Goal: Task Accomplishment & Management: Use online tool/utility

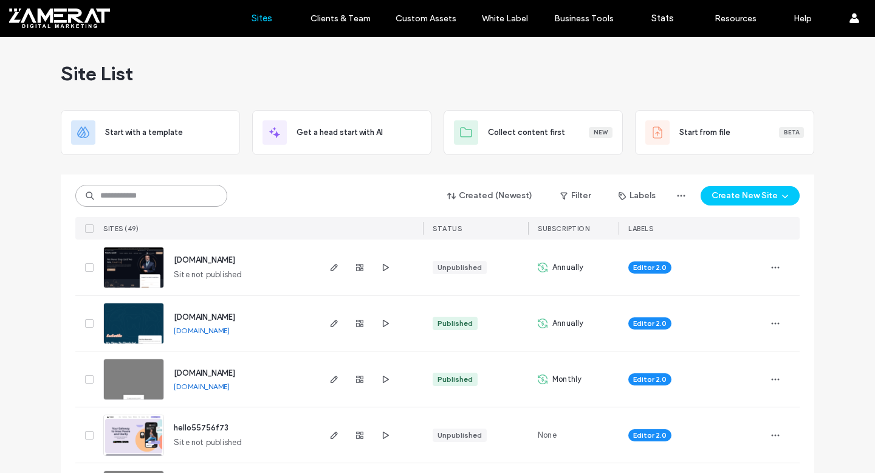
click at [193, 194] on input at bounding box center [151, 196] width 152 height 22
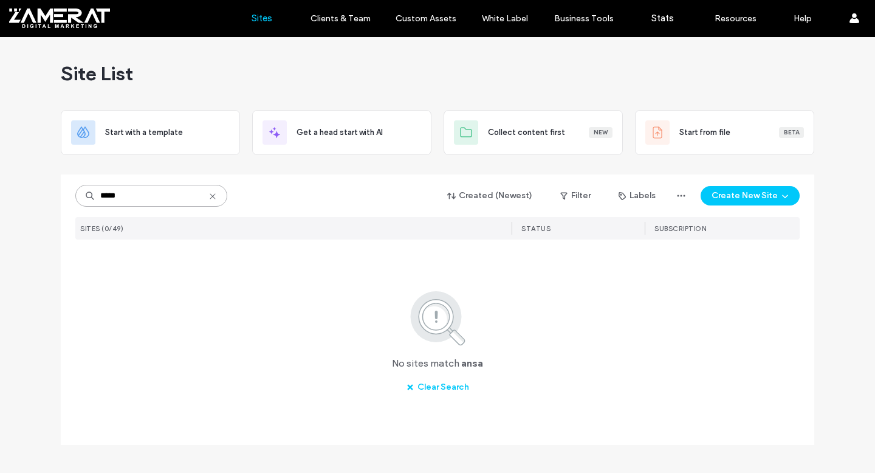
type input "*****"
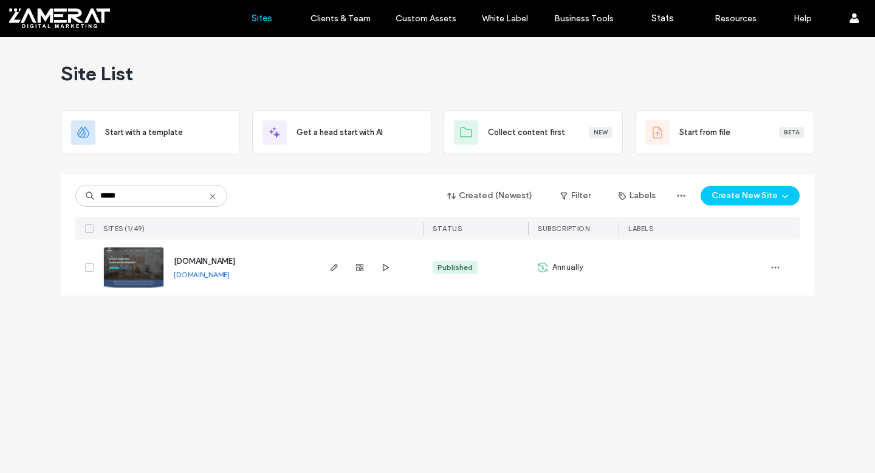
click at [141, 251] on img at bounding box center [134, 288] width 60 height 83
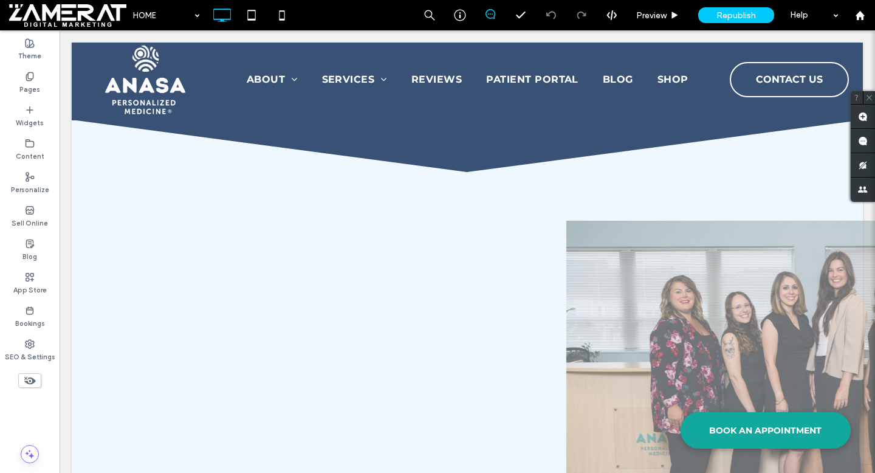
scroll to position [662, 0]
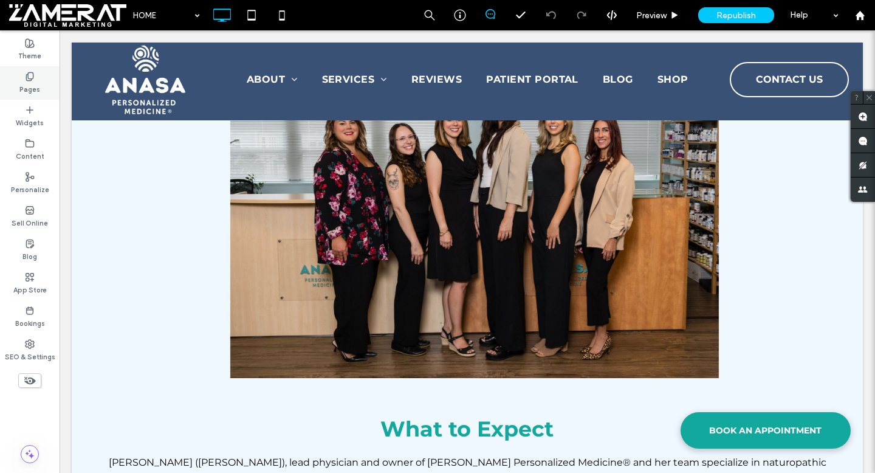
click at [2, 89] on div "Pages" at bounding box center [30, 82] width 60 height 33
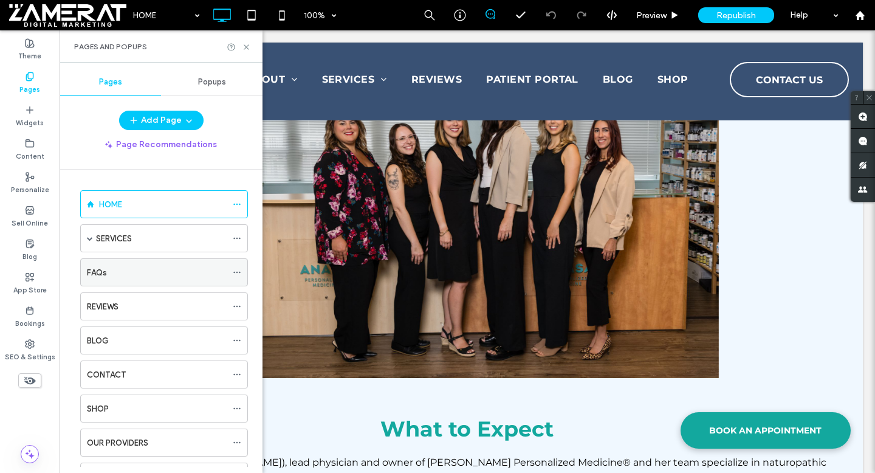
scroll to position [88, 0]
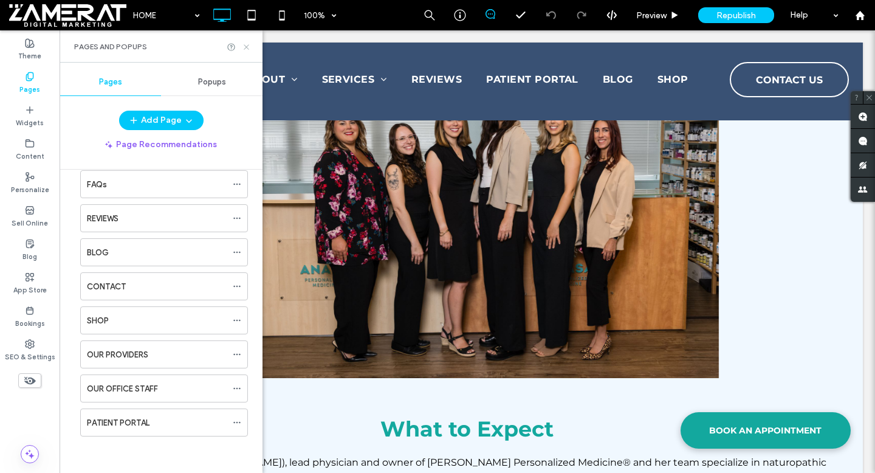
click at [244, 43] on icon at bounding box center [246, 47] width 9 height 9
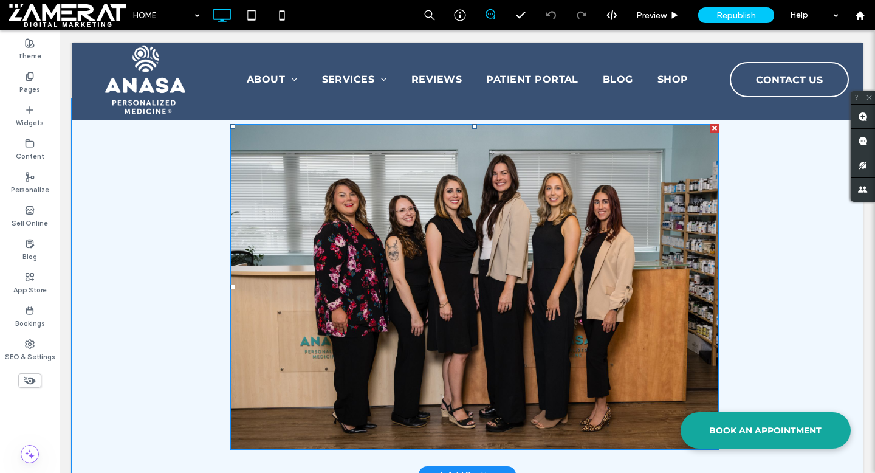
scroll to position [591, 0]
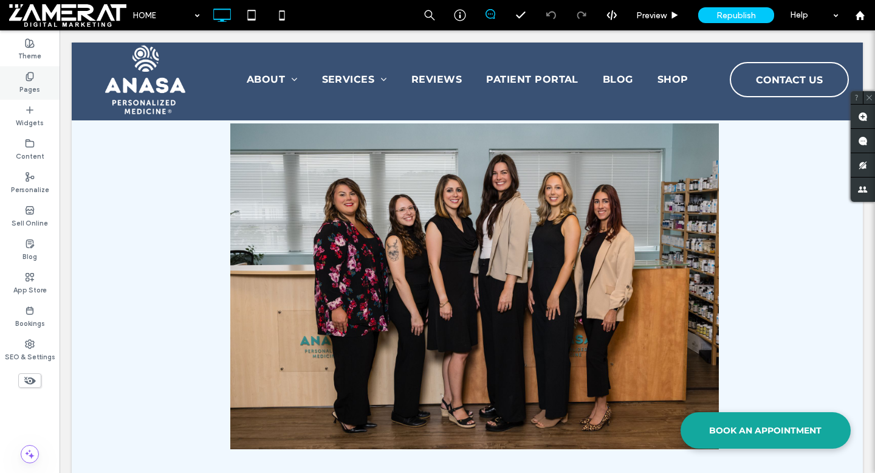
click at [19, 87] on div "Pages" at bounding box center [30, 82] width 60 height 33
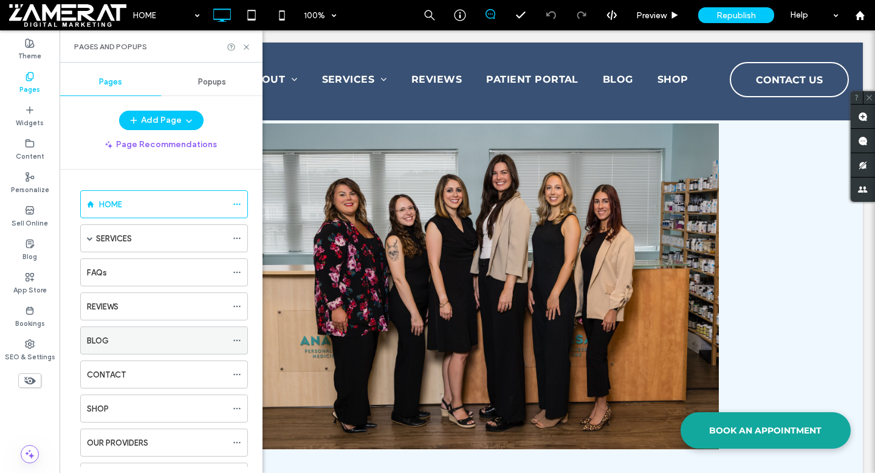
scroll to position [88, 0]
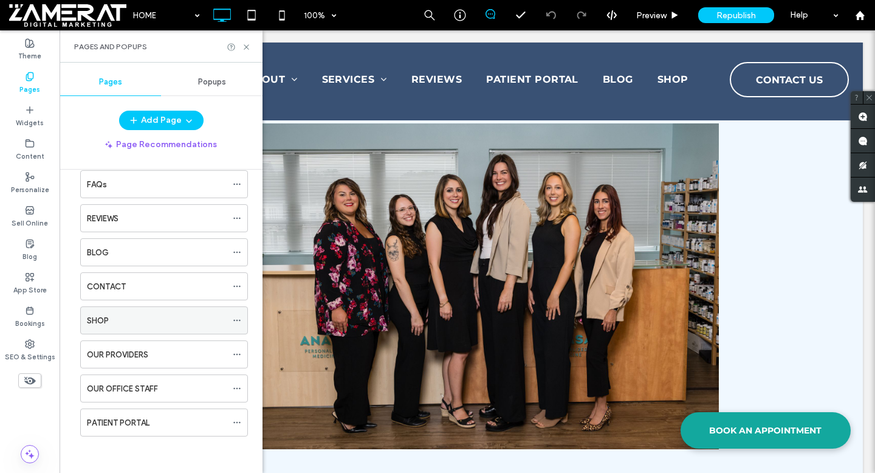
click at [169, 318] on div "SHOP" at bounding box center [157, 320] width 140 height 13
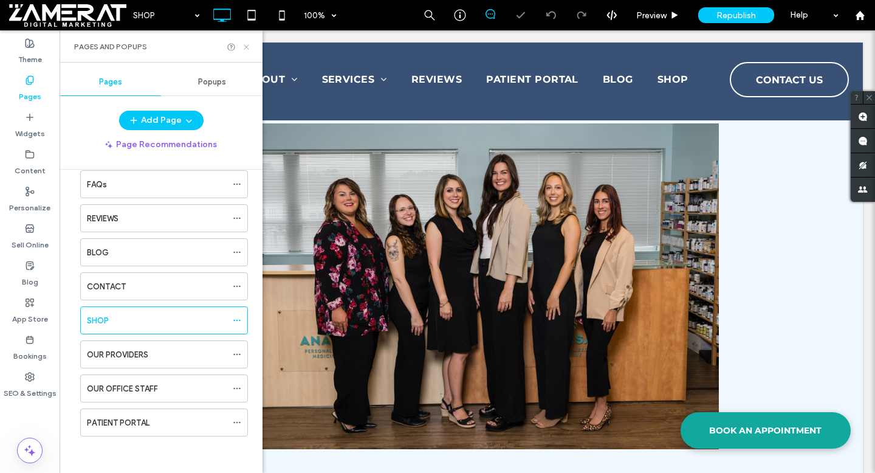
click at [245, 48] on icon at bounding box center [246, 47] width 9 height 9
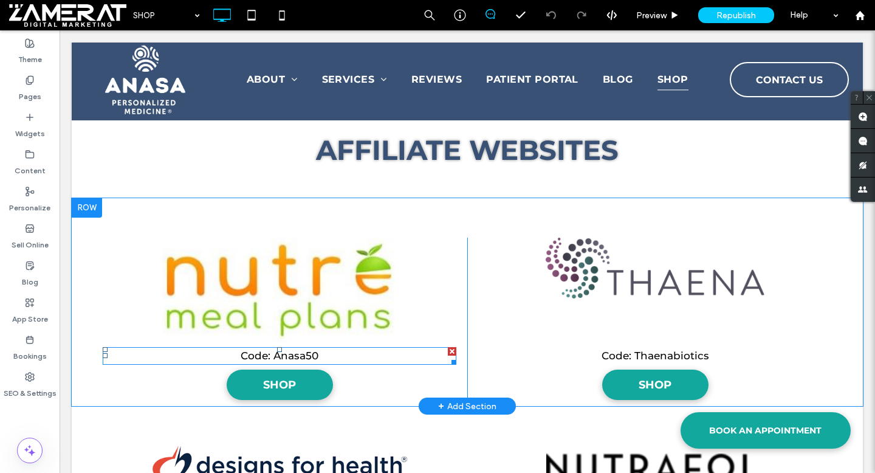
scroll to position [701, 0]
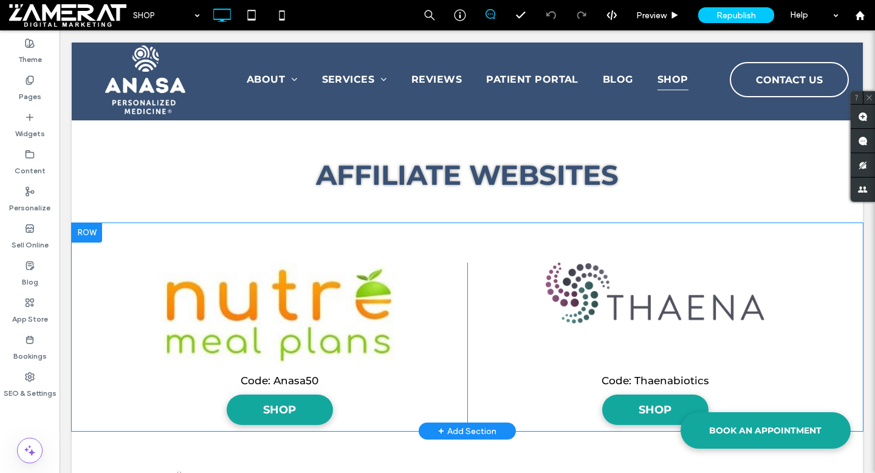
click at [84, 230] on div at bounding box center [87, 232] width 30 height 19
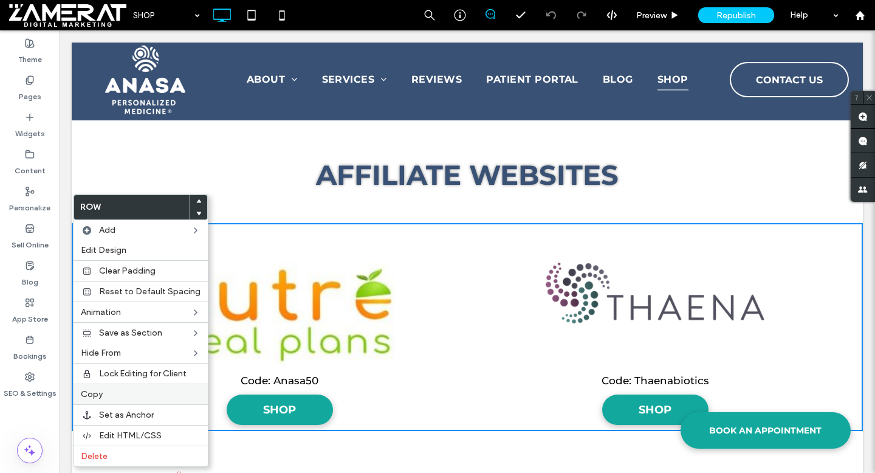
click at [126, 397] on label "Copy" at bounding box center [141, 394] width 120 height 10
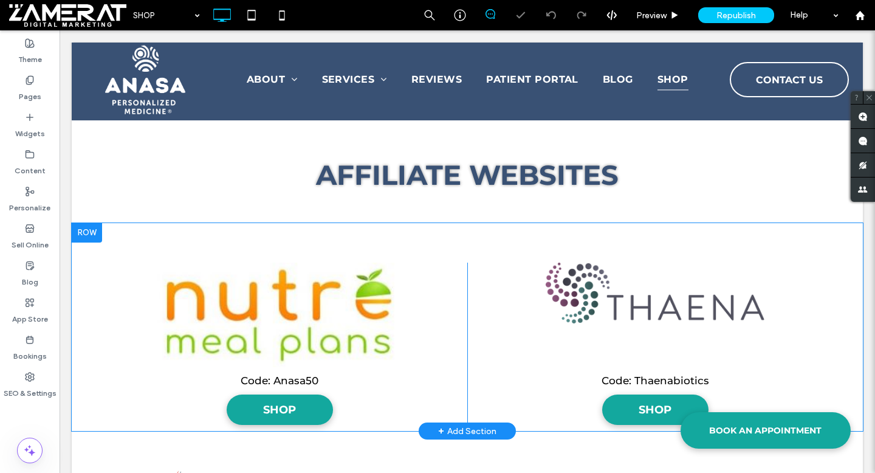
click at [90, 234] on div at bounding box center [87, 232] width 30 height 19
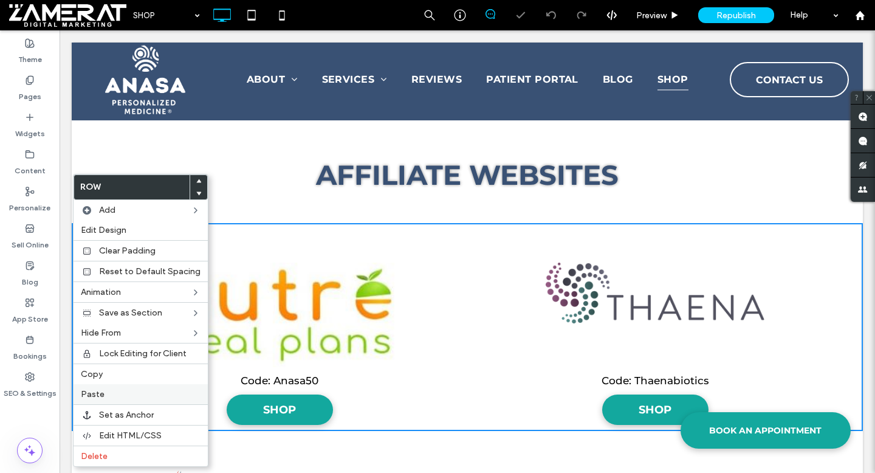
click at [137, 397] on label "Paste" at bounding box center [141, 394] width 120 height 10
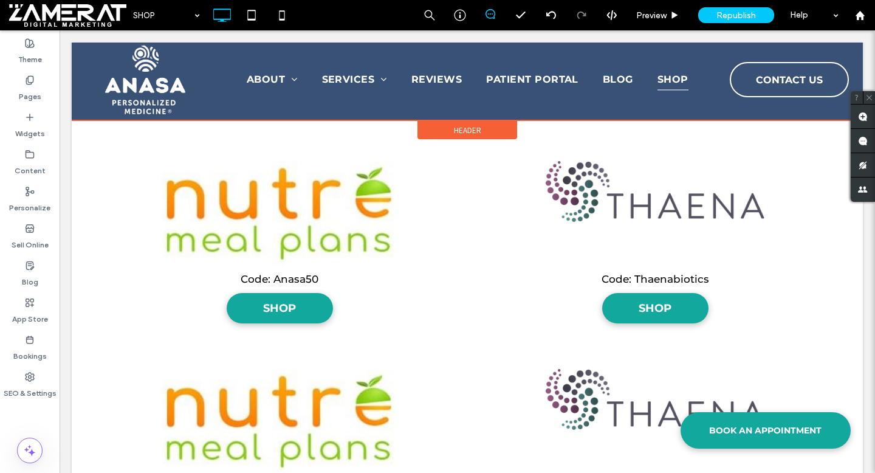
scroll to position [800, 0]
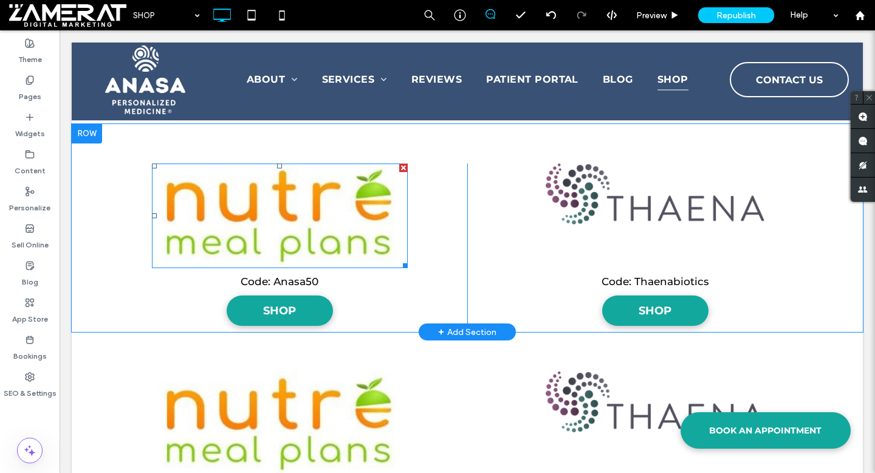
click at [257, 226] on img at bounding box center [280, 215] width 256 height 104
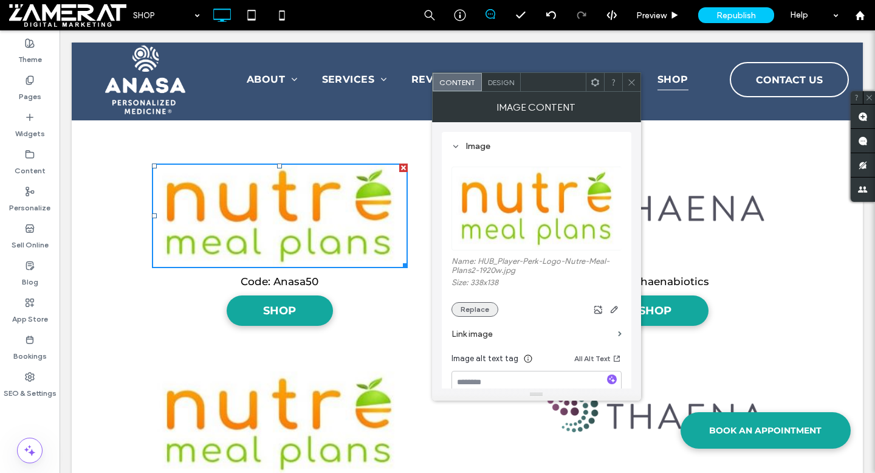
click at [489, 316] on button "Replace" at bounding box center [474, 309] width 47 height 15
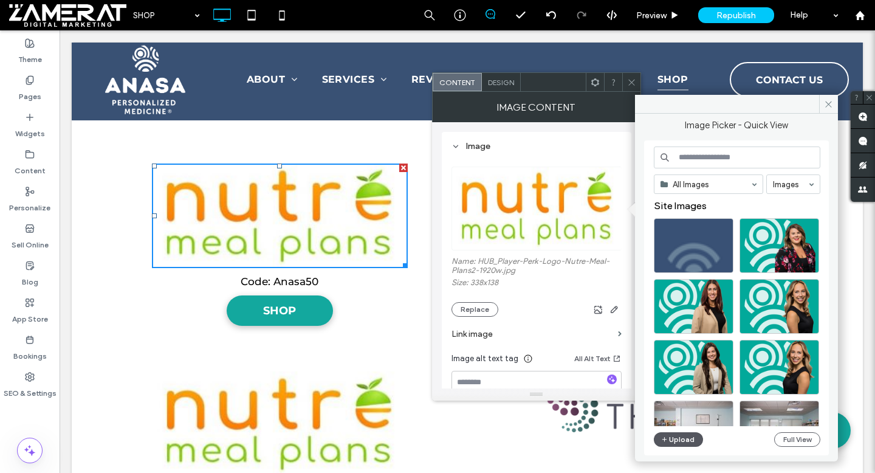
click at [661, 439] on icon "button" at bounding box center [664, 439] width 7 height 10
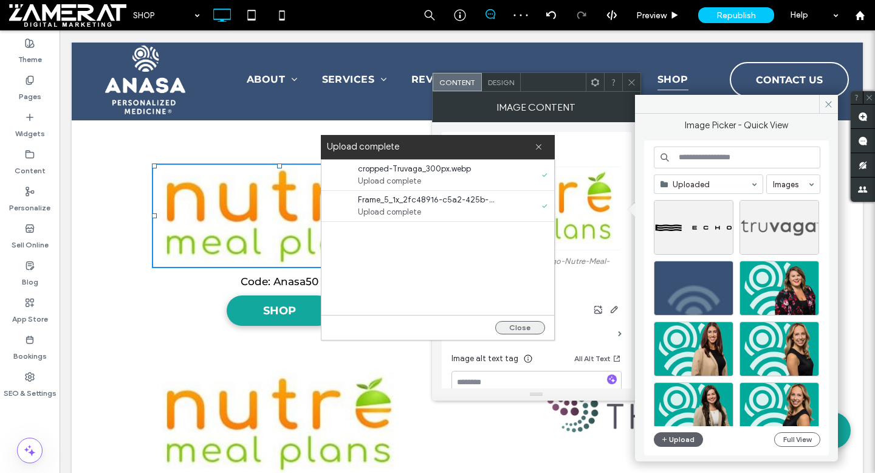
click at [518, 327] on button "Close" at bounding box center [520, 327] width 50 height 13
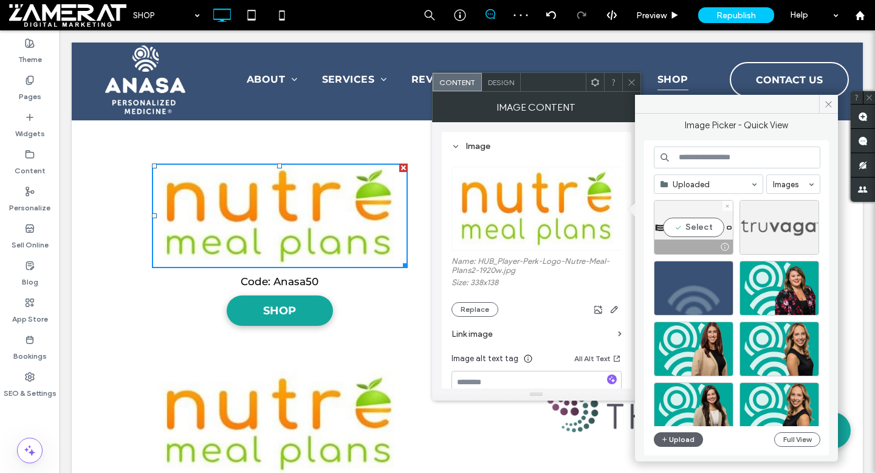
click at [708, 225] on div "Select" at bounding box center [694, 227] width 80 height 55
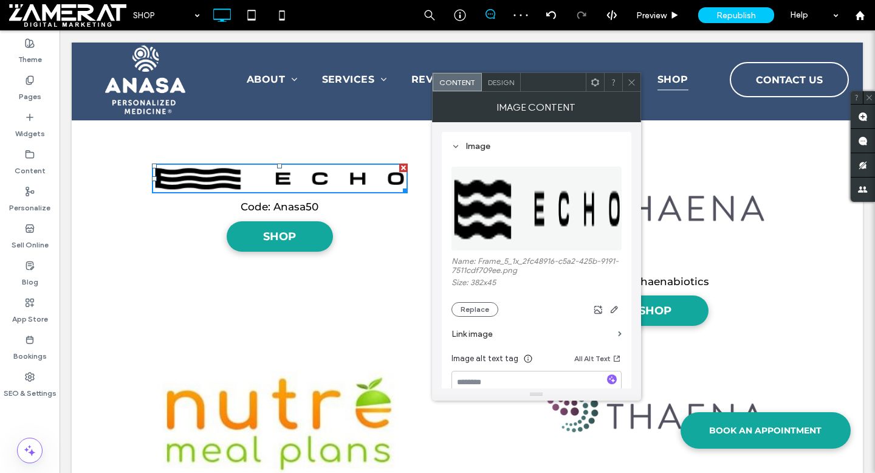
click at [632, 80] on use at bounding box center [631, 82] width 6 height 6
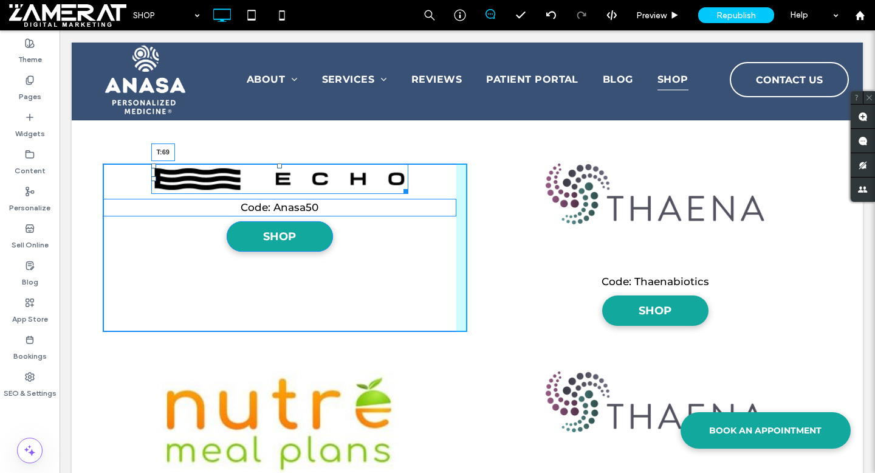
drag, startPoint x: 279, startPoint y: 166, endPoint x: 286, endPoint y: 207, distance: 41.3
click at [286, 194] on div "T:69" at bounding box center [279, 178] width 257 height 30
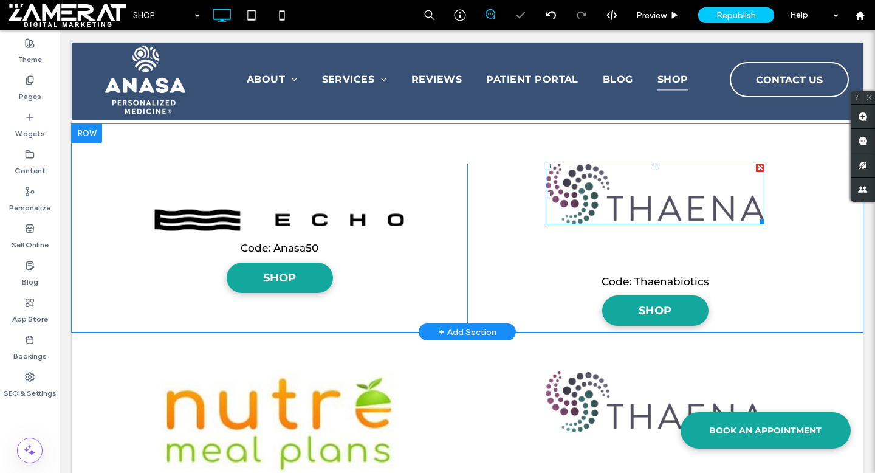
click at [620, 195] on img at bounding box center [654, 193] width 219 height 61
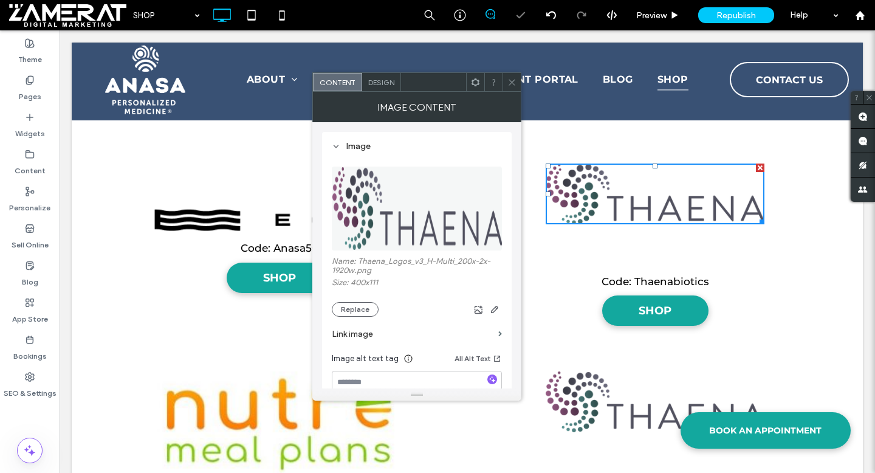
click at [381, 238] on img at bounding box center [417, 208] width 171 height 84
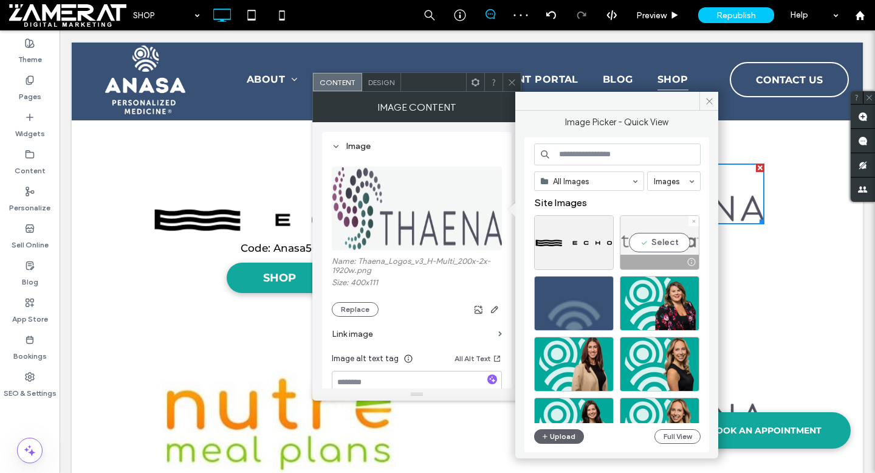
click at [643, 245] on div "Select" at bounding box center [660, 242] width 80 height 55
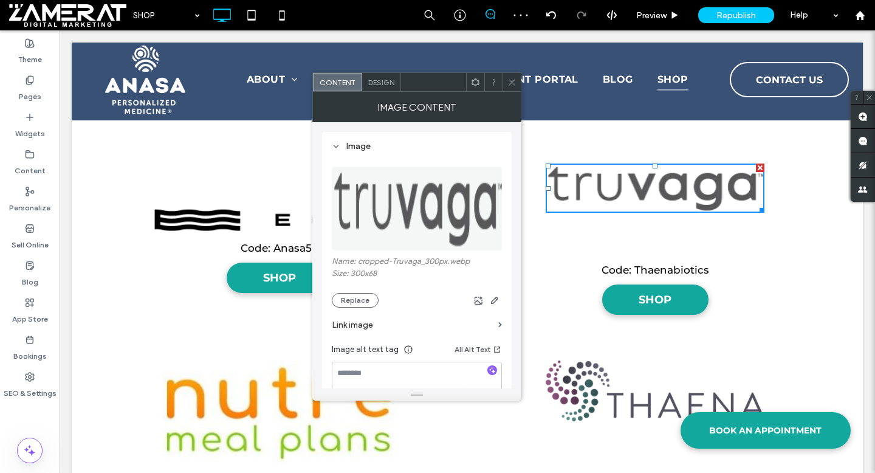
click at [513, 78] on icon at bounding box center [511, 82] width 9 height 9
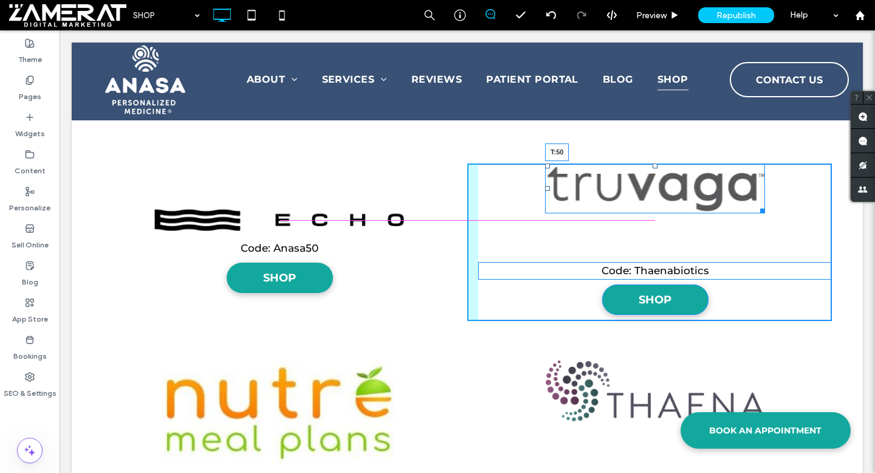
drag, startPoint x: 655, startPoint y: 166, endPoint x: 658, endPoint y: 196, distance: 30.6
click at [658, 196] on div "T:50" at bounding box center [655, 188] width 220 height 50
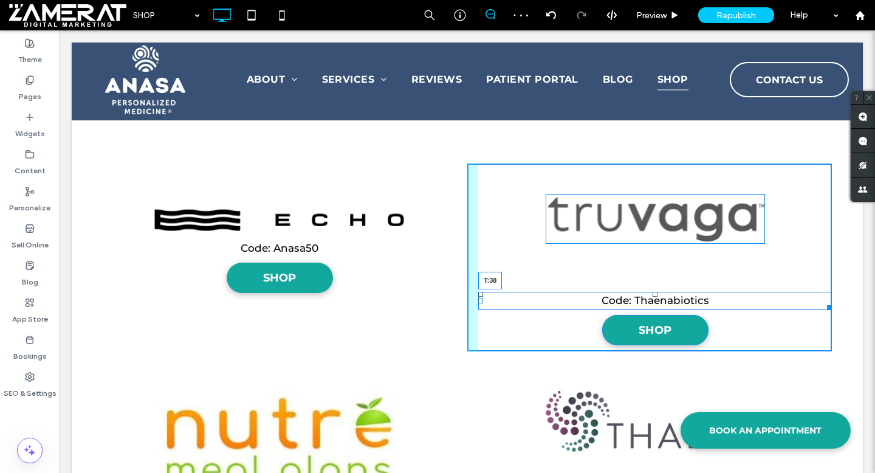
drag, startPoint x: 654, startPoint y: 292, endPoint x: 658, endPoint y: 265, distance: 27.2
click at [658, 292] on div "Code: Thaenabiotics T:38" at bounding box center [655, 301] width 354 height 18
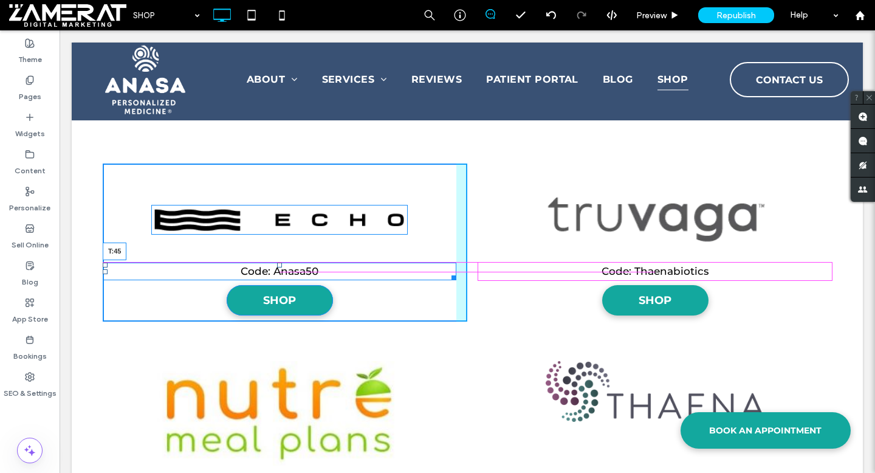
drag, startPoint x: 281, startPoint y: 242, endPoint x: 283, endPoint y: 265, distance: 22.6
click at [283, 265] on div "Code: Anasa50 T:45" at bounding box center [280, 271] width 354 height 18
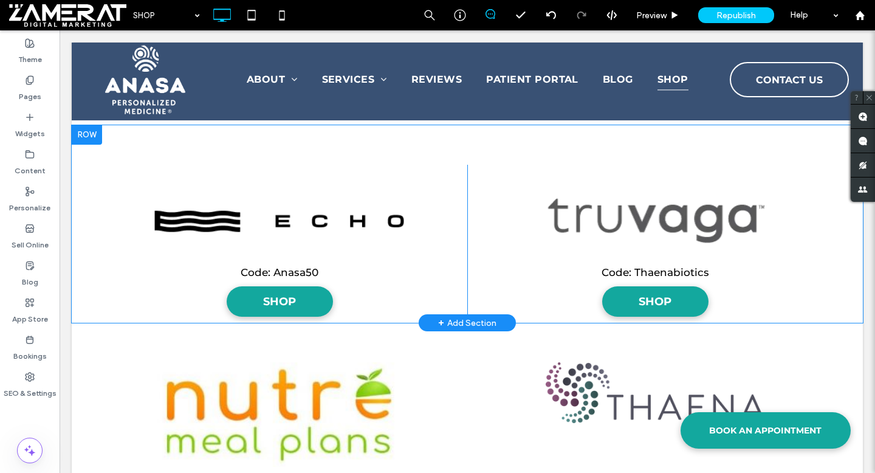
scroll to position [799, 0]
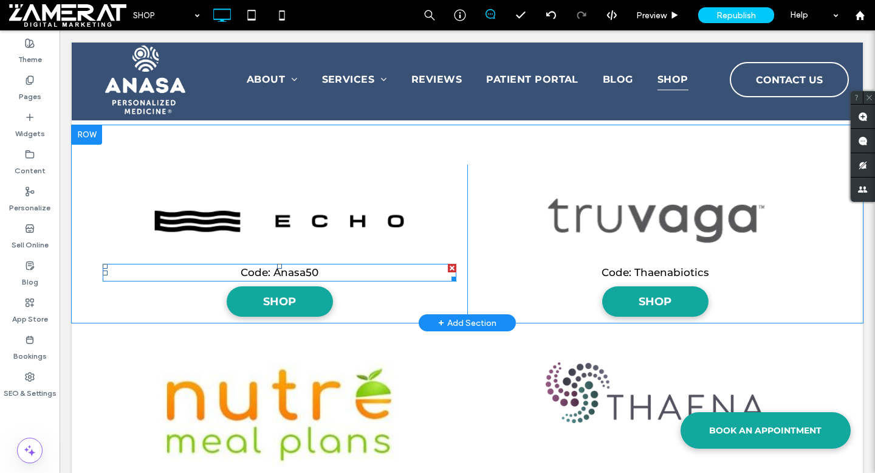
click at [303, 275] on span "Anasa50" at bounding box center [295, 272] width 45 height 12
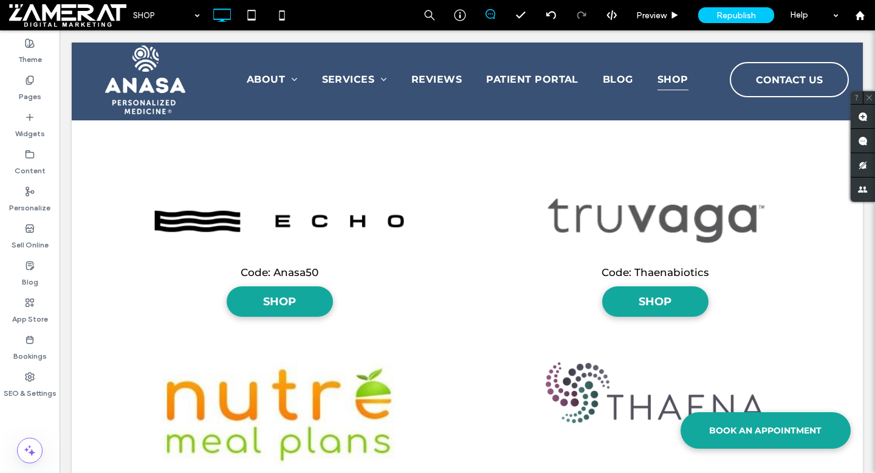
click at [313, 273] on span "Anasa50" at bounding box center [295, 272] width 45 height 12
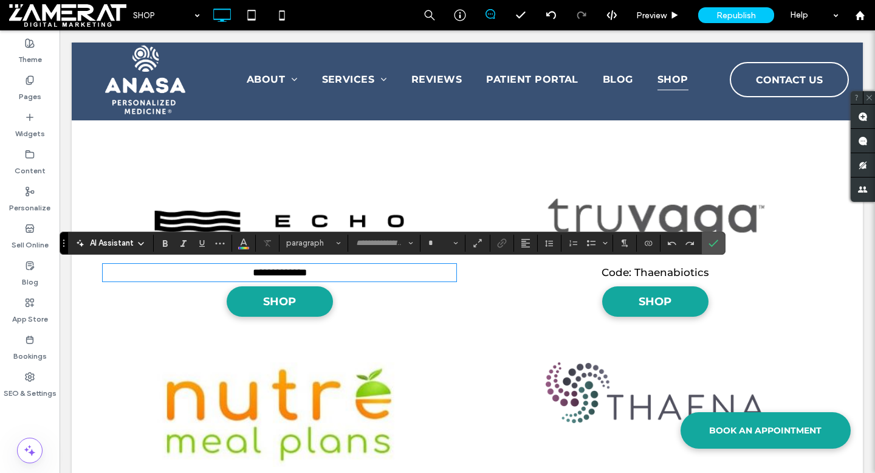
type input "**********"
type input "**"
click at [307, 272] on span "*******" at bounding box center [292, 272] width 29 height 10
click at [319, 272] on p "***** *******" at bounding box center [280, 273] width 354 height 16
click at [709, 240] on icon "Confirm" at bounding box center [713, 243] width 10 height 10
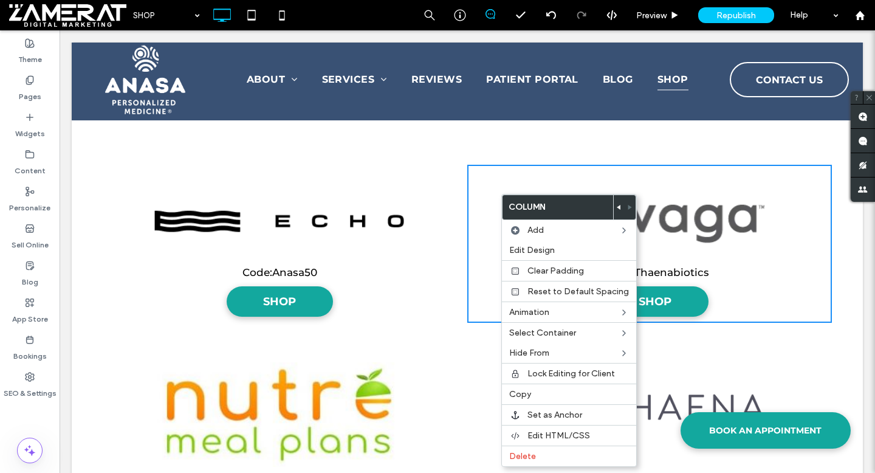
click at [617, 205] on use at bounding box center [619, 207] width 4 height 5
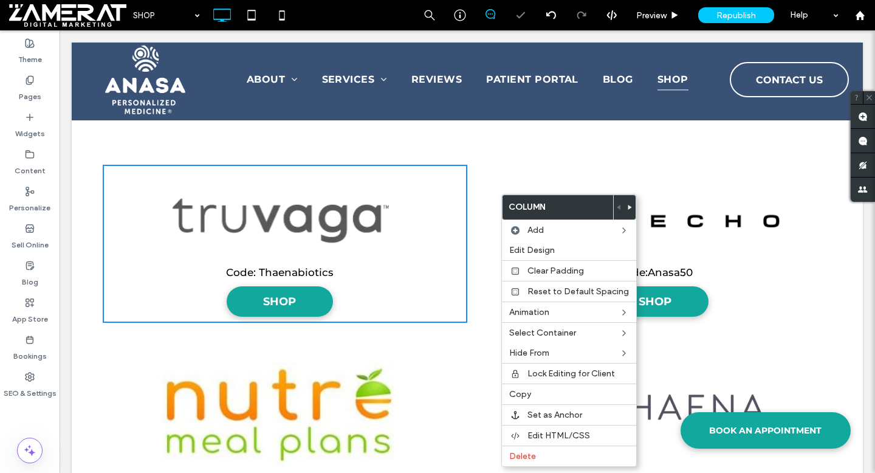
click at [357, 262] on div "Code: Thaenabiotics SHOP Click To Paste Click To Paste" at bounding box center [285, 244] width 364 height 159
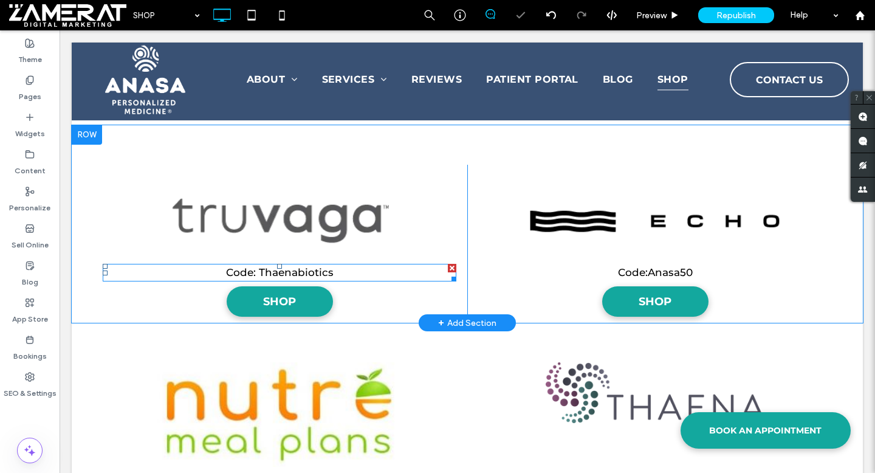
click at [341, 269] on p "Code: Thaenabiotics" at bounding box center [280, 273] width 354 height 16
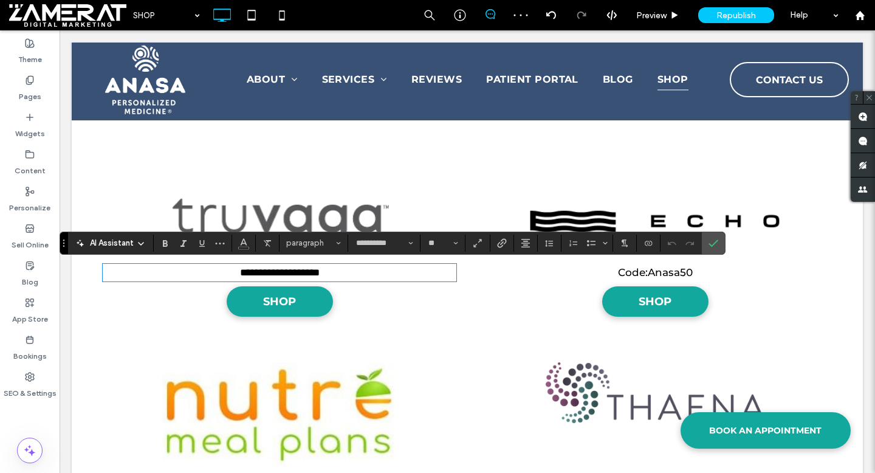
scroll to position [0, 0]
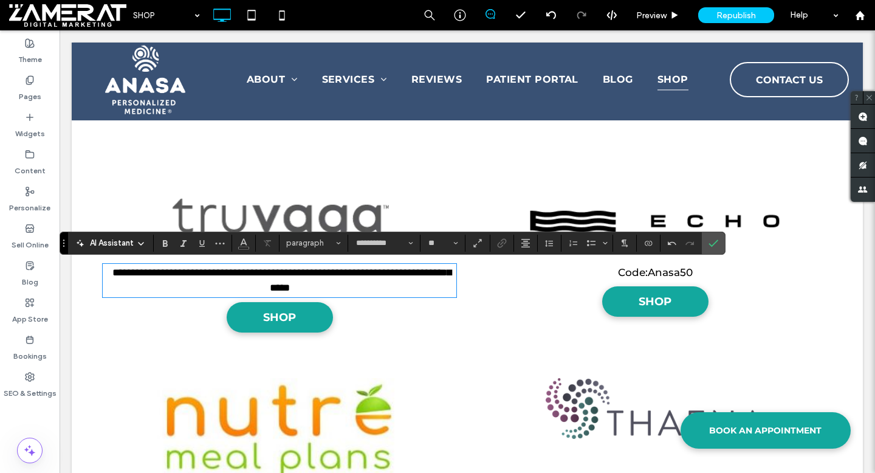
click at [338, 272] on span "**********" at bounding box center [281, 280] width 339 height 26
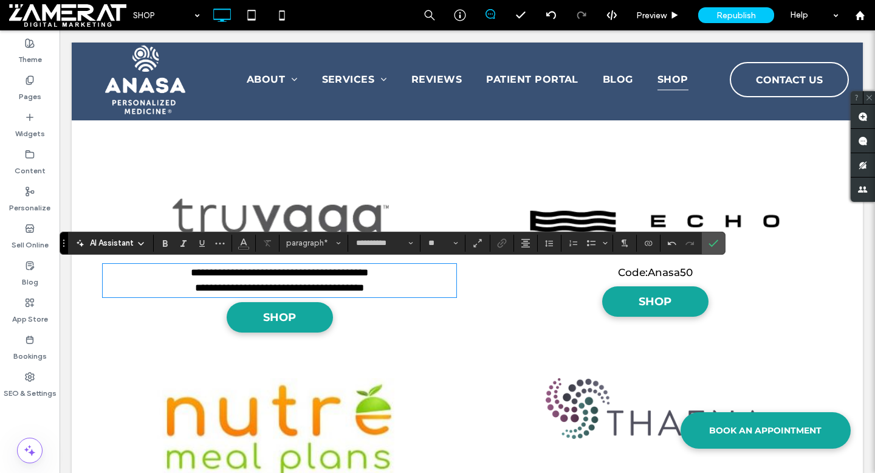
click at [166, 279] on p "**********" at bounding box center [280, 273] width 354 height 16
drag, startPoint x: 335, startPoint y: 272, endPoint x: 446, endPoint y: 272, distance: 110.6
click at [446, 272] on p "**********" at bounding box center [280, 273] width 354 height 16
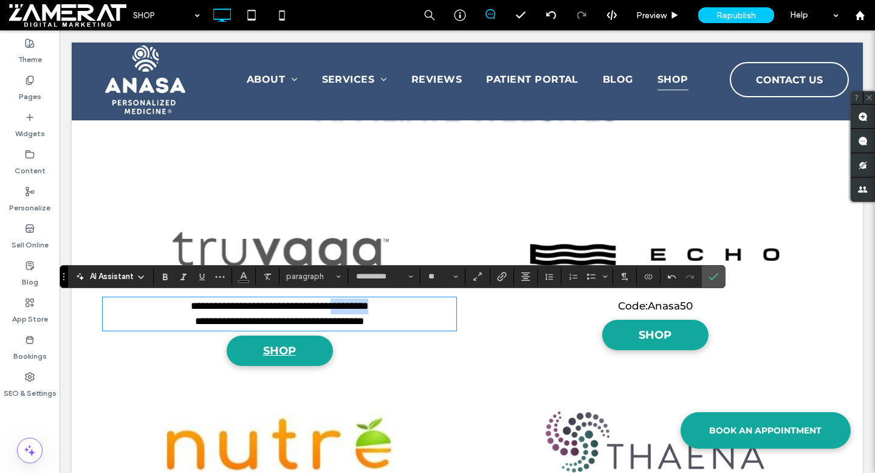
scroll to position [774, 0]
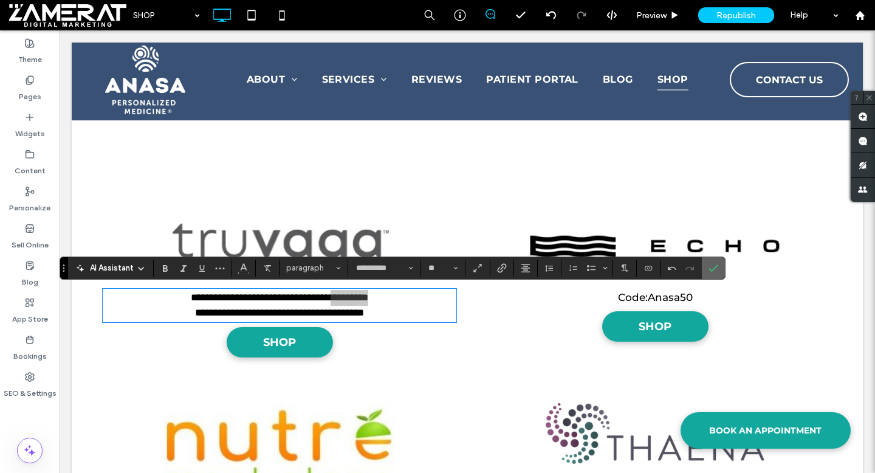
click at [714, 272] on icon "Confirm" at bounding box center [713, 268] width 10 height 10
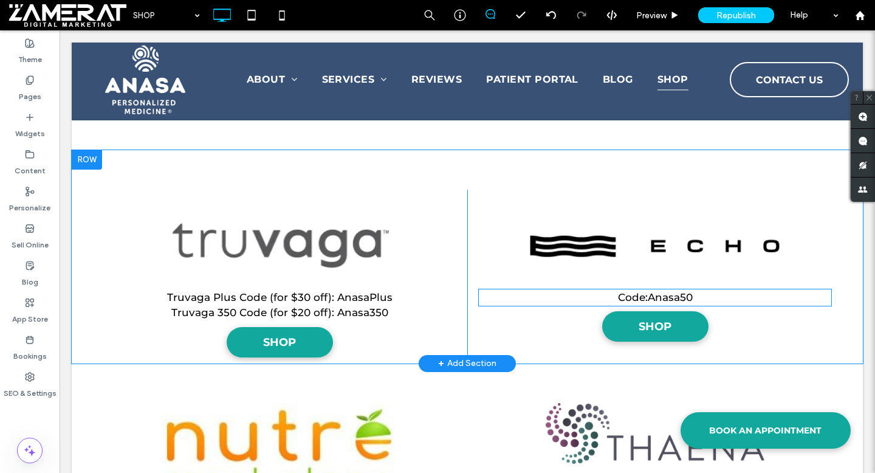
click at [667, 301] on span "Anasa50" at bounding box center [670, 297] width 45 height 12
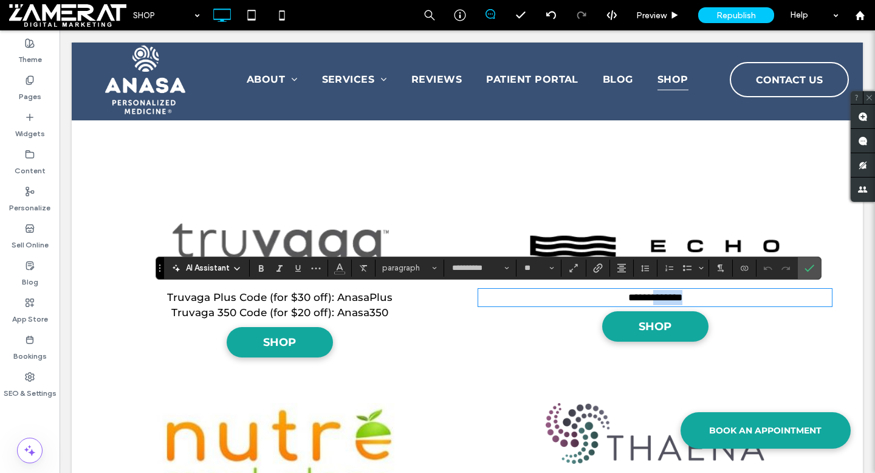
click at [679, 298] on span "*******" at bounding box center [667, 297] width 29 height 10
drag, startPoint x: 695, startPoint y: 298, endPoint x: 622, endPoint y: 295, distance: 73.0
click at [622, 295] on p "***** *******" at bounding box center [655, 298] width 354 height 16
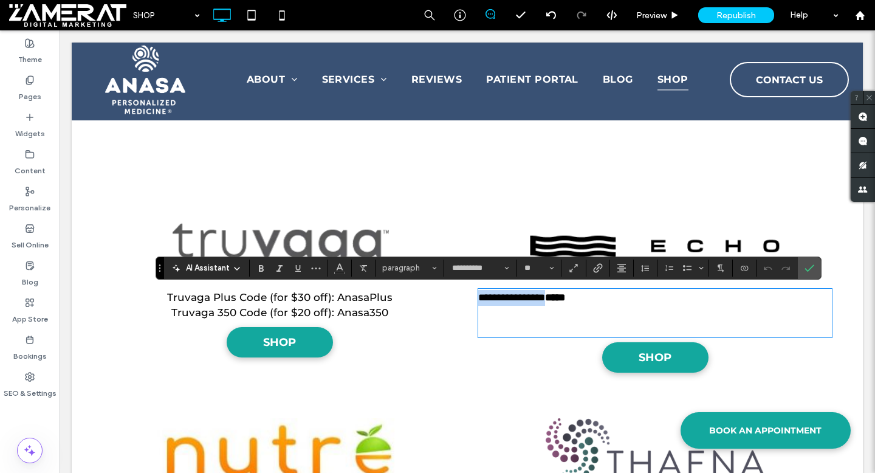
scroll to position [0, 0]
click at [485, 297] on span "**********" at bounding box center [511, 297] width 67 height 10
click at [505, 313] on p at bounding box center [655, 313] width 354 height 16
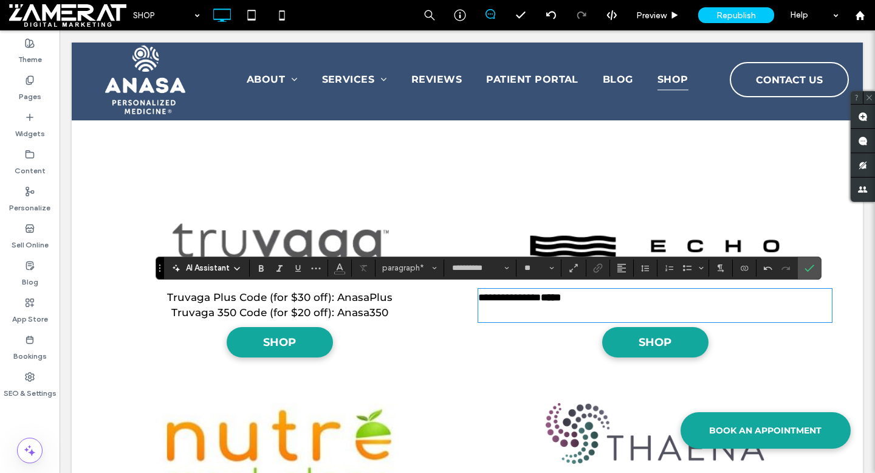
click at [511, 313] on p "﻿" at bounding box center [655, 313] width 354 height 16
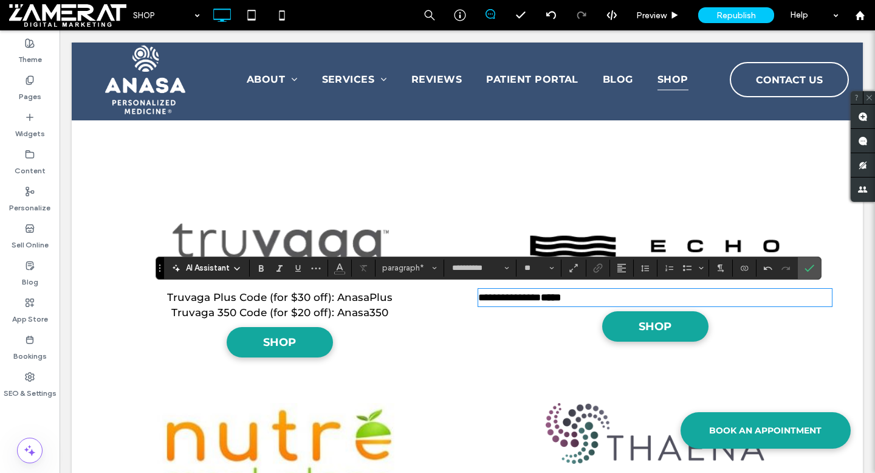
click at [518, 299] on span "**********" at bounding box center [509, 297] width 63 height 10
click at [616, 269] on button "Alignment" at bounding box center [621, 267] width 18 height 17
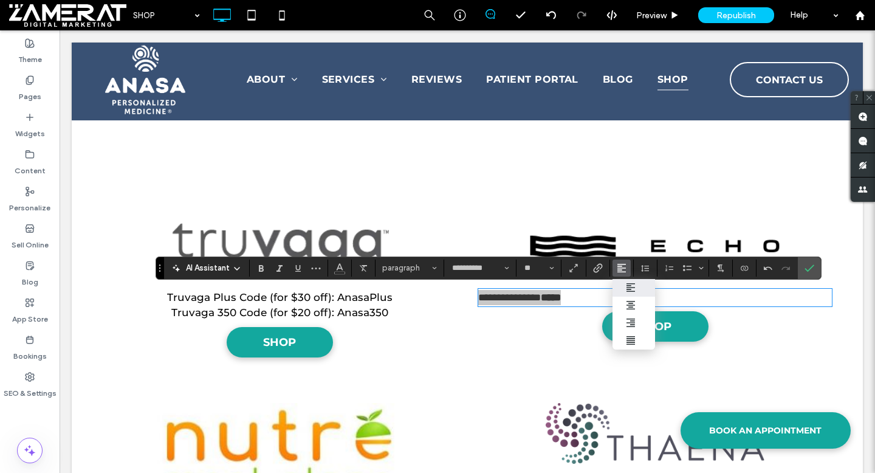
click at [629, 294] on label "ui.textEditor.alignment.left" at bounding box center [633, 288] width 43 height 18
click at [625, 267] on use "Alignment" at bounding box center [621, 268] width 9 height 9
click at [631, 298] on label "ui.textEditor.alignment.center" at bounding box center [633, 305] width 43 height 18
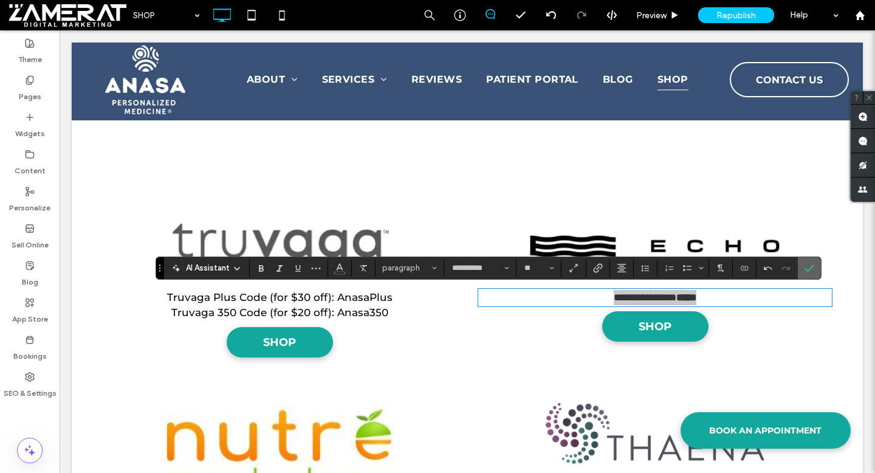
click at [806, 272] on icon "Confirm" at bounding box center [809, 268] width 10 height 10
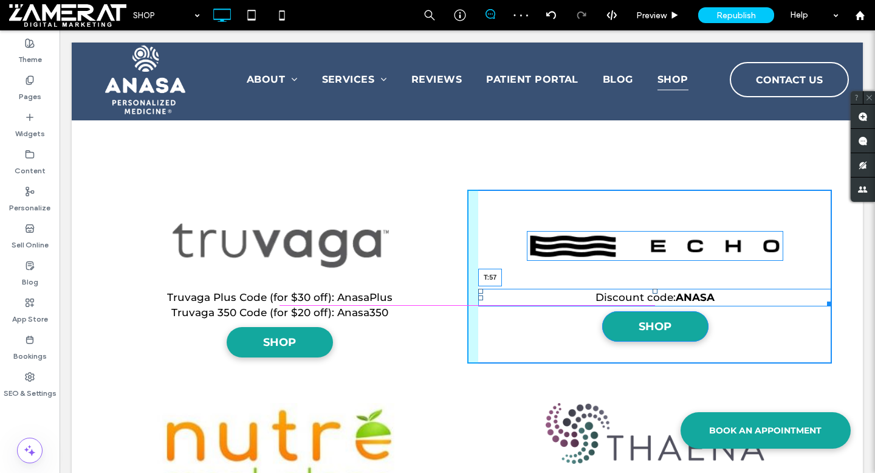
drag, startPoint x: 654, startPoint y: 291, endPoint x: 654, endPoint y: 298, distance: 7.3
click at [654, 293] on div at bounding box center [654, 291] width 5 height 5
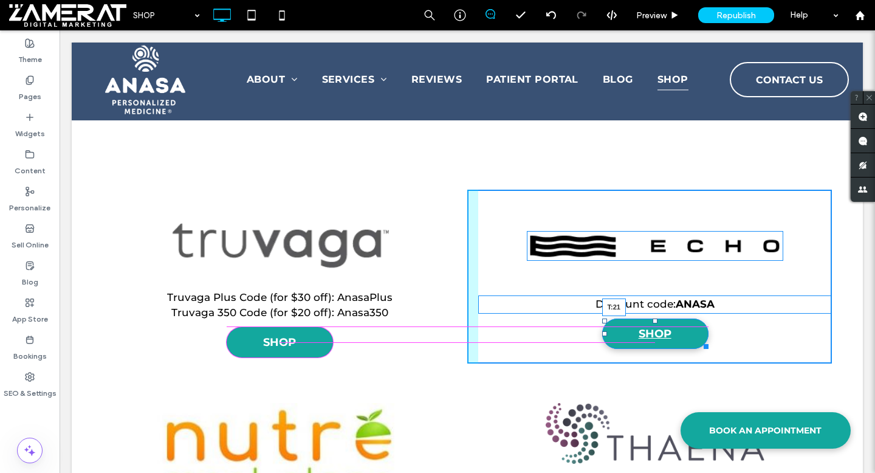
drag, startPoint x: 654, startPoint y: 320, endPoint x: 656, endPoint y: 328, distance: 8.8
click at [656, 323] on div at bounding box center [654, 320] width 5 height 5
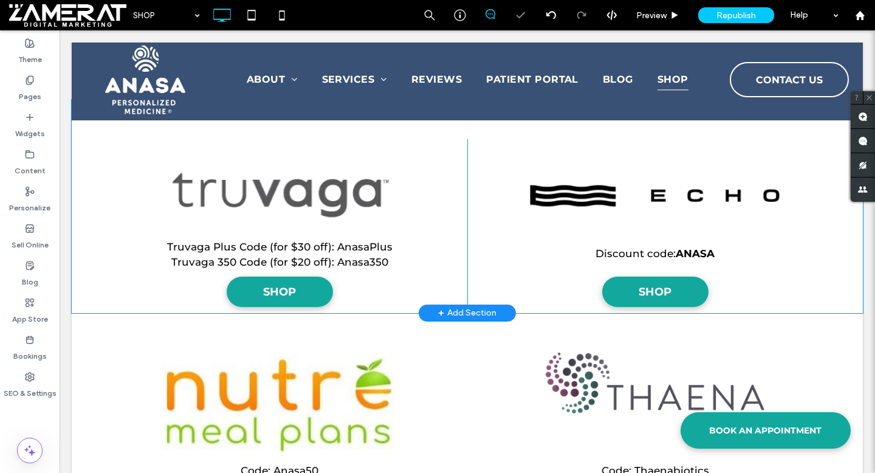
scroll to position [846, 0]
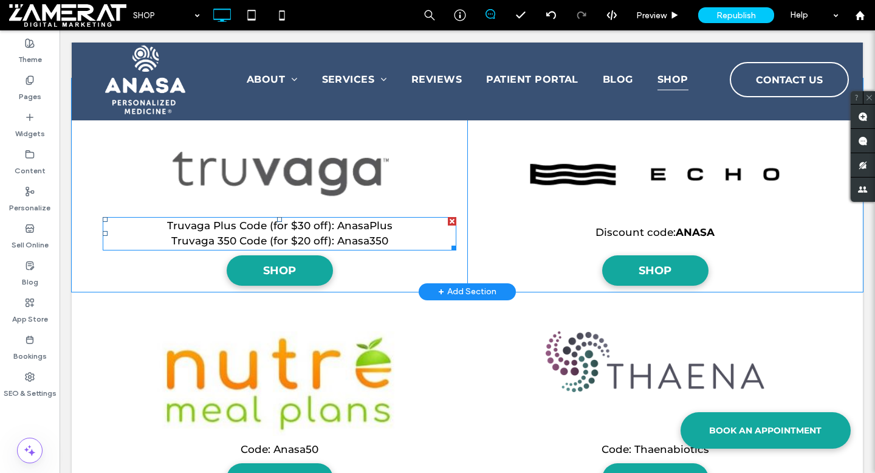
click at [257, 239] on span "Truvaga 350 Code (for $20 off): Anasa350" at bounding box center [279, 240] width 217 height 12
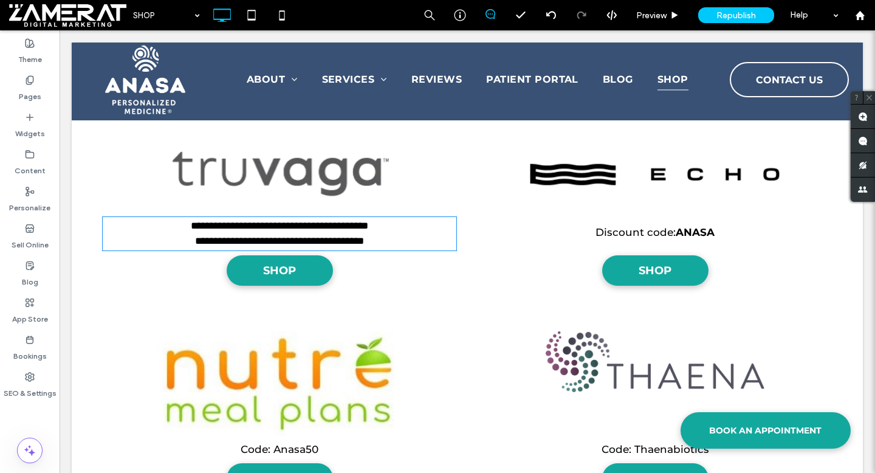
click at [257, 239] on span "**********" at bounding box center [279, 241] width 169 height 10
type input "**********"
type input "**"
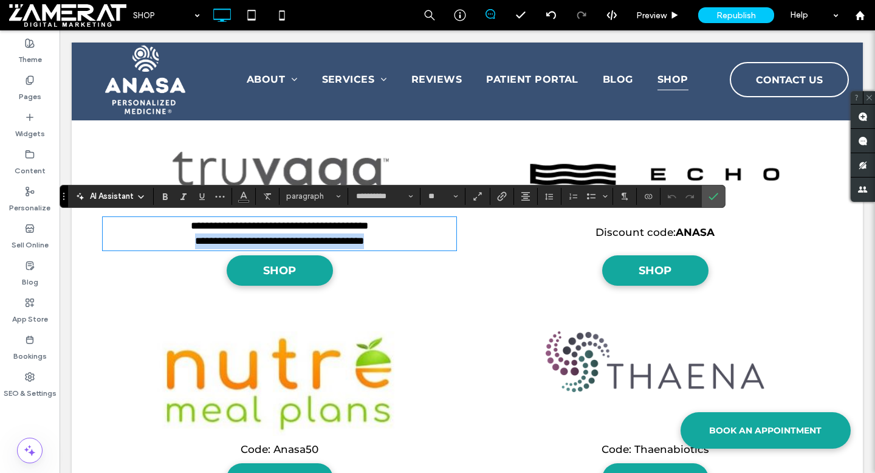
click at [257, 239] on span "**********" at bounding box center [279, 241] width 169 height 10
click at [168, 228] on p "**********" at bounding box center [280, 226] width 354 height 16
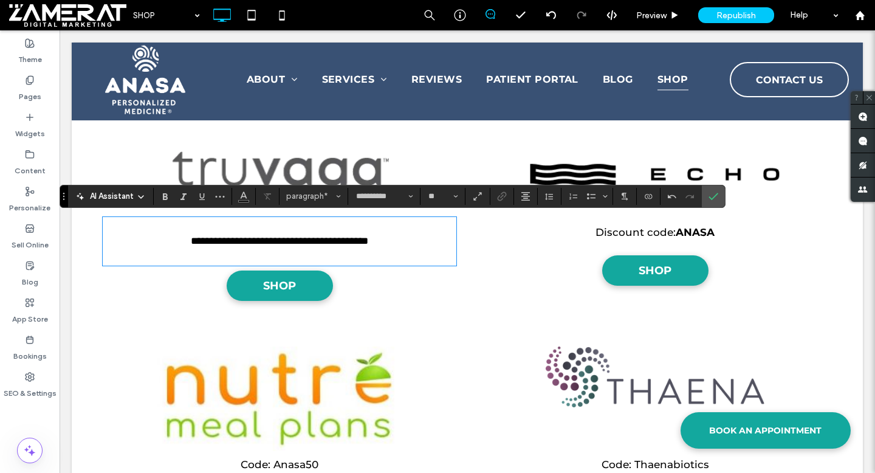
click at [196, 229] on p at bounding box center [280, 226] width 354 height 16
paste div
click at [221, 262] on p at bounding box center [280, 257] width 354 height 16
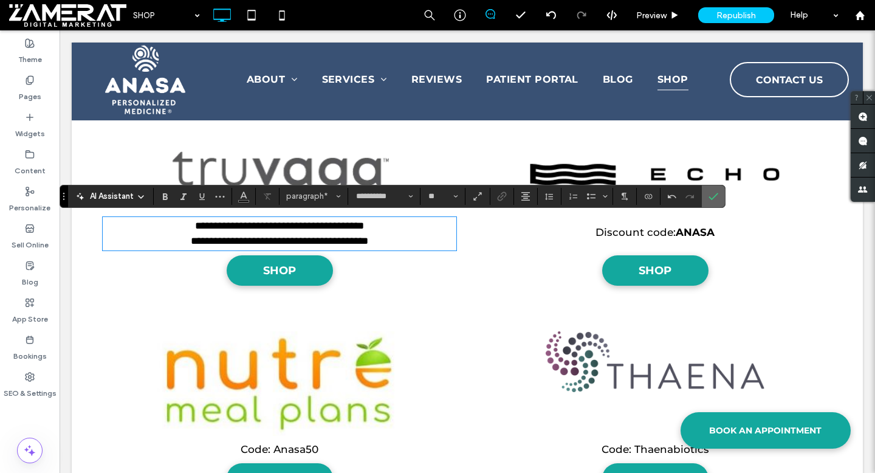
click at [720, 197] on label "Confirm" at bounding box center [713, 196] width 18 height 22
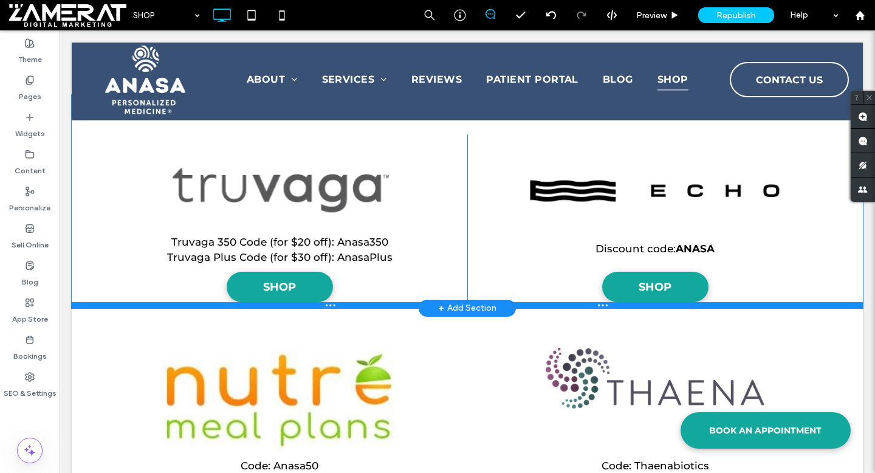
scroll to position [830, 0]
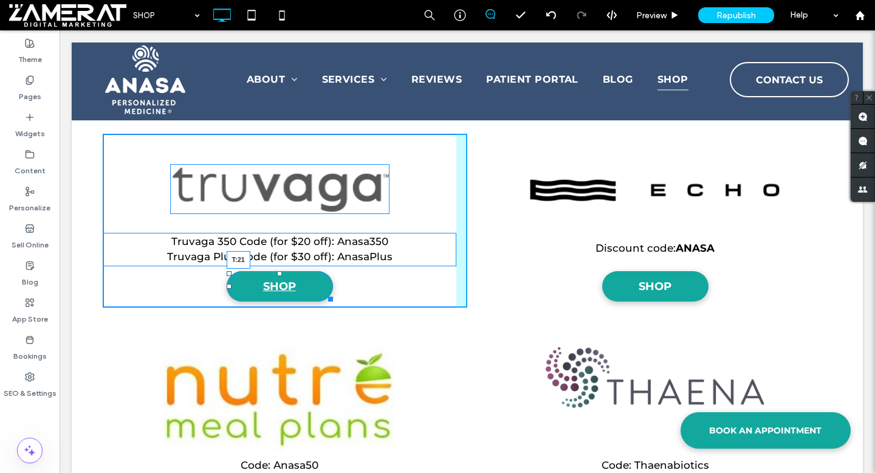
drag, startPoint x: 281, startPoint y: 272, endPoint x: 281, endPoint y: 281, distance: 9.1
click at [281, 276] on div at bounding box center [279, 273] width 5 height 5
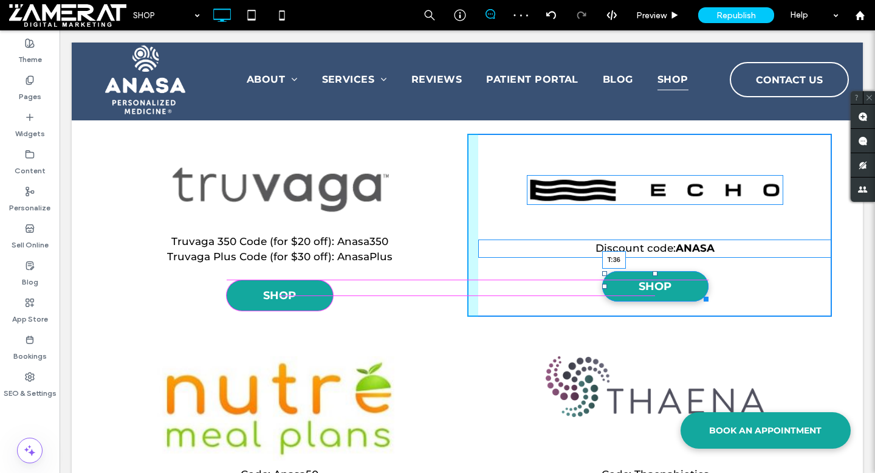
drag, startPoint x: 654, startPoint y: 275, endPoint x: 657, endPoint y: 284, distance: 9.6
click at [657, 284] on div "Discount code: ANASA SHOP T:36 Click To Paste Click To Paste" at bounding box center [649, 225] width 364 height 183
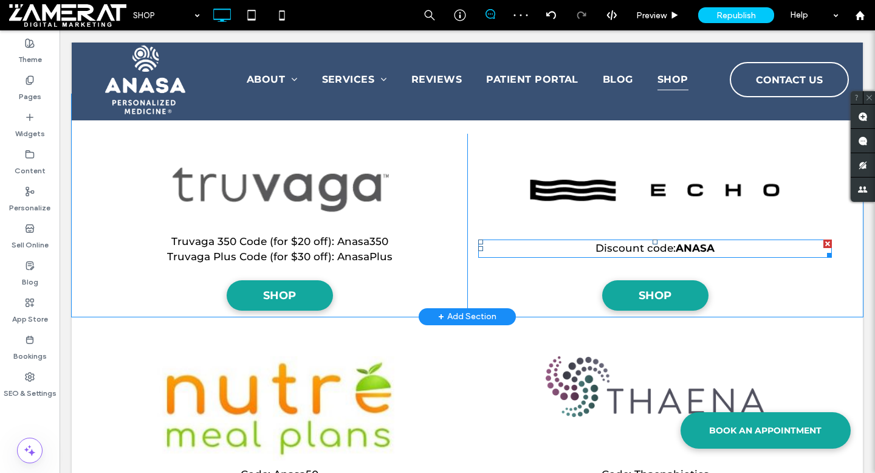
click at [657, 244] on div "Discount code: ANASA" at bounding box center [655, 248] width 354 height 18
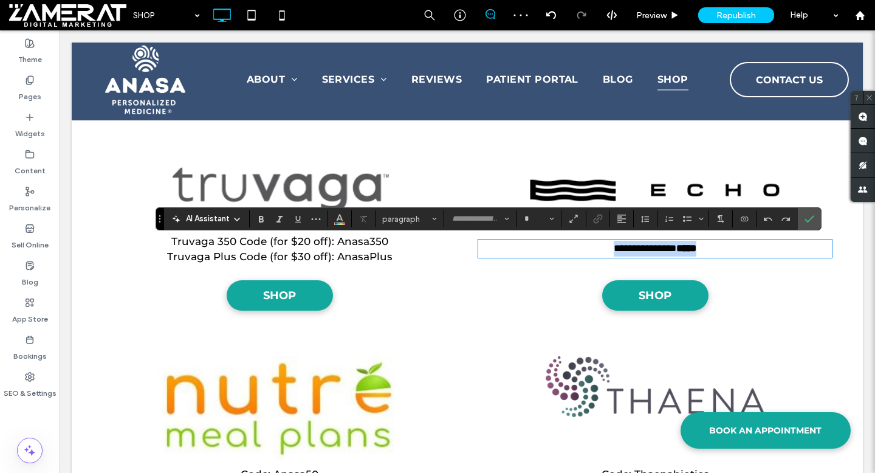
type input "**********"
type input "**"
click at [804, 224] on span "Confirm" at bounding box center [806, 219] width 5 height 22
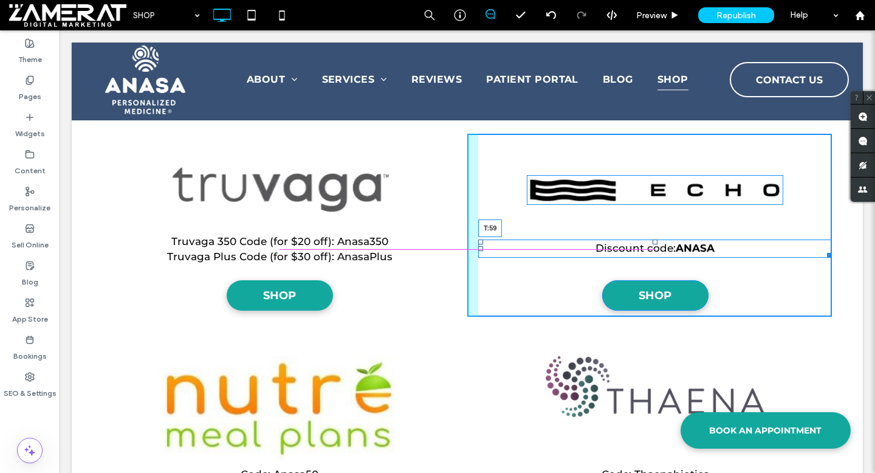
click at [655, 242] on div at bounding box center [654, 241] width 5 height 5
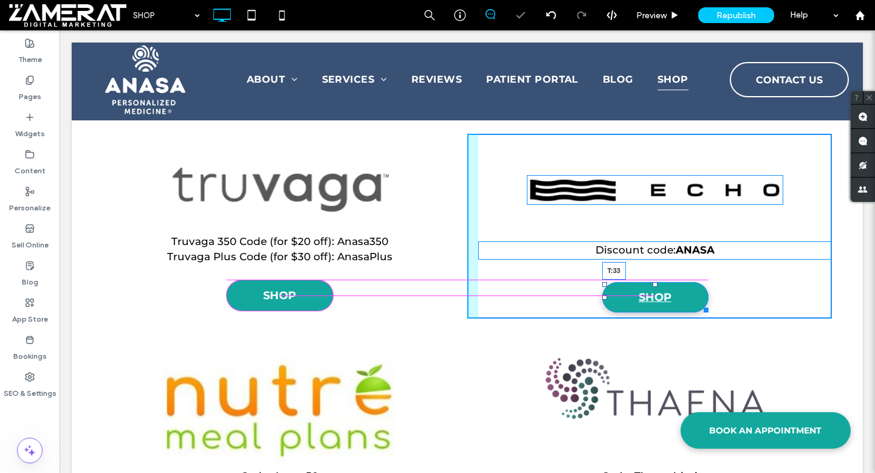
click at [654, 283] on div at bounding box center [654, 284] width 5 height 5
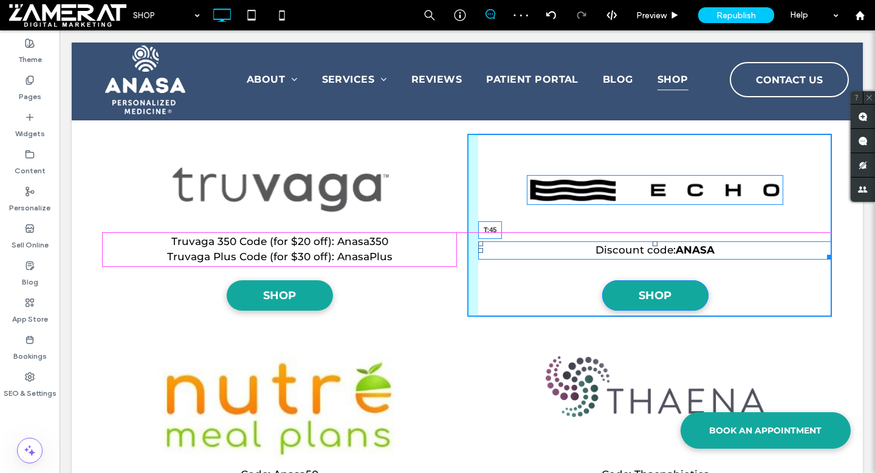
drag, startPoint x: 655, startPoint y: 244, endPoint x: 656, endPoint y: 236, distance: 7.9
click at [656, 241] on div at bounding box center [654, 243] width 5 height 5
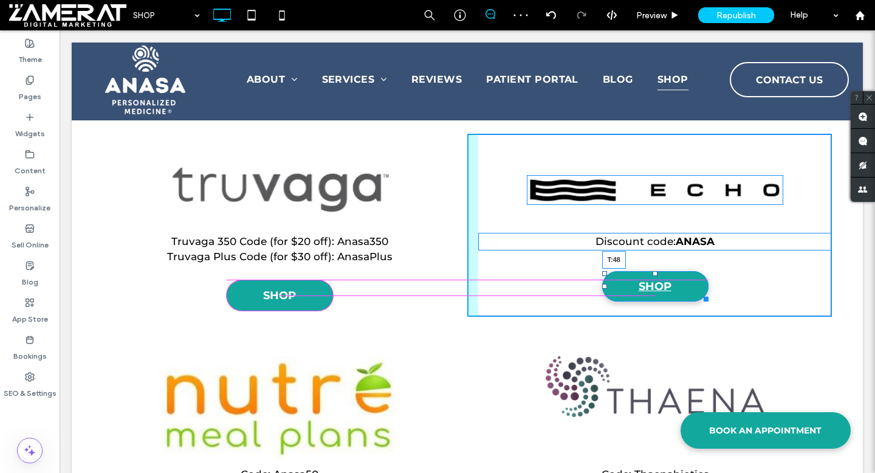
drag, startPoint x: 655, startPoint y: 273, endPoint x: 656, endPoint y: 281, distance: 7.9
click at [656, 276] on div at bounding box center [654, 273] width 5 height 5
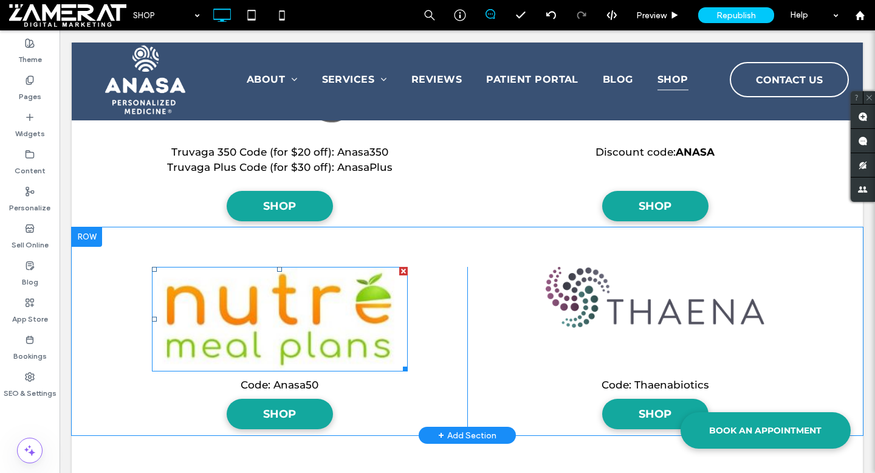
scroll to position [912, 0]
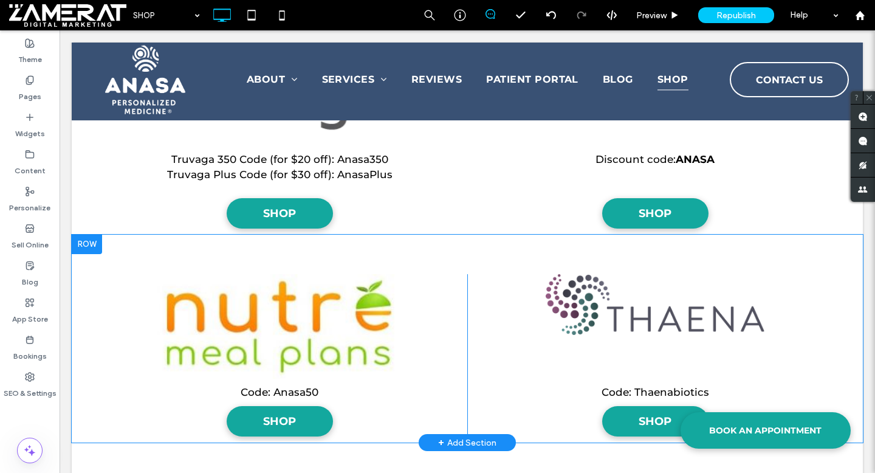
click at [84, 242] on div at bounding box center [87, 243] width 30 height 19
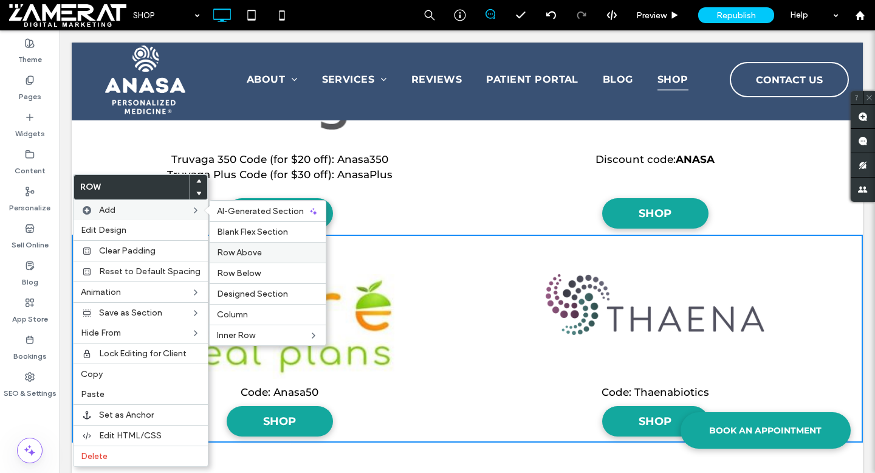
click at [246, 254] on span "Row Above" at bounding box center [239, 252] width 45 height 10
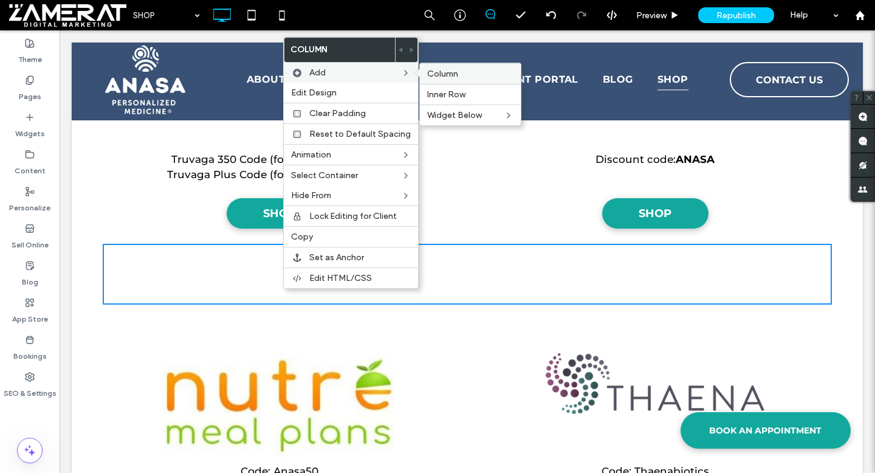
click at [437, 72] on span "Column" at bounding box center [442, 74] width 31 height 10
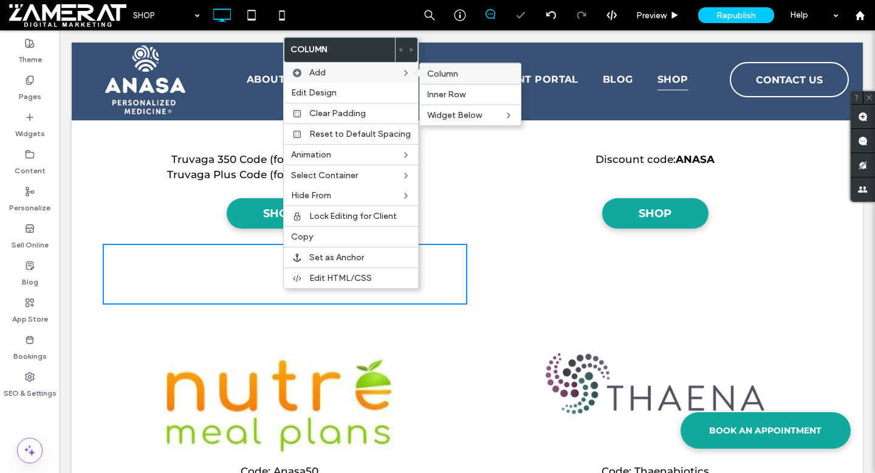
click at [451, 73] on span "Column" at bounding box center [442, 74] width 31 height 10
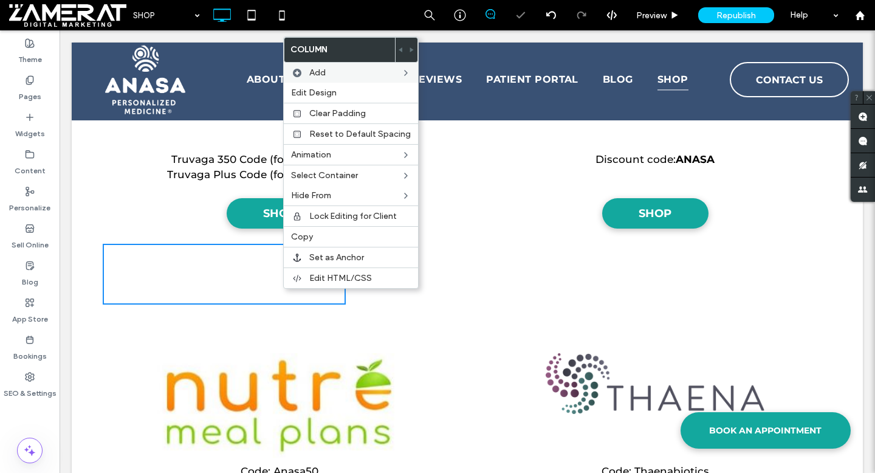
click at [114, 318] on div "Code: Anasa50 SHOP Click To Paste Code: Thaenabiotics SHOP Click To Paste Row +…" at bounding box center [467, 417] width 791 height 208
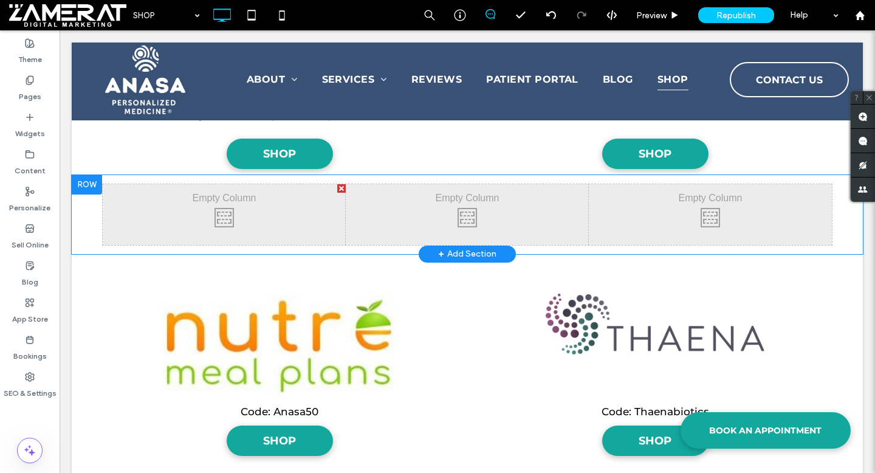
scroll to position [968, 0]
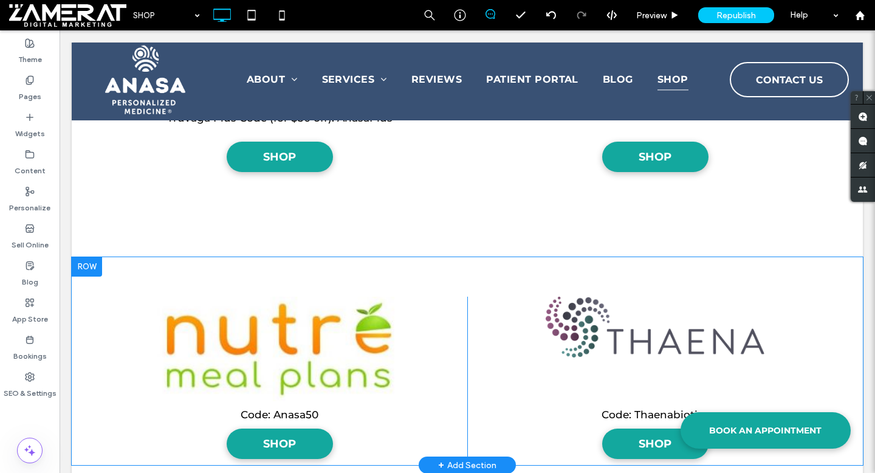
click at [89, 270] on div at bounding box center [87, 266] width 30 height 19
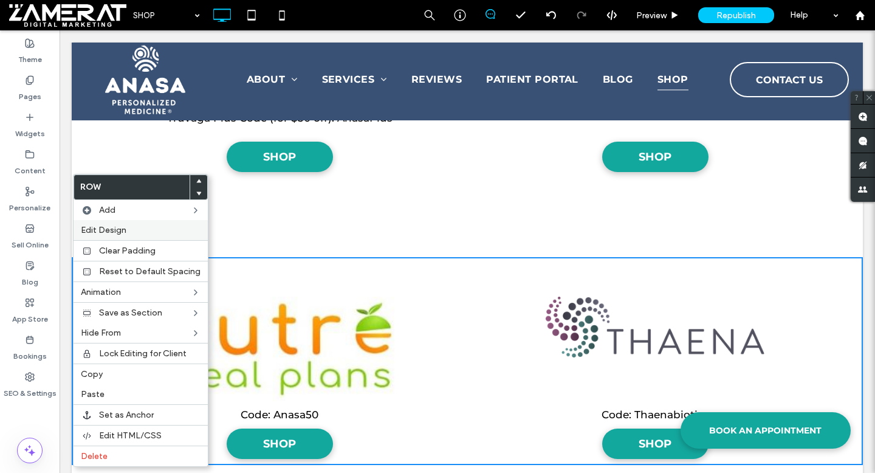
click at [129, 226] on label "Edit Design" at bounding box center [141, 230] width 120 height 10
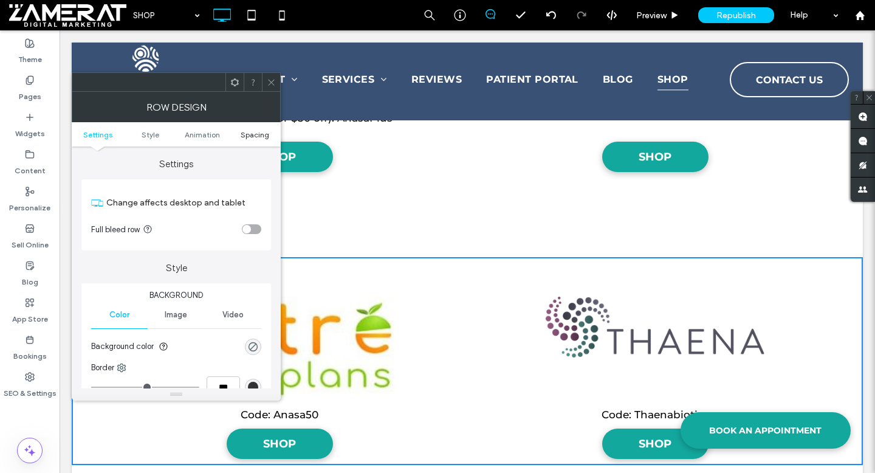
click at [239, 135] on link "Spacing" at bounding box center [254, 134] width 52 height 9
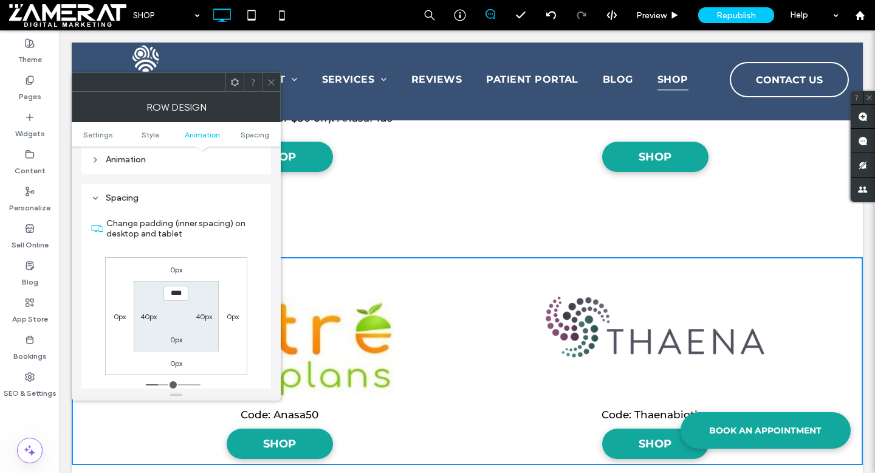
scroll to position [344, 0]
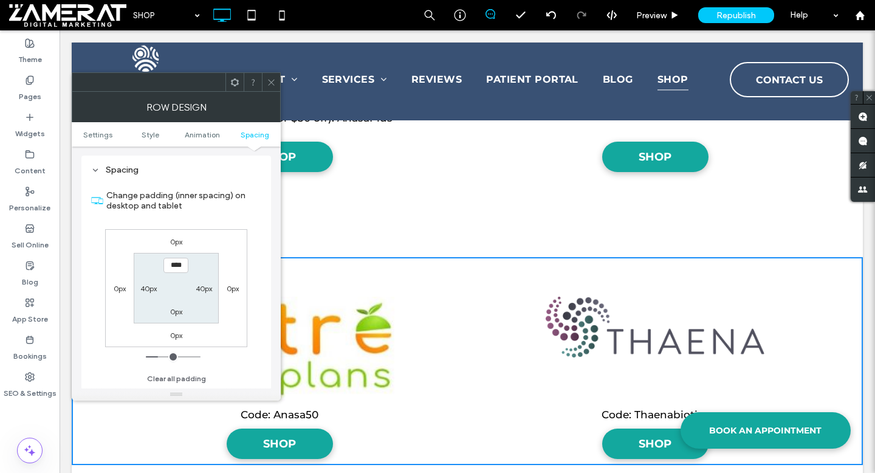
click at [268, 82] on icon at bounding box center [271, 82] width 9 height 9
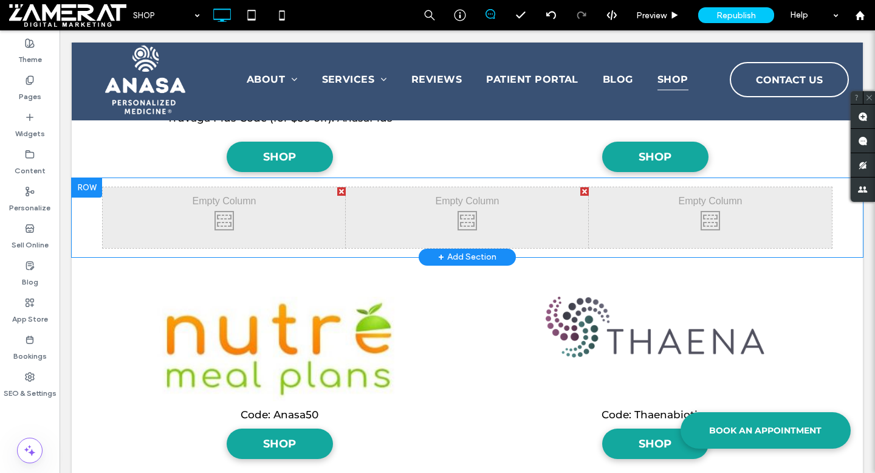
click at [86, 187] on div at bounding box center [87, 187] width 30 height 19
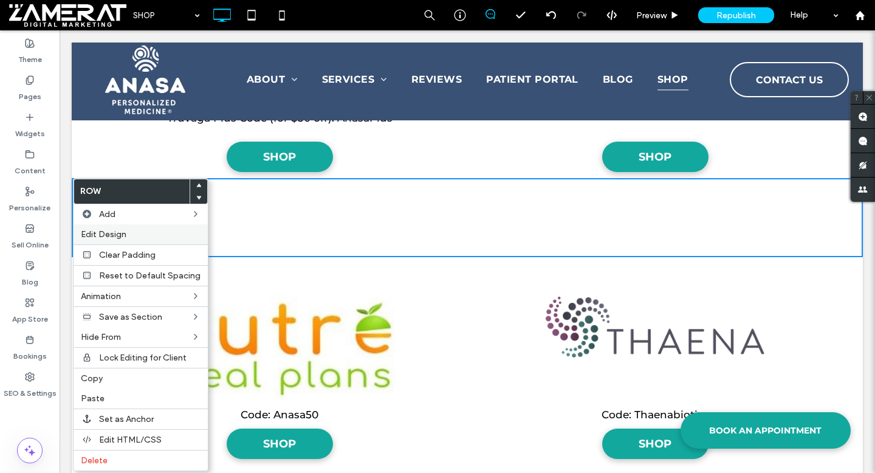
click at [128, 237] on label "Edit Design" at bounding box center [141, 234] width 120 height 10
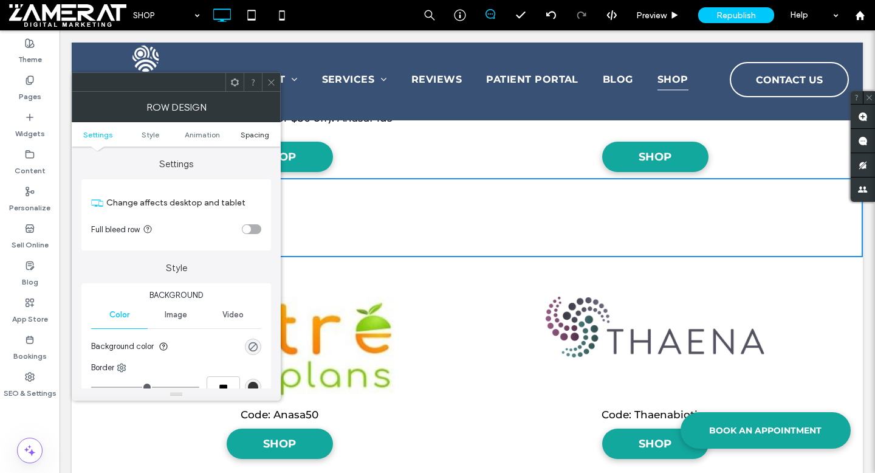
click at [248, 135] on span "Spacing" at bounding box center [255, 134] width 29 height 9
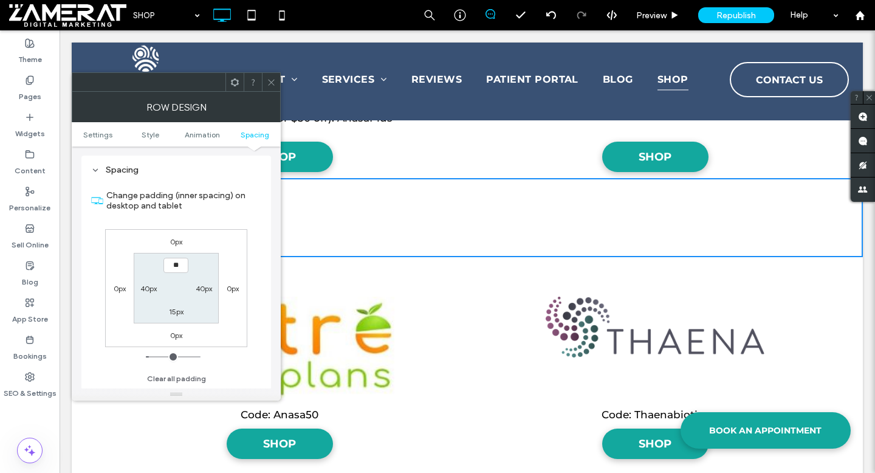
type input "****"
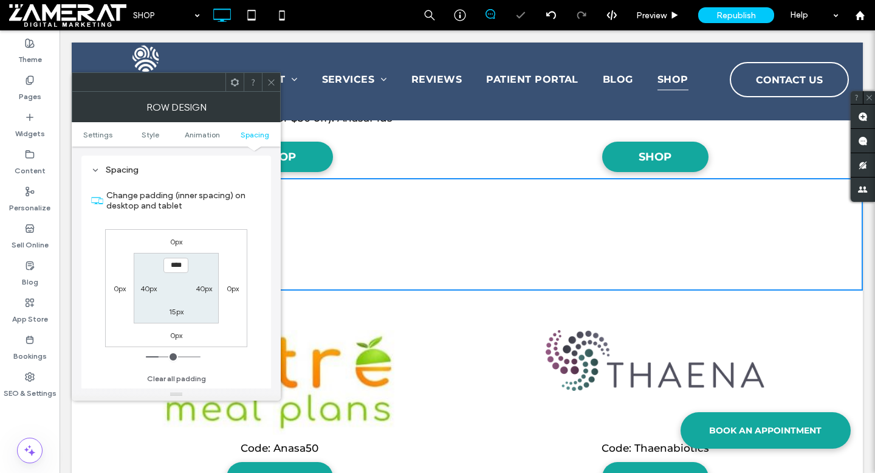
click at [177, 313] on label "15px" at bounding box center [176, 311] width 15 height 9
type input "**"
type input "****"
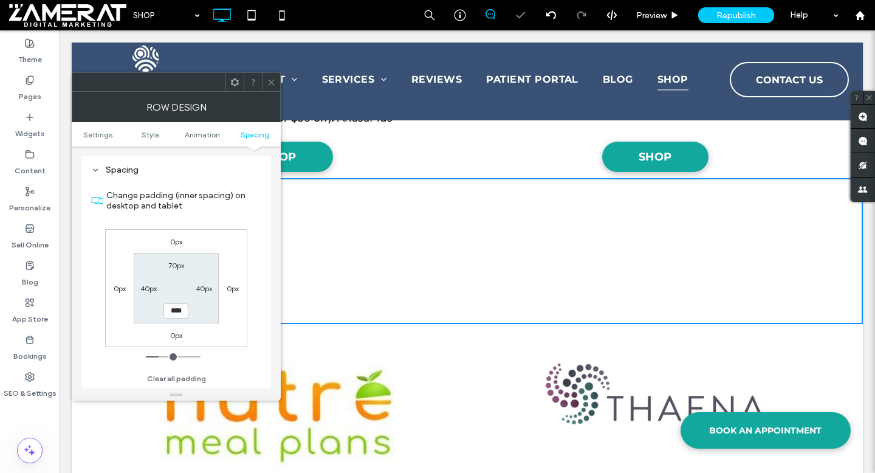
click at [276, 83] on div at bounding box center [271, 82] width 18 height 18
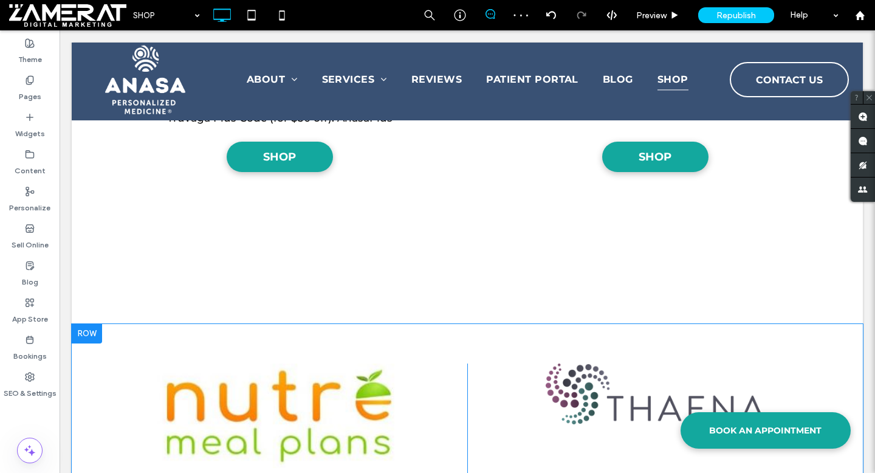
click at [93, 356] on div "Code: Anasa50 SHOP Click To Paste Code: Thaenabiotics SHOP Click To Paste Row +…" at bounding box center [467, 428] width 791 height 208
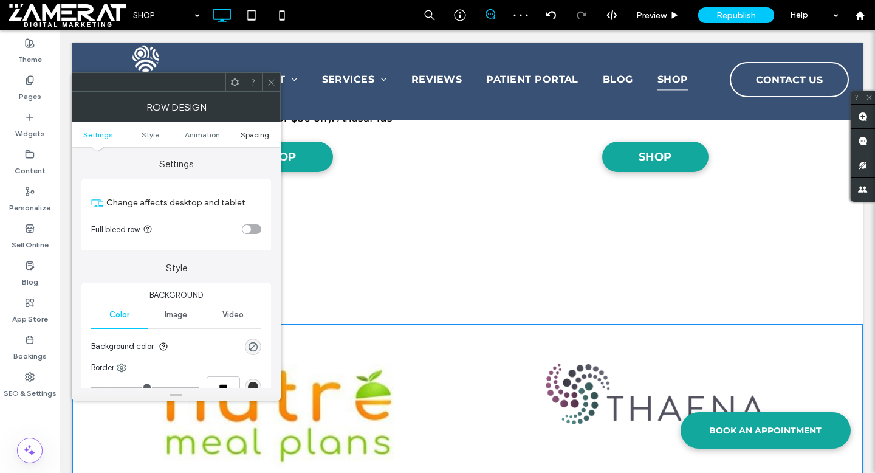
click at [251, 134] on span "Spacing" at bounding box center [255, 134] width 29 height 9
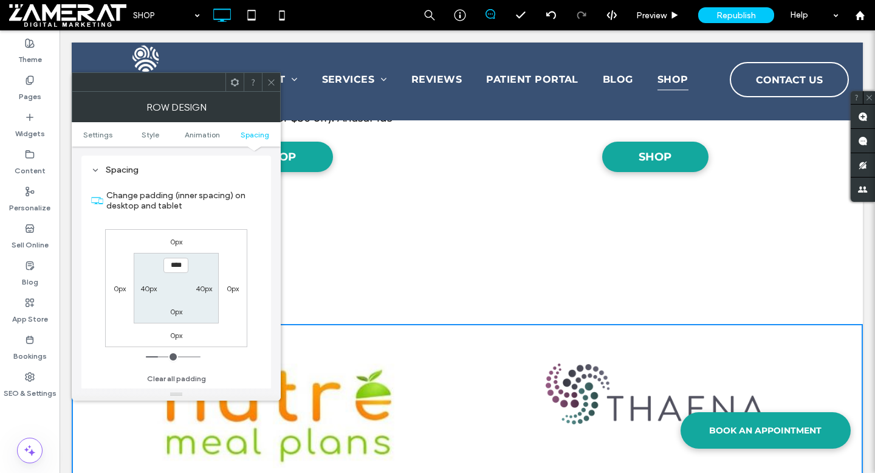
click at [270, 89] on span at bounding box center [271, 82] width 9 height 18
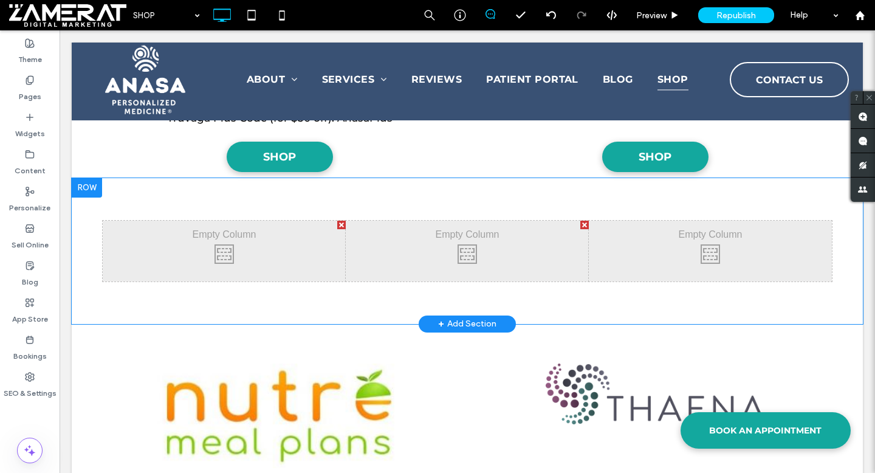
click at [96, 189] on div at bounding box center [87, 187] width 30 height 19
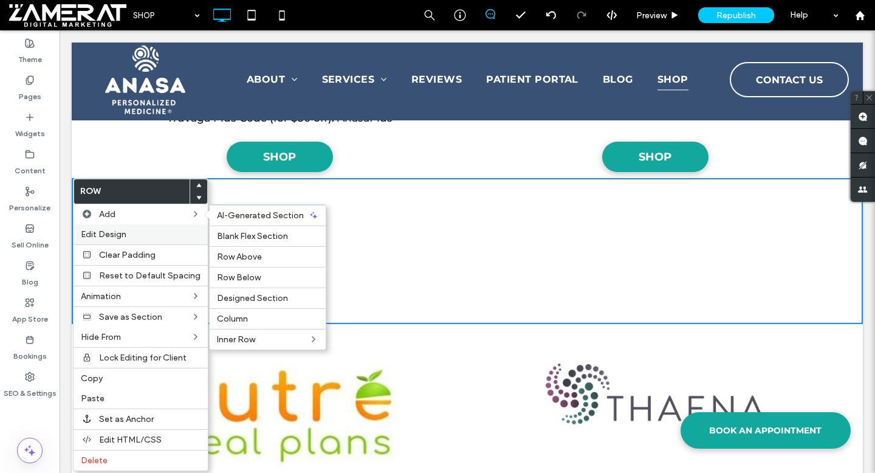
click at [126, 228] on div "Edit Design" at bounding box center [141, 234] width 134 height 20
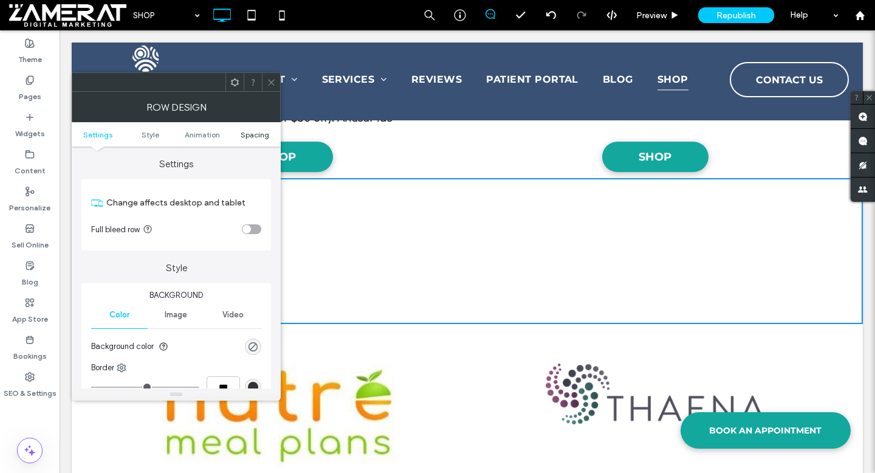
click at [253, 137] on span "Spacing" at bounding box center [255, 134] width 29 height 9
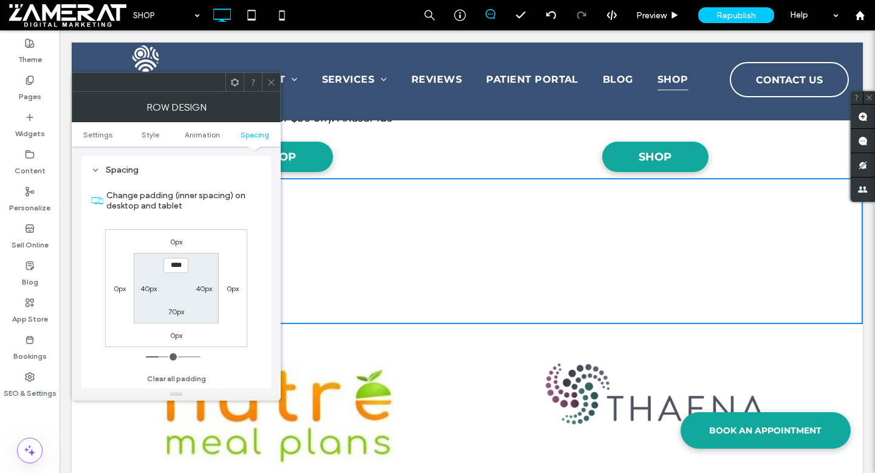
click at [145, 291] on label "40px" at bounding box center [148, 288] width 16 height 9
type input "**"
type input "****"
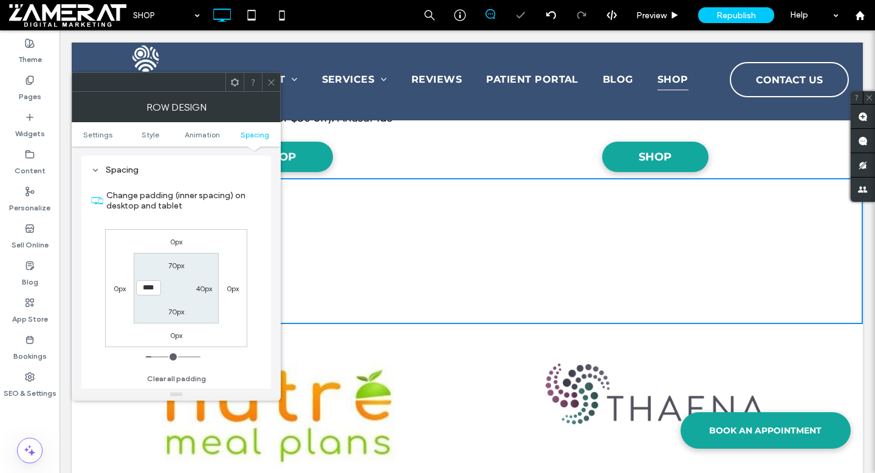
click at [205, 289] on label "40px" at bounding box center [204, 288] width 16 height 9
type input "**"
type input "****"
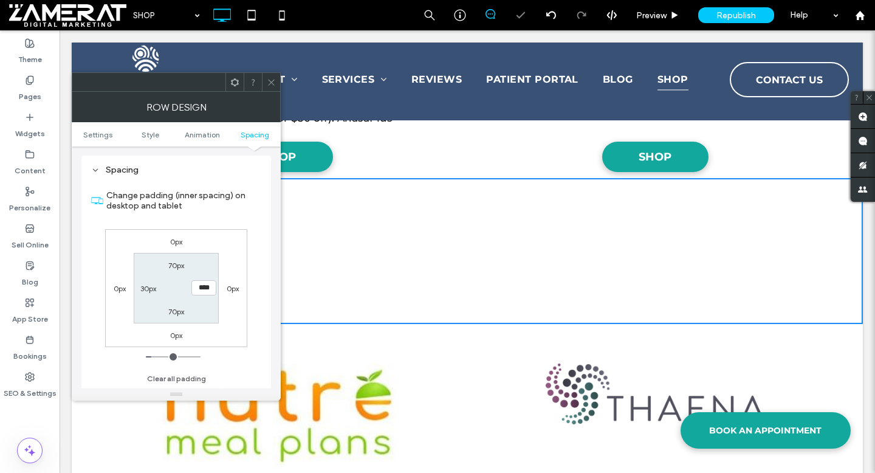
click at [268, 83] on icon at bounding box center [271, 82] width 9 height 9
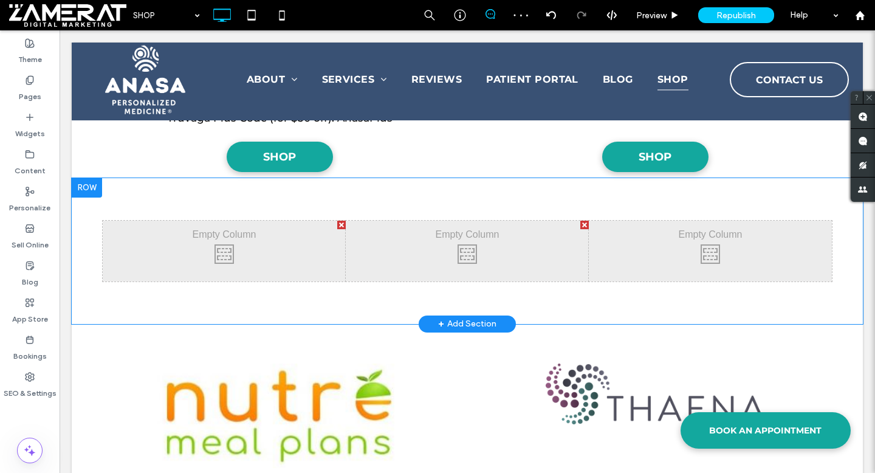
click at [83, 186] on div at bounding box center [87, 187] width 30 height 19
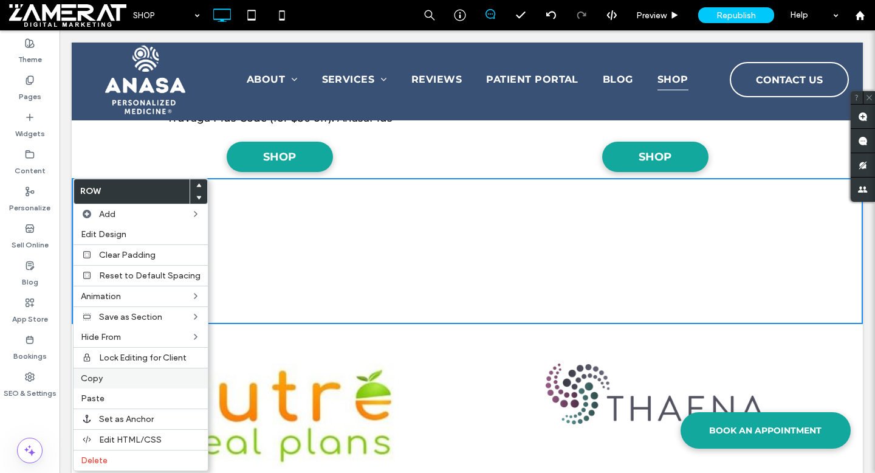
click at [150, 378] on label "Copy" at bounding box center [141, 378] width 120 height 10
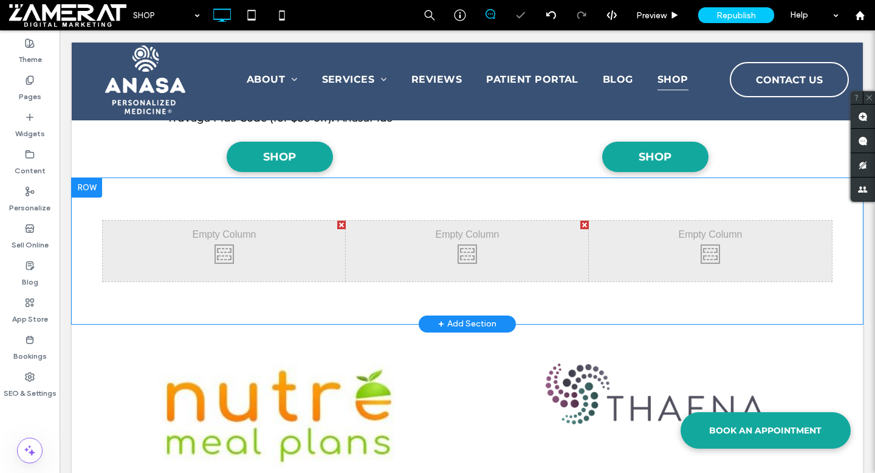
click at [89, 193] on div at bounding box center [87, 187] width 30 height 19
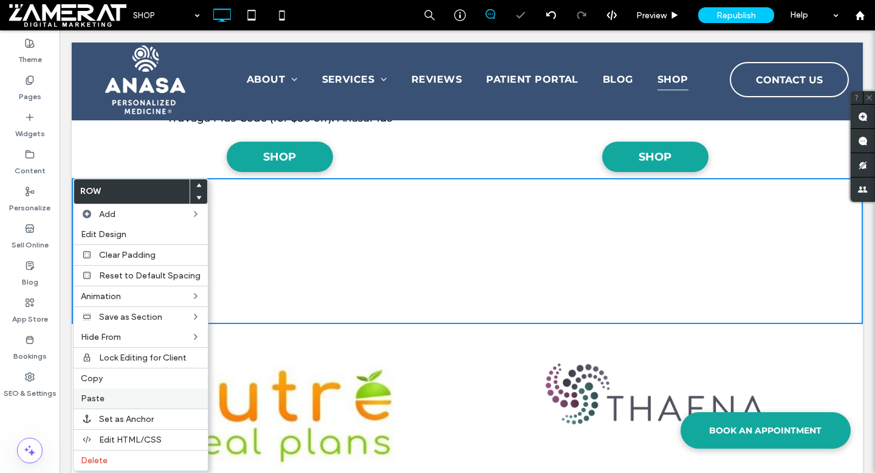
click at [137, 394] on label "Paste" at bounding box center [141, 398] width 120 height 10
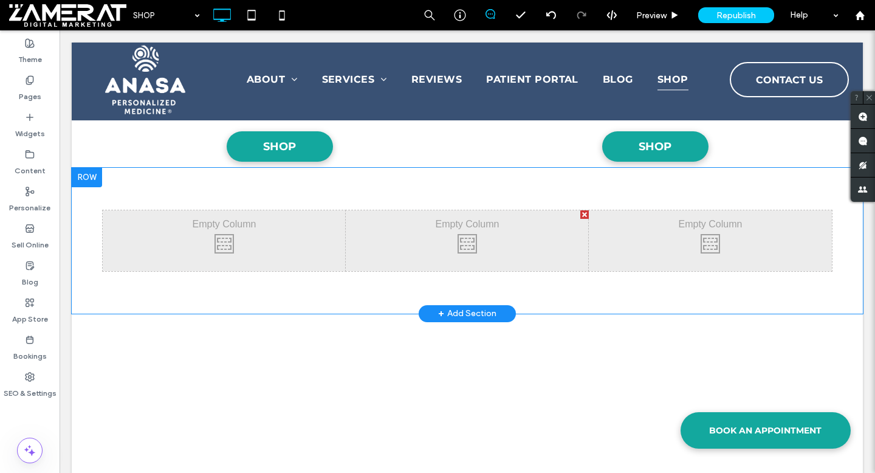
scroll to position [1036, 0]
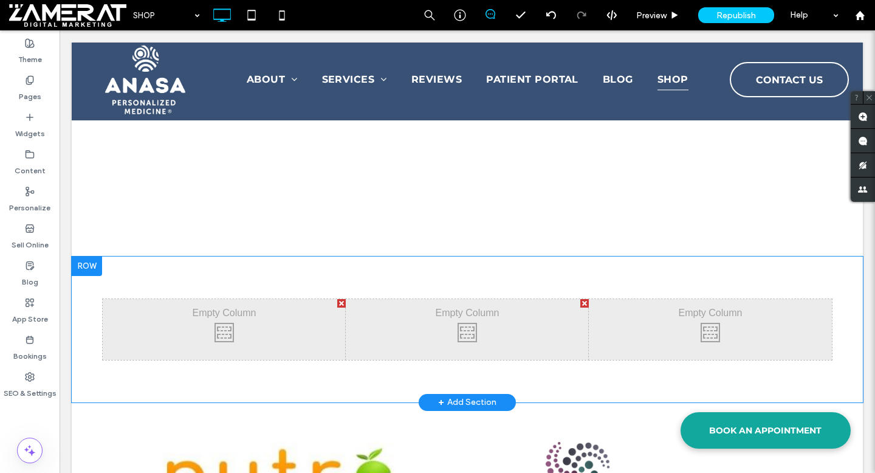
click at [91, 266] on div at bounding box center [87, 265] width 30 height 19
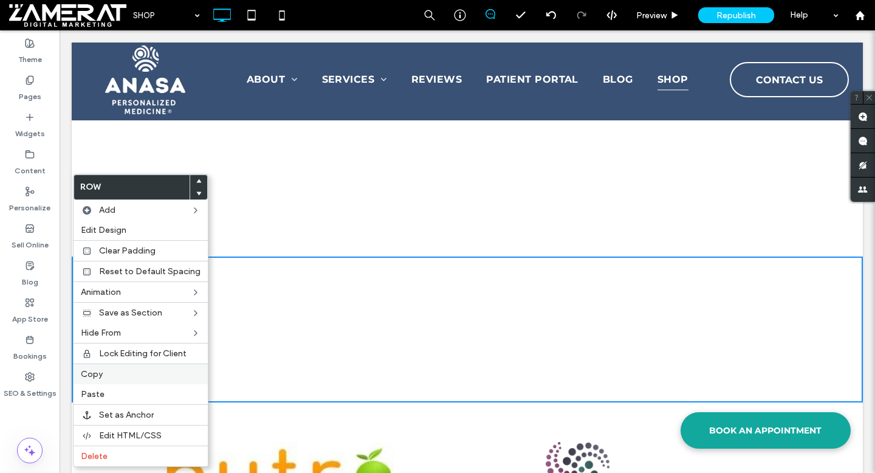
click at [127, 378] on label "Copy" at bounding box center [141, 374] width 120 height 10
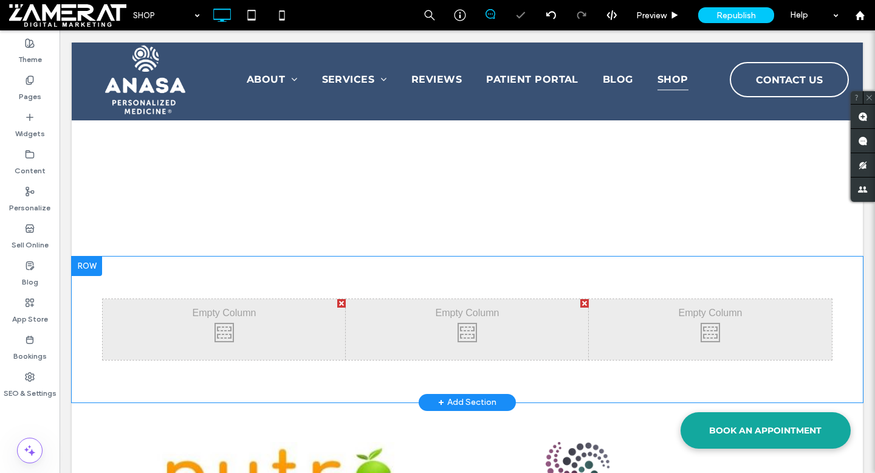
click at [91, 268] on div at bounding box center [87, 265] width 30 height 19
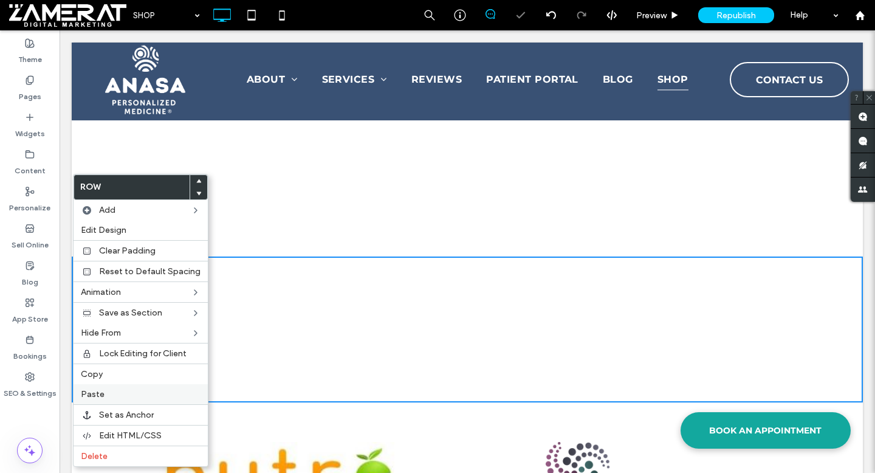
click at [126, 394] on label "Paste" at bounding box center [141, 394] width 120 height 10
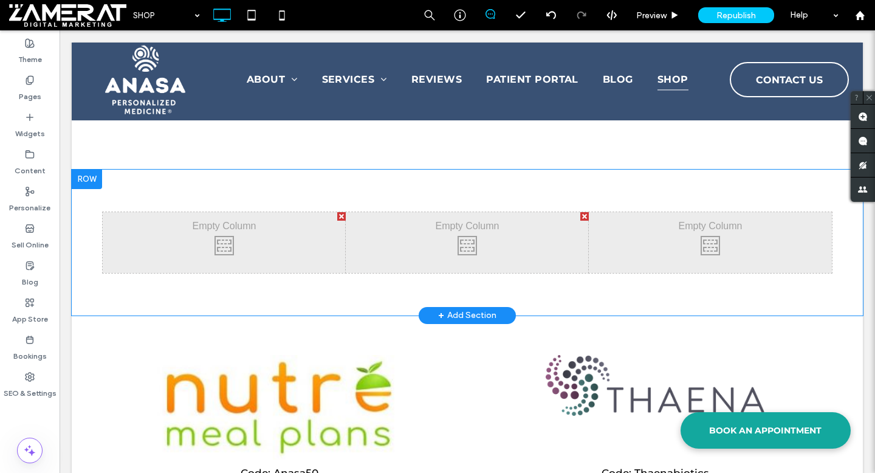
scroll to position [1273, 0]
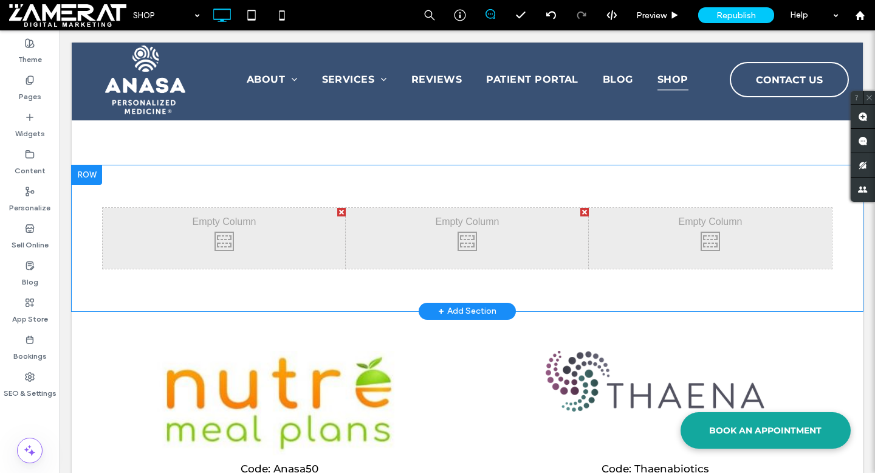
click at [86, 177] on div at bounding box center [87, 174] width 30 height 19
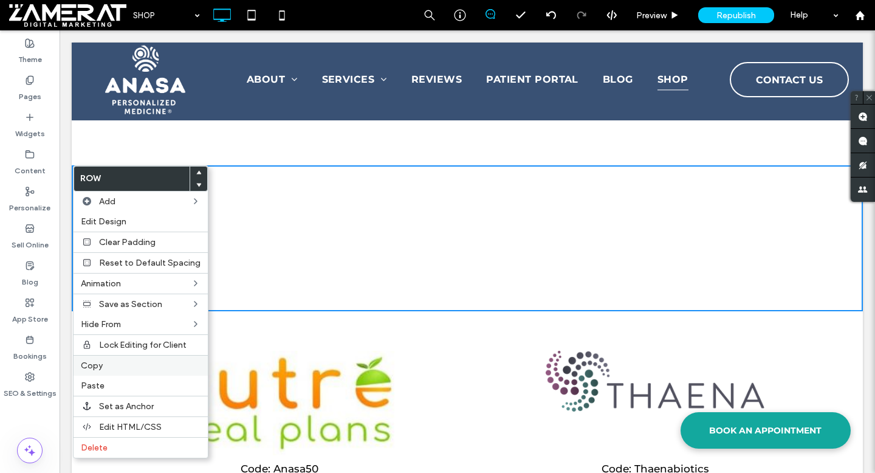
click at [125, 369] on label "Copy" at bounding box center [141, 365] width 120 height 10
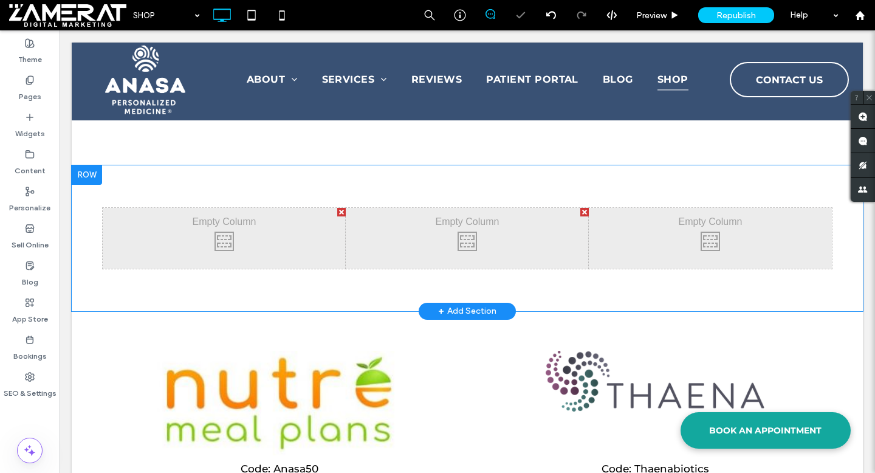
click at [84, 173] on div at bounding box center [87, 174] width 30 height 19
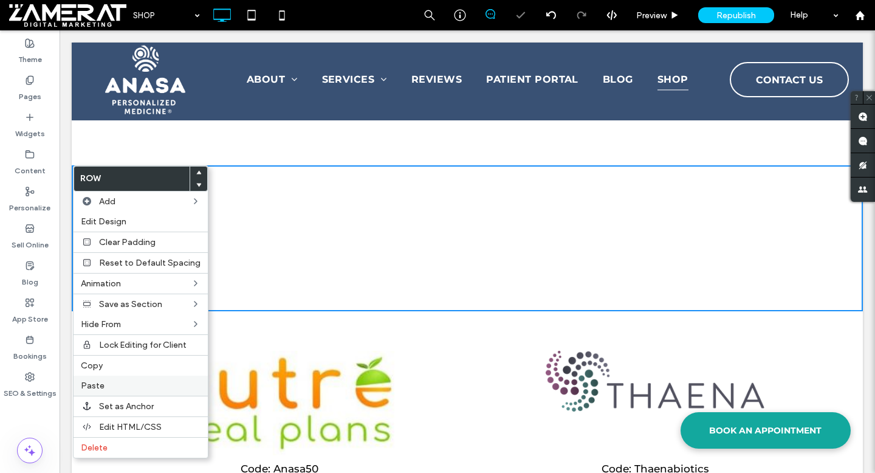
click at [139, 386] on label "Paste" at bounding box center [141, 385] width 120 height 10
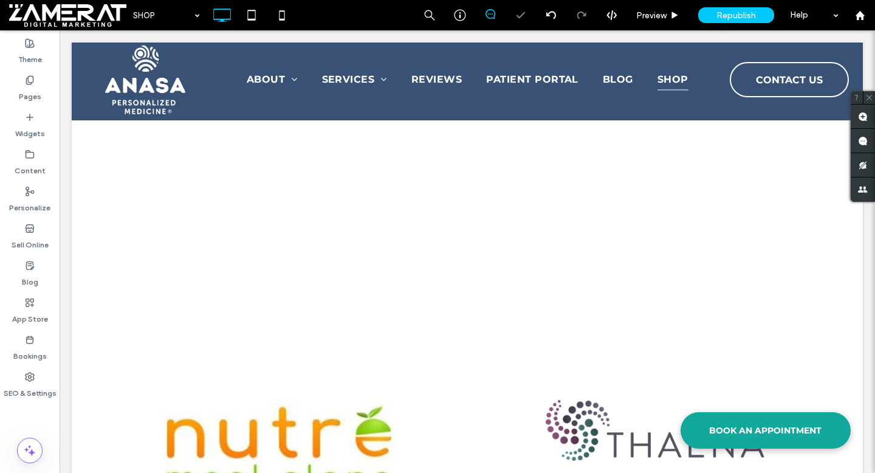
scroll to position [1408, 0]
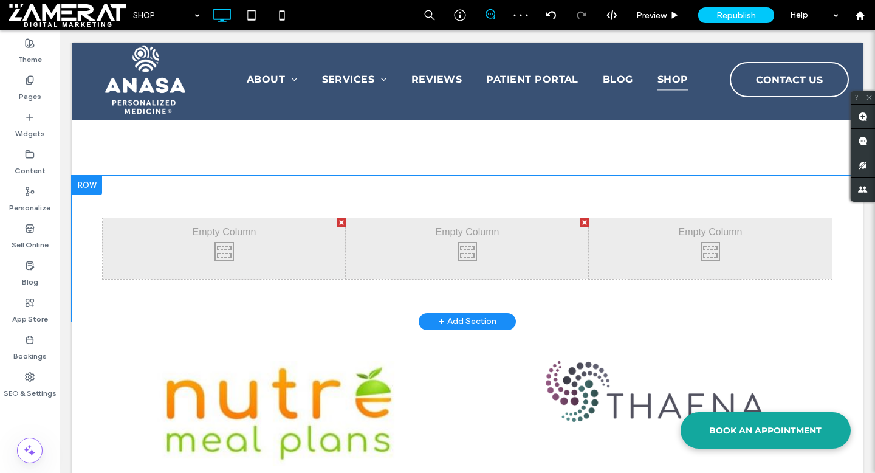
click at [90, 188] on div at bounding box center [87, 185] width 30 height 19
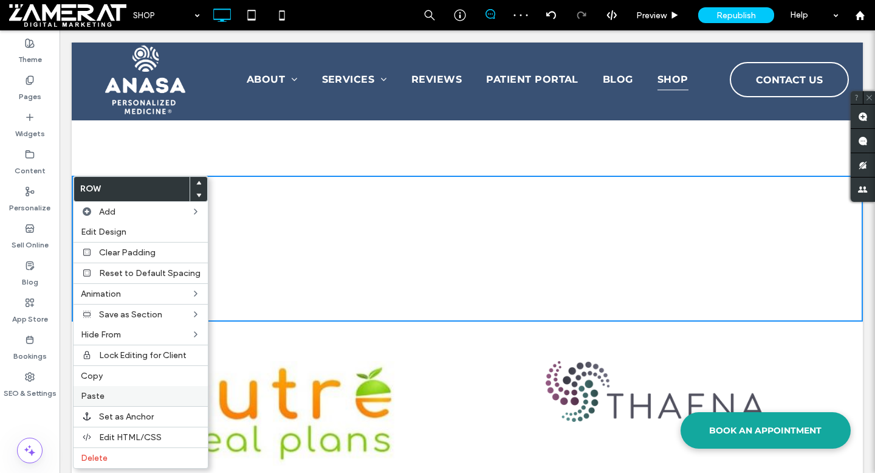
click at [125, 402] on div "Paste" at bounding box center [141, 396] width 134 height 20
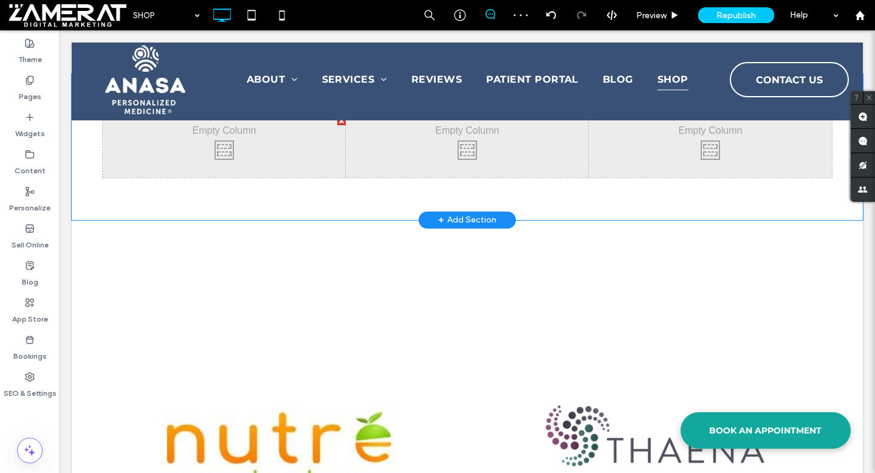
scroll to position [1531, 0]
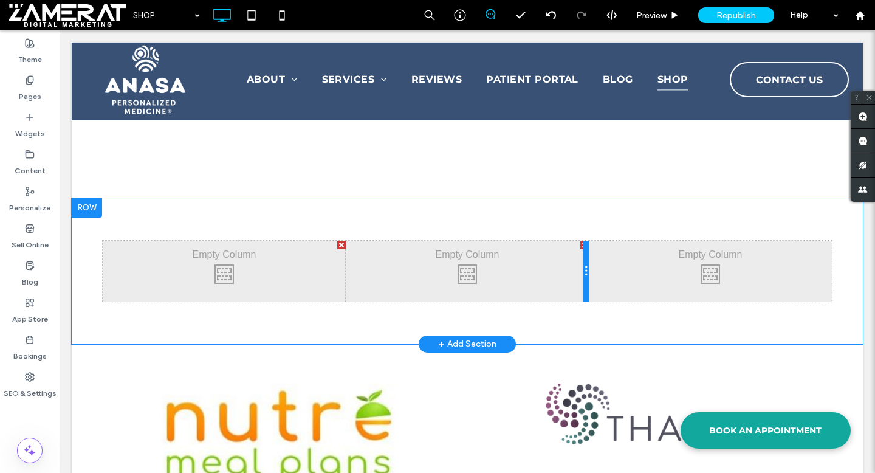
click at [585, 242] on div at bounding box center [586, 271] width 6 height 61
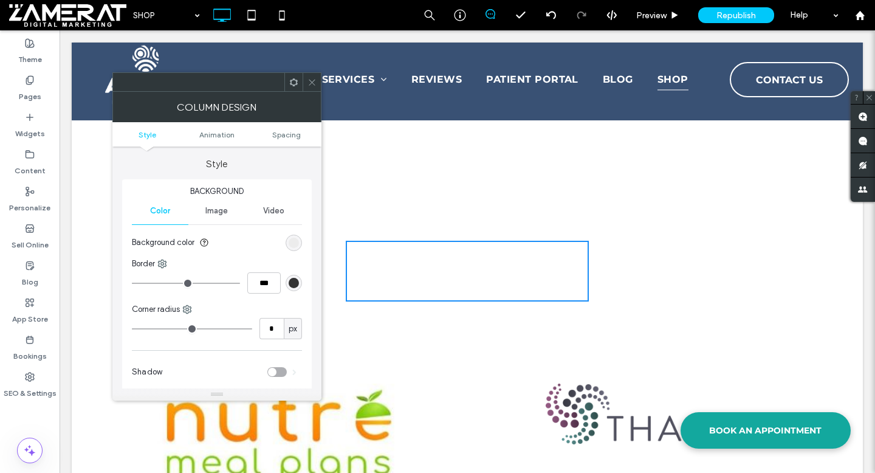
click at [307, 77] on span at bounding box center [311, 82] width 9 height 18
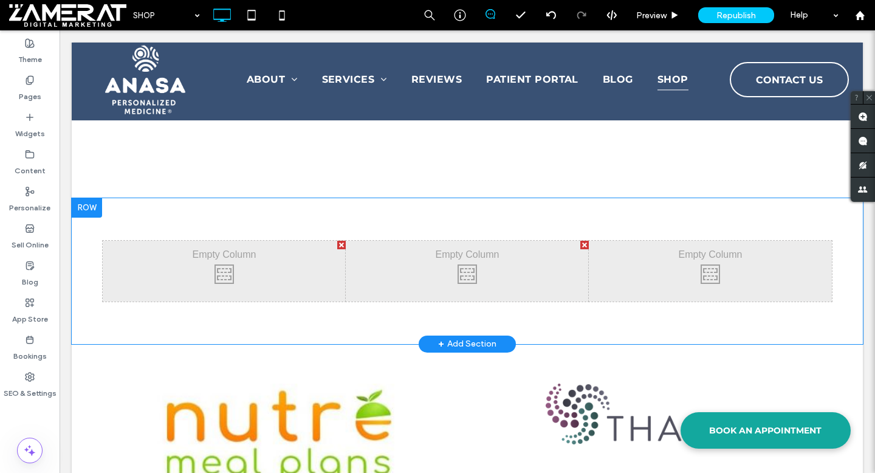
click at [583, 241] on div at bounding box center [584, 245] width 9 height 9
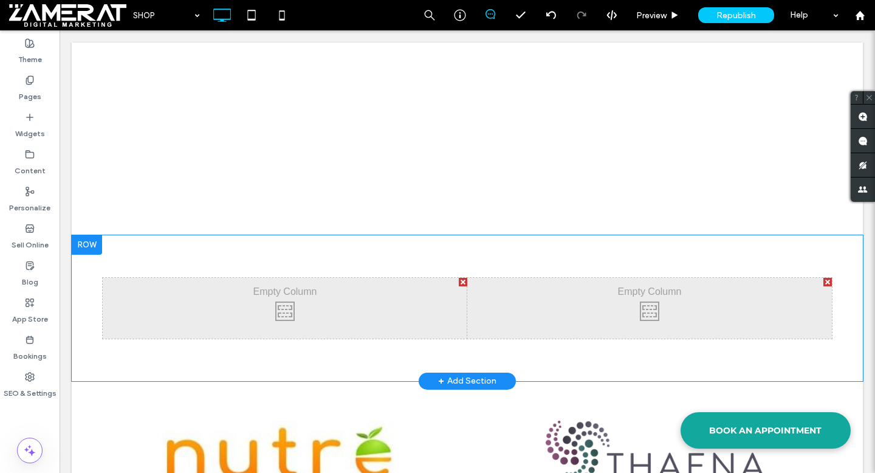
scroll to position [1464, 0]
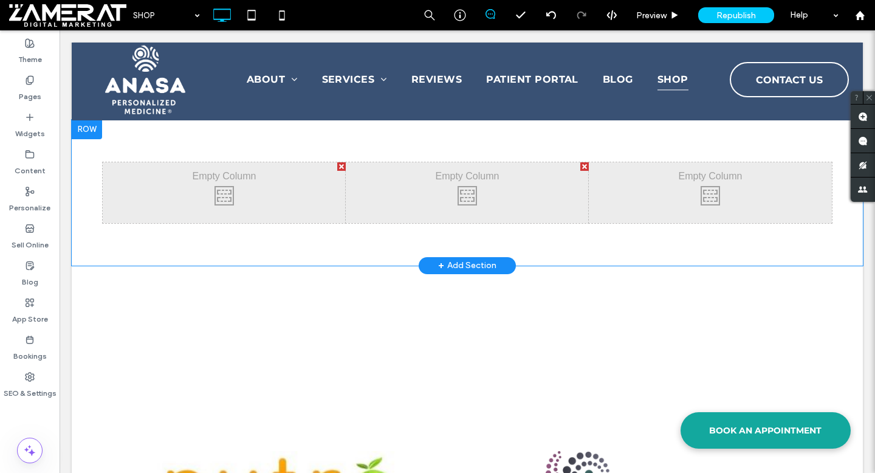
click at [91, 132] on div at bounding box center [87, 129] width 30 height 19
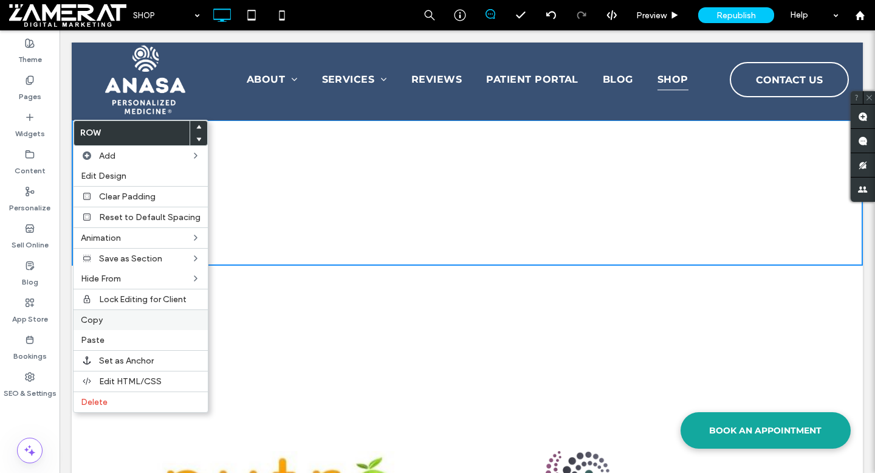
click at [142, 329] on div "Copy" at bounding box center [141, 319] width 134 height 21
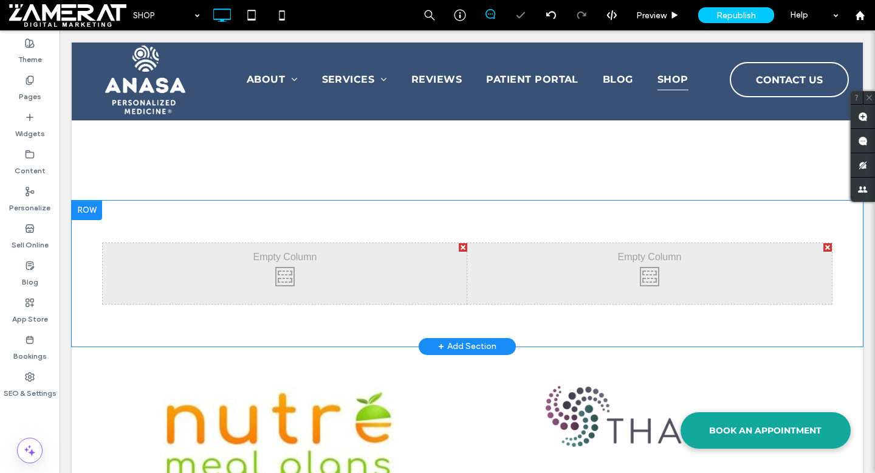
scroll to position [1537, 0]
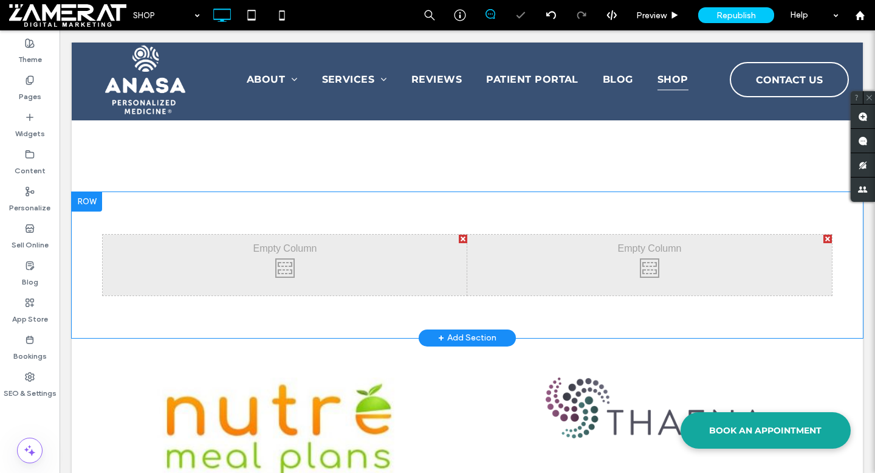
click at [92, 199] on div at bounding box center [87, 201] width 30 height 19
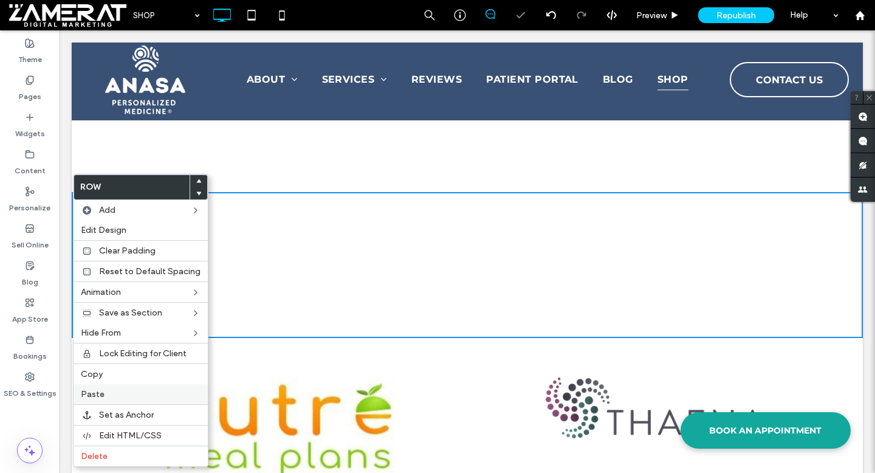
click at [135, 394] on label "Paste" at bounding box center [141, 394] width 120 height 10
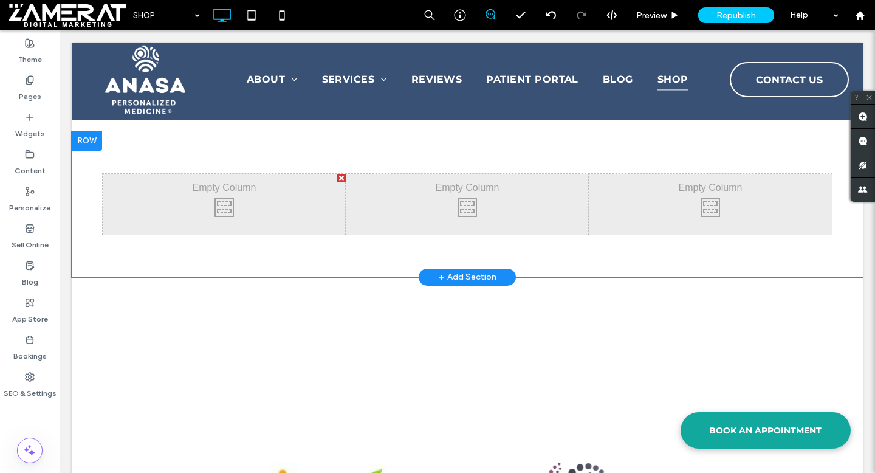
scroll to position [1562, 0]
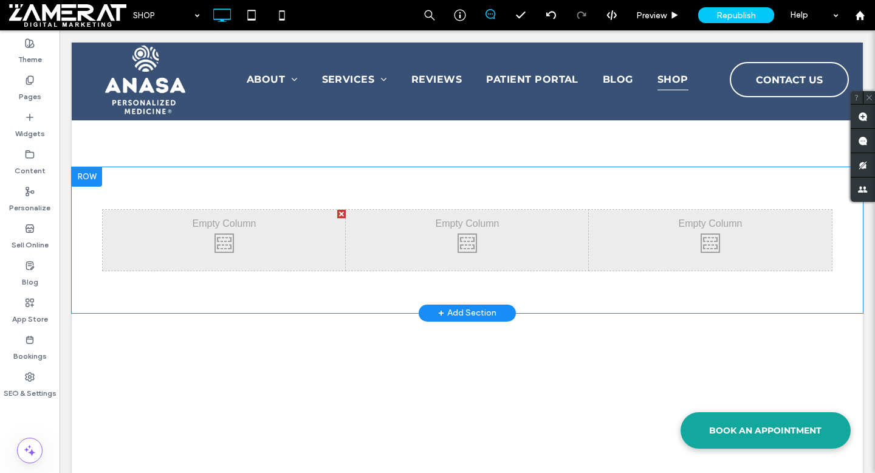
click at [88, 182] on div at bounding box center [87, 176] width 30 height 19
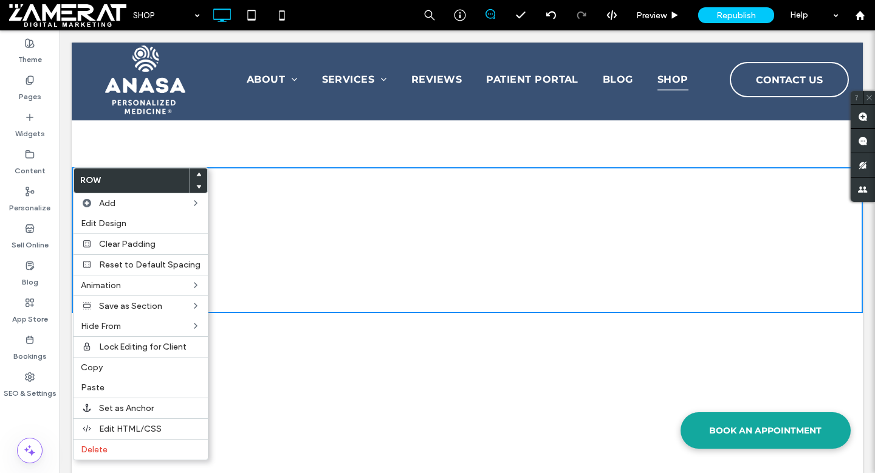
click at [196, 186] on use at bounding box center [198, 187] width 5 height 4
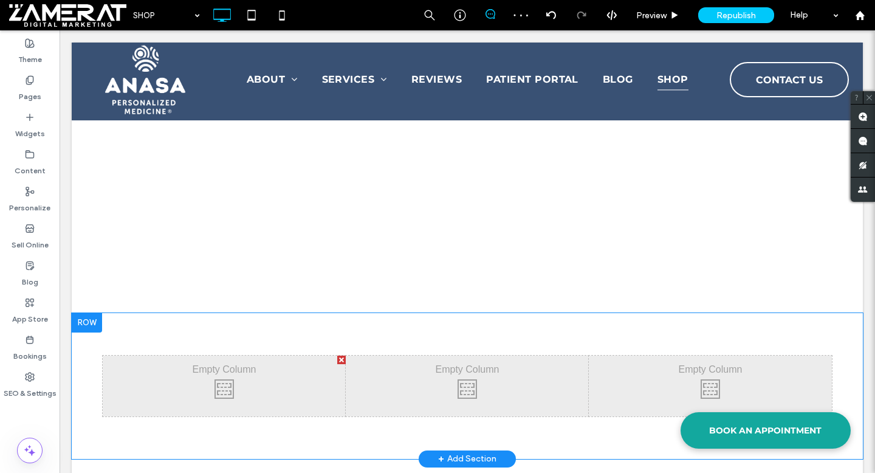
scroll to position [1704, 0]
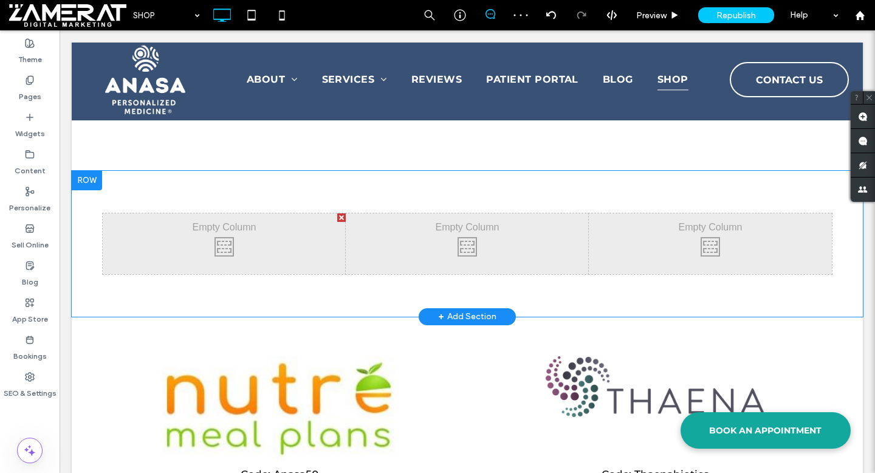
click at [86, 180] on div at bounding box center [87, 180] width 30 height 19
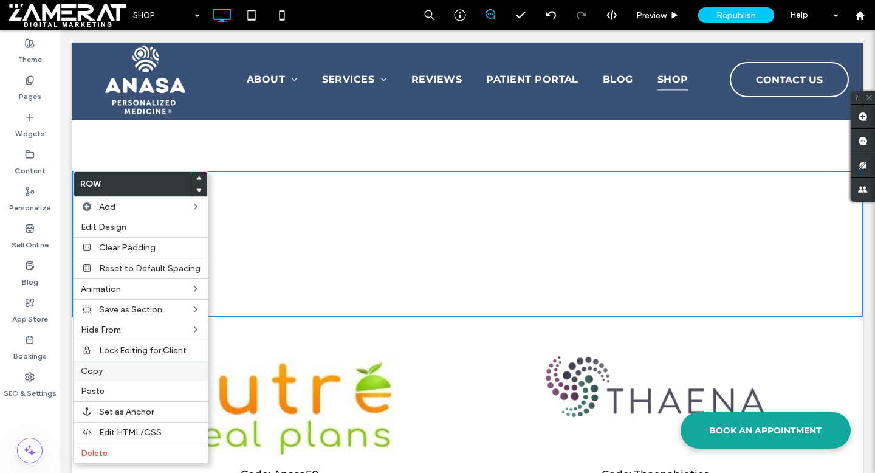
click at [112, 363] on div "Copy" at bounding box center [141, 370] width 134 height 21
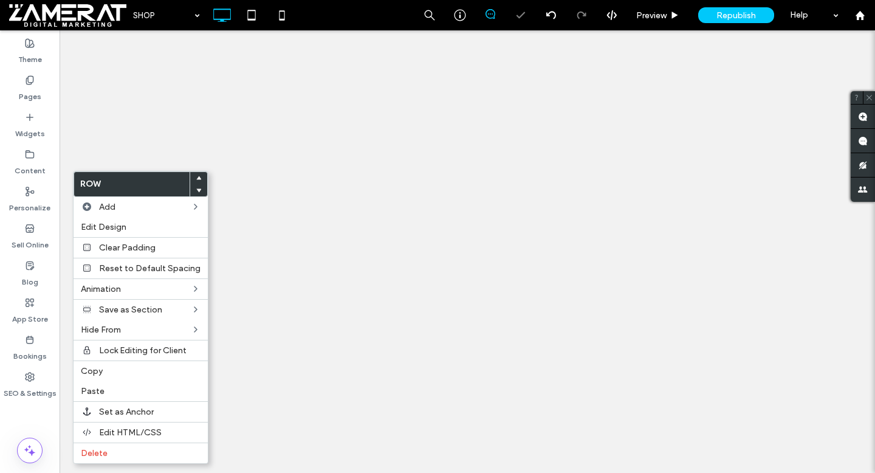
click at [144, 392] on label "Paste" at bounding box center [141, 391] width 120 height 10
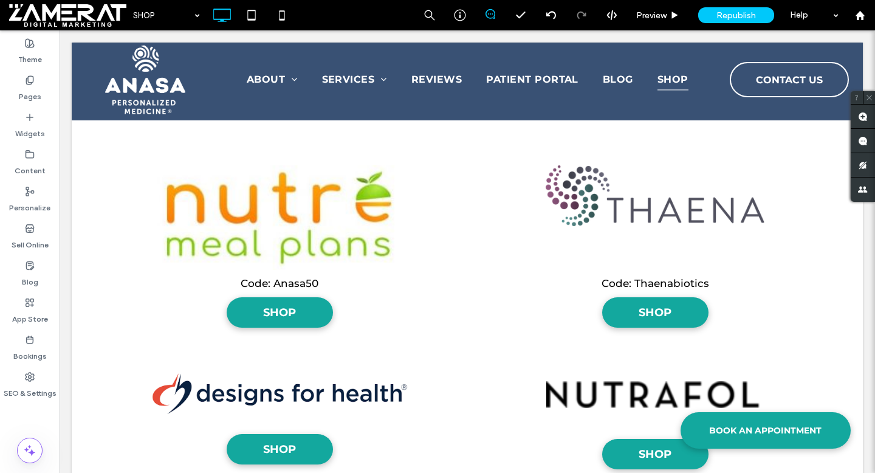
scroll to position [2039, 0]
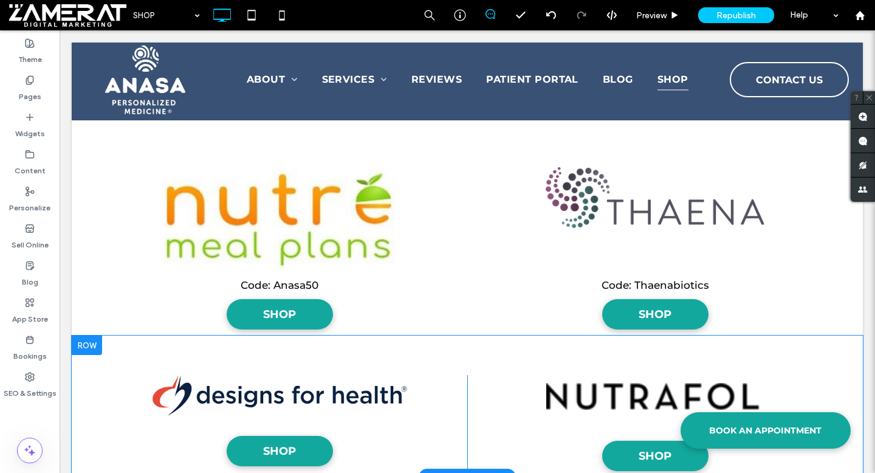
click at [84, 344] on div at bounding box center [87, 344] width 30 height 19
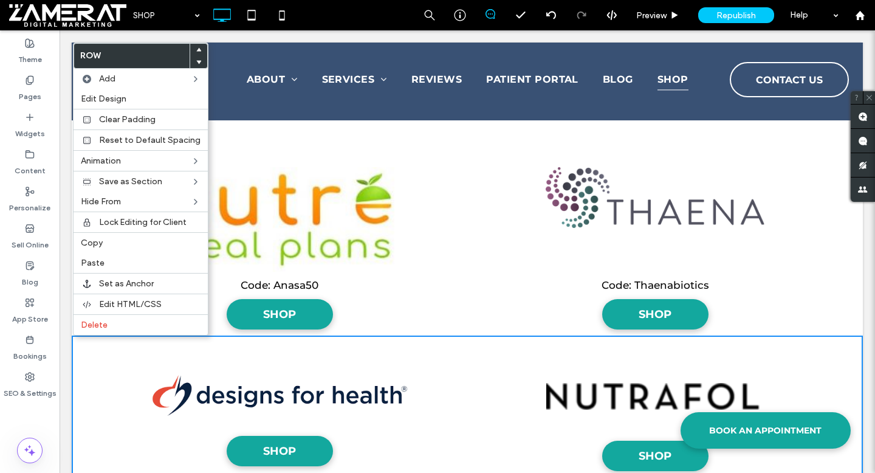
click at [89, 375] on div "SHOP Click To Paste SHOP Click To Paste Row + Add Section" at bounding box center [467, 406] width 791 height 142
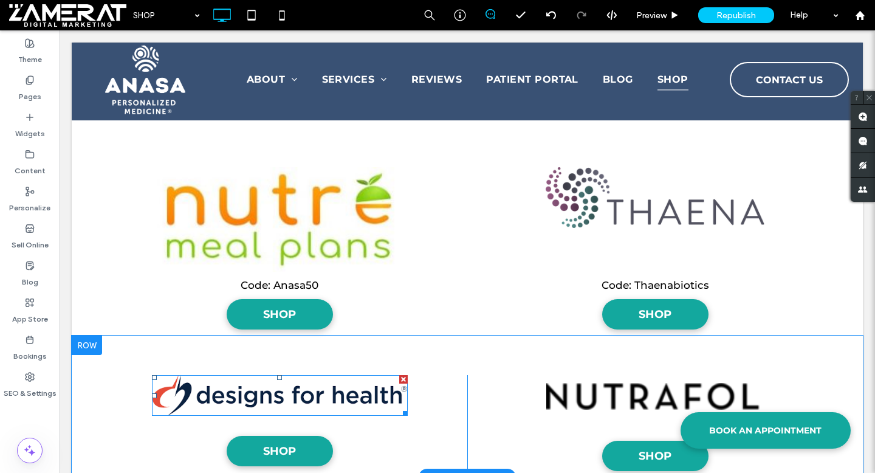
click at [282, 397] on img at bounding box center [280, 395] width 256 height 40
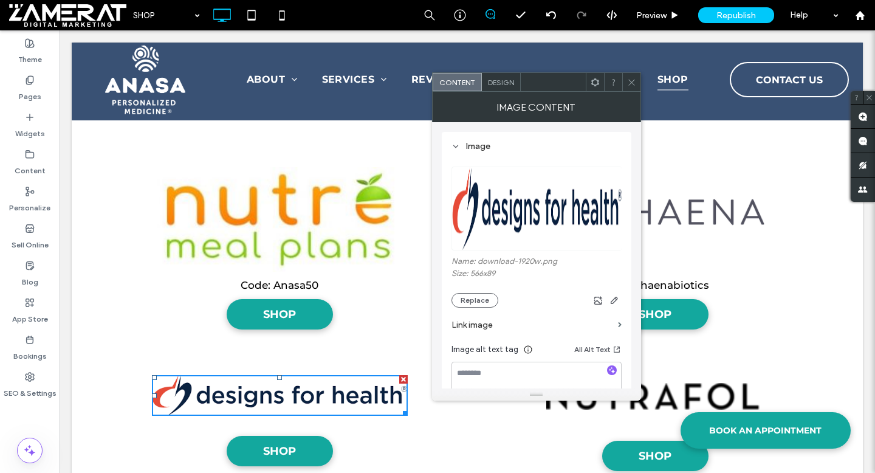
click at [634, 82] on icon at bounding box center [631, 82] width 9 height 9
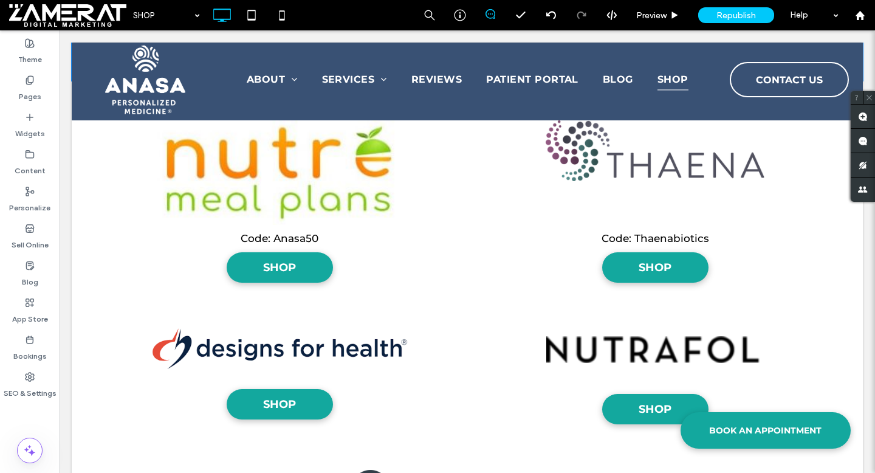
scroll to position [2125, 0]
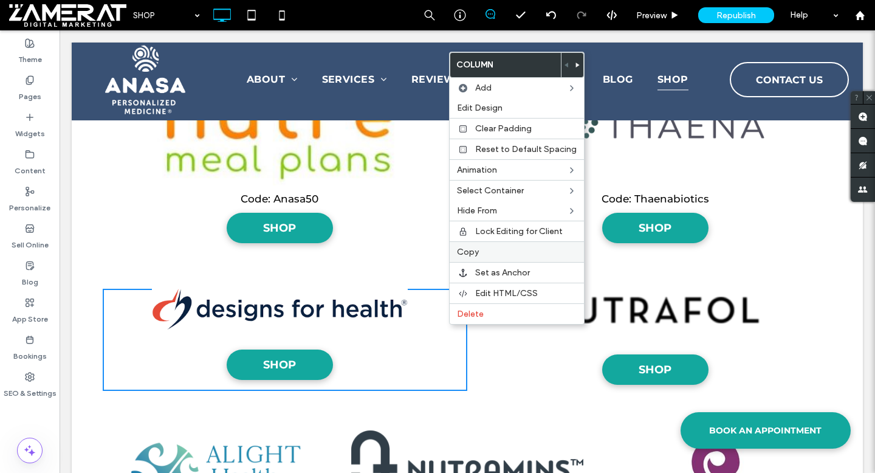
click at [491, 250] on label "Copy" at bounding box center [517, 252] width 120 height 10
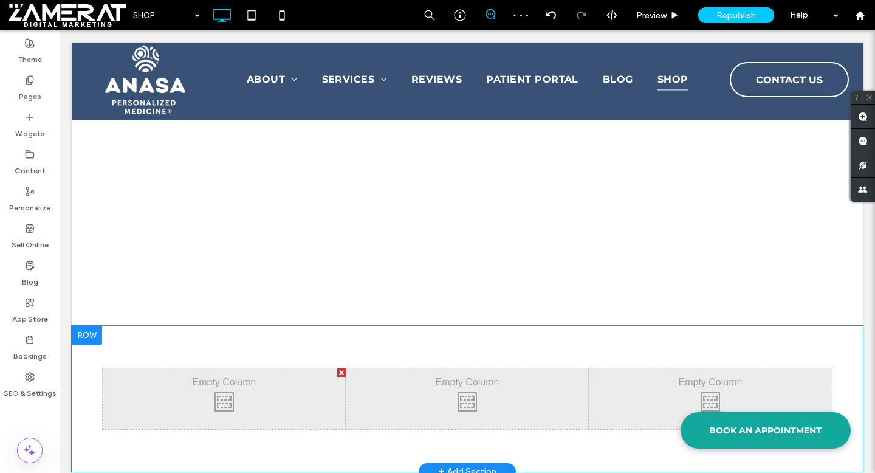
scroll to position [883, 0]
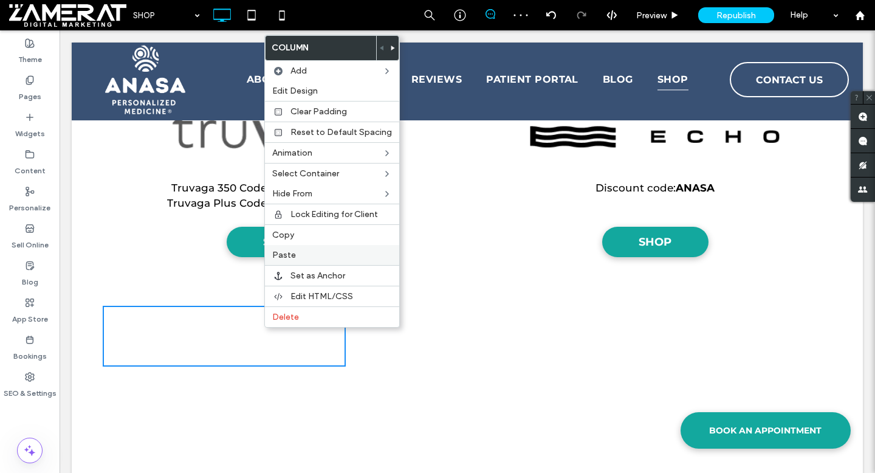
click at [298, 247] on div "Paste" at bounding box center [332, 255] width 134 height 20
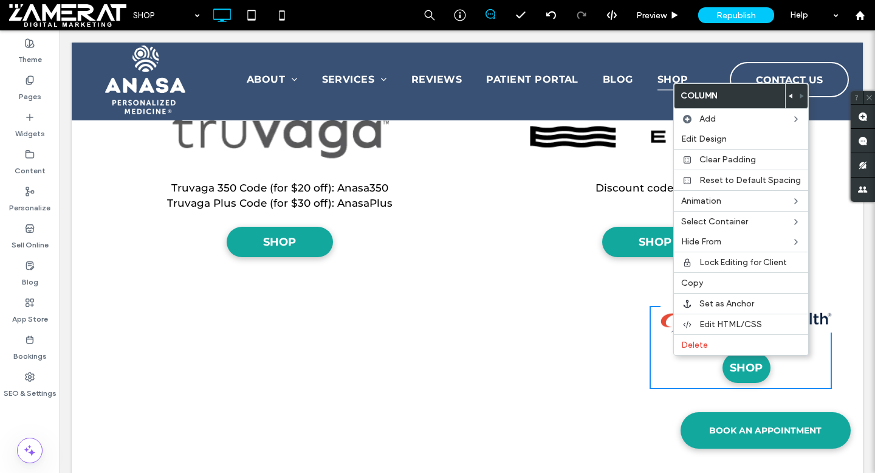
click at [788, 94] on use at bounding box center [790, 96] width 4 height 5
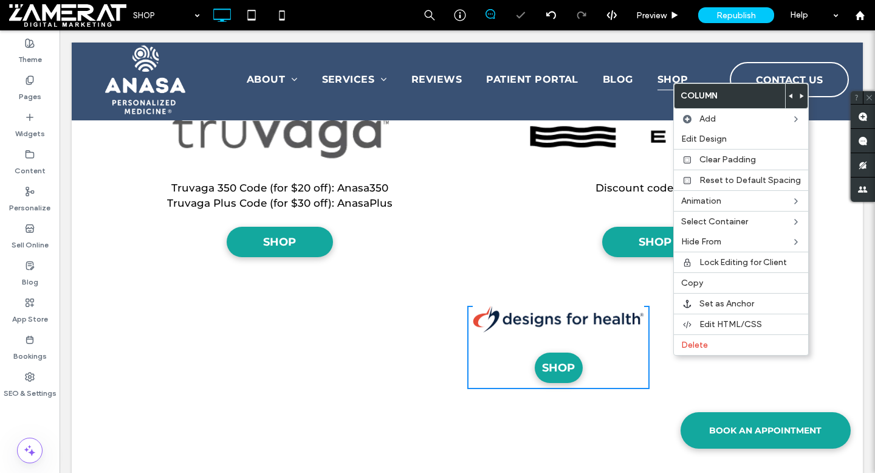
click at [788, 95] on icon at bounding box center [790, 96] width 5 height 5
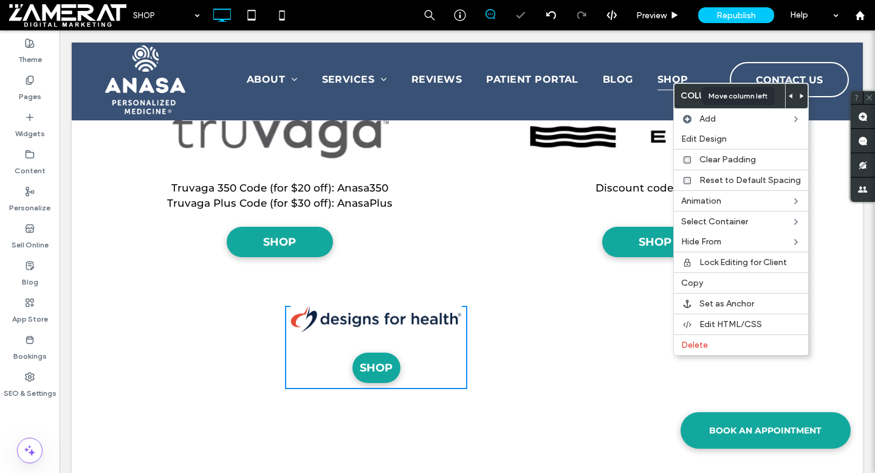
click at [788, 95] on use at bounding box center [790, 96] width 4 height 5
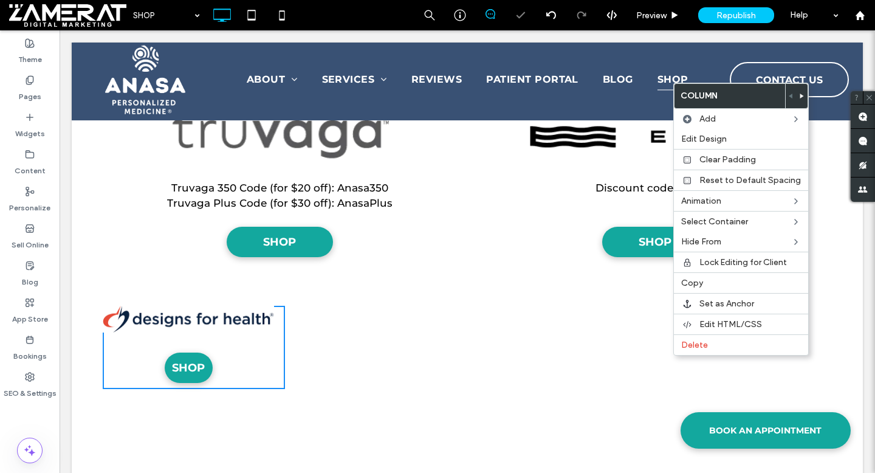
click at [468, 331] on div "Click To Paste Click To Paste" at bounding box center [558, 348] width 182 height 84
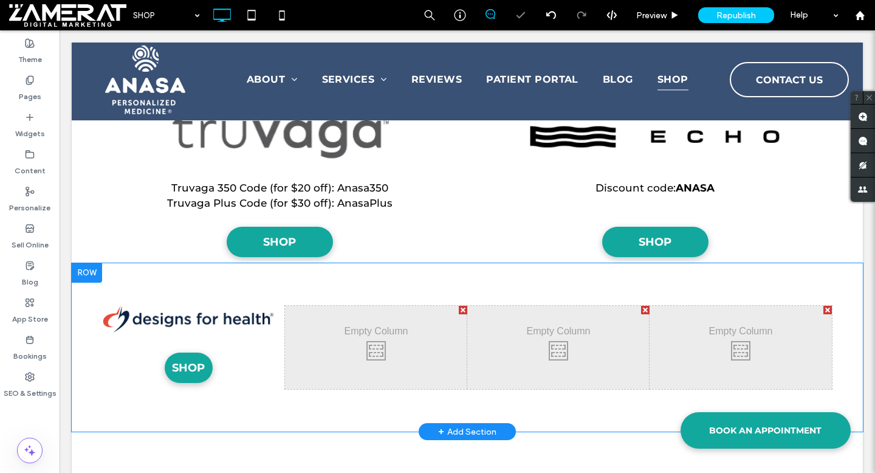
click at [826, 310] on div at bounding box center [827, 310] width 9 height 9
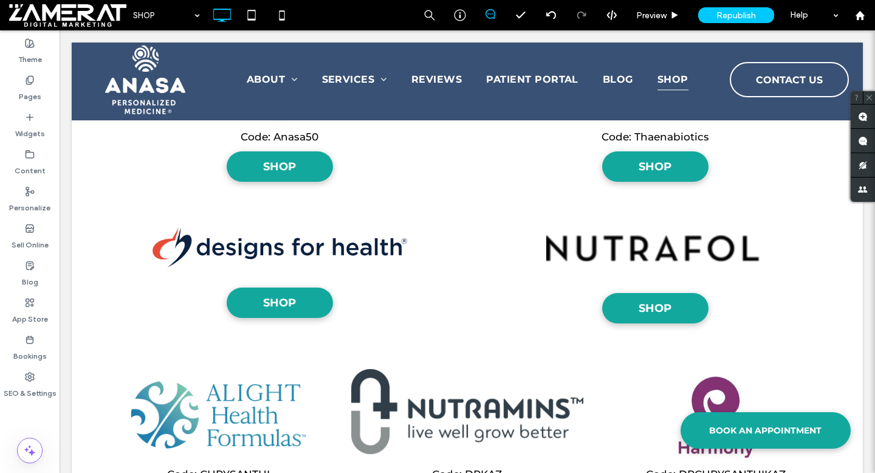
scroll to position [2170, 0]
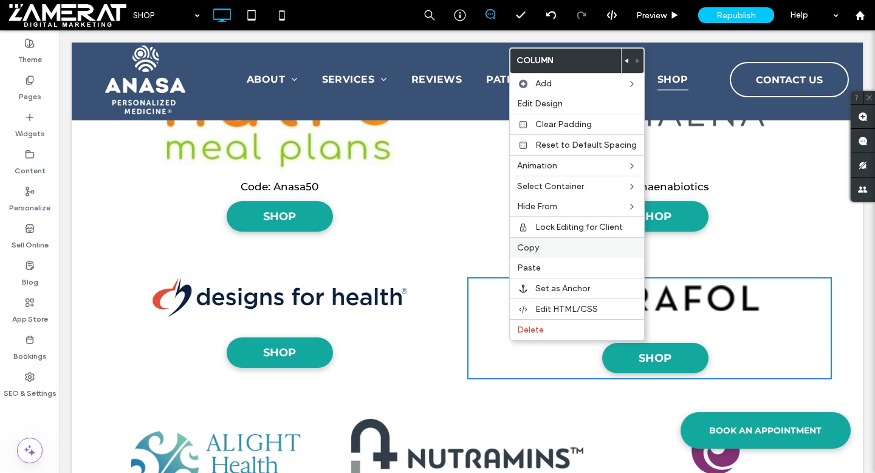
click at [535, 253] on div "Copy" at bounding box center [577, 247] width 134 height 21
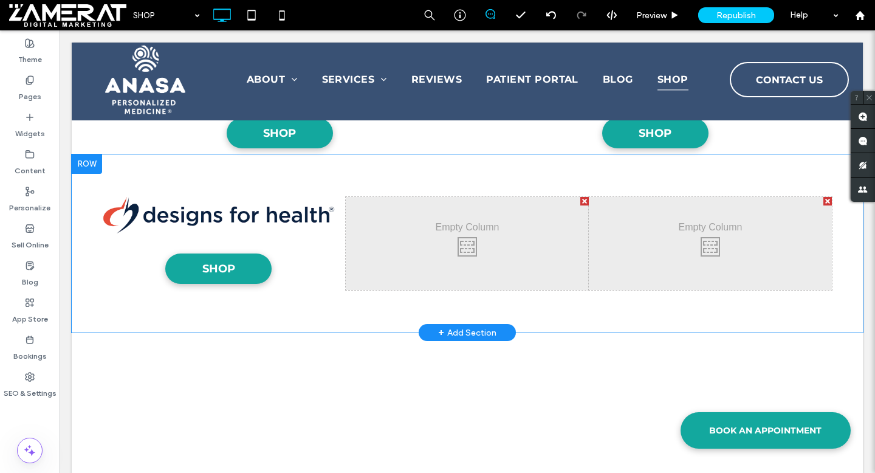
scroll to position [987, 0]
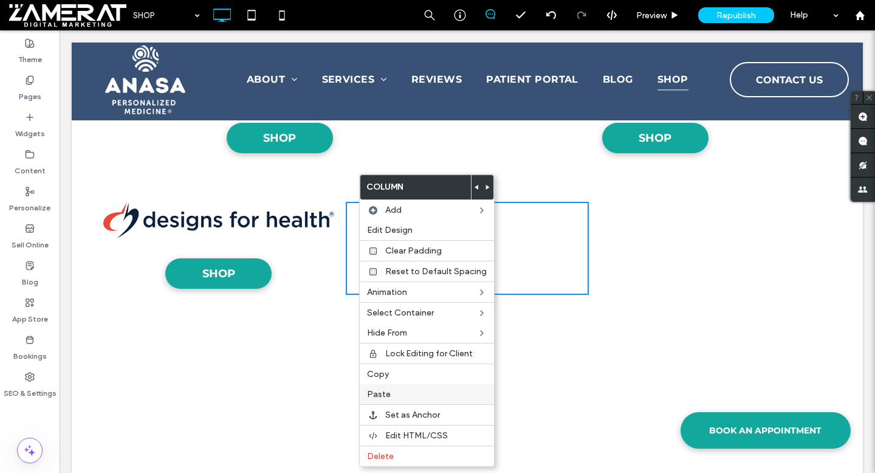
click at [387, 394] on span "Paste" at bounding box center [379, 394] width 24 height 10
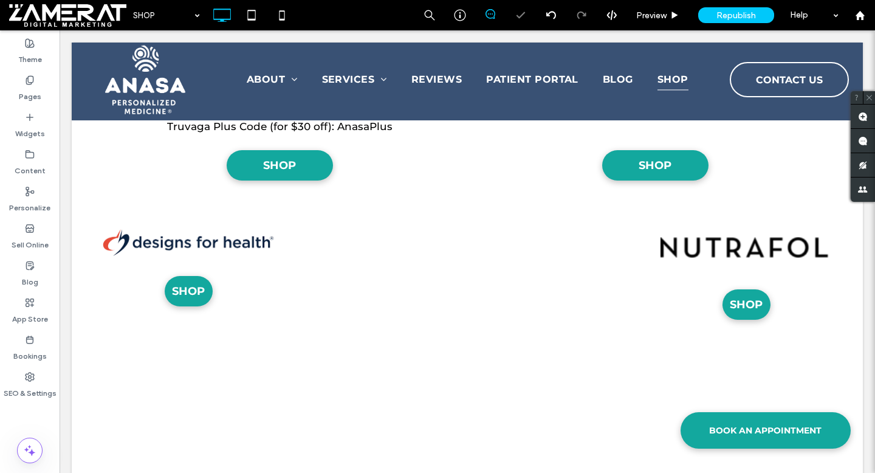
scroll to position [956, 0]
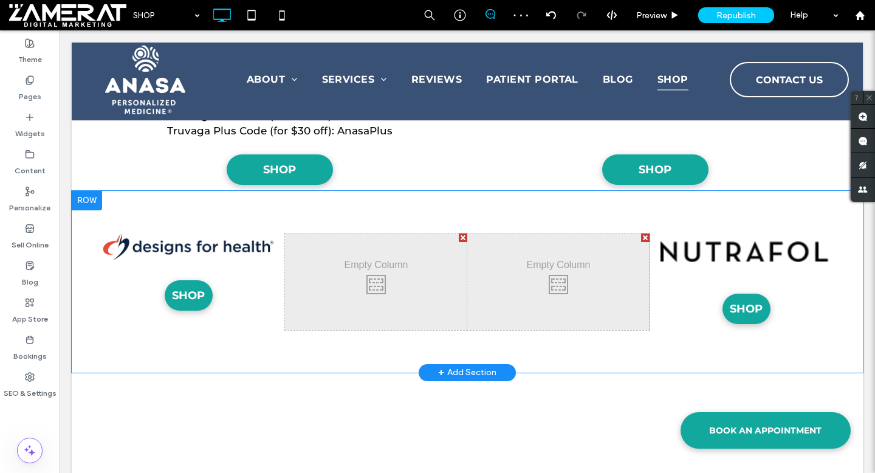
click at [644, 236] on div at bounding box center [645, 237] width 9 height 9
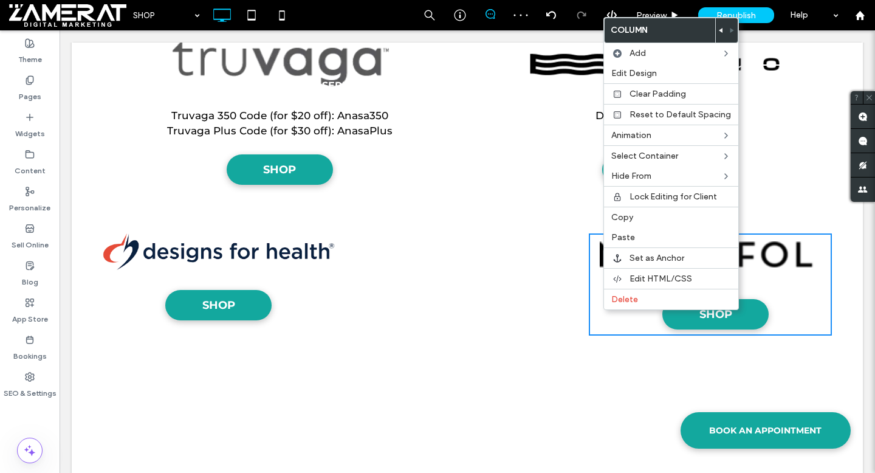
click at [719, 27] on span at bounding box center [721, 30] width 5 height 24
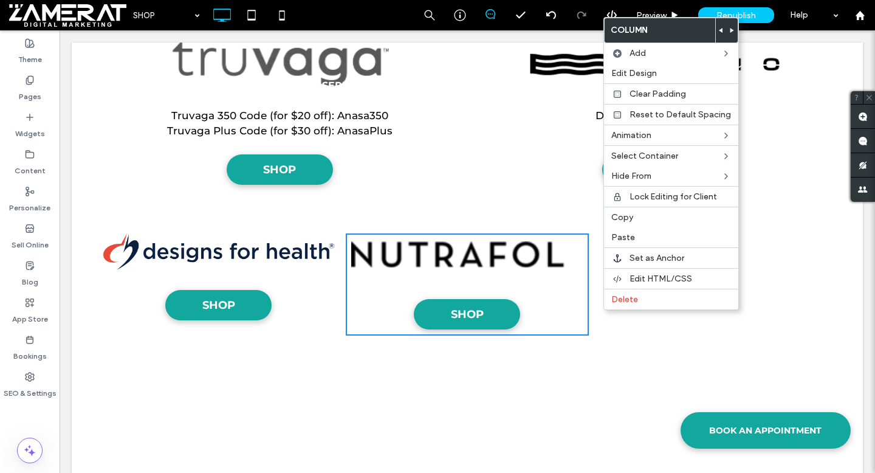
click at [415, 361] on div "SHOP Click To Paste Click To Paste SHOP Click To Paste Click To Paste Click To …" at bounding box center [467, 284] width 791 height 187
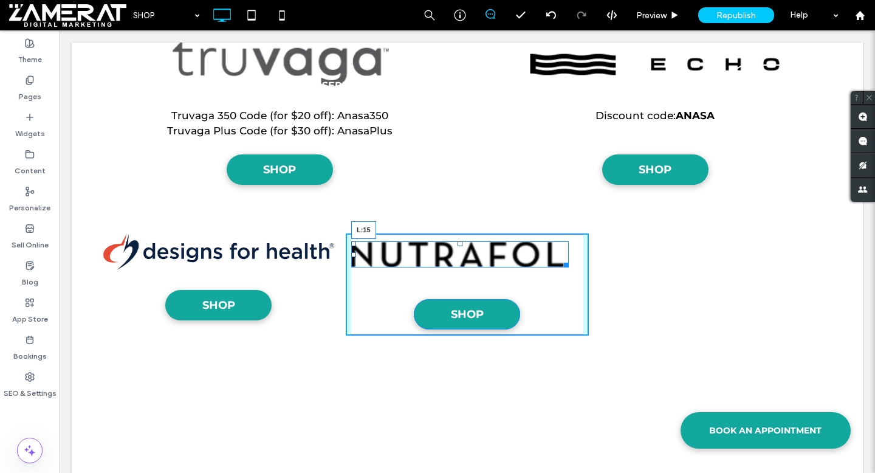
drag, startPoint x: 354, startPoint y: 255, endPoint x: 363, endPoint y: 255, distance: 9.1
click at [356, 255] on div at bounding box center [353, 254] width 5 height 5
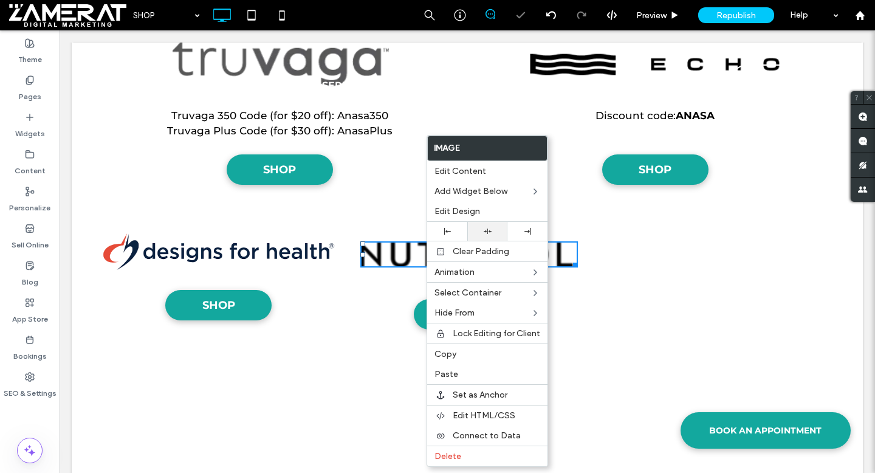
click at [485, 228] on icon at bounding box center [488, 231] width 8 height 8
click at [331, 377] on div "SHOP Click To Paste Click To Paste SHOP Click To Paste Click To Paste Click To …" at bounding box center [467, 284] width 791 height 187
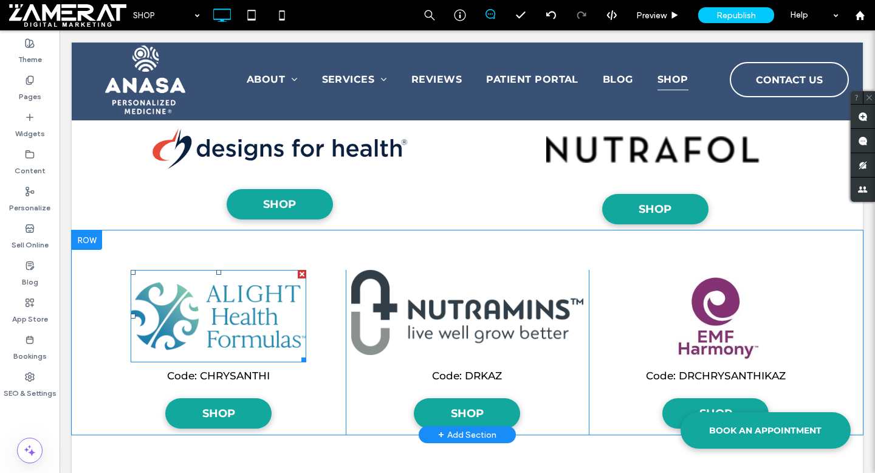
scroll to position [2339, 0]
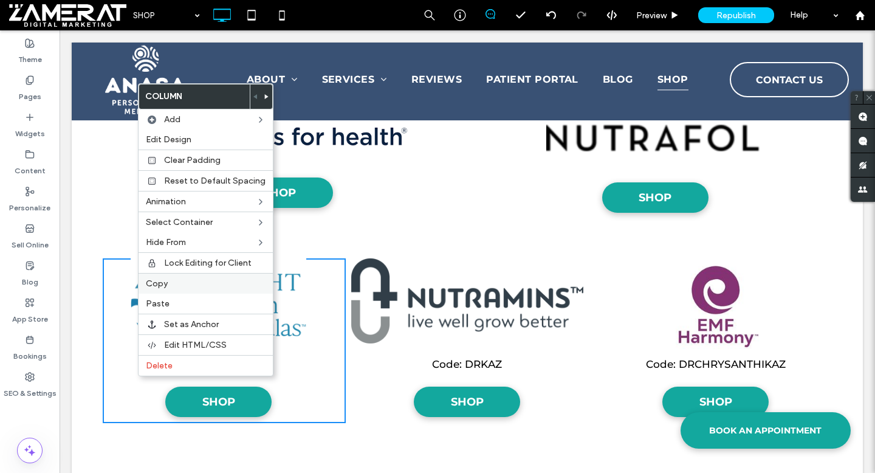
click at [168, 287] on label "Copy" at bounding box center [206, 283] width 120 height 10
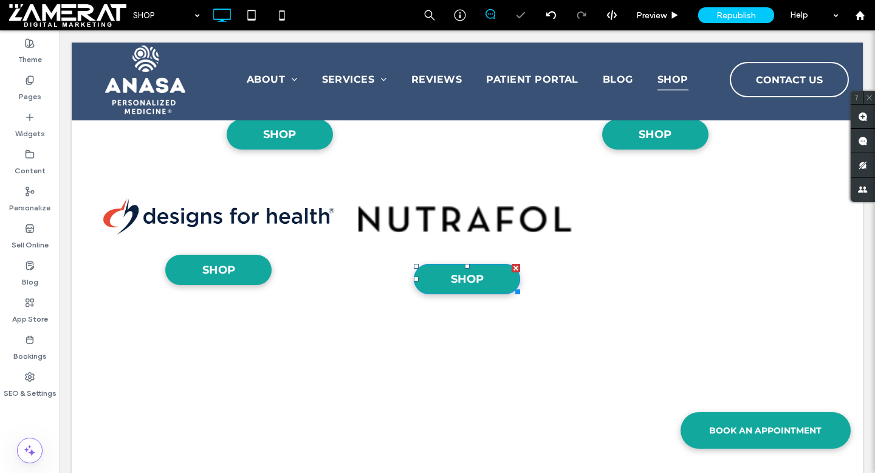
scroll to position [1022, 0]
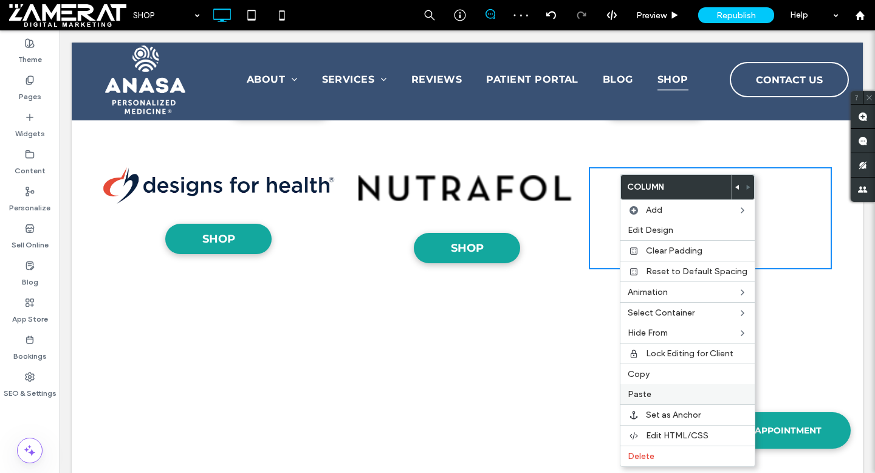
click at [658, 395] on label "Paste" at bounding box center [687, 394] width 120 height 10
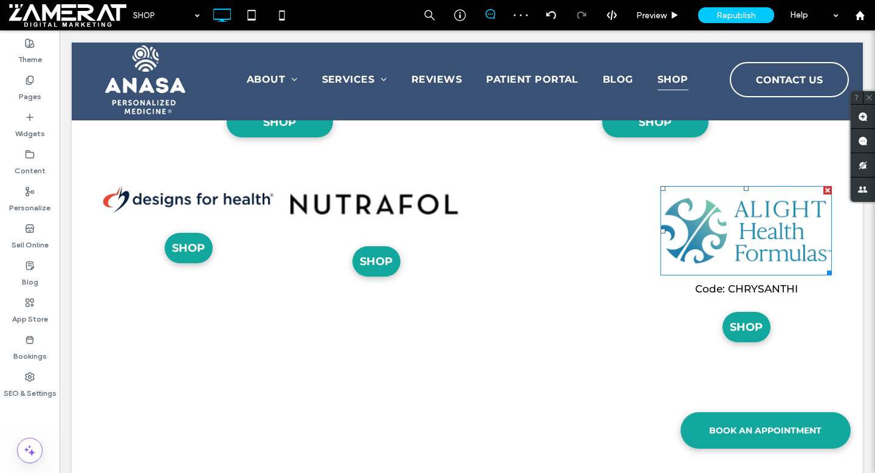
scroll to position [993, 0]
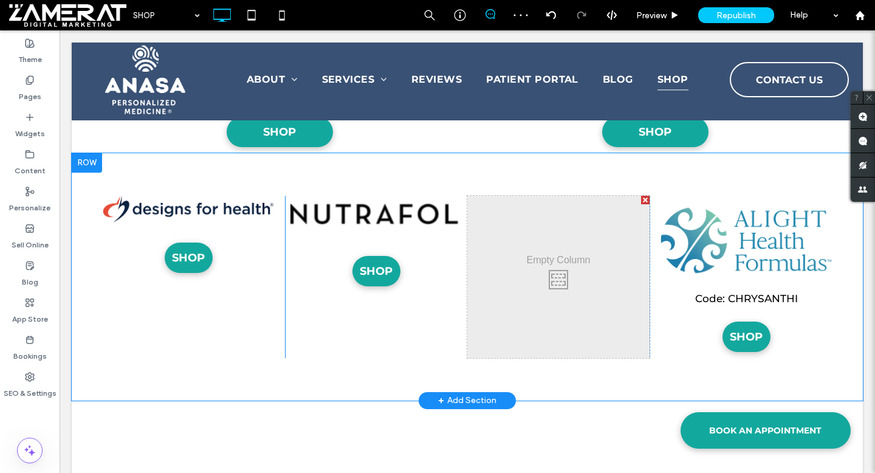
click at [643, 199] on div at bounding box center [645, 200] width 9 height 9
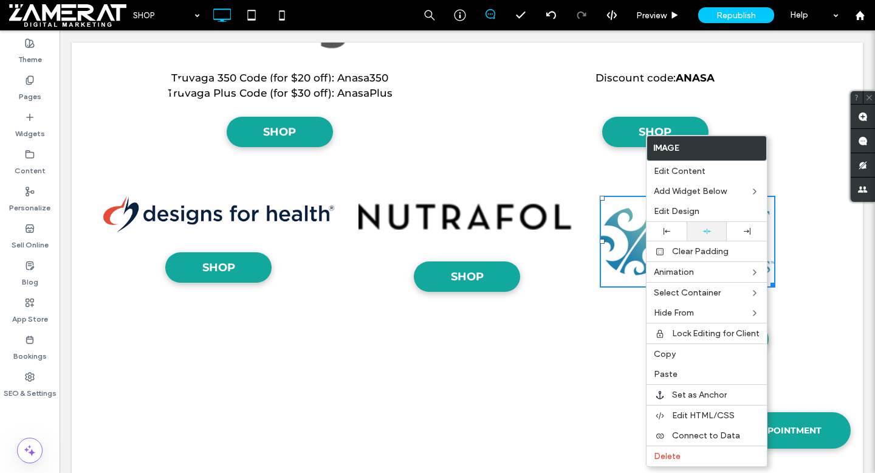
click at [700, 231] on div at bounding box center [706, 231] width 28 height 8
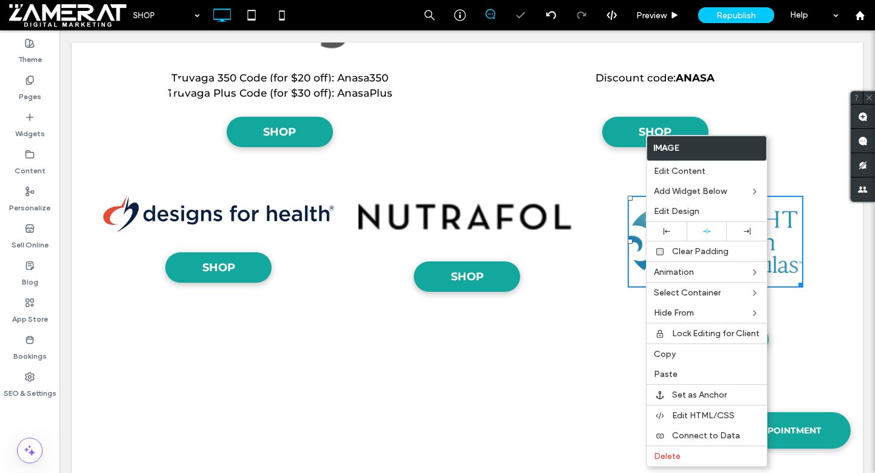
click at [587, 308] on div "SHOP Click To Paste Click To Paste" at bounding box center [467, 278] width 243 height 165
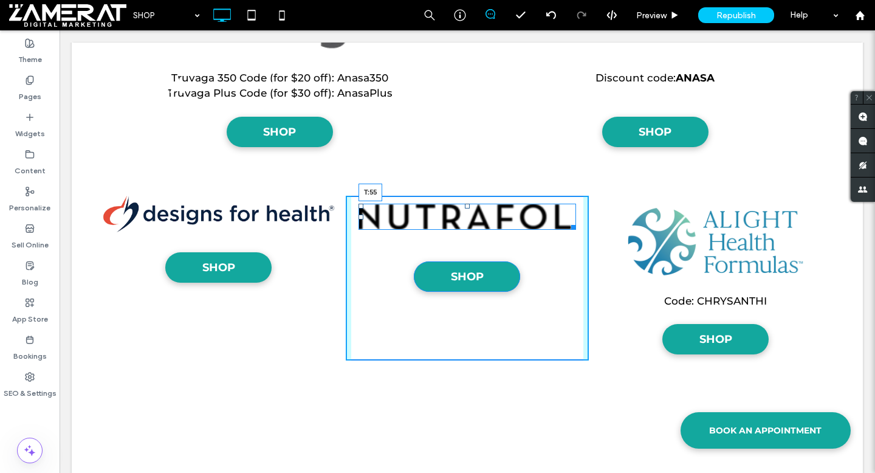
drag, startPoint x: 466, startPoint y: 205, endPoint x: 470, endPoint y: 231, distance: 26.5
click at [470, 230] on div "T:55" at bounding box center [466, 216] width 217 height 26
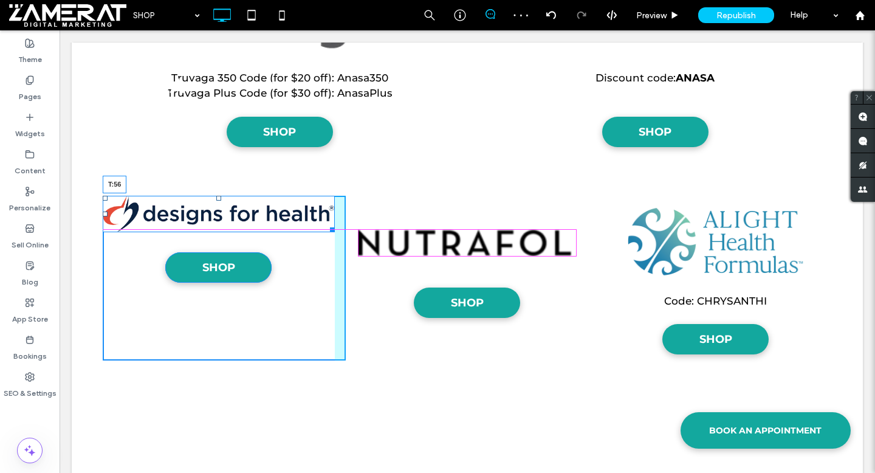
drag, startPoint x: 219, startPoint y: 199, endPoint x: 219, endPoint y: 232, distance: 32.8
click at [219, 200] on div at bounding box center [218, 198] width 5 height 5
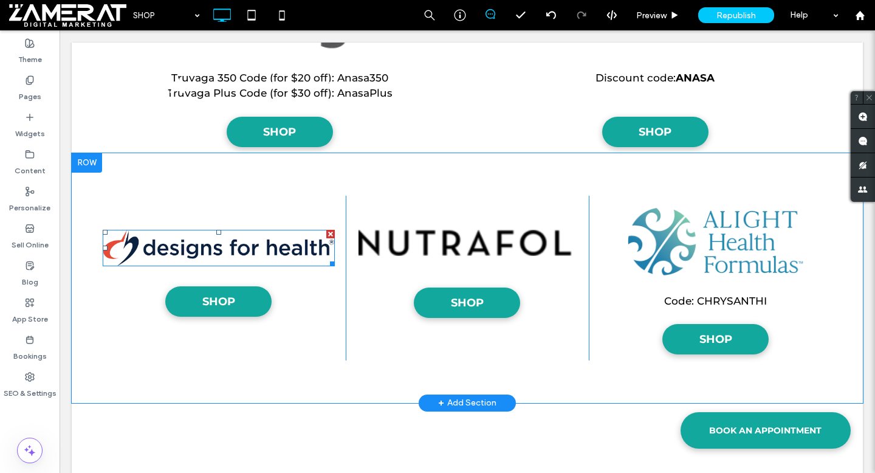
click at [219, 230] on div at bounding box center [219, 248] width 232 height 36
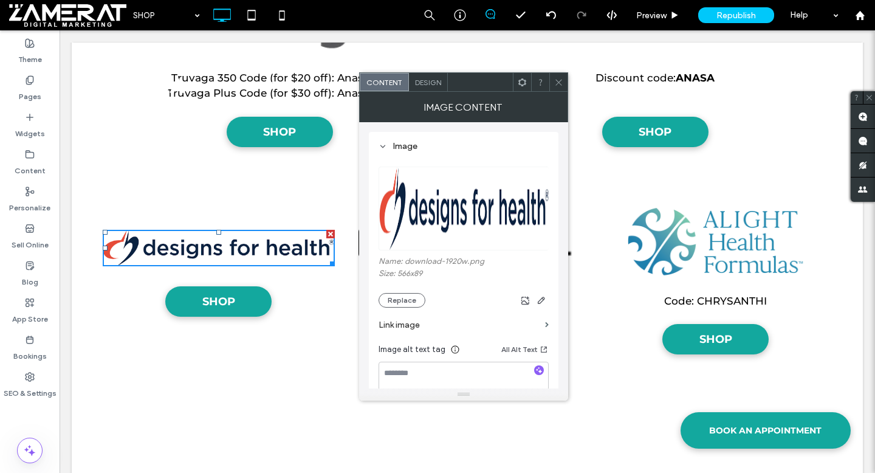
click at [560, 81] on icon at bounding box center [558, 82] width 9 height 9
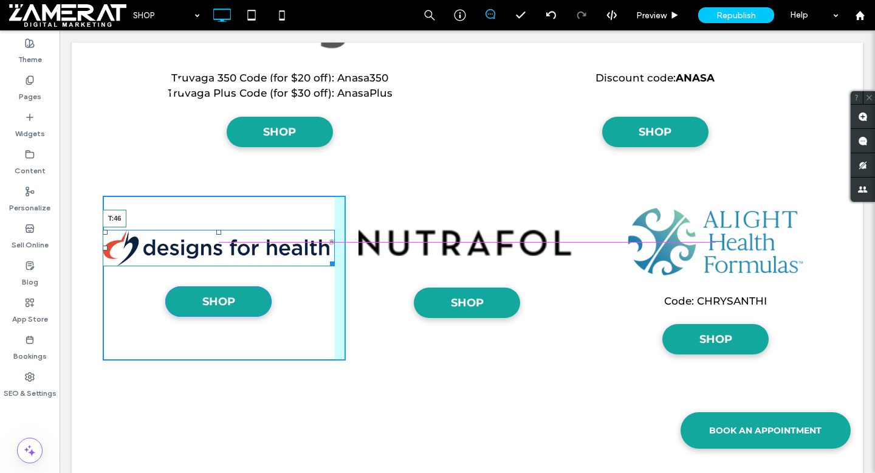
click at [217, 230] on div at bounding box center [218, 232] width 5 height 5
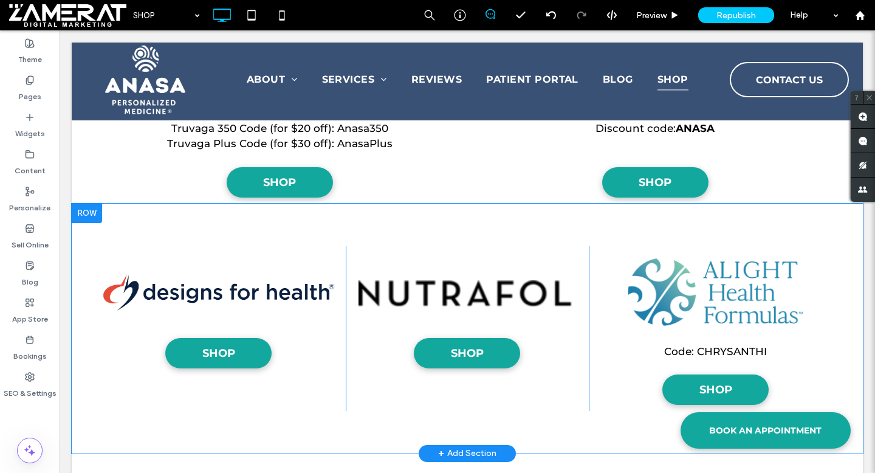
scroll to position [923, 0]
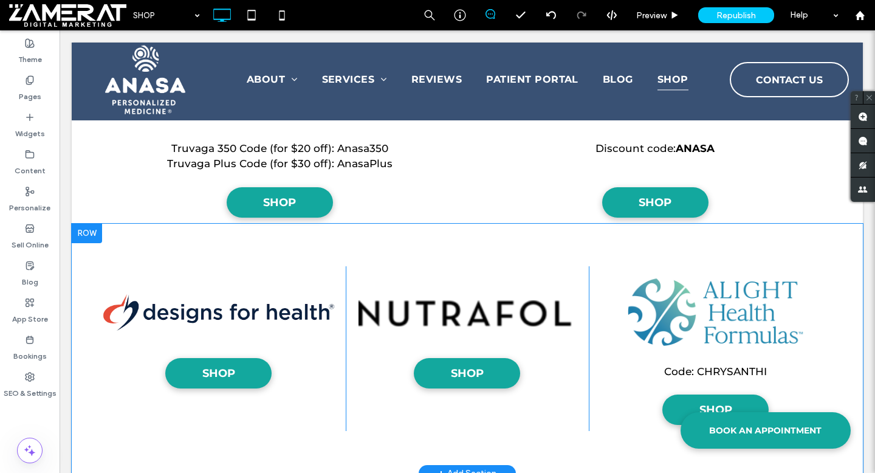
click at [91, 236] on div at bounding box center [87, 233] width 30 height 19
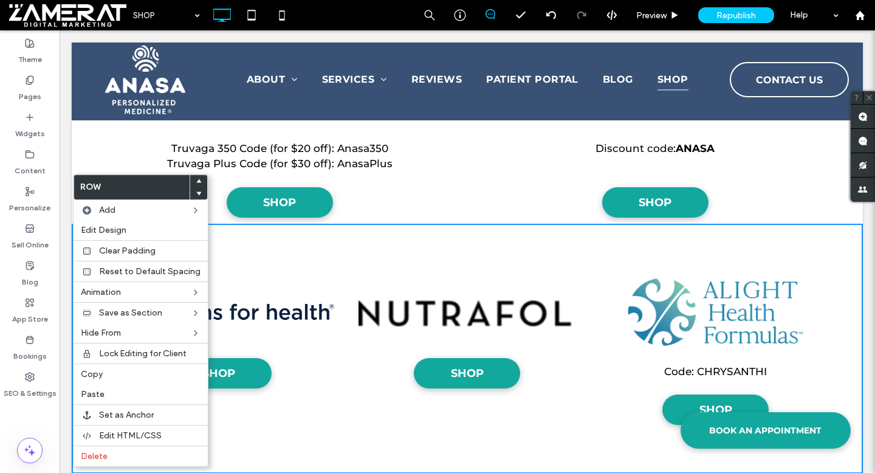
click at [196, 179] on icon at bounding box center [198, 181] width 5 height 5
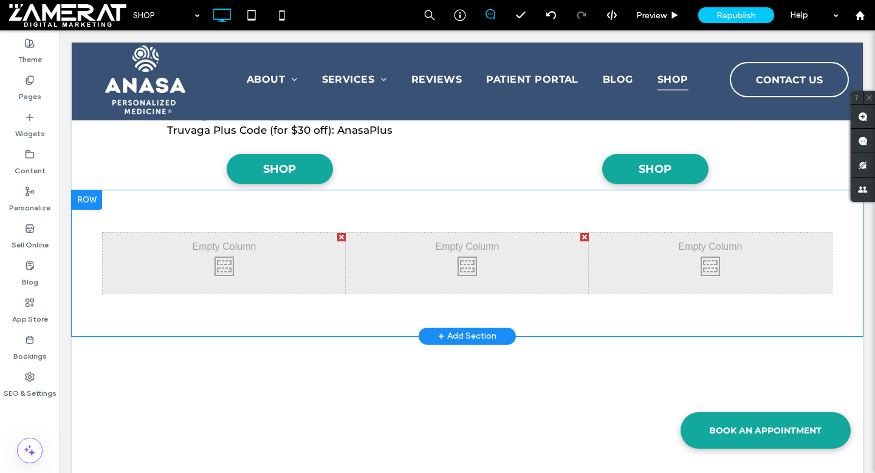
scroll to position [1175, 0]
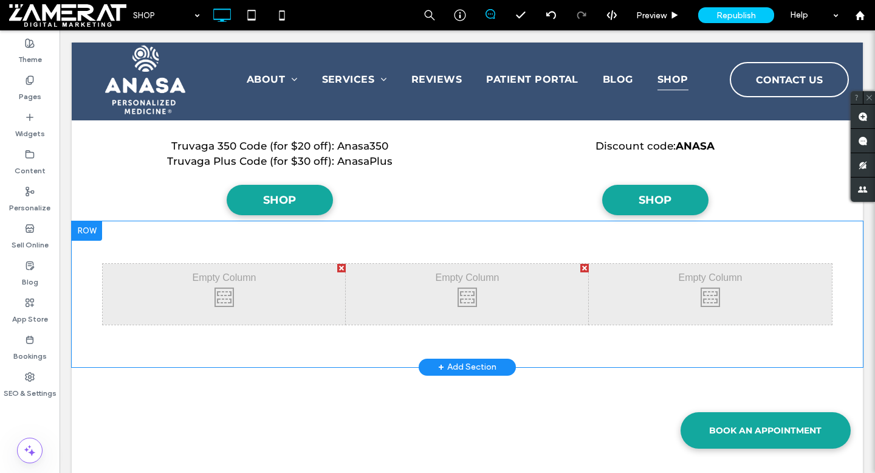
click at [94, 229] on div at bounding box center [87, 230] width 30 height 19
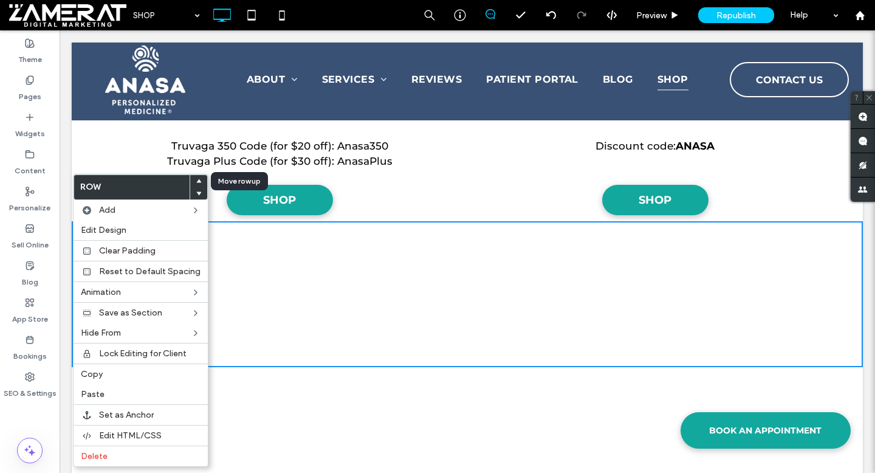
click at [196, 179] on icon at bounding box center [198, 181] width 5 height 5
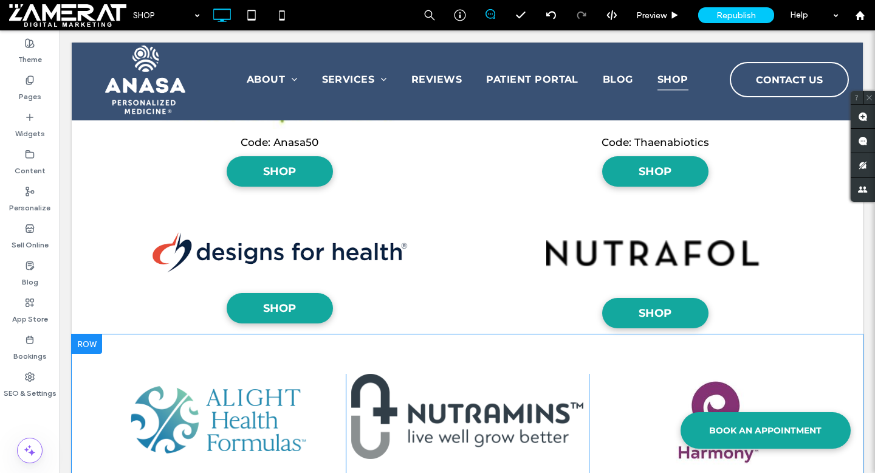
scroll to position [2271, 0]
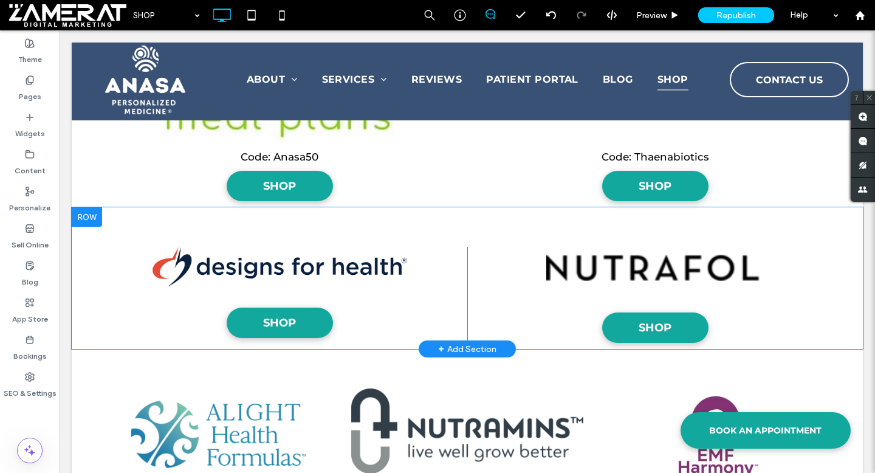
click at [88, 217] on div at bounding box center [87, 216] width 30 height 19
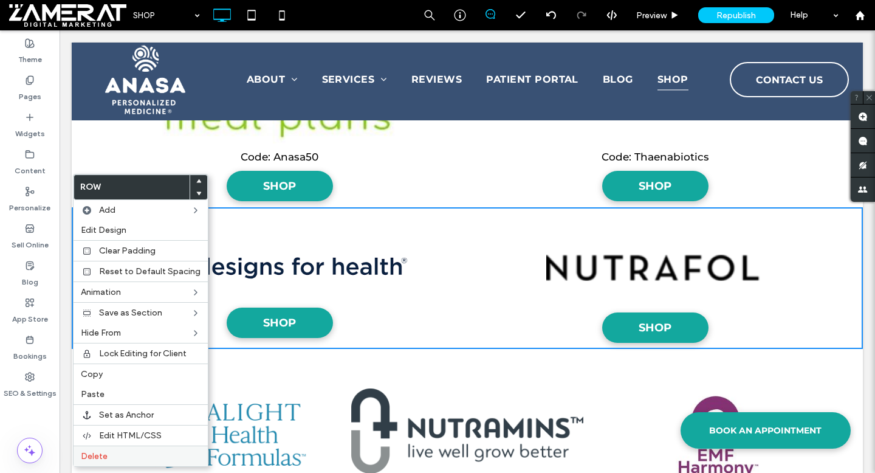
click at [138, 457] on label "Delete" at bounding box center [141, 456] width 120 height 10
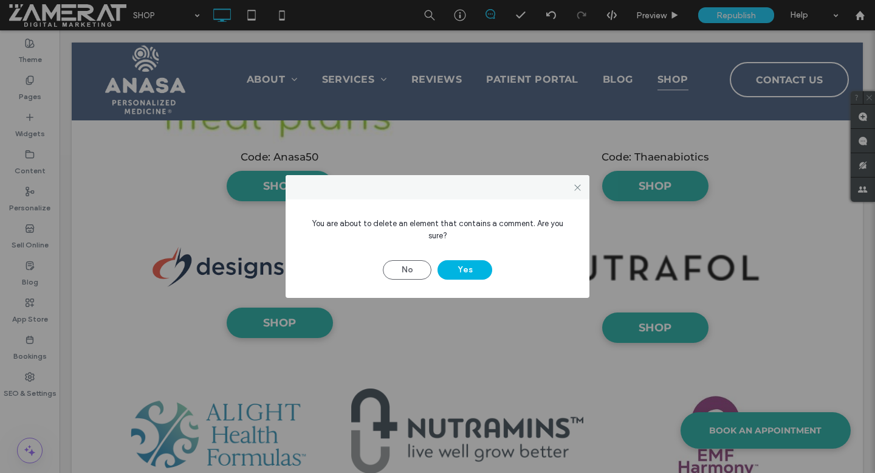
click at [471, 263] on button "Yes" at bounding box center [464, 269] width 55 height 19
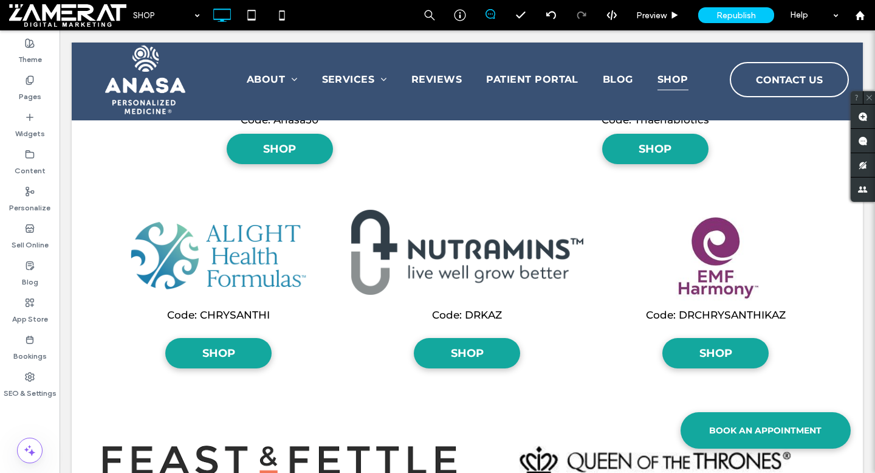
scroll to position [2306, 0]
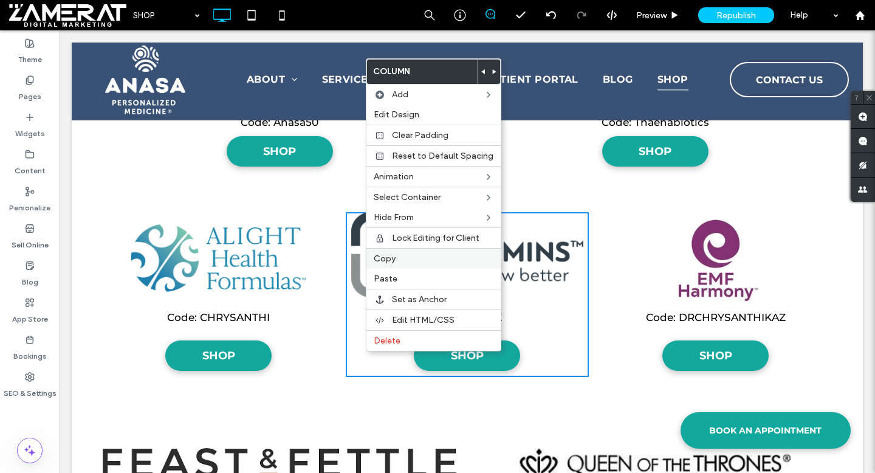
click at [395, 259] on label "Copy" at bounding box center [434, 258] width 120 height 10
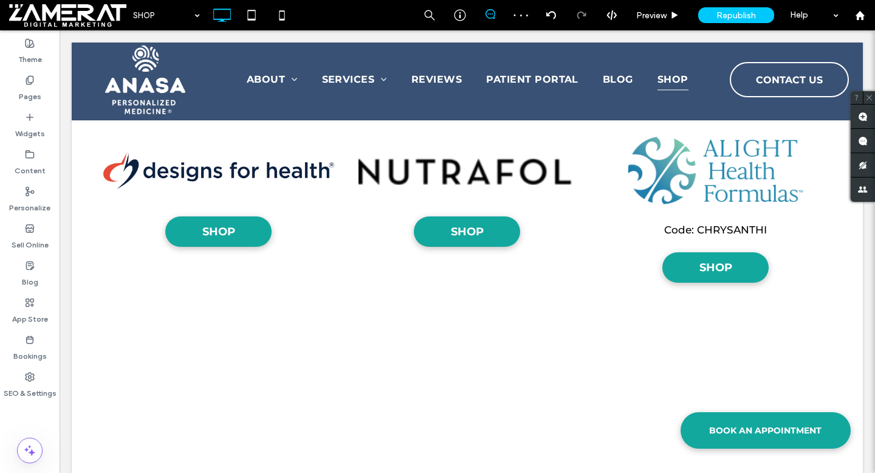
scroll to position [894, 0]
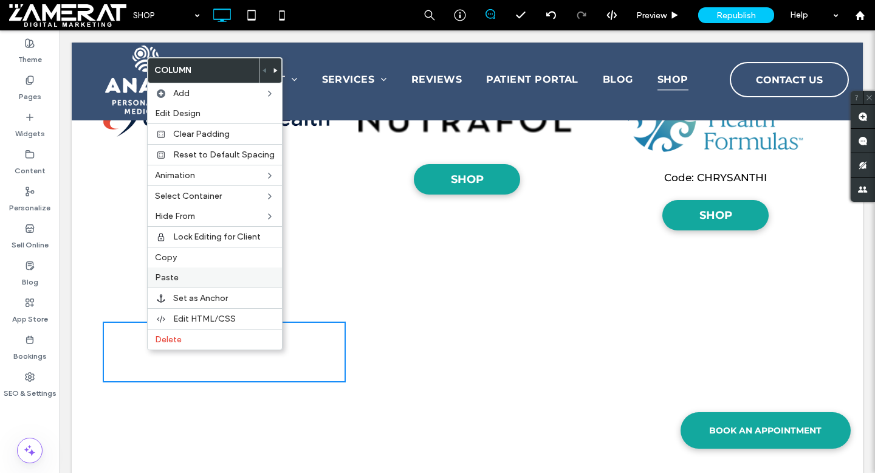
click at [194, 278] on label "Paste" at bounding box center [215, 277] width 120 height 10
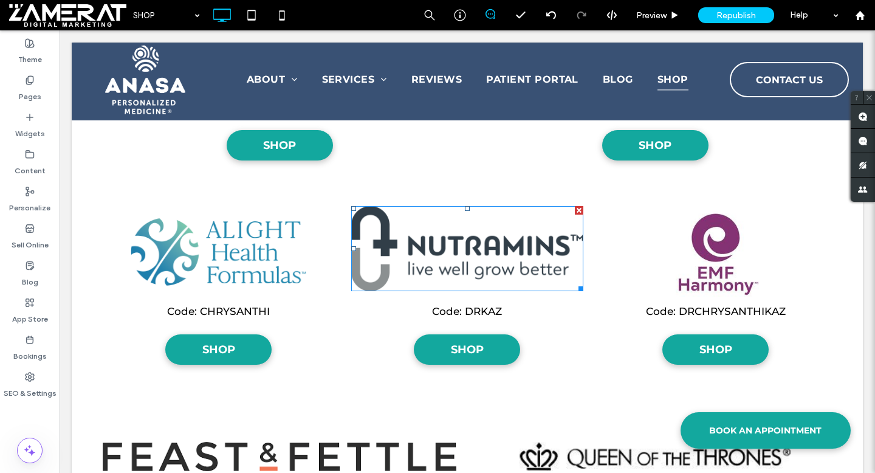
scroll to position [2368, 0]
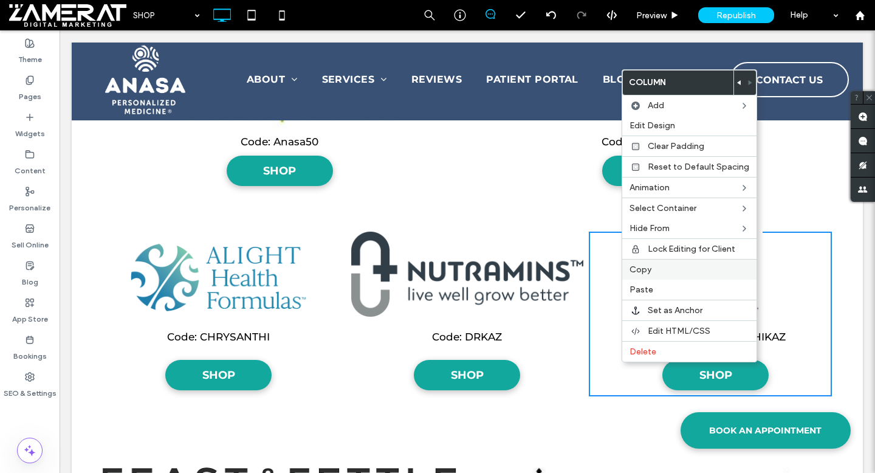
click at [643, 267] on span "Copy" at bounding box center [640, 269] width 22 height 10
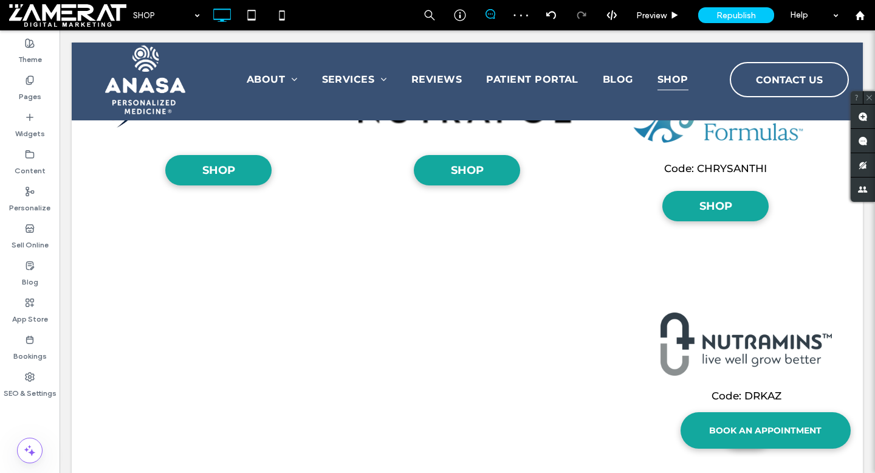
scroll to position [925, 0]
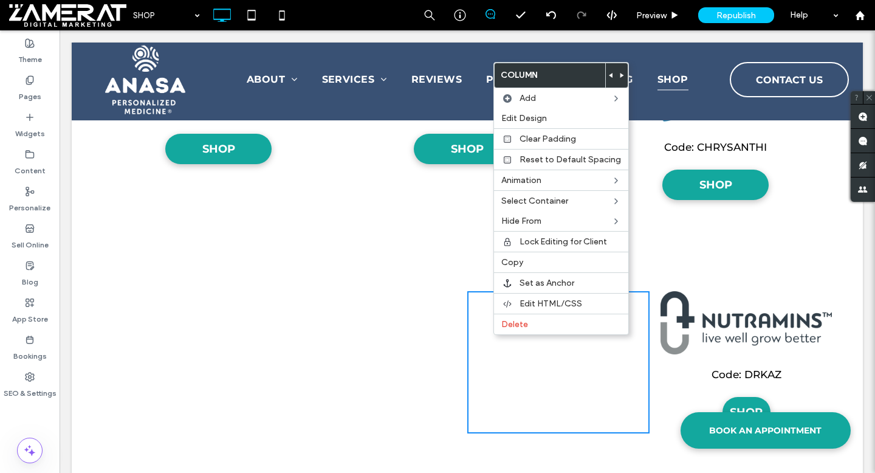
click at [441, 289] on div "Click To Paste Click To Paste Click To Paste Click To Paste Click To Paste Clic…" at bounding box center [467, 361] width 791 height 227
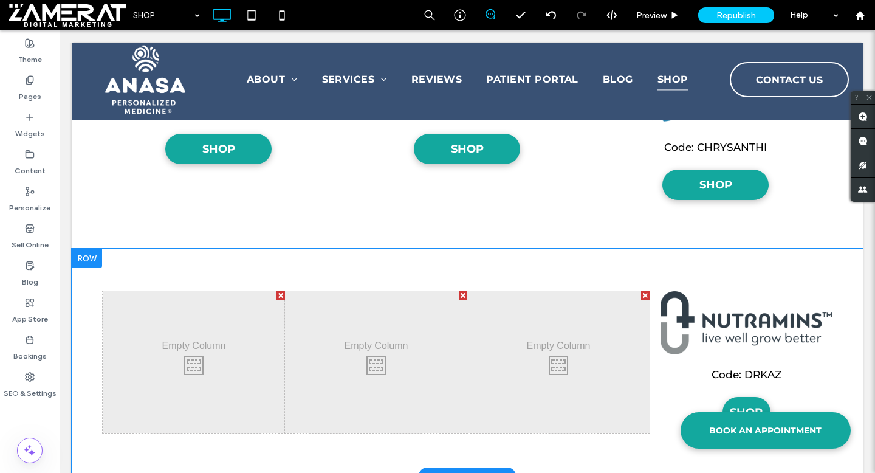
click at [646, 293] on div at bounding box center [645, 295] width 9 height 9
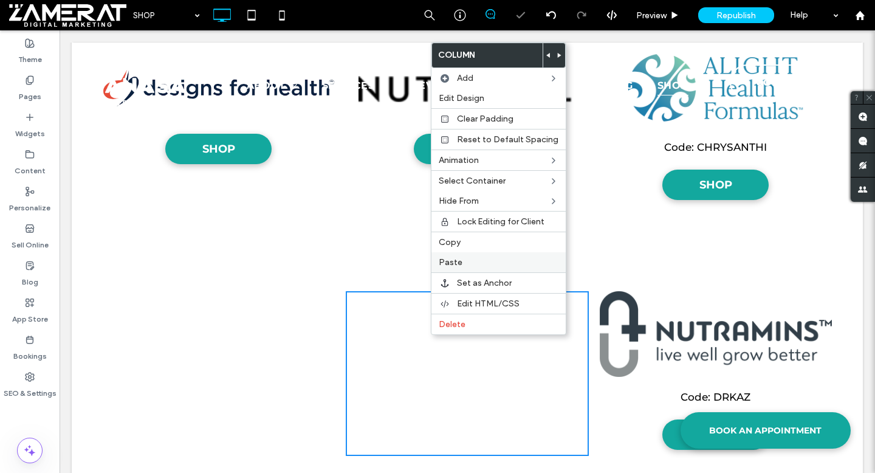
click at [459, 262] on span "Paste" at bounding box center [451, 262] width 24 height 10
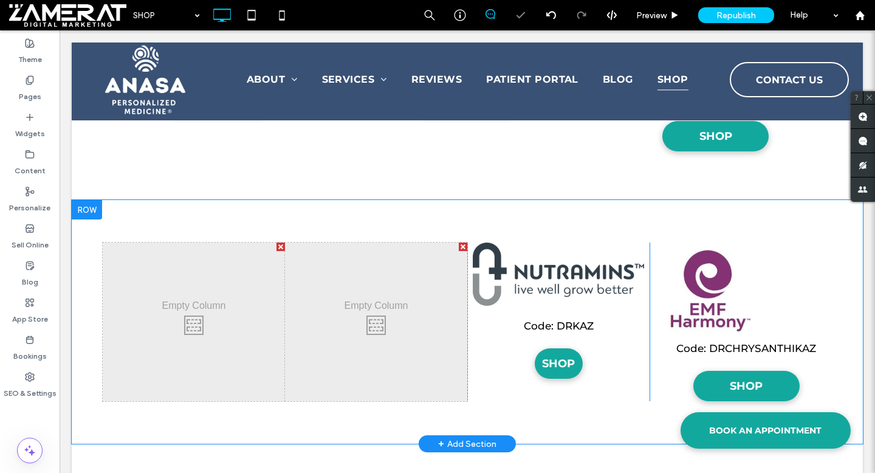
scroll to position [980, 0]
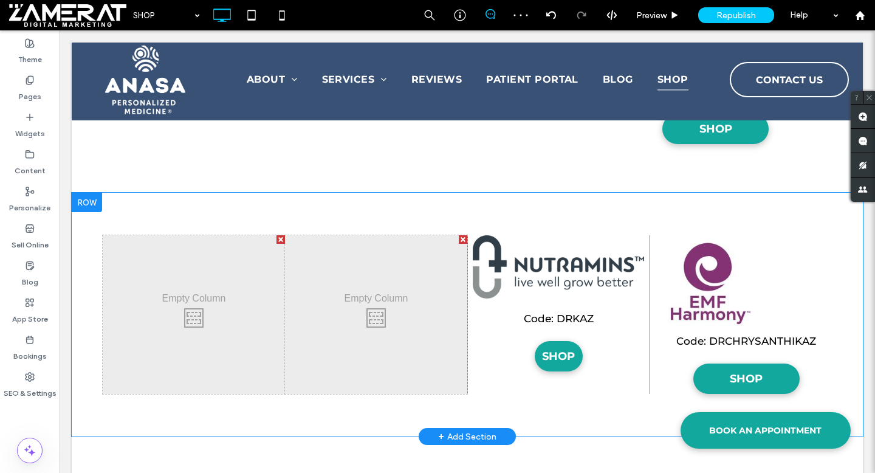
click at [462, 240] on div at bounding box center [463, 239] width 9 height 9
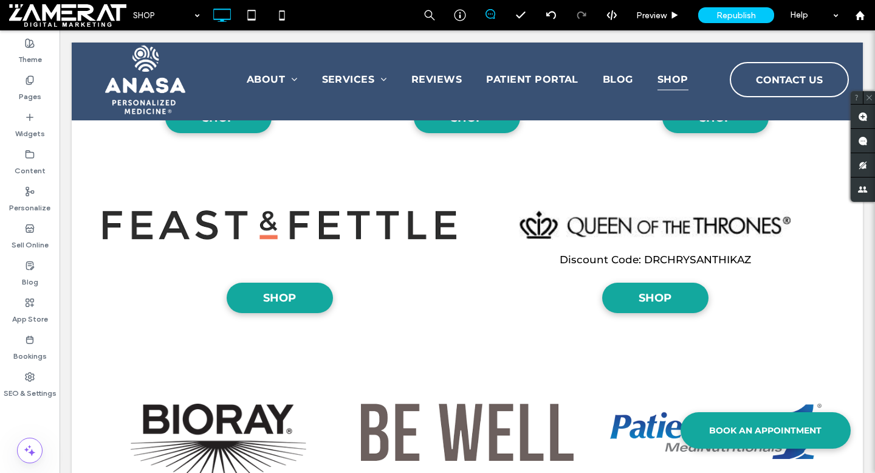
scroll to position [2669, 0]
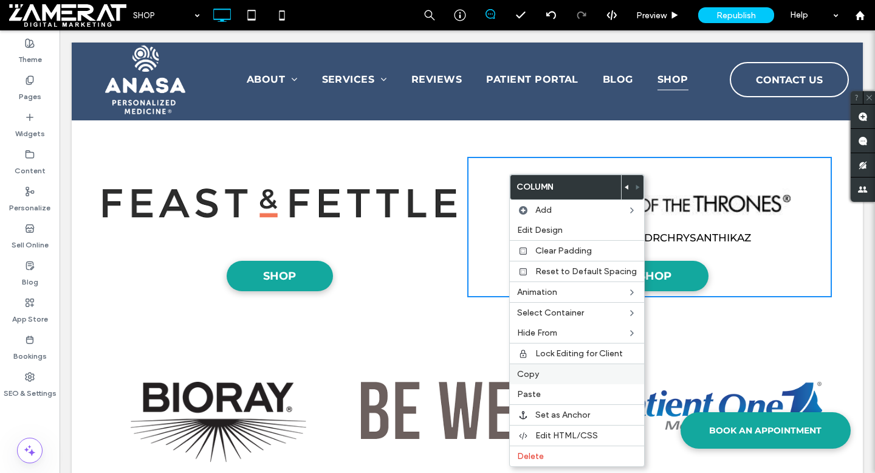
click at [549, 379] on div "Copy" at bounding box center [577, 373] width 134 height 21
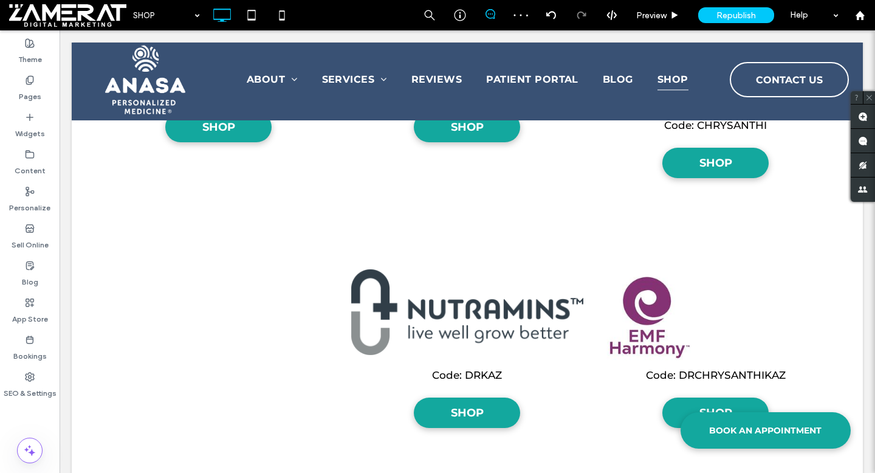
scroll to position [1042, 0]
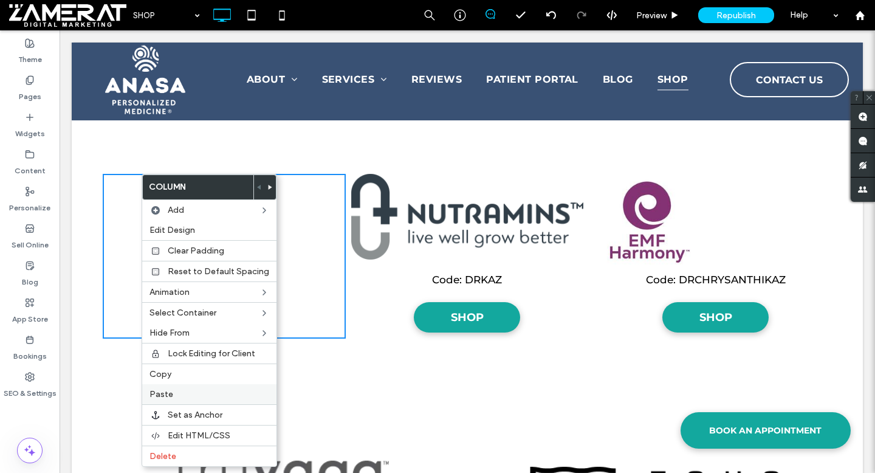
click at [188, 388] on div "Paste" at bounding box center [209, 394] width 134 height 20
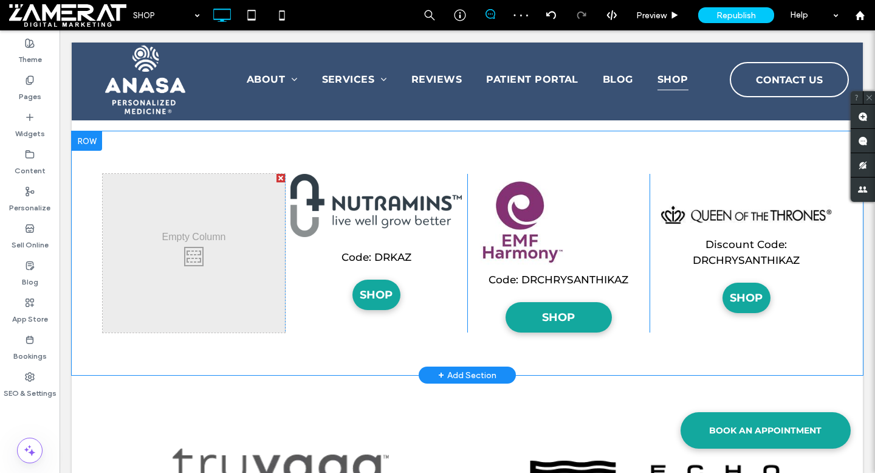
click at [279, 177] on div at bounding box center [280, 178] width 9 height 9
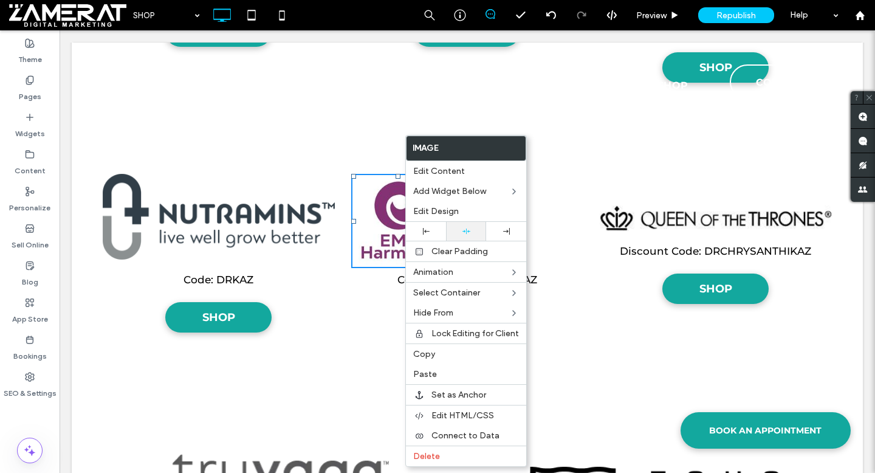
click at [467, 230] on use at bounding box center [466, 230] width 8 height 5
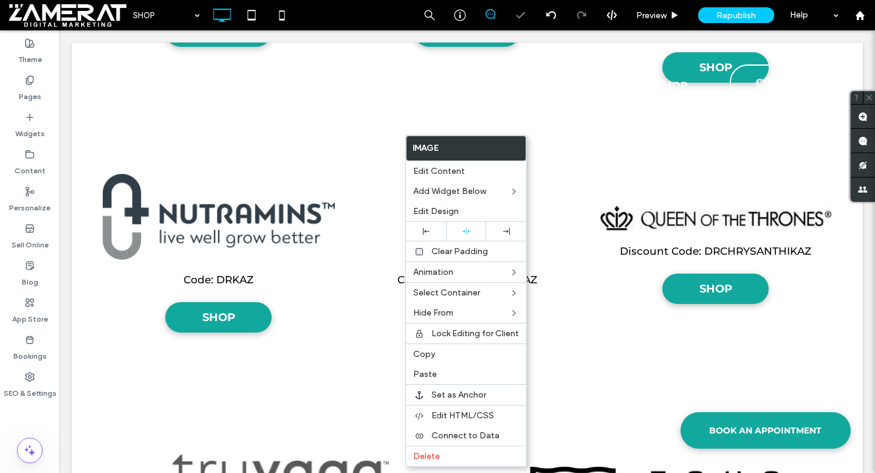
click at [657, 216] on img at bounding box center [716, 218] width 232 height 26
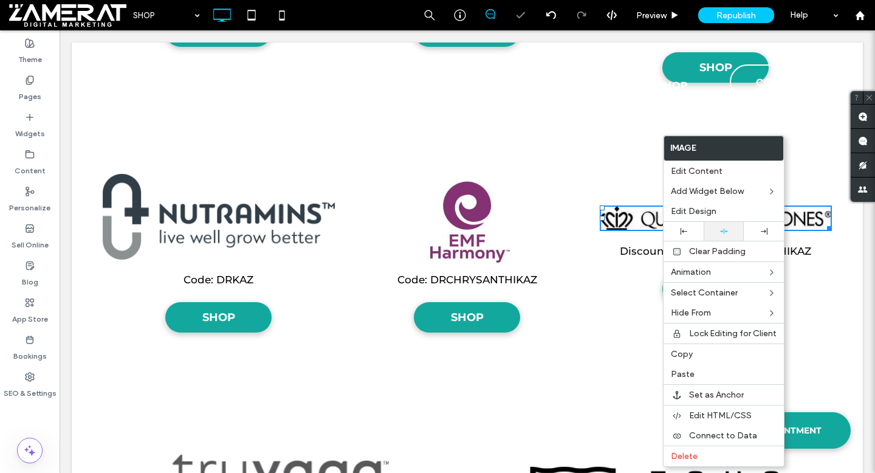
click at [722, 229] on icon at bounding box center [724, 231] width 8 height 8
click at [379, 191] on div "Code: DRCHRYSANTHIKAZ SHOP Click To Paste Click To Paste" at bounding box center [467, 256] width 243 height 165
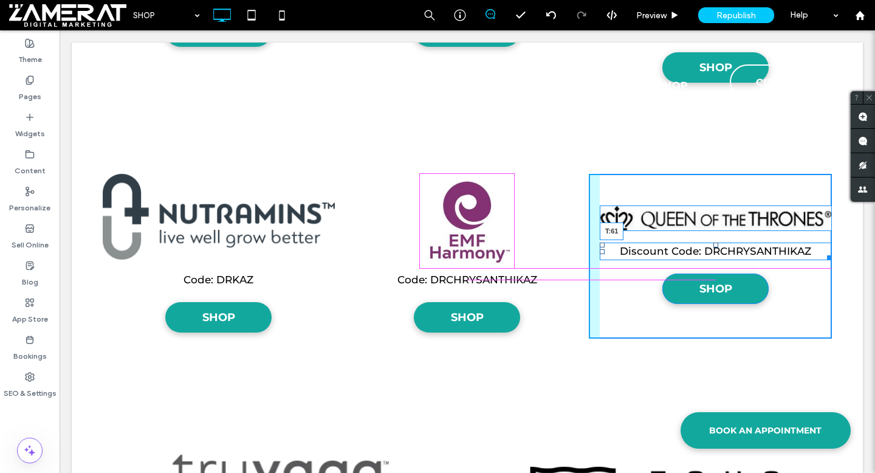
drag, startPoint x: 716, startPoint y: 244, endPoint x: 717, endPoint y: 268, distance: 24.4
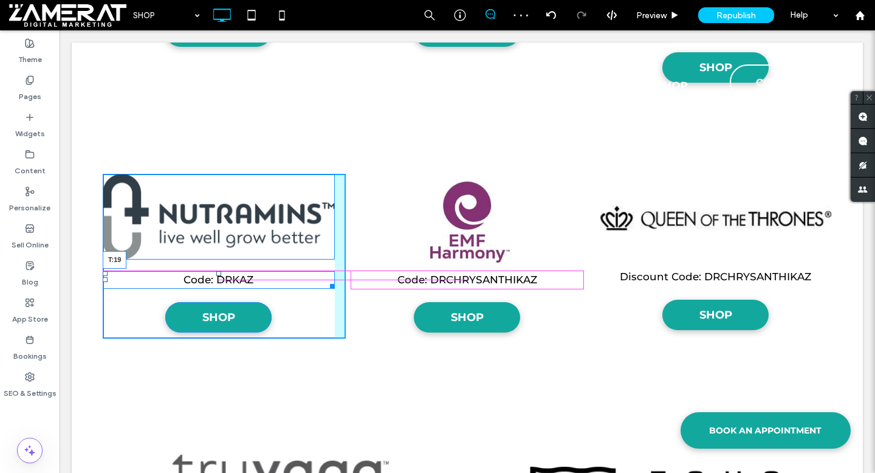
click at [221, 273] on div "Code: DRKAZ T:19" at bounding box center [219, 280] width 232 height 18
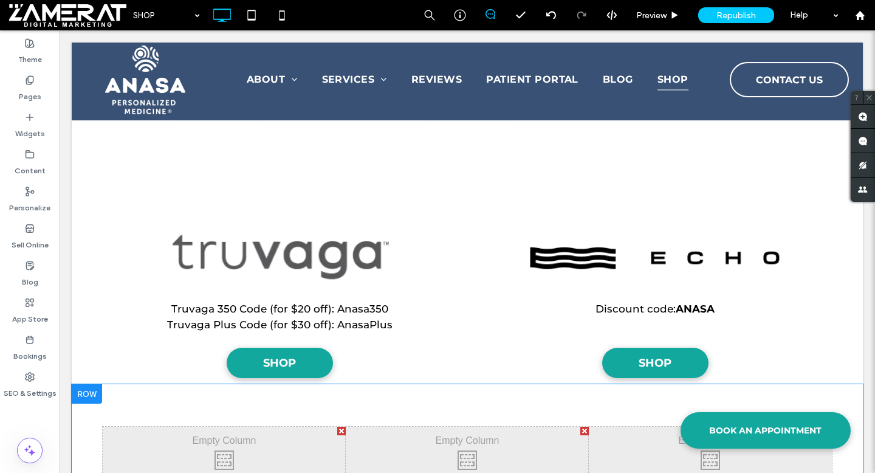
scroll to position [1225, 0]
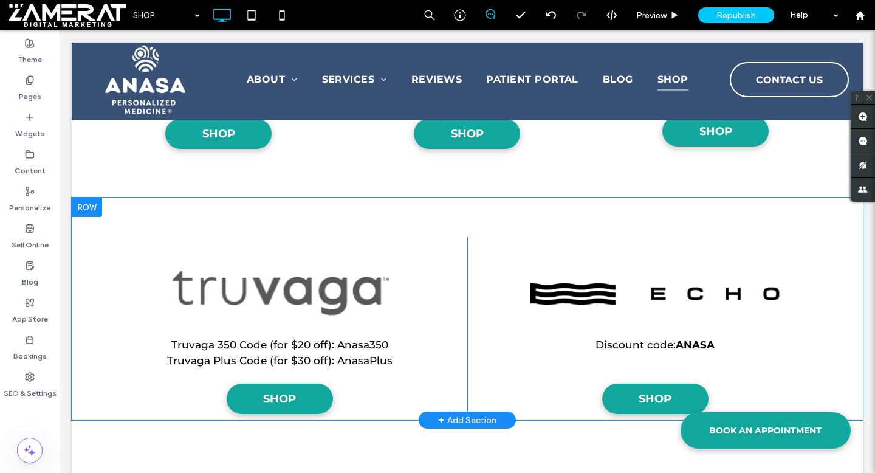
click at [86, 210] on div at bounding box center [87, 206] width 30 height 19
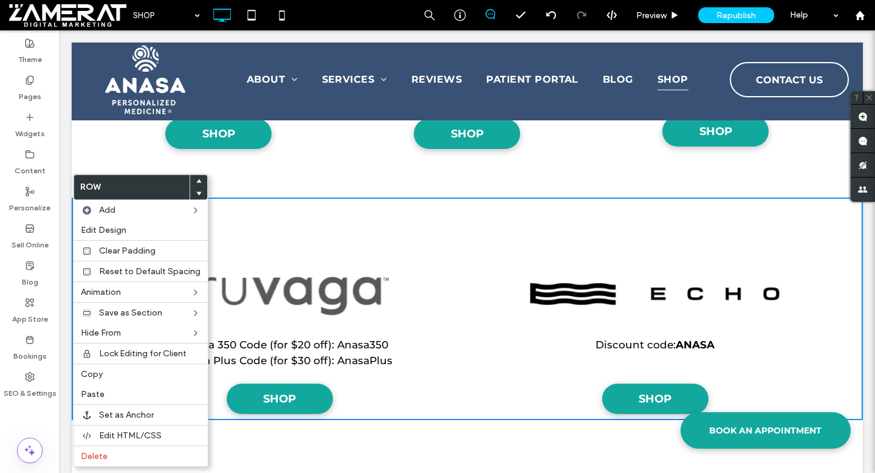
click at [197, 194] on icon at bounding box center [198, 193] width 5 height 5
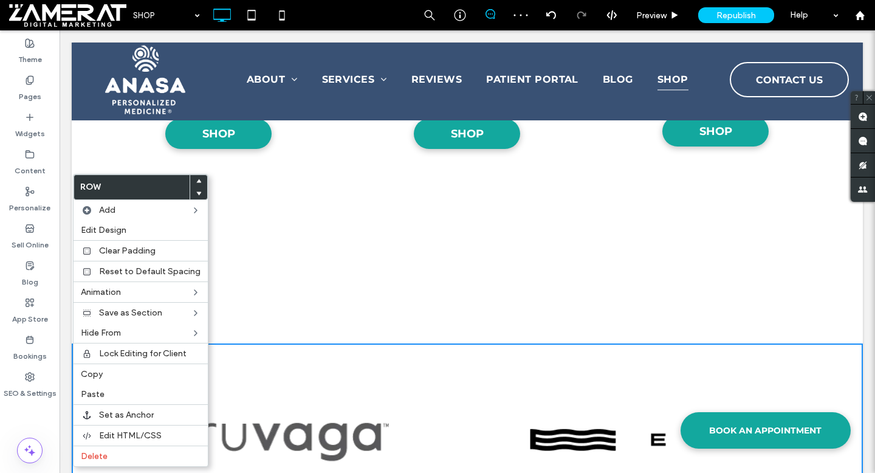
click at [303, 309] on div "Click To Paste Click To Paste Click To Paste Click To Paste Click To Paste Clic…" at bounding box center [467, 270] width 791 height 146
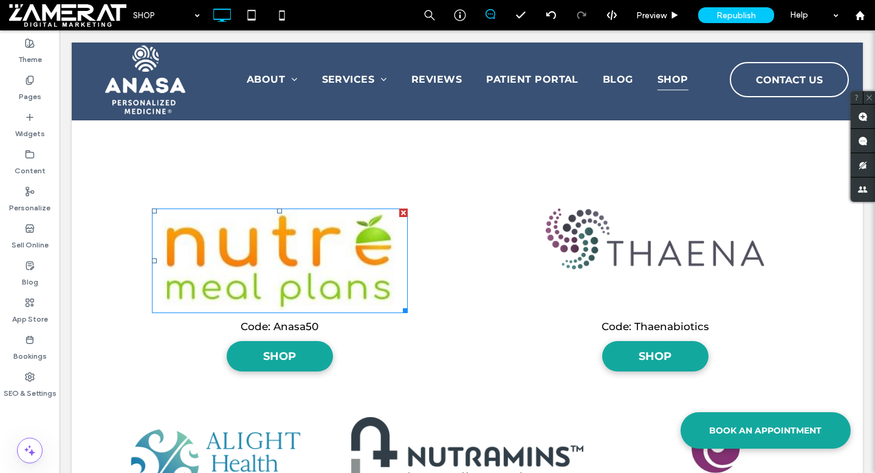
scroll to position [2235, 0]
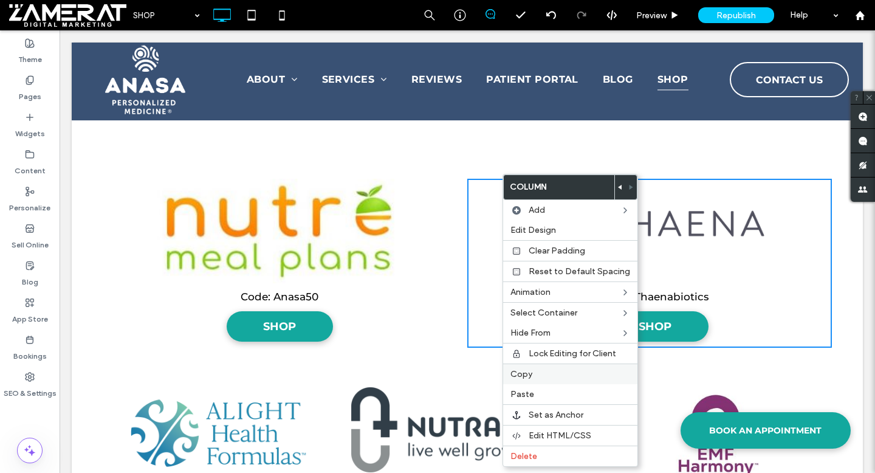
click at [528, 372] on span "Copy" at bounding box center [521, 374] width 22 height 10
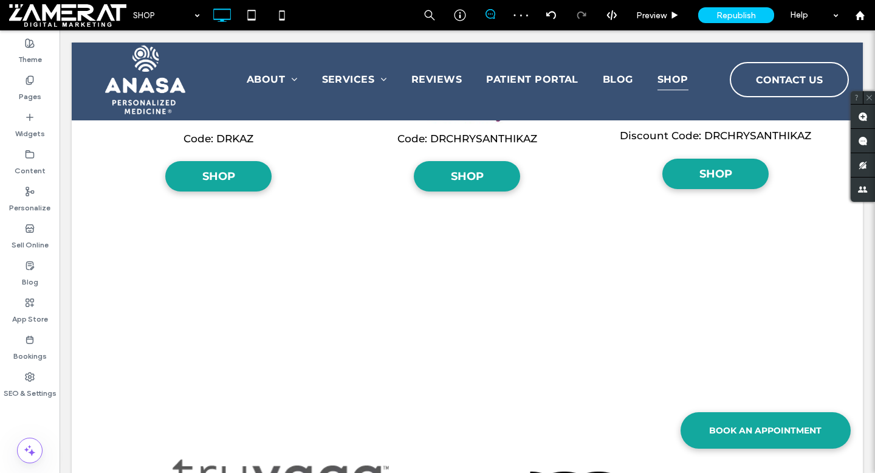
scroll to position [1187, 0]
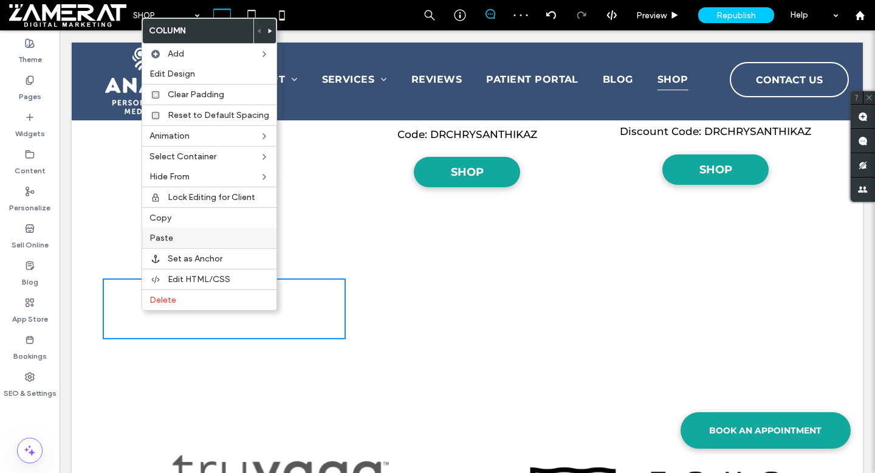
click at [192, 239] on label "Paste" at bounding box center [209, 238] width 120 height 10
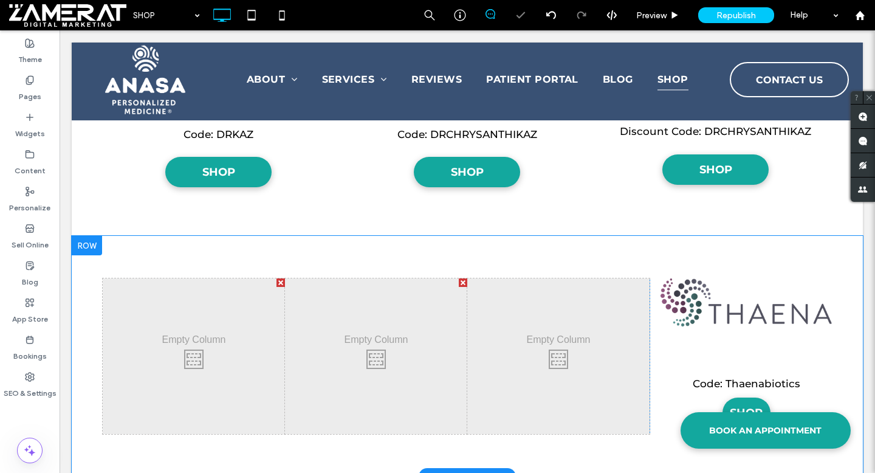
click at [462, 282] on div at bounding box center [463, 282] width 9 height 9
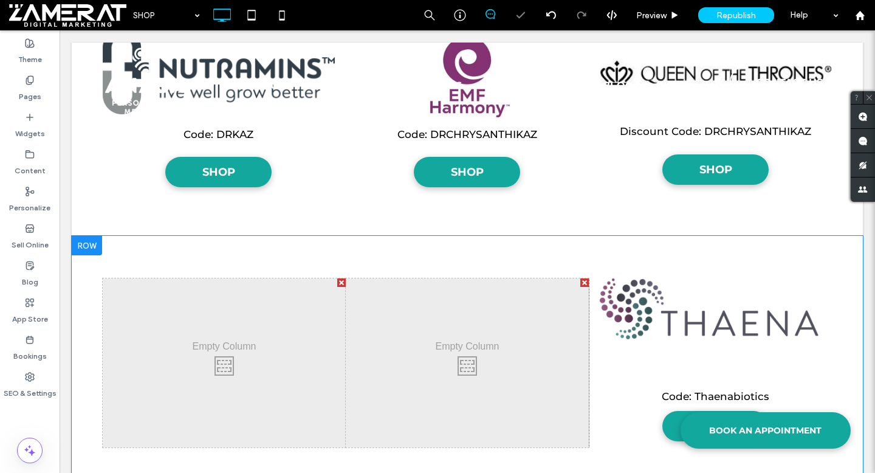
click at [340, 280] on div at bounding box center [341, 282] width 9 height 9
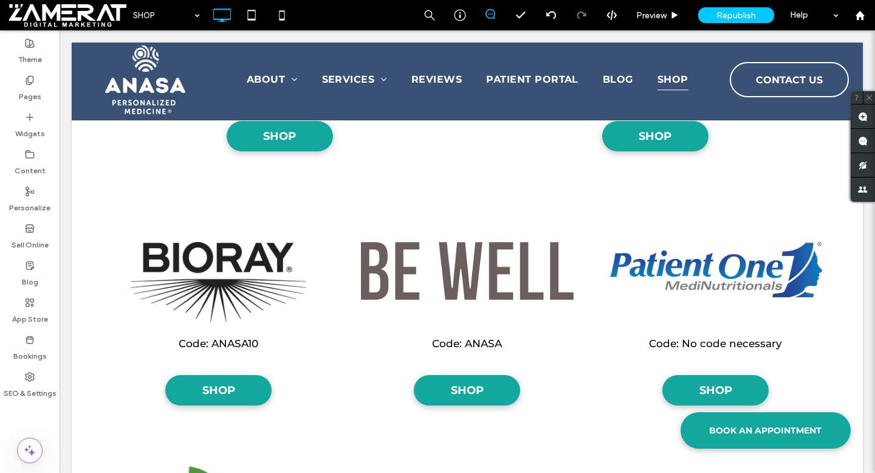
scroll to position [2927, 0]
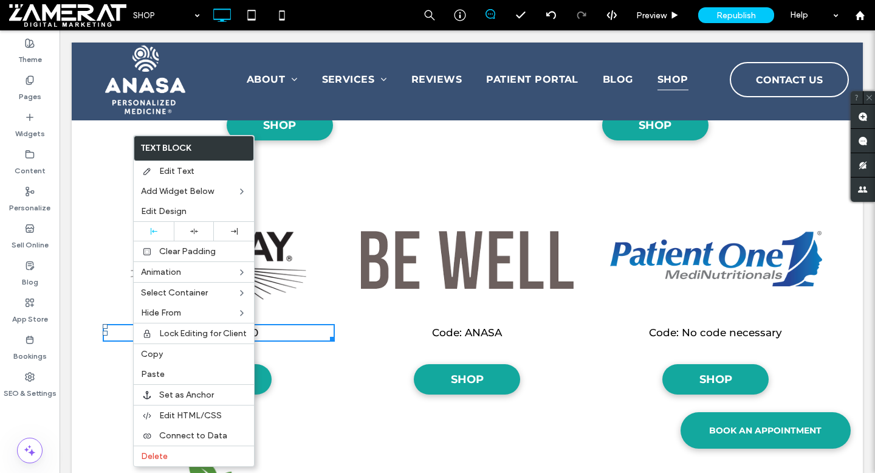
click at [120, 305] on div "Code: ANASA10 SHOP Click To Paste" at bounding box center [224, 293] width 243 height 214
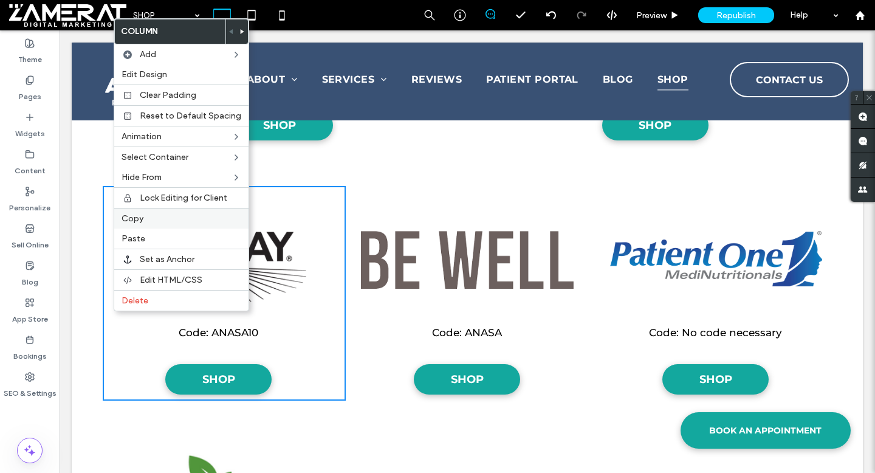
click at [142, 219] on span "Copy" at bounding box center [132, 218] width 22 height 10
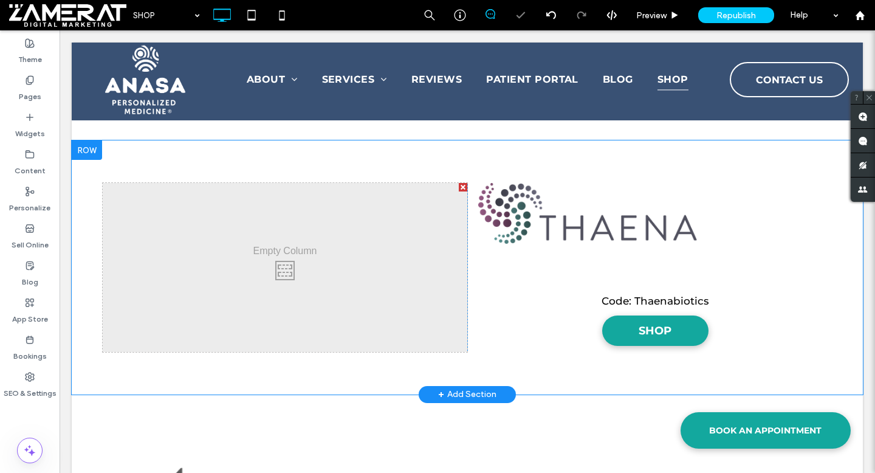
scroll to position [1284, 0]
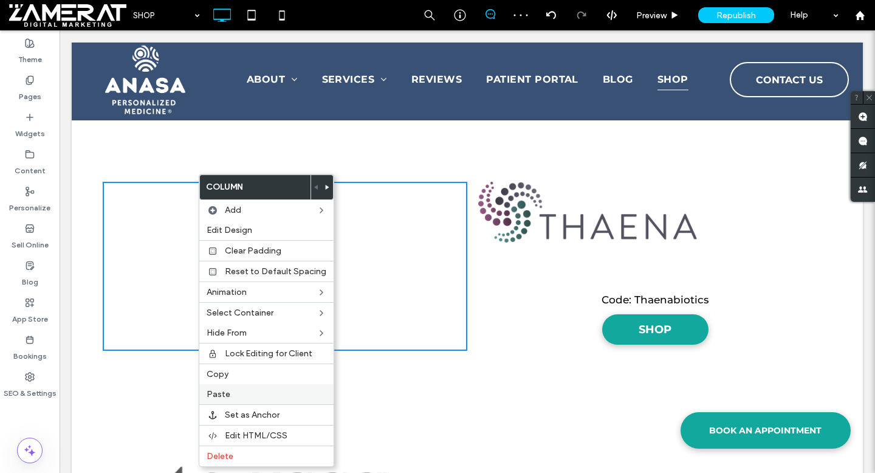
click at [253, 385] on div "Paste" at bounding box center [266, 394] width 134 height 20
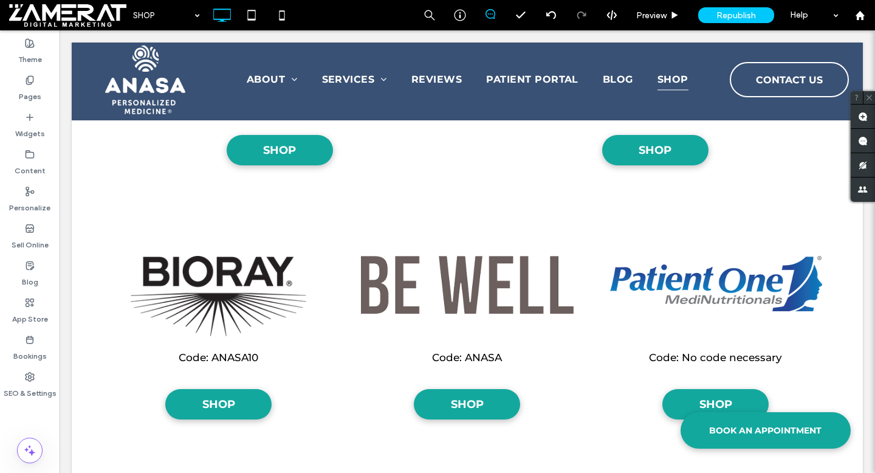
scroll to position [2952, 0]
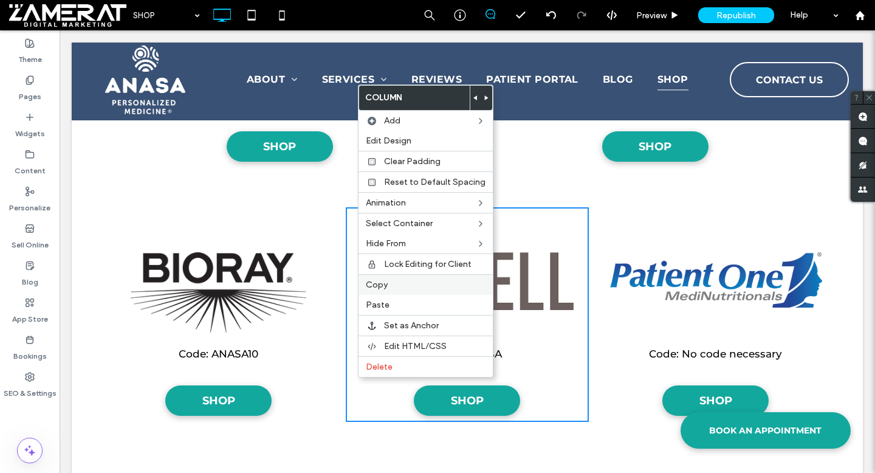
click at [385, 282] on span "Copy" at bounding box center [377, 284] width 22 height 10
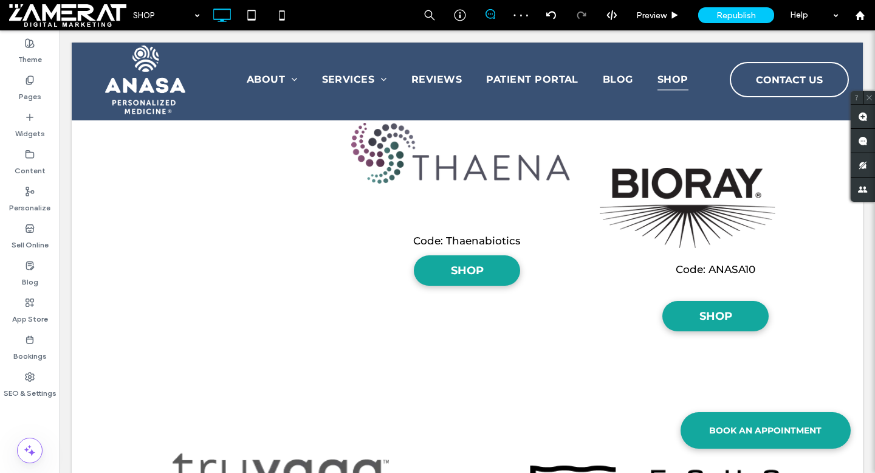
scroll to position [1341, 0]
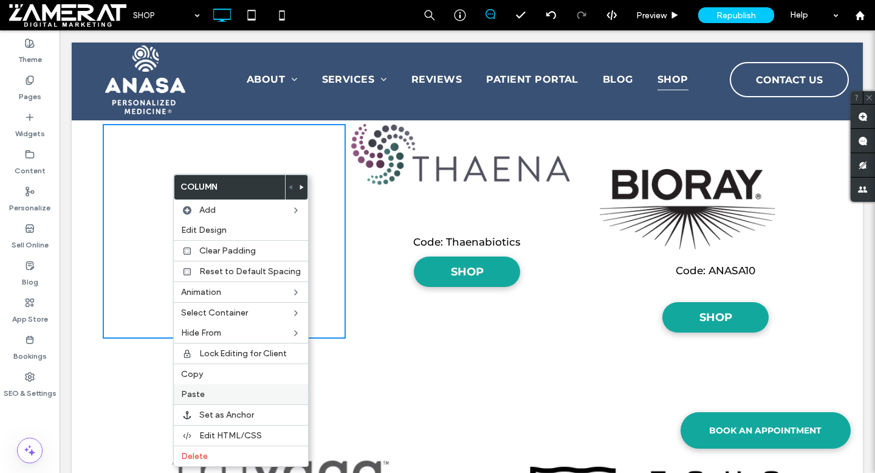
click at [214, 392] on label "Paste" at bounding box center [241, 394] width 120 height 10
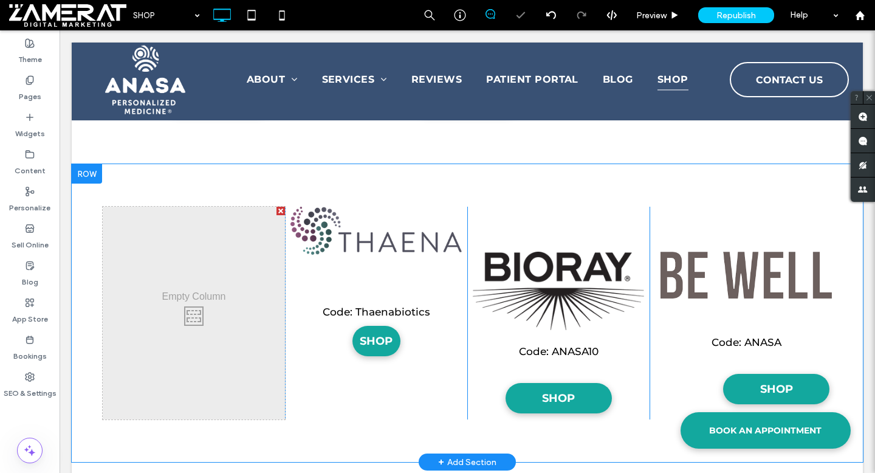
scroll to position [1230, 0]
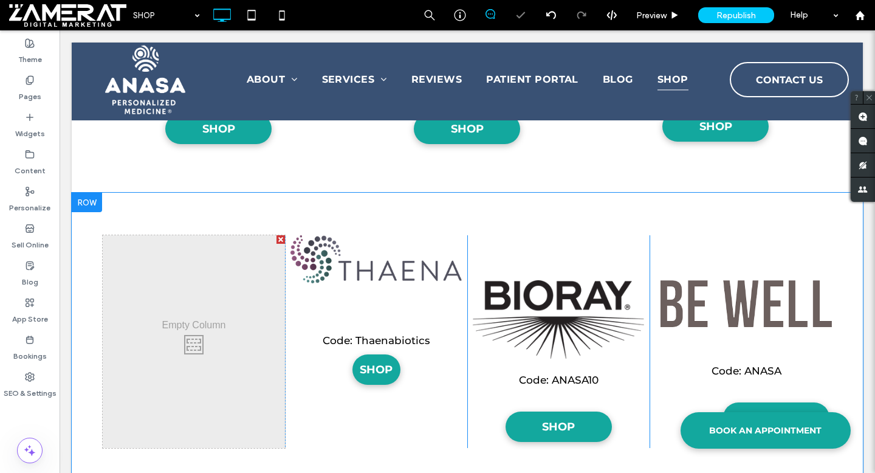
click at [279, 239] on div at bounding box center [280, 239] width 9 height 9
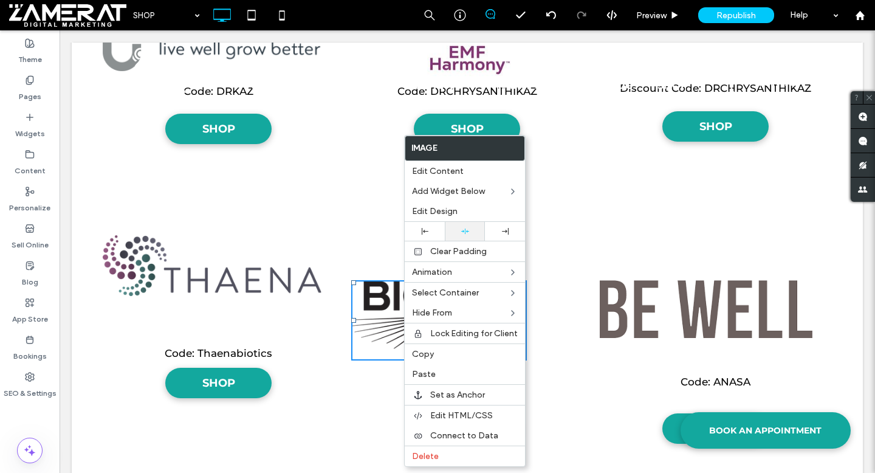
click at [462, 228] on icon at bounding box center [465, 231] width 8 height 8
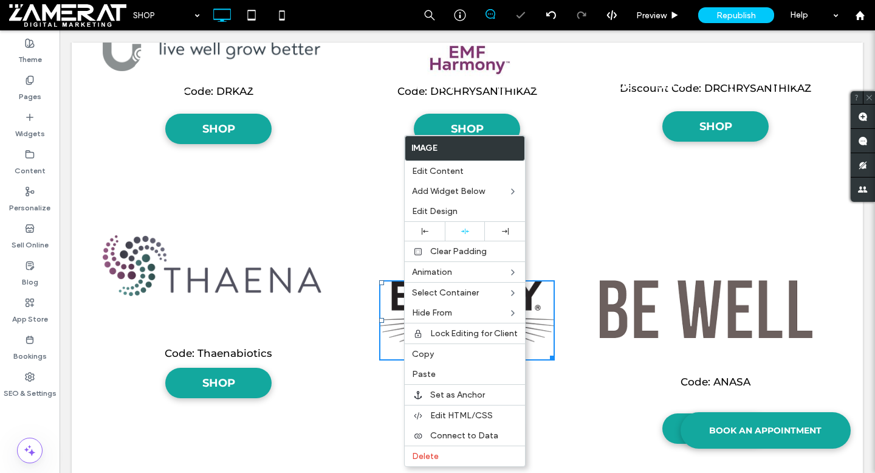
click at [372, 273] on div "Code: ANASA10 SHOP Click To Paste Click To Paste" at bounding box center [467, 342] width 243 height 214
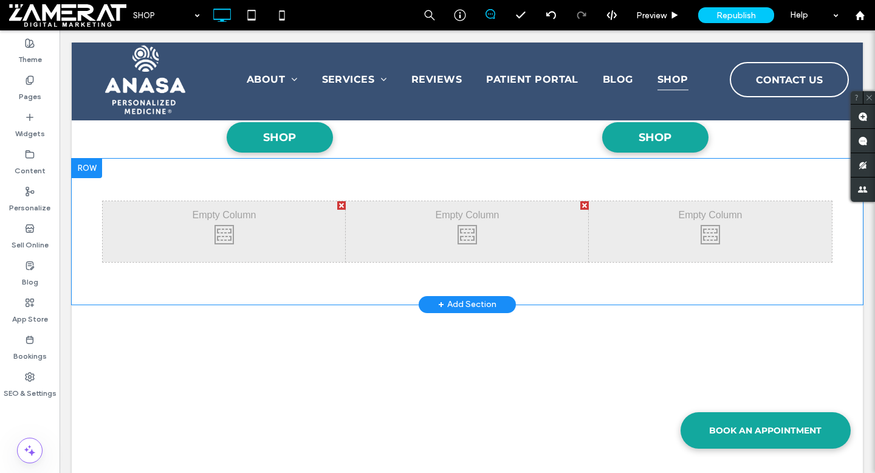
scroll to position [1821, 0]
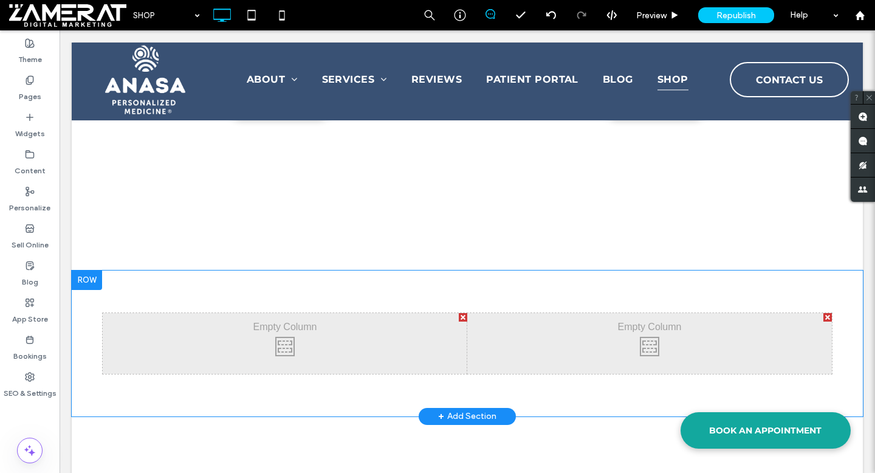
click at [90, 275] on div at bounding box center [87, 279] width 30 height 19
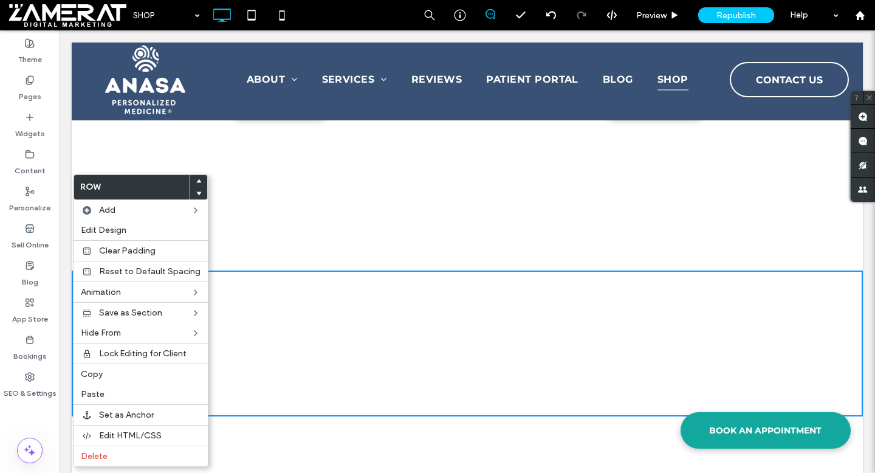
click at [196, 180] on icon at bounding box center [198, 181] width 5 height 5
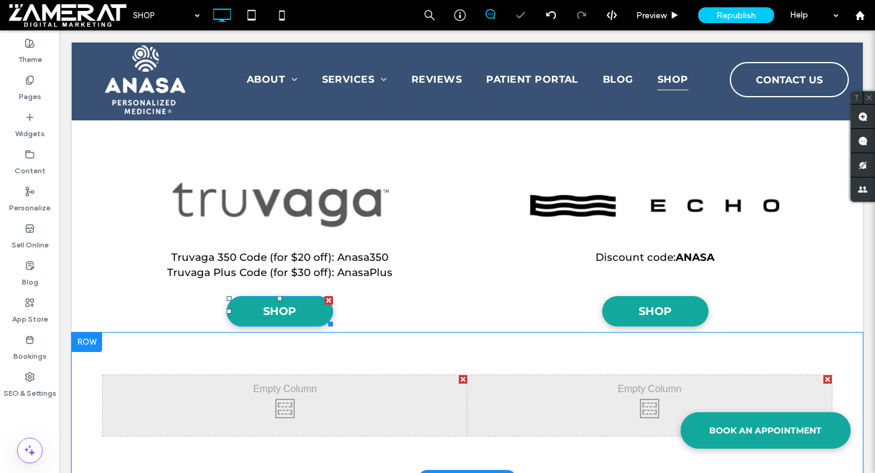
scroll to position [1563, 0]
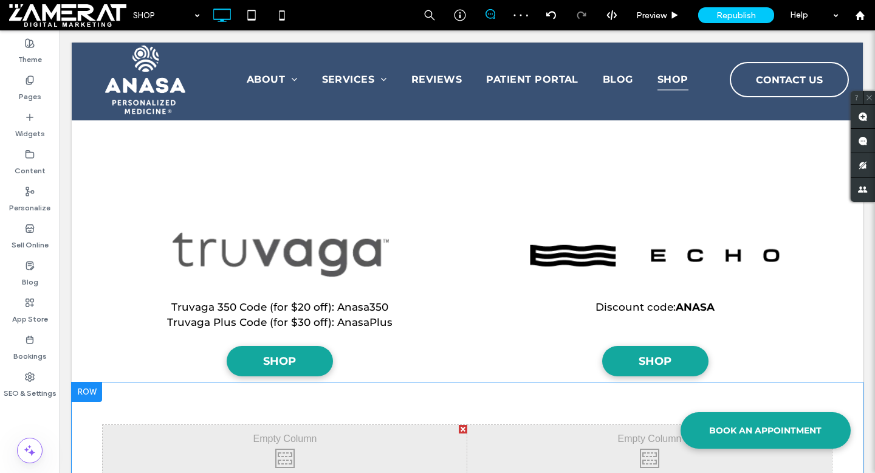
click at [87, 392] on div at bounding box center [87, 391] width 30 height 19
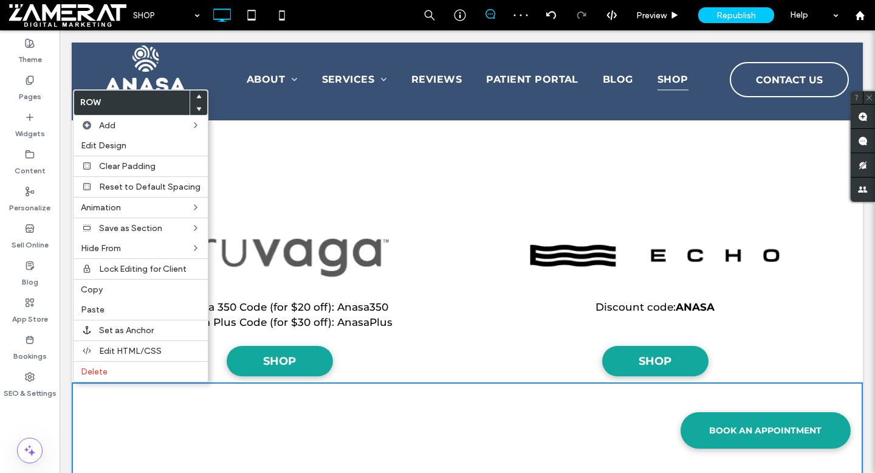
click at [196, 93] on span at bounding box center [198, 97] width 5 height 12
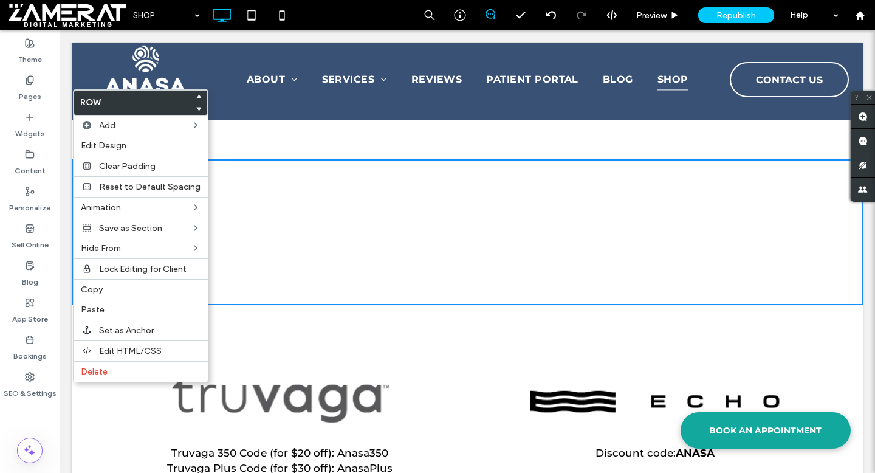
click at [281, 319] on div "Truvaga 350 Code (for $20 off): Anasa350 Truvaga Plus Code (for $30 off): Anasa…" at bounding box center [467, 416] width 791 height 222
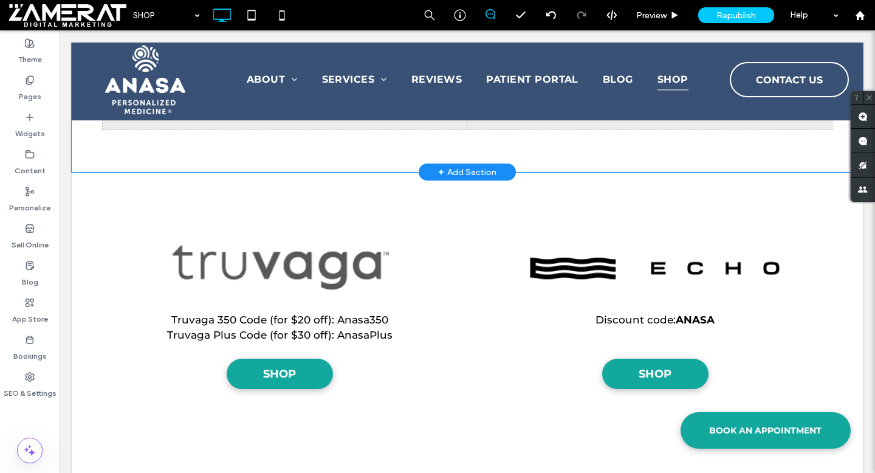
scroll to position [1599, 0]
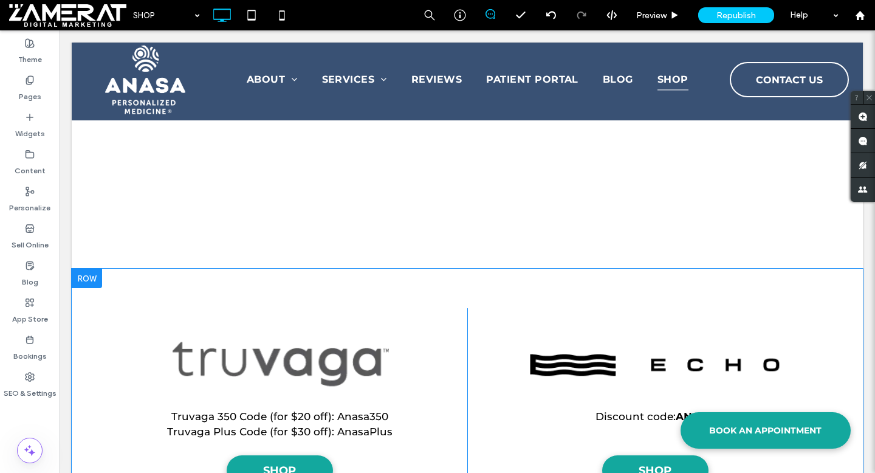
click at [92, 278] on div at bounding box center [87, 277] width 30 height 19
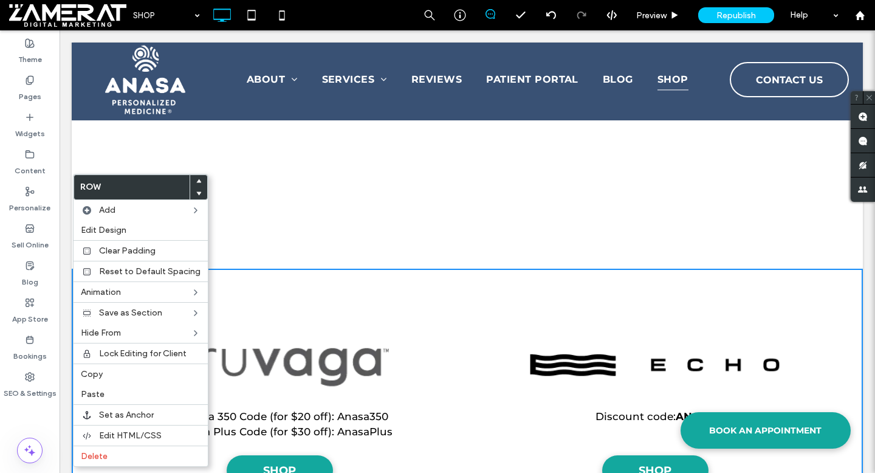
click at [196, 179] on use at bounding box center [198, 181] width 5 height 4
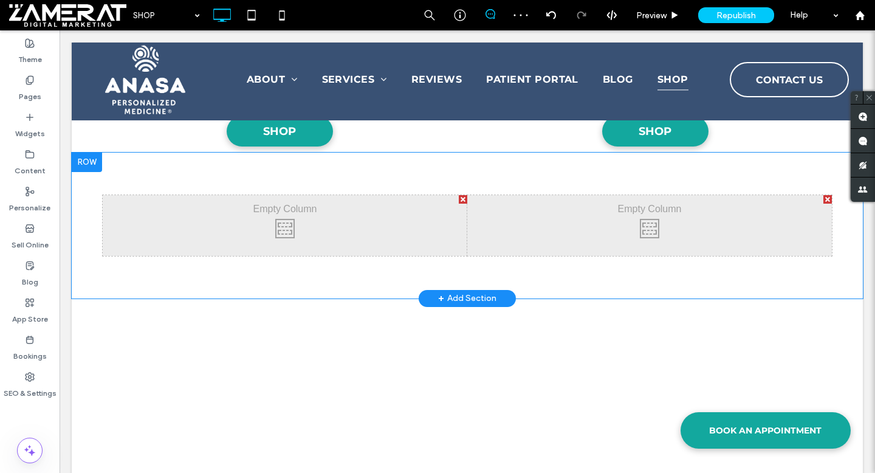
scroll to position [1766, 0]
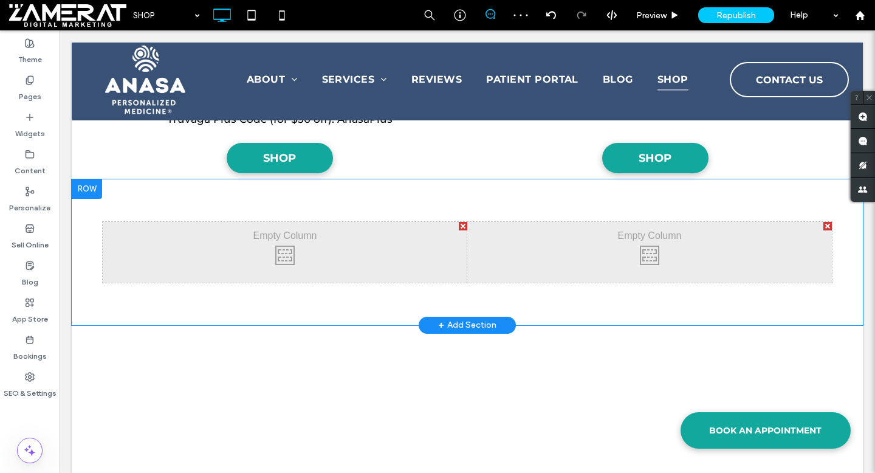
click at [83, 194] on div at bounding box center [87, 188] width 30 height 19
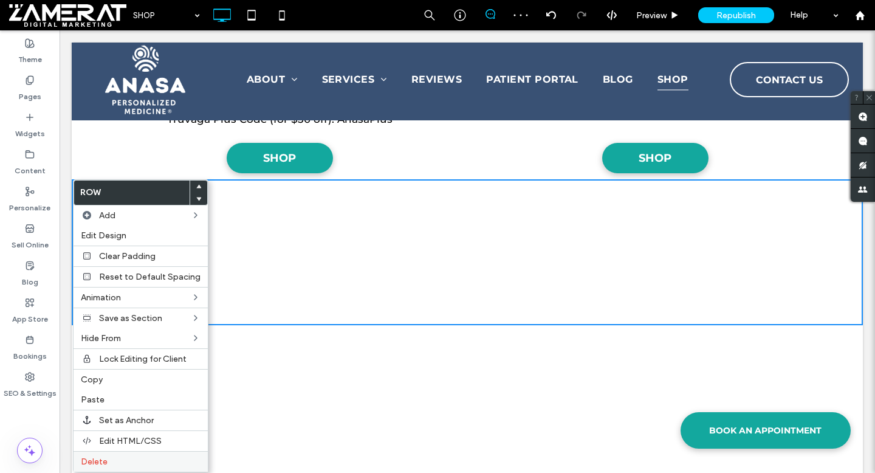
click at [159, 459] on label "Delete" at bounding box center [141, 461] width 120 height 10
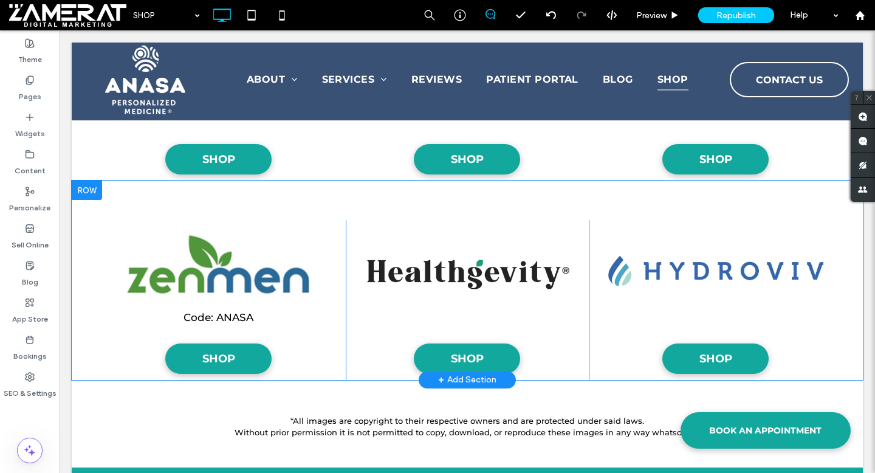
scroll to position [3035, 0]
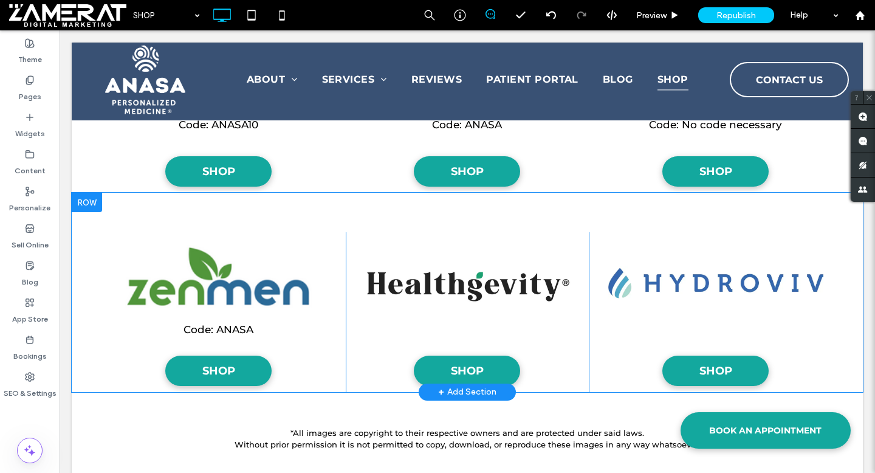
click at [91, 203] on div at bounding box center [87, 202] width 30 height 19
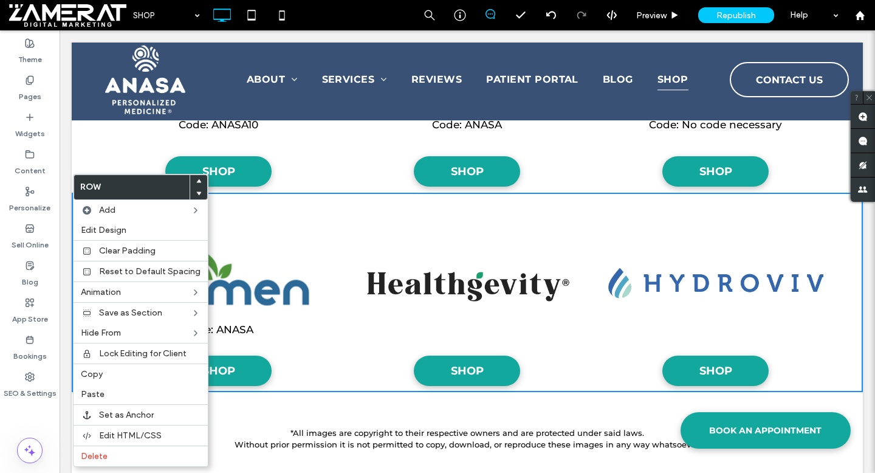
click at [196, 180] on use at bounding box center [198, 181] width 5 height 4
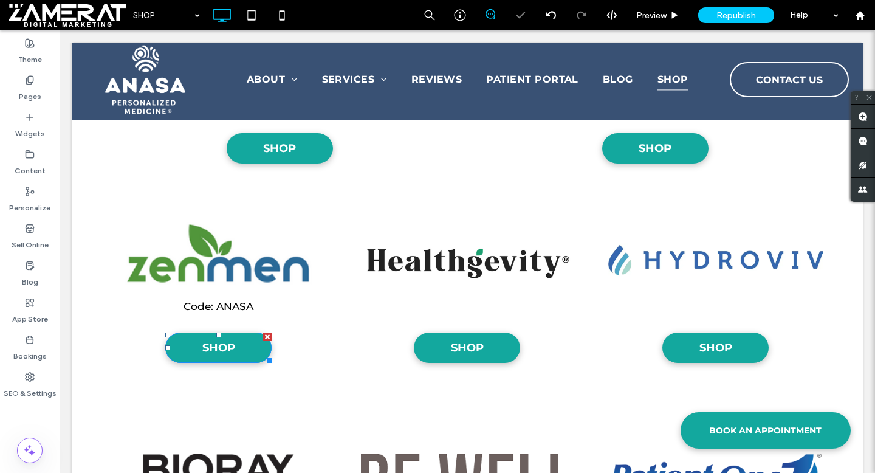
scroll to position [2726, 0]
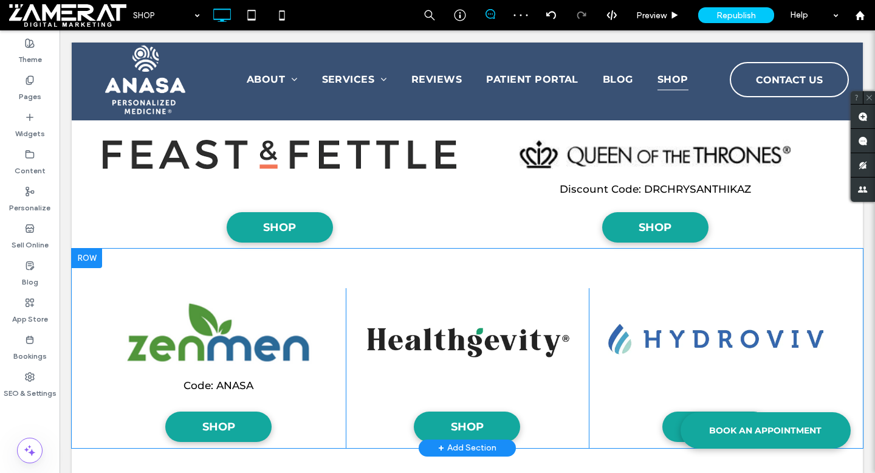
click at [81, 261] on div at bounding box center [87, 257] width 30 height 19
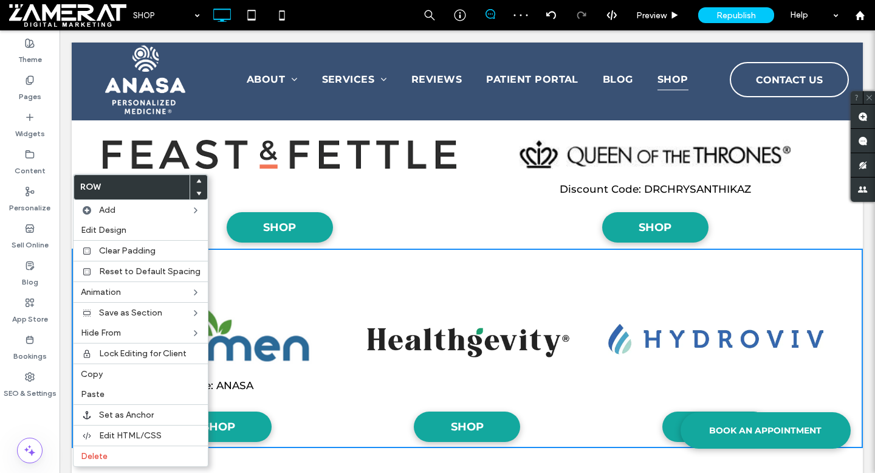
click at [196, 180] on icon at bounding box center [198, 181] width 5 height 5
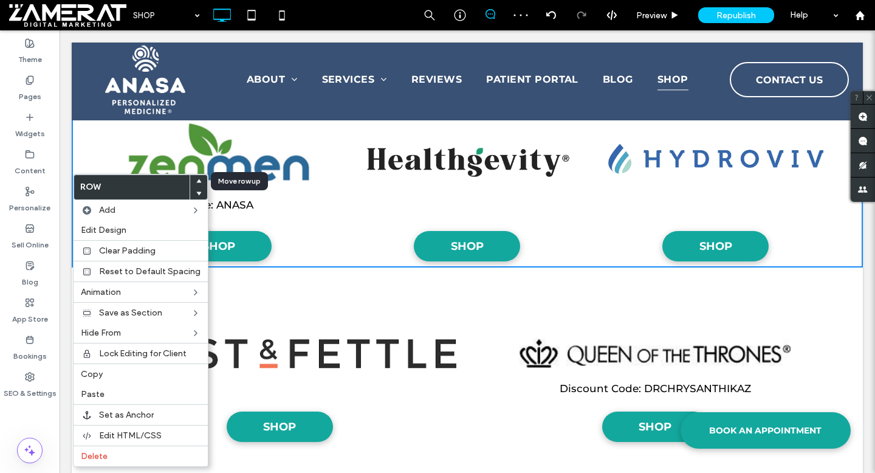
click at [196, 180] on icon at bounding box center [198, 181] width 5 height 5
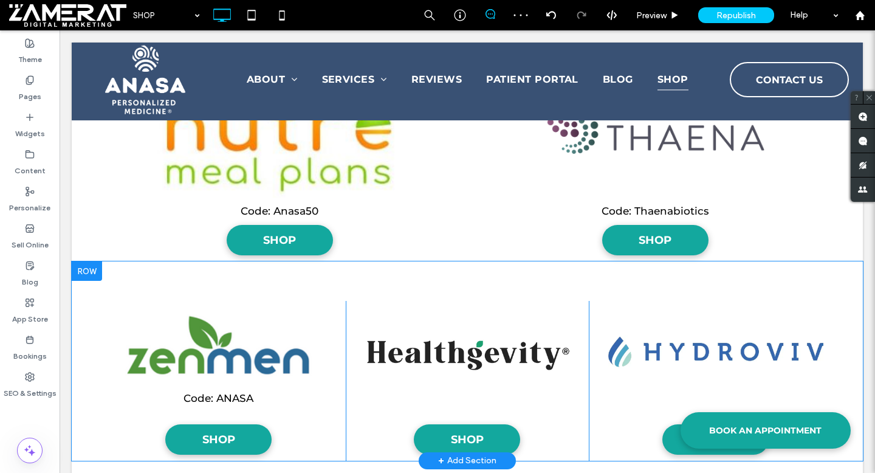
scroll to position [2274, 0]
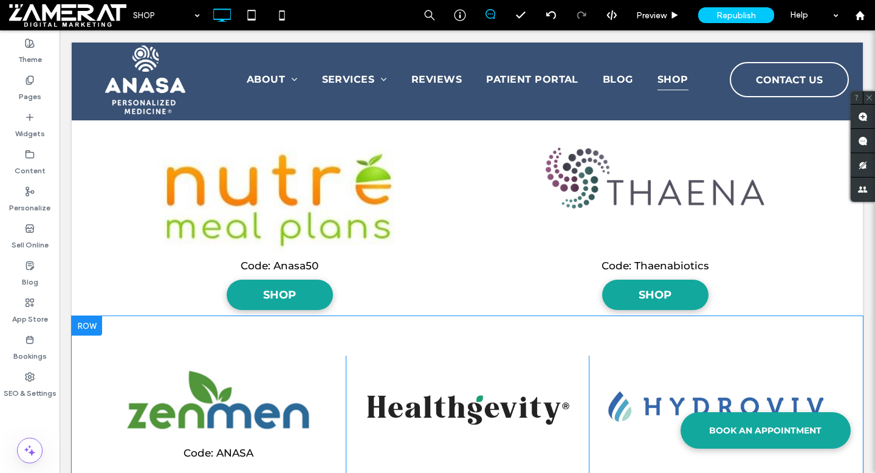
click at [86, 325] on div at bounding box center [87, 325] width 30 height 19
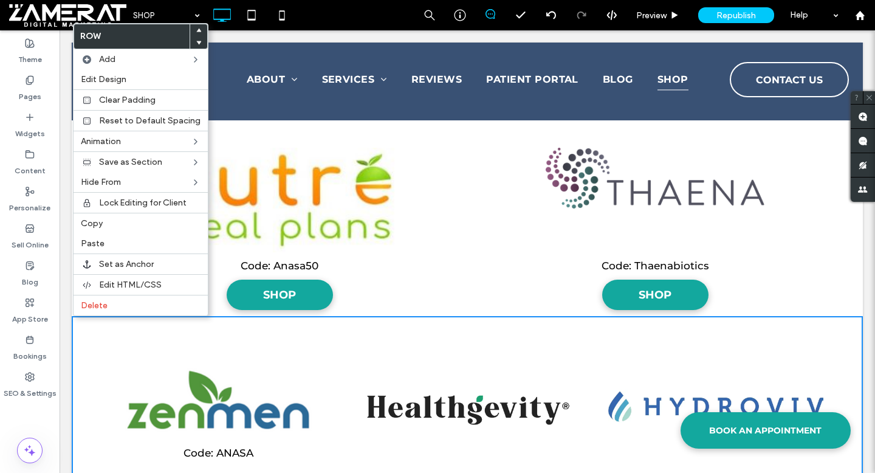
click at [197, 28] on icon at bounding box center [198, 30] width 5 height 5
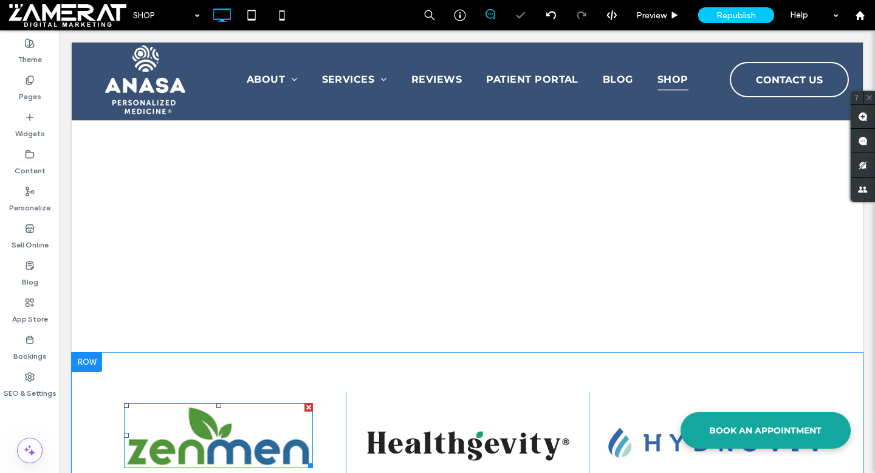
scroll to position [2104, 0]
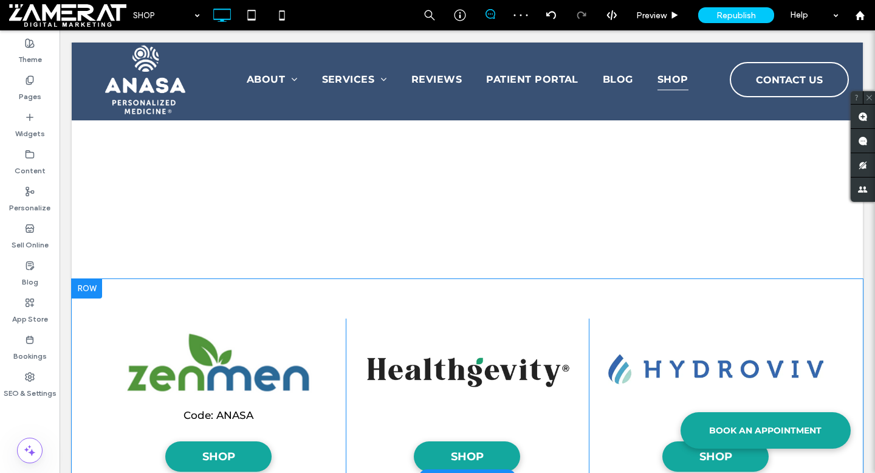
click at [87, 292] on div at bounding box center [87, 288] width 30 height 19
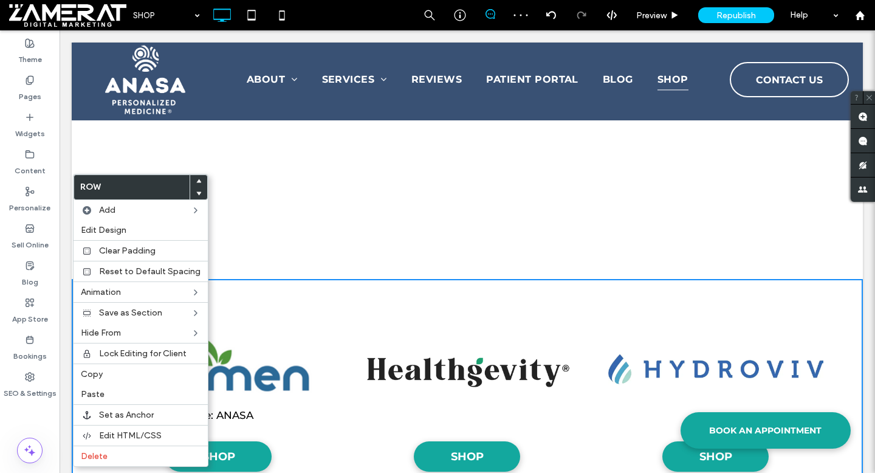
click at [196, 179] on icon at bounding box center [198, 181] width 5 height 5
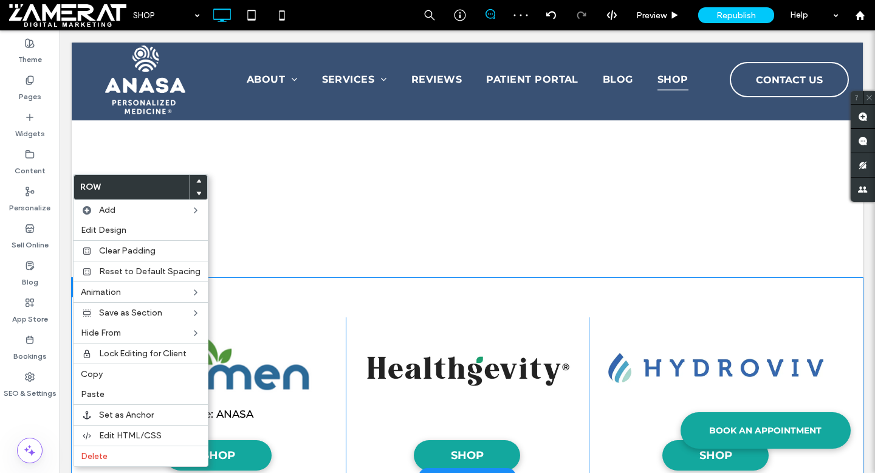
scroll to position [1892, 0]
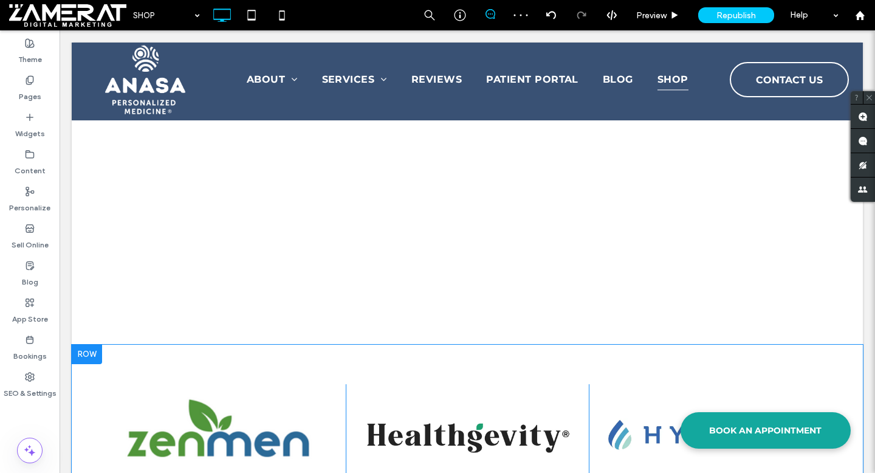
click at [92, 354] on div at bounding box center [87, 353] width 30 height 19
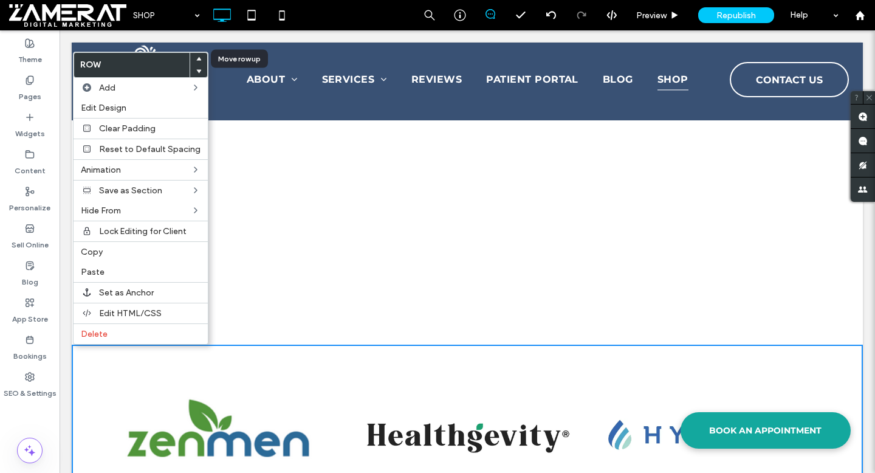
click at [196, 56] on icon at bounding box center [198, 58] width 5 height 5
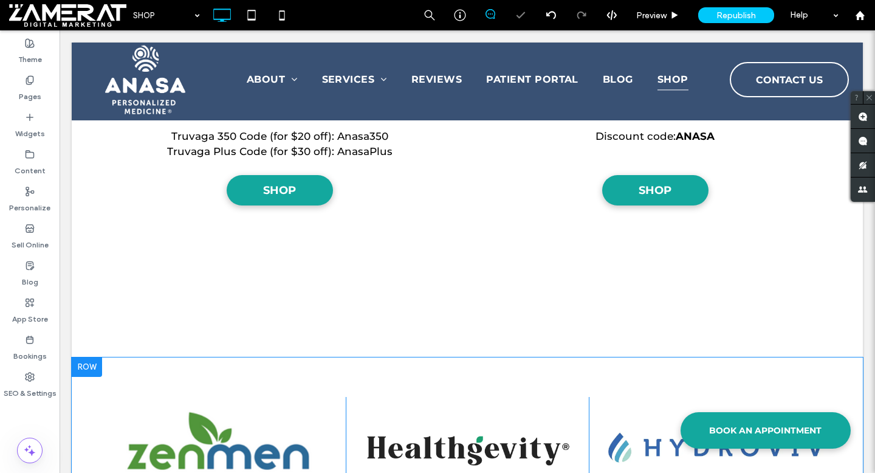
scroll to position [1726, 0]
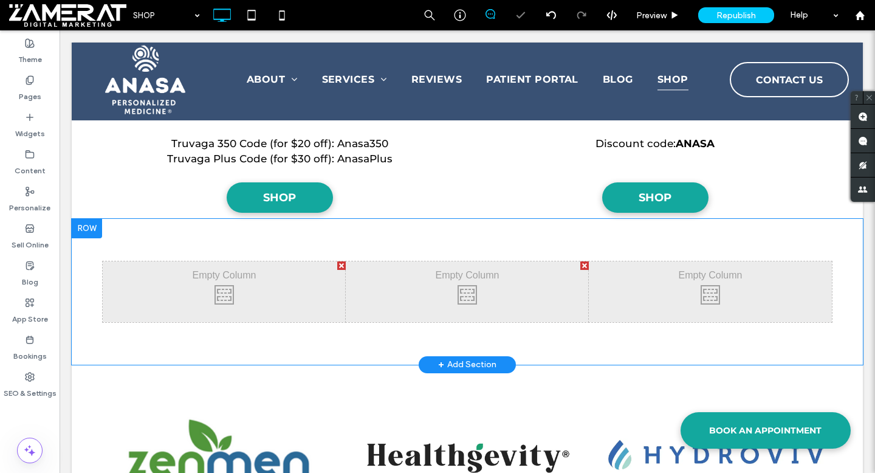
click at [93, 233] on div at bounding box center [87, 228] width 30 height 19
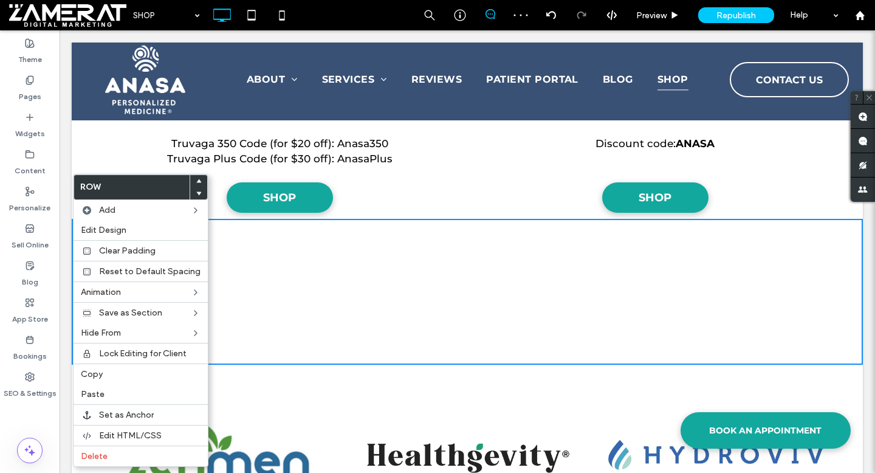
click at [265, 366] on div "Code: ANASA SHOP Click To Paste SHOP Click To Paste SHOP Click To Paste Row + A…" at bounding box center [467, 463] width 791 height 199
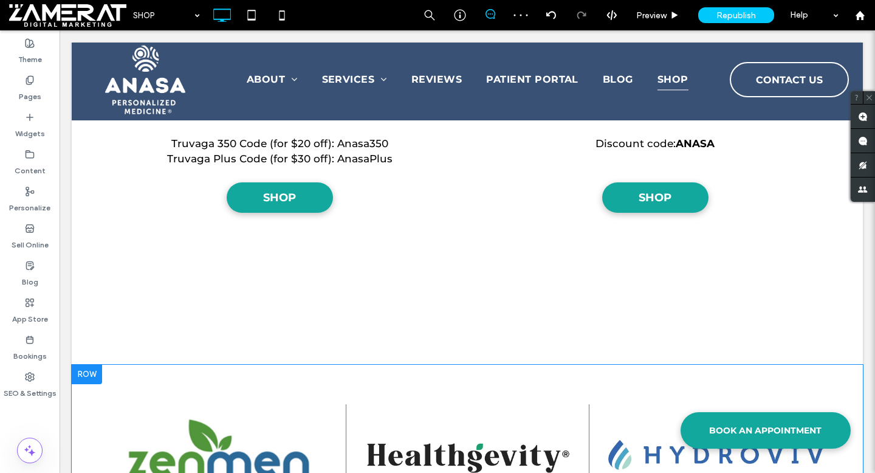
click at [80, 374] on div at bounding box center [87, 373] width 30 height 19
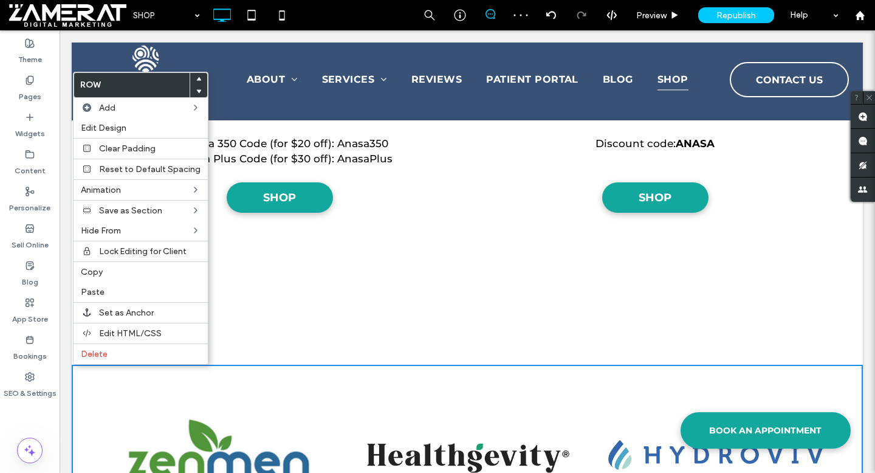
click at [196, 80] on use at bounding box center [198, 79] width 5 height 4
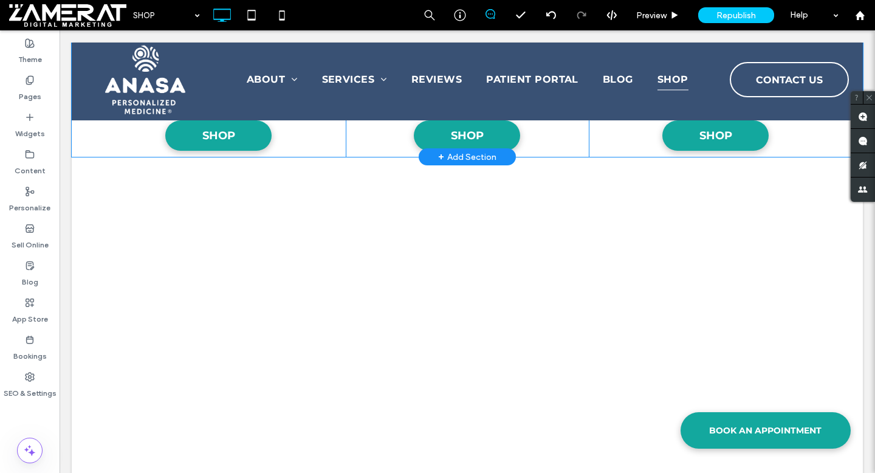
scroll to position [2031, 0]
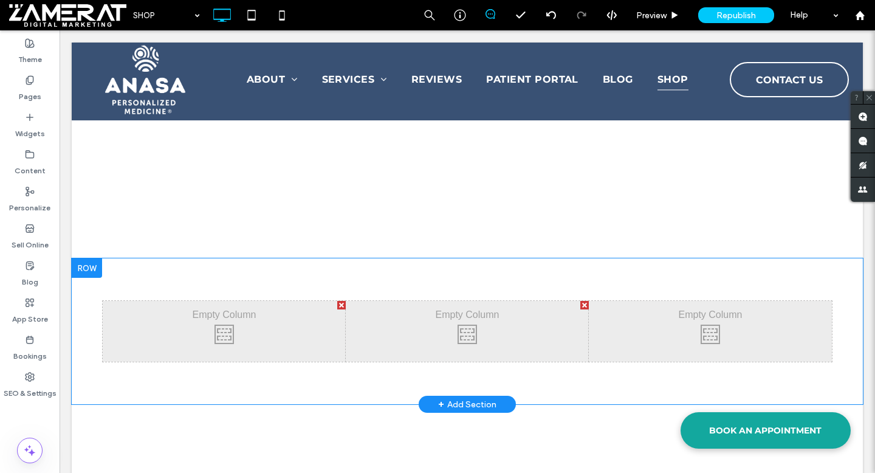
click at [92, 266] on div at bounding box center [87, 267] width 30 height 19
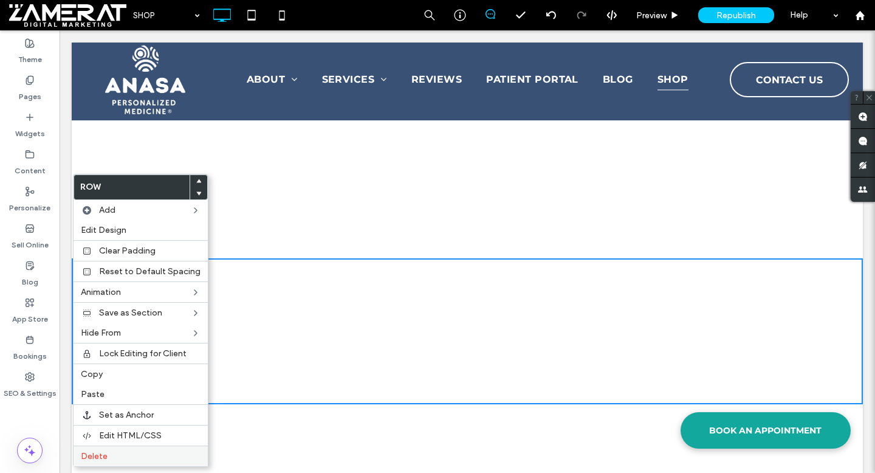
click at [159, 458] on label "Delete" at bounding box center [141, 456] width 120 height 10
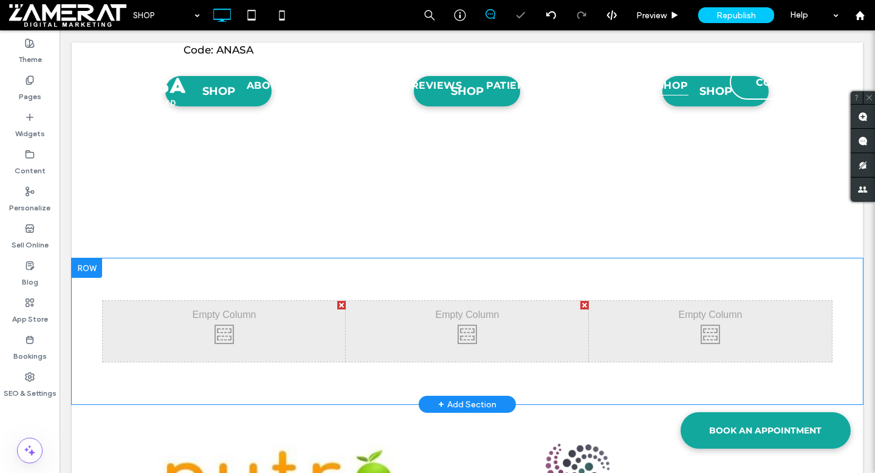
click at [93, 268] on div at bounding box center [87, 267] width 30 height 19
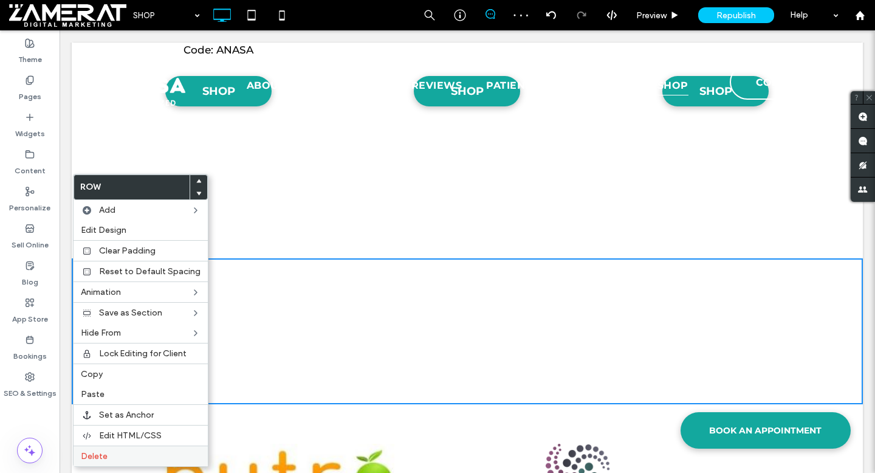
click at [145, 455] on label "Delete" at bounding box center [141, 456] width 120 height 10
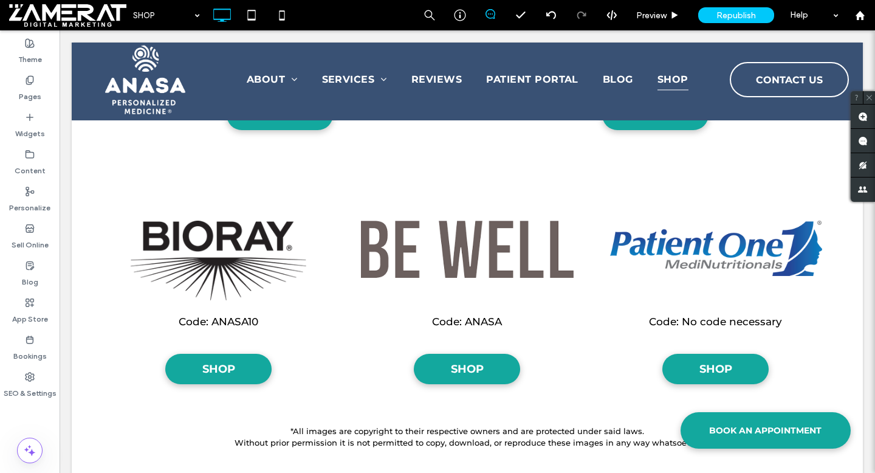
scroll to position [2752, 0]
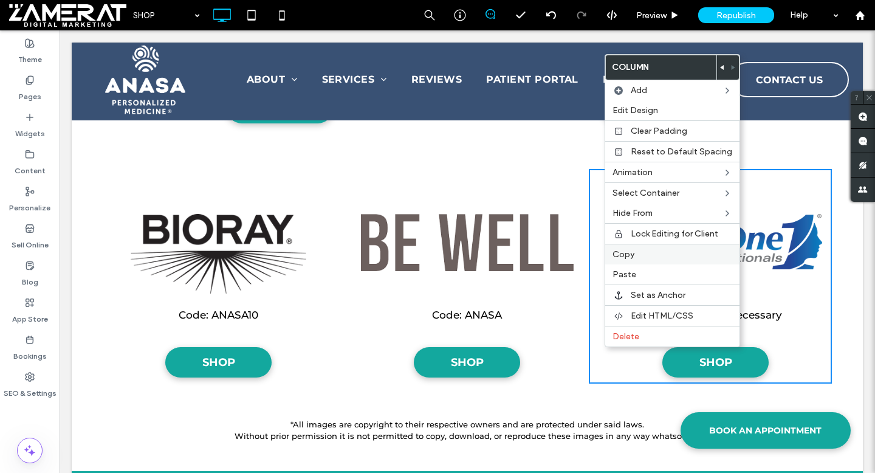
click at [624, 251] on span "Copy" at bounding box center [623, 254] width 22 height 10
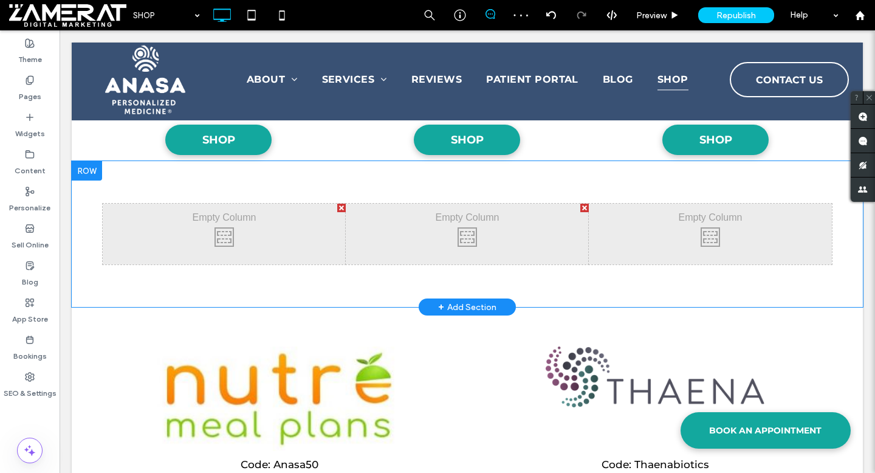
scroll to position [1971, 0]
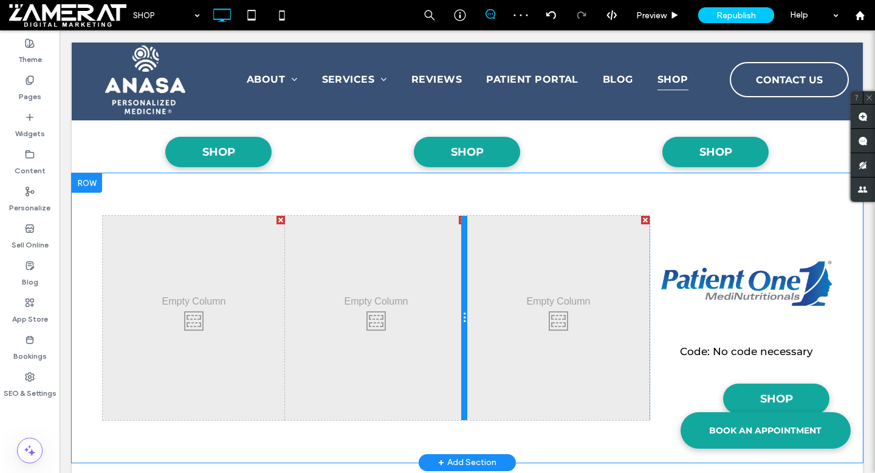
click at [462, 220] on div at bounding box center [464, 318] width 6 height 204
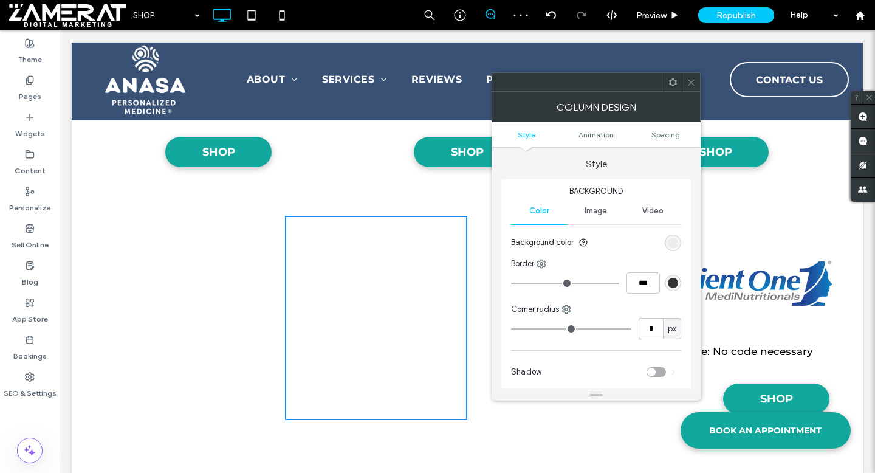
click at [688, 82] on icon at bounding box center [690, 82] width 9 height 9
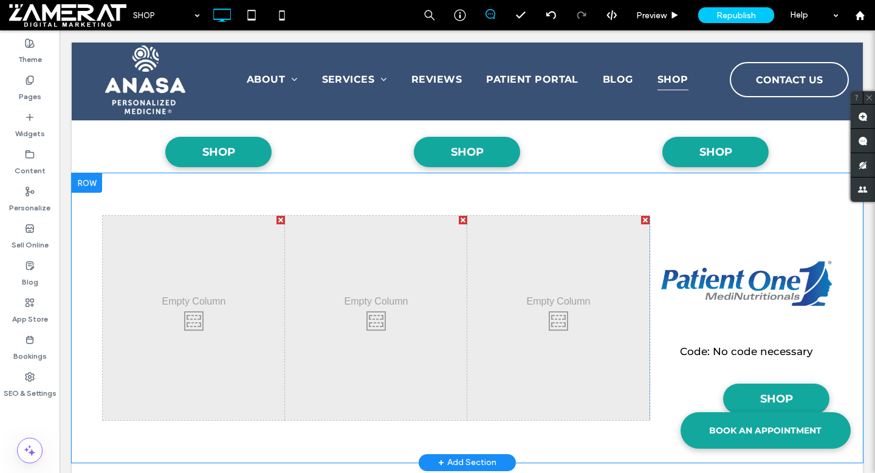
click at [278, 219] on div at bounding box center [280, 220] width 9 height 9
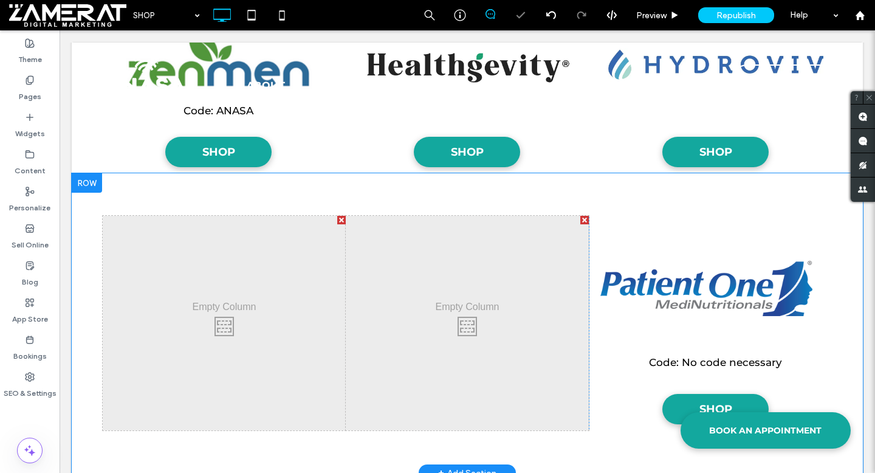
click at [339, 219] on div at bounding box center [341, 220] width 9 height 9
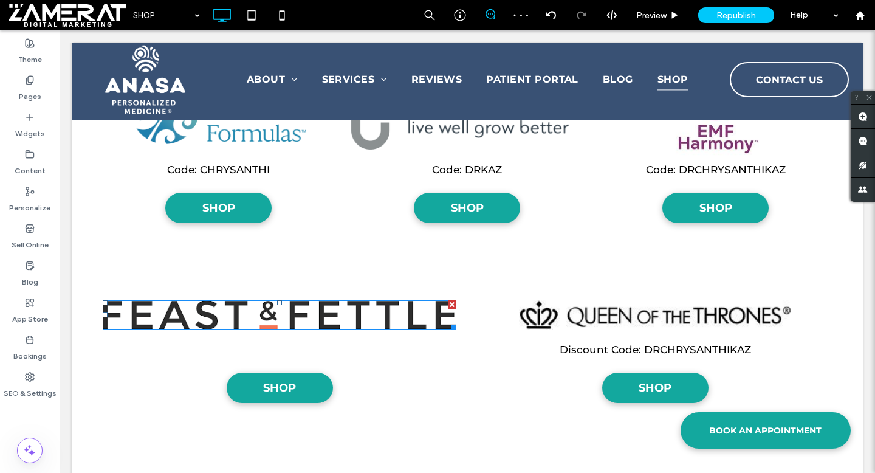
scroll to position [2638, 0]
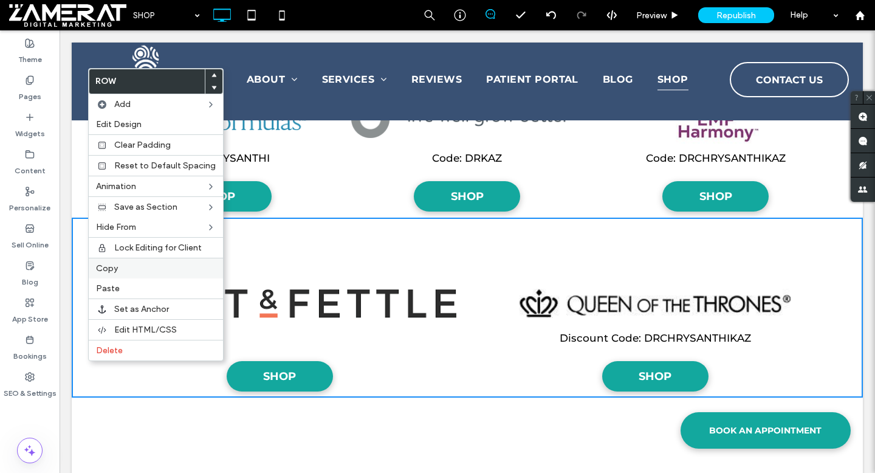
click at [120, 268] on label "Copy" at bounding box center [156, 268] width 120 height 10
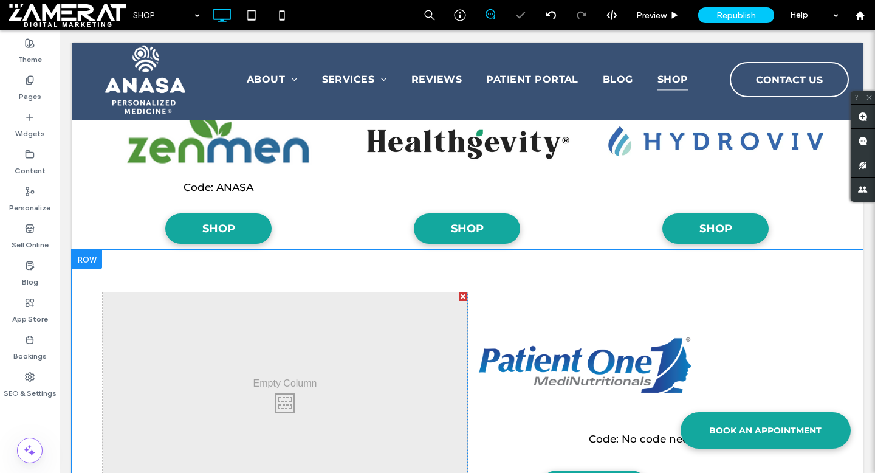
scroll to position [1929, 0]
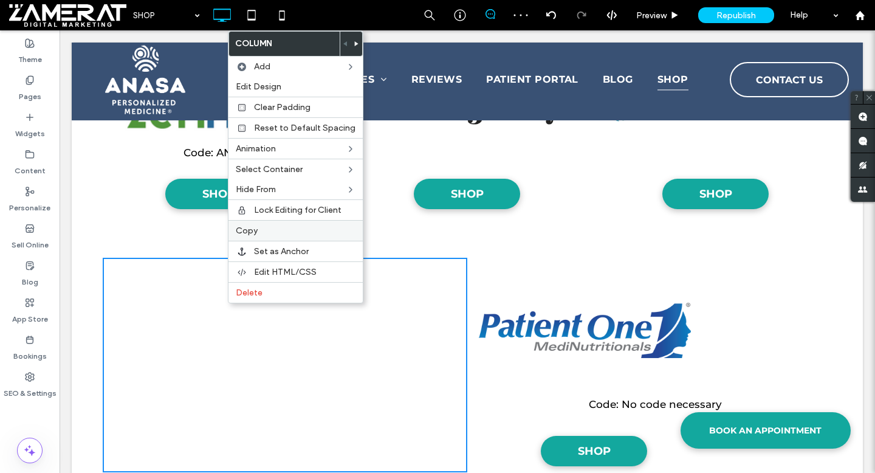
click at [275, 228] on label "Copy" at bounding box center [296, 230] width 120 height 10
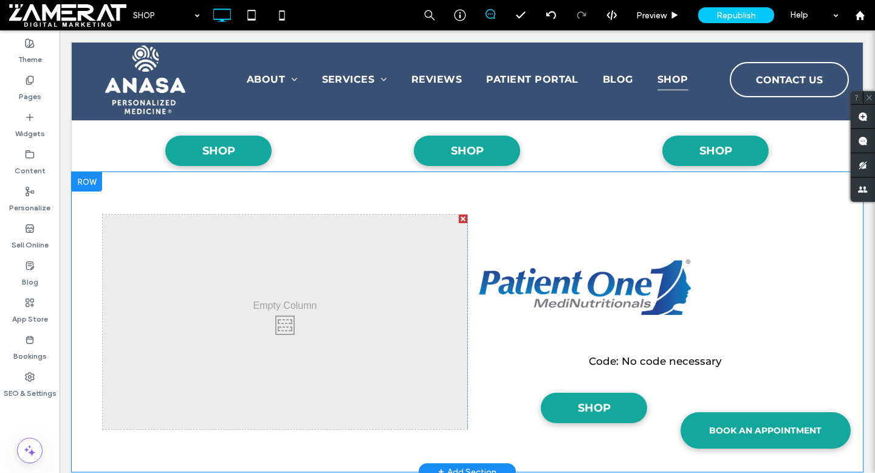
scroll to position [2011, 0]
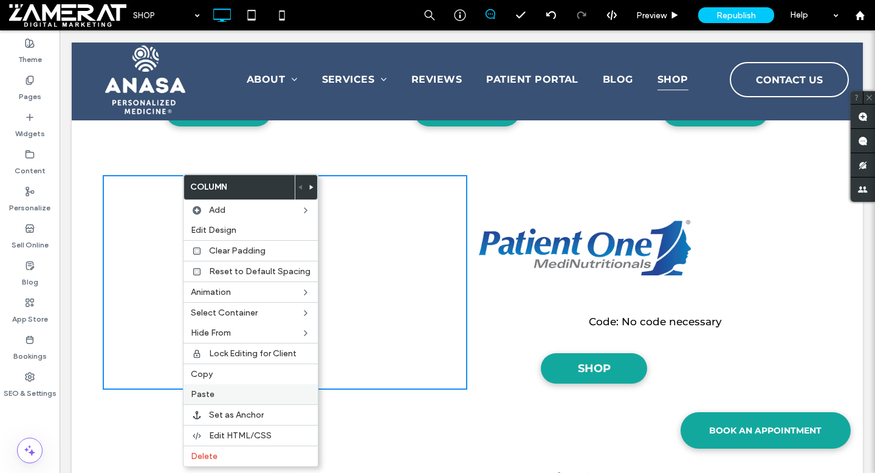
click at [220, 395] on label "Paste" at bounding box center [251, 394] width 120 height 10
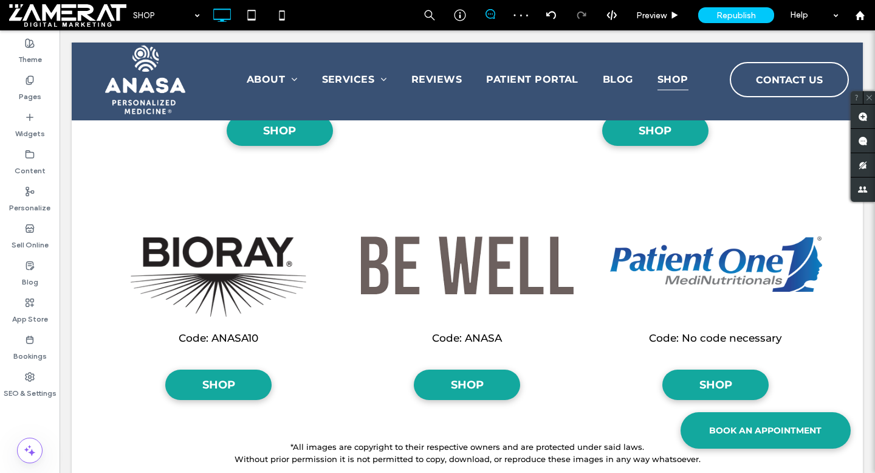
scroll to position [2705, 0]
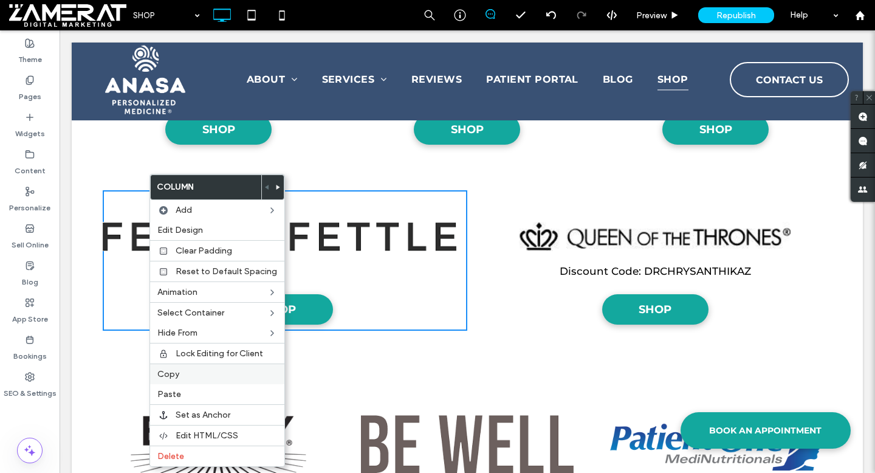
click at [184, 378] on label "Copy" at bounding box center [217, 374] width 120 height 10
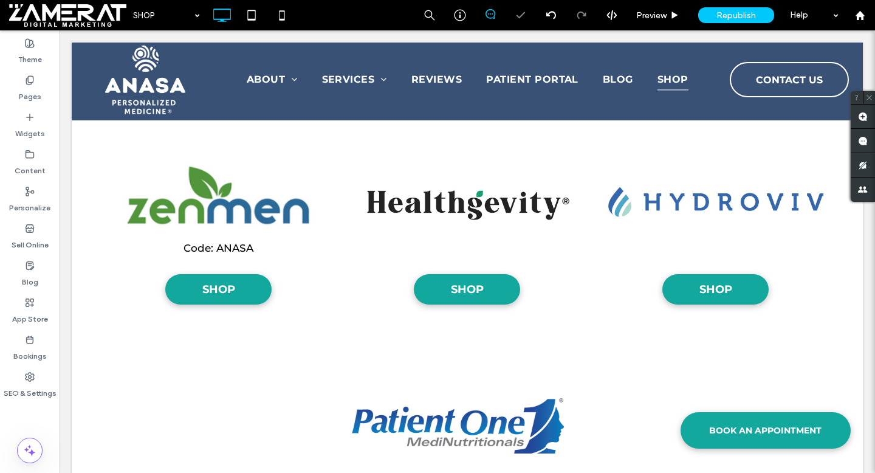
scroll to position [1896, 0]
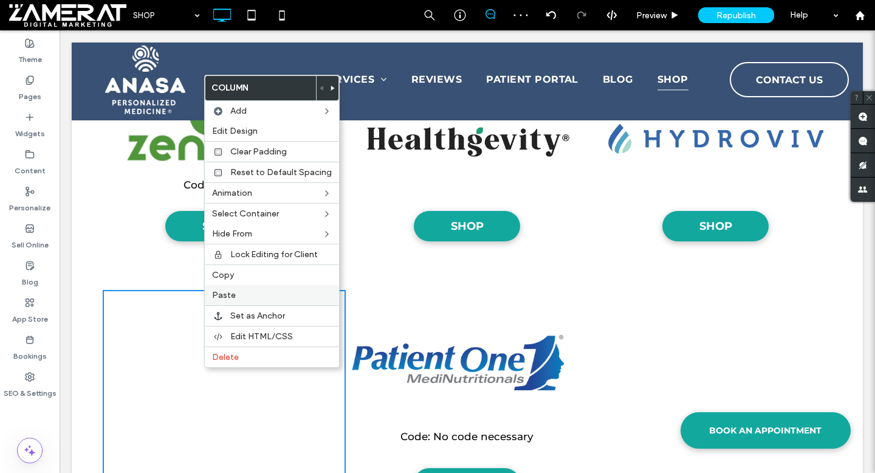
click at [235, 292] on label "Paste" at bounding box center [272, 295] width 120 height 10
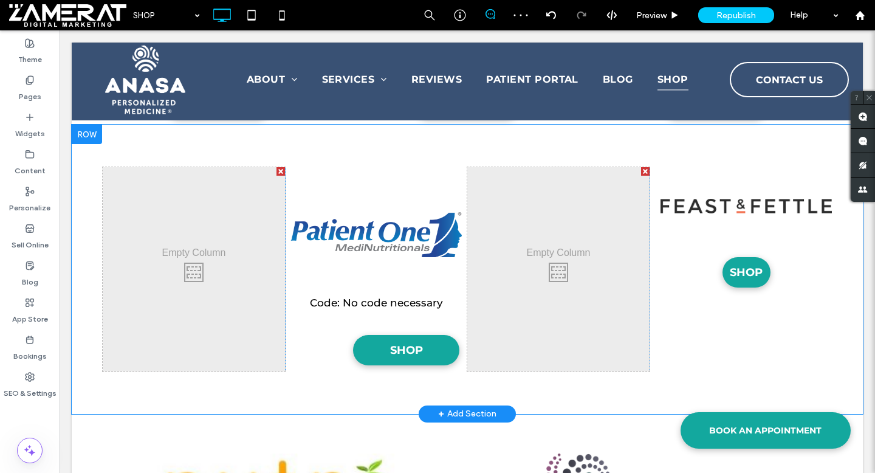
scroll to position [1989, 0]
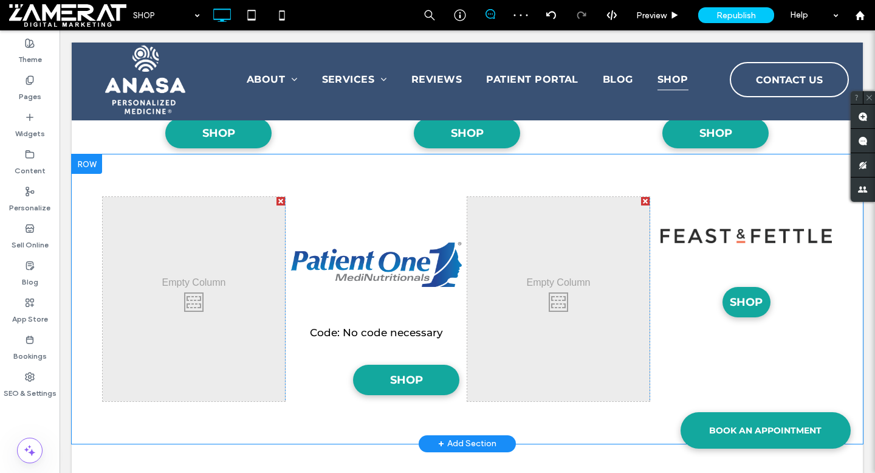
click at [644, 200] on div at bounding box center [645, 201] width 9 height 9
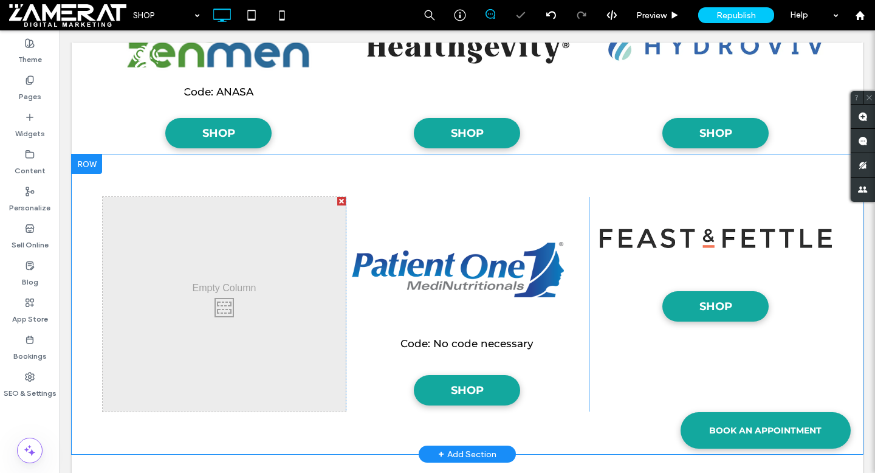
click at [341, 200] on div at bounding box center [341, 201] width 9 height 9
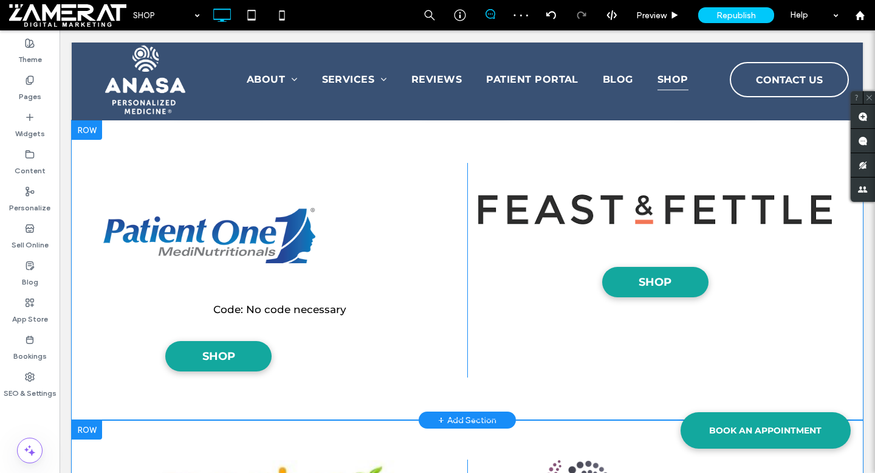
scroll to position [1996, 0]
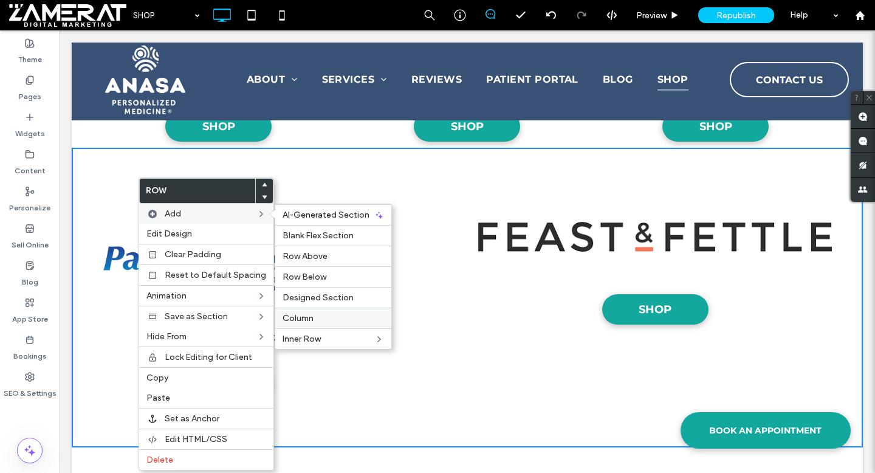
click at [316, 312] on div "Column" at bounding box center [333, 317] width 116 height 21
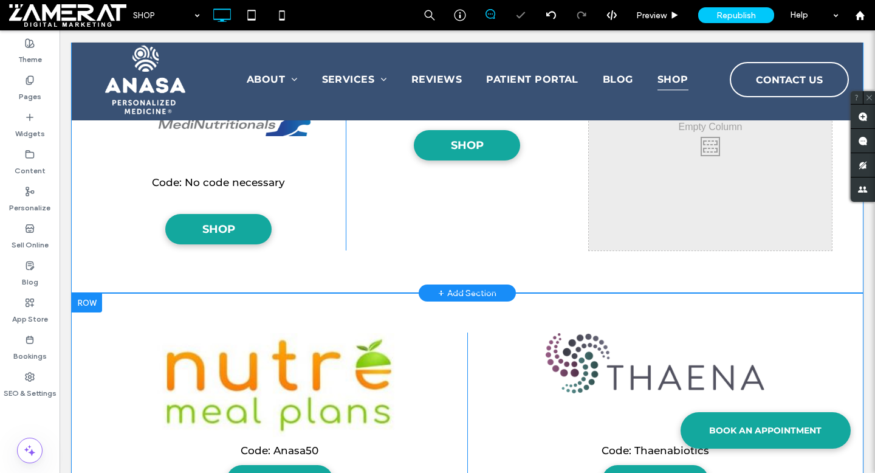
scroll to position [2166, 0]
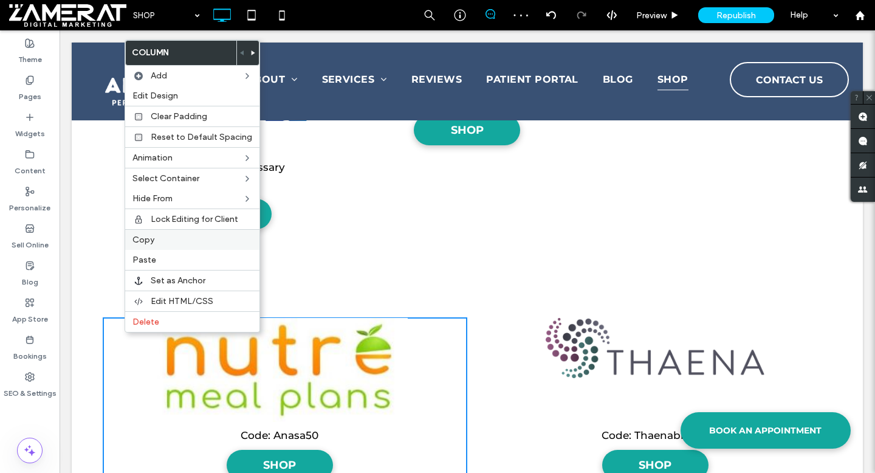
drag, startPoint x: 151, startPoint y: 241, endPoint x: 315, endPoint y: 251, distance: 164.9
click at [151, 241] on span "Copy" at bounding box center [143, 239] width 22 height 10
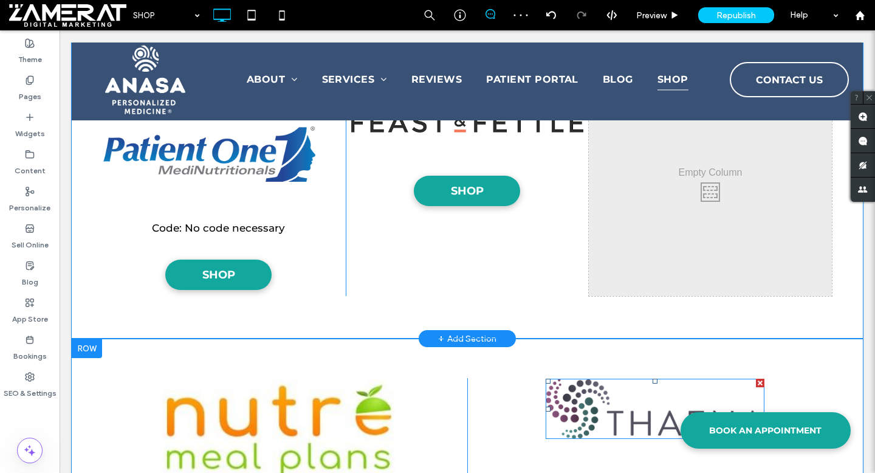
scroll to position [2009, 0]
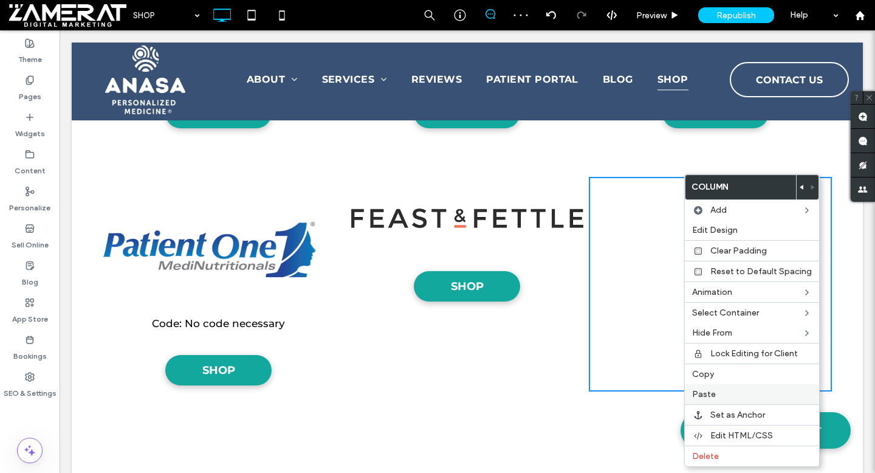
click at [718, 386] on div "Paste" at bounding box center [752, 394] width 134 height 20
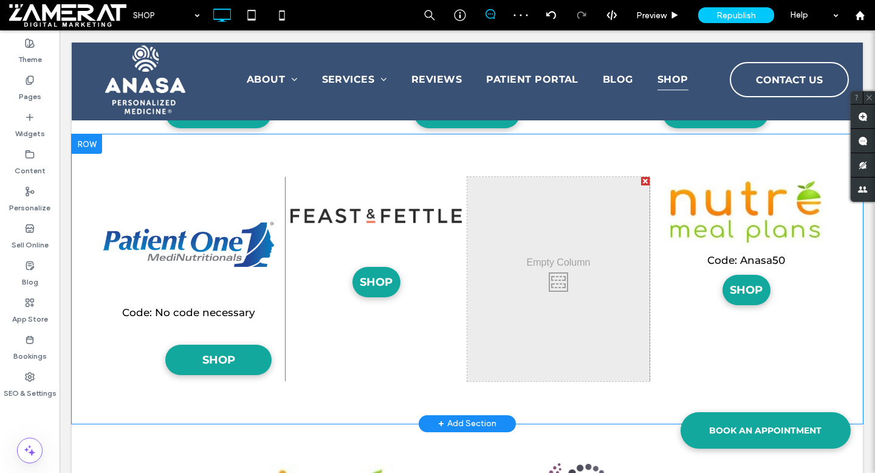
click at [643, 181] on div at bounding box center [645, 181] width 9 height 9
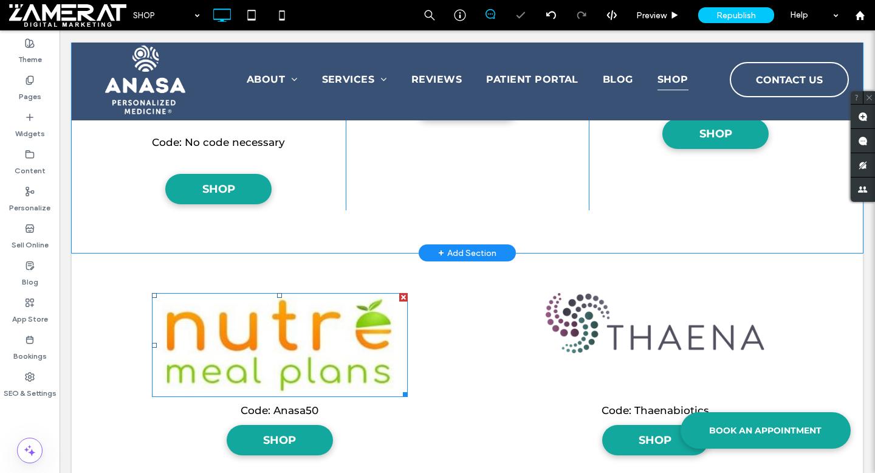
scroll to position [2209, 0]
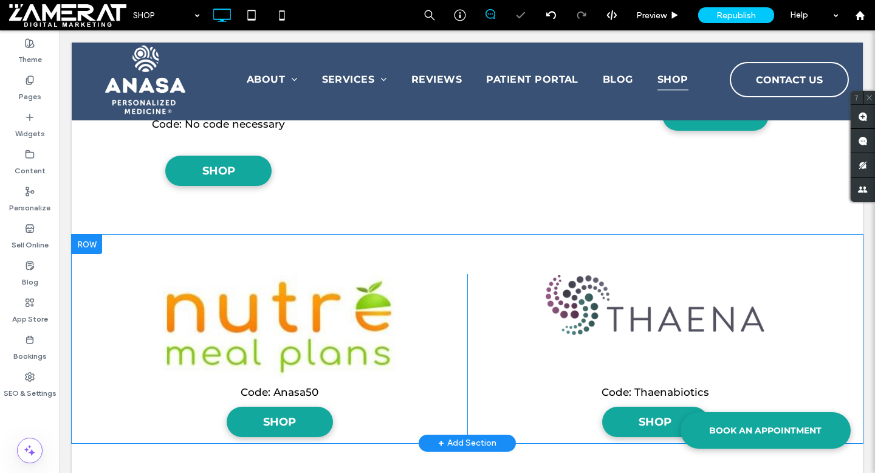
click at [89, 241] on div at bounding box center [87, 243] width 30 height 19
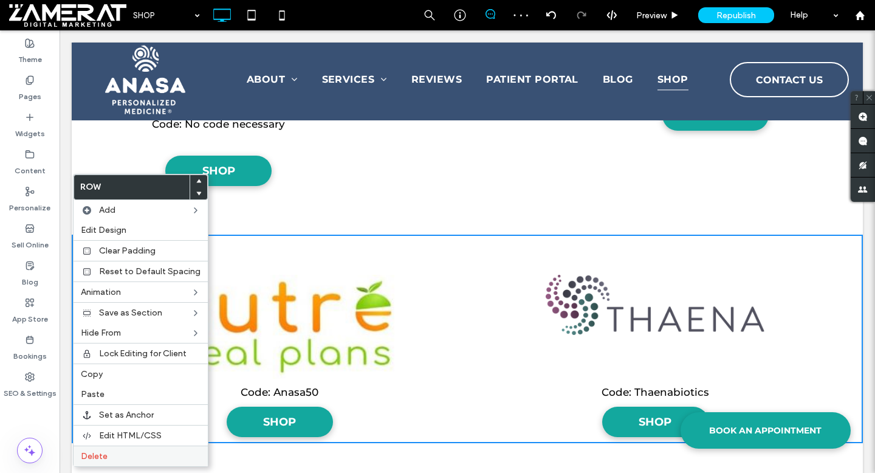
click at [141, 451] on label "Delete" at bounding box center [141, 456] width 120 height 10
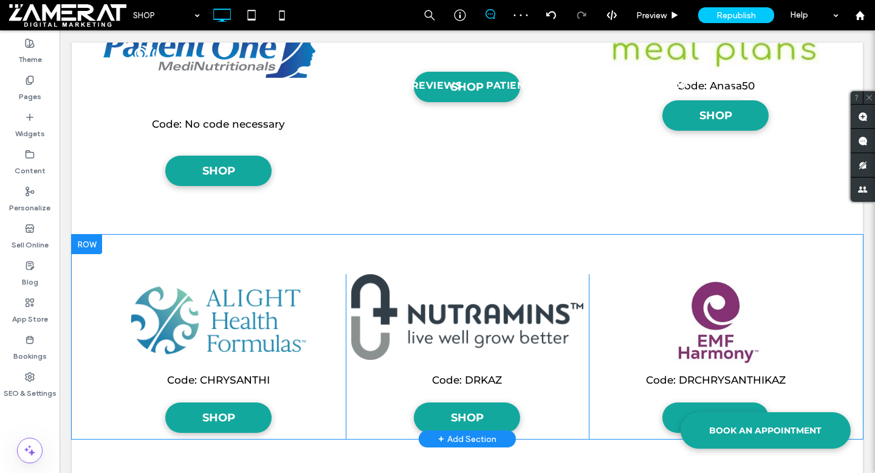
click at [85, 245] on div at bounding box center [87, 243] width 30 height 19
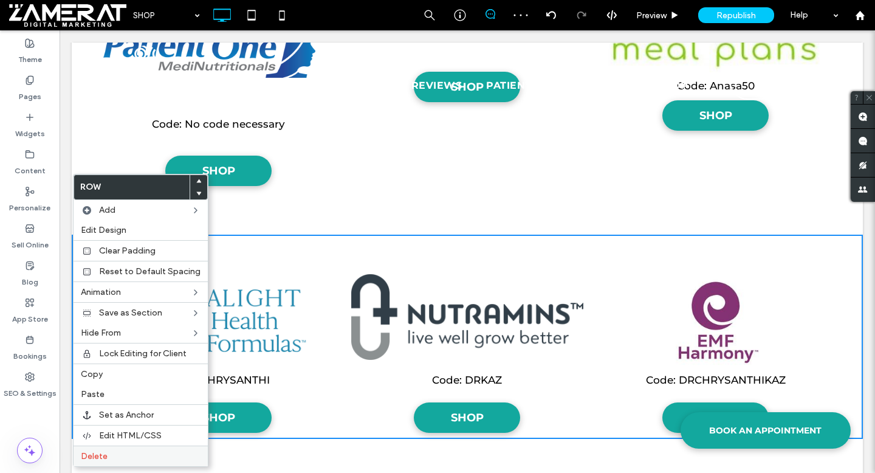
click at [118, 460] on label "Delete" at bounding box center [141, 456] width 120 height 10
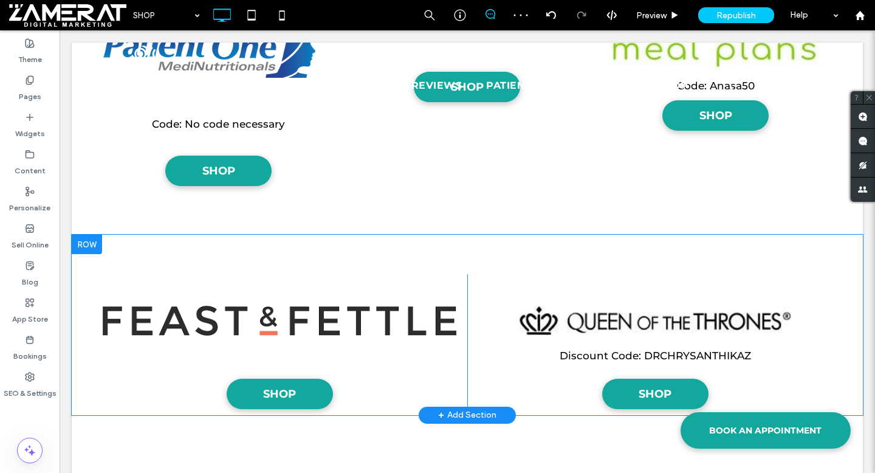
click at [89, 242] on div at bounding box center [87, 243] width 30 height 19
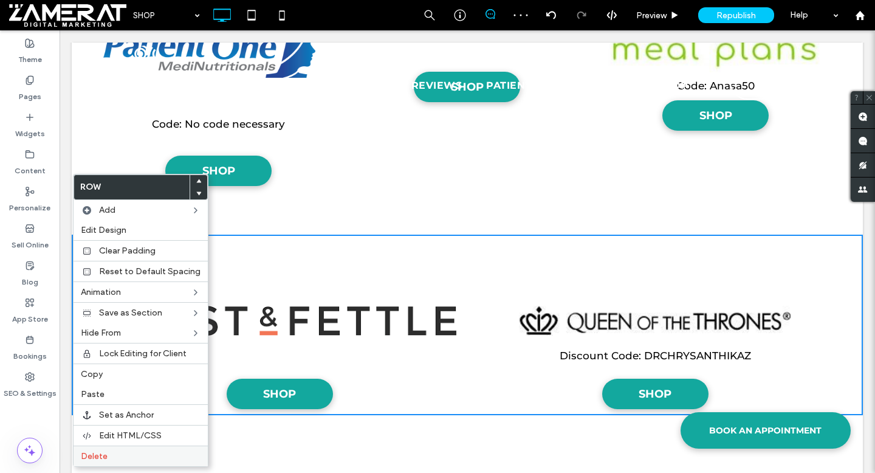
click at [131, 453] on label "Delete" at bounding box center [141, 456] width 120 height 10
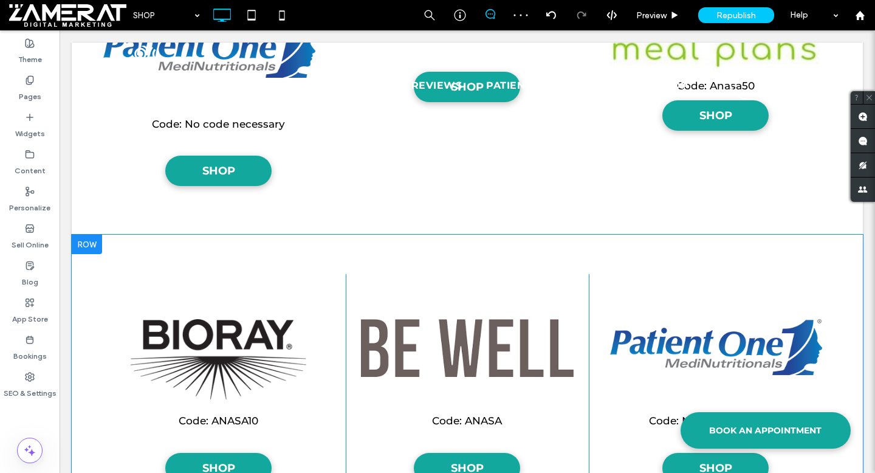
click at [89, 246] on div at bounding box center [87, 243] width 30 height 19
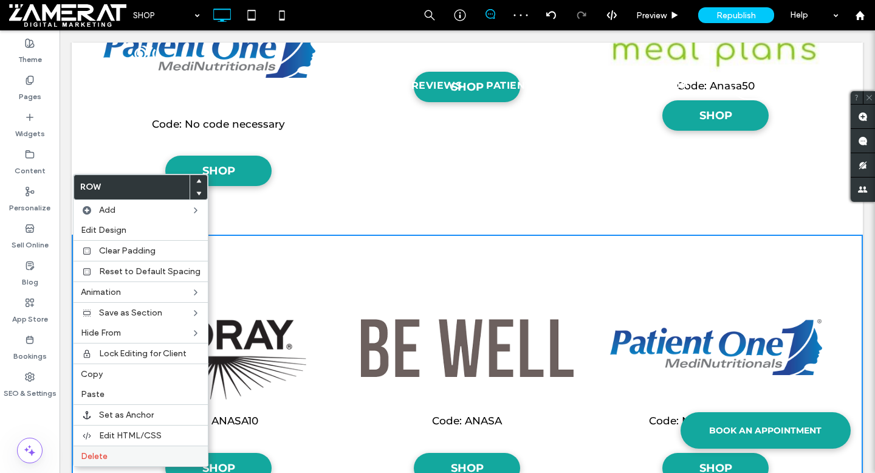
click at [123, 459] on label "Delete" at bounding box center [141, 456] width 120 height 10
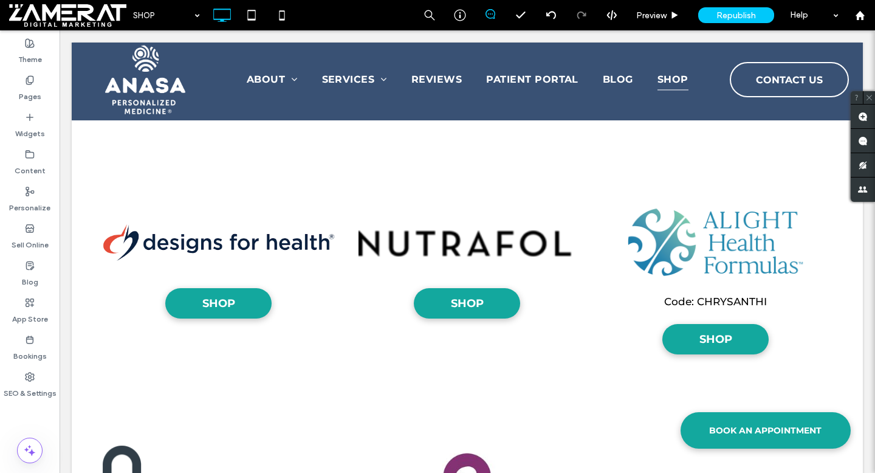
scroll to position [772, 0]
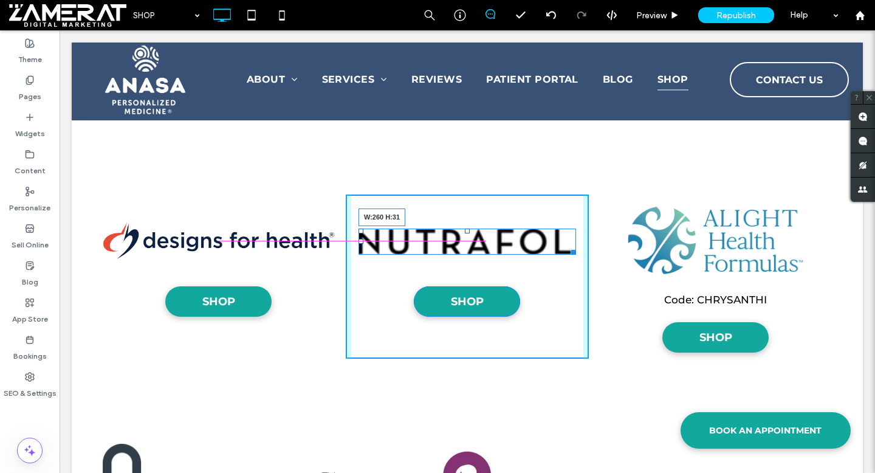
drag, startPoint x: 572, startPoint y: 252, endPoint x: 542, endPoint y: 250, distance: 30.5
click at [542, 250] on div "W:260 H:31 SHOP Click To Paste Click To Paste" at bounding box center [467, 276] width 243 height 165
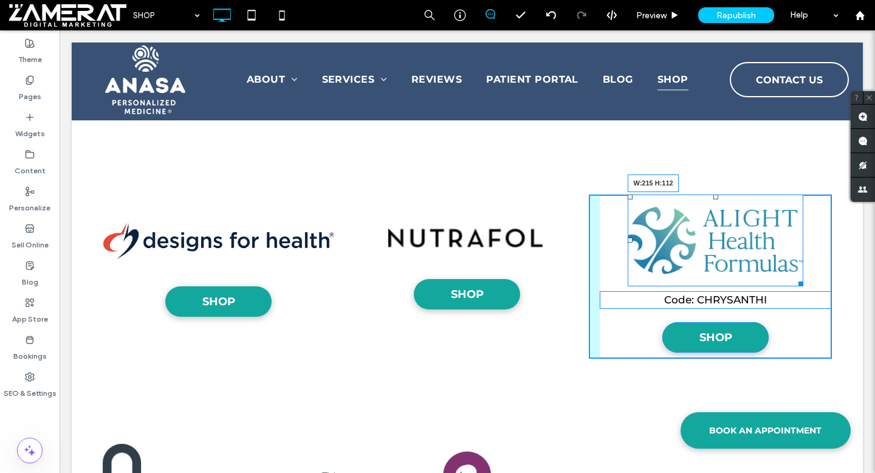
drag, startPoint x: 800, startPoint y: 282, endPoint x: 779, endPoint y: 259, distance: 31.8
click at [794, 277] on div at bounding box center [798, 281] width 9 height 9
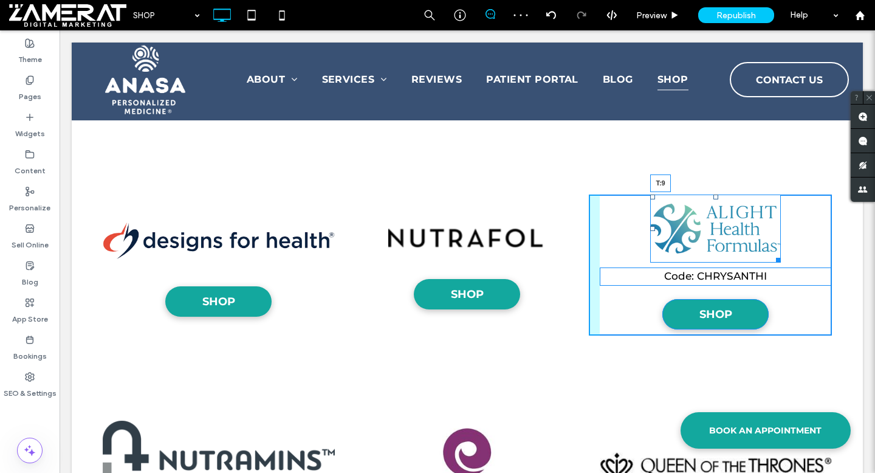
click at [715, 199] on div at bounding box center [715, 196] width 5 height 5
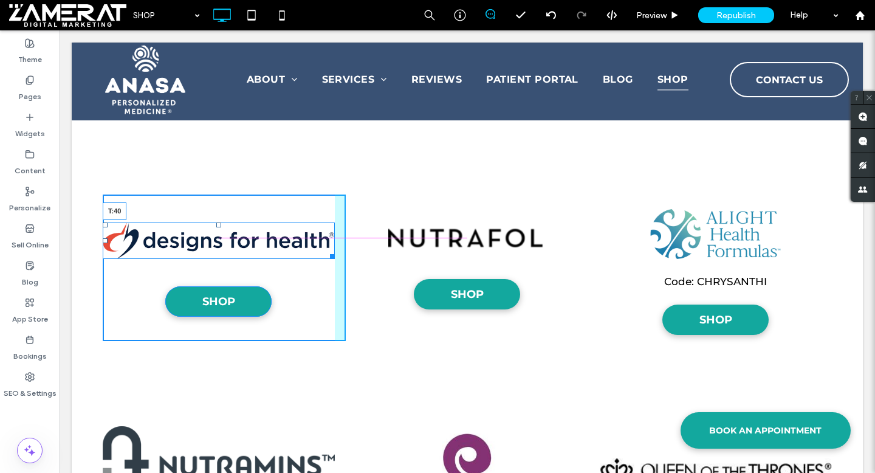
click at [218, 222] on div at bounding box center [218, 224] width 5 height 5
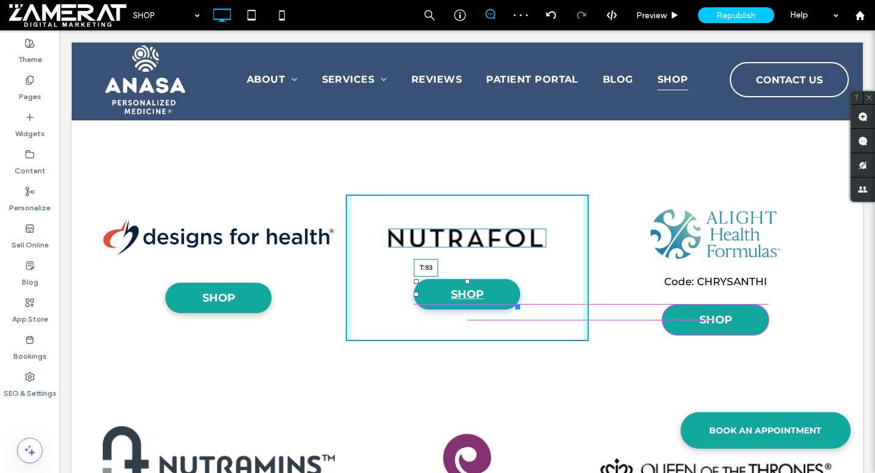
drag, startPoint x: 468, startPoint y: 281, endPoint x: 469, endPoint y: 306, distance: 24.3
click at [469, 284] on div at bounding box center [467, 281] width 5 height 5
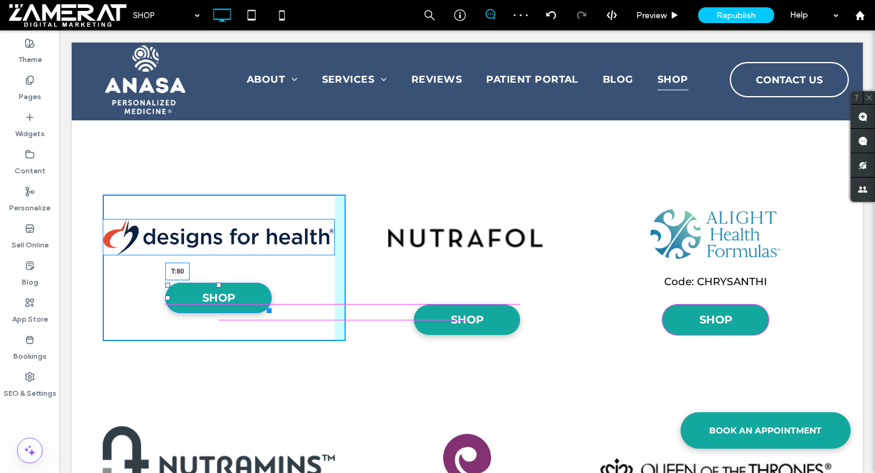
drag, startPoint x: 219, startPoint y: 284, endPoint x: 218, endPoint y: 304, distance: 19.4
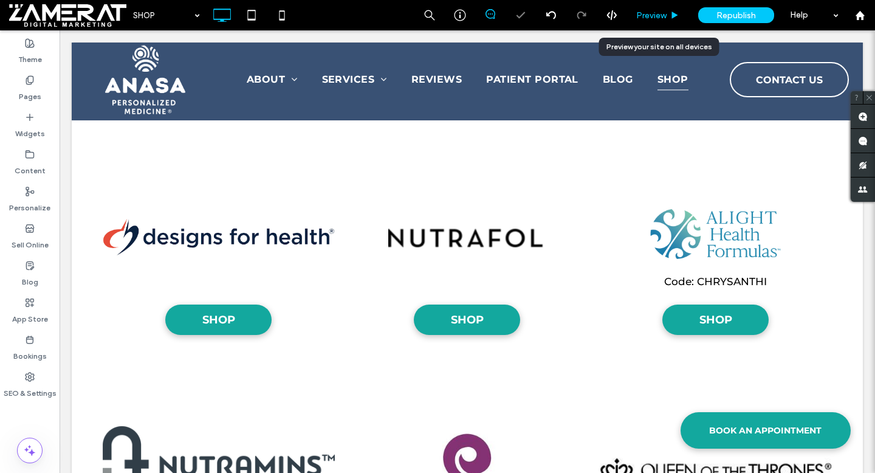
click at [662, 15] on span "Preview" at bounding box center [651, 15] width 30 height 10
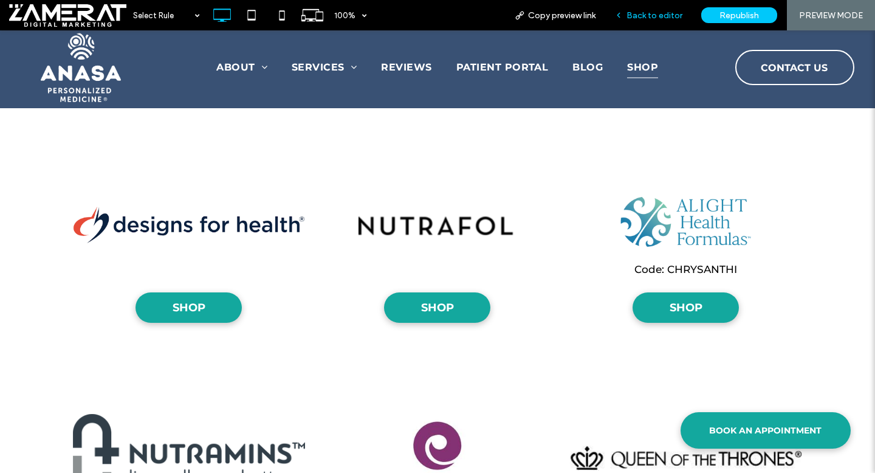
click at [672, 16] on span "Back to editor" at bounding box center [654, 15] width 56 height 10
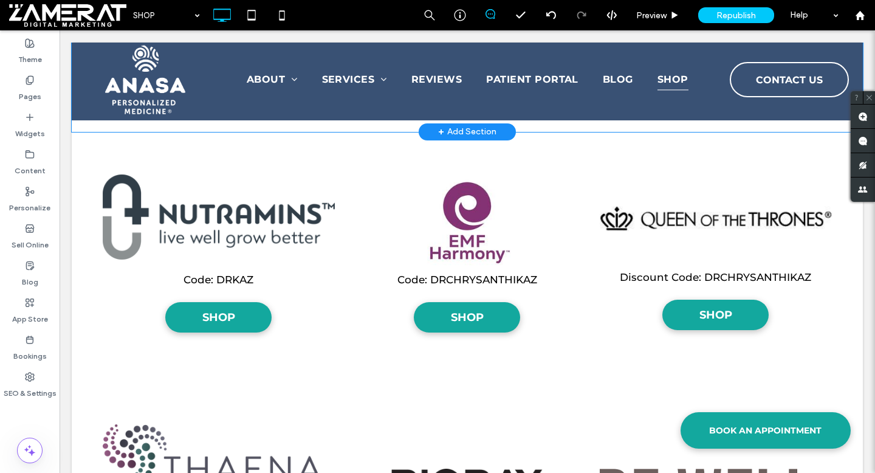
scroll to position [1024, 0]
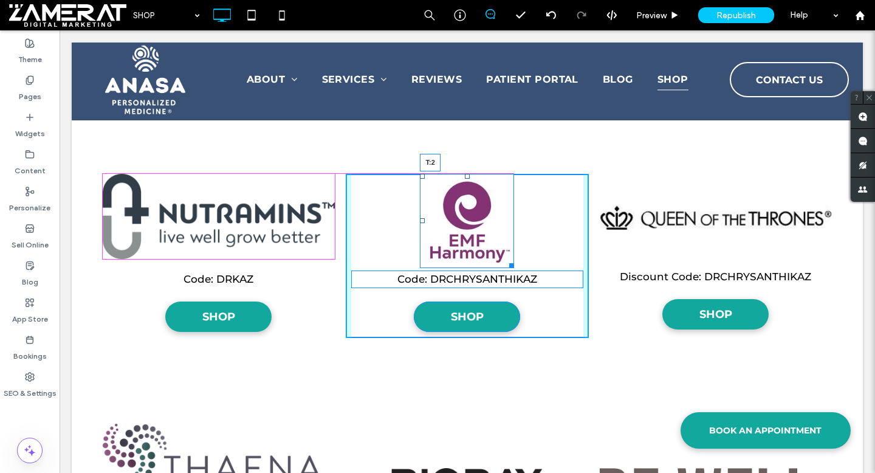
click at [467, 173] on div "Code: DRKAZ SHOP Click To Paste Click To Paste T:2 Code: DRCHRYSANTHIKAZ SHOP C…" at bounding box center [467, 256] width 791 height 250
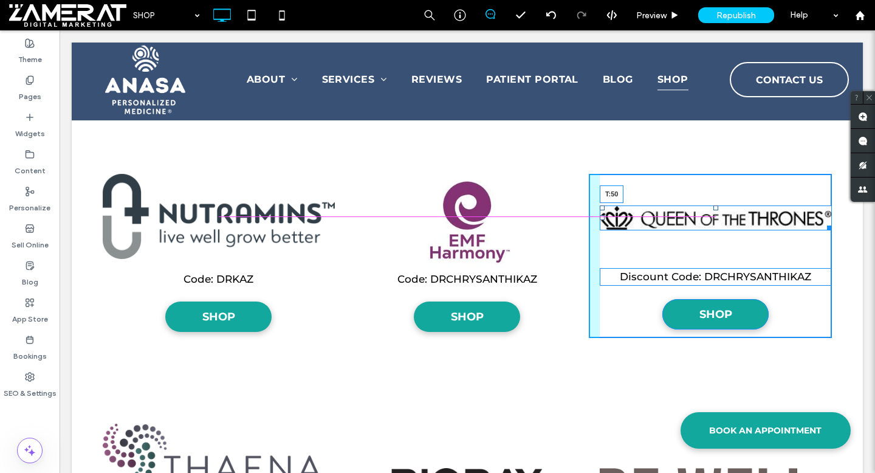
click at [716, 206] on div at bounding box center [715, 207] width 5 height 5
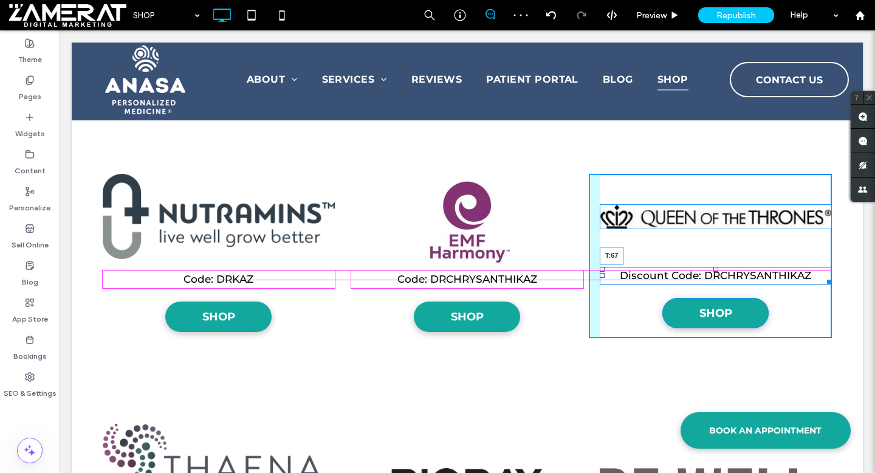
click at [715, 271] on div at bounding box center [715, 269] width 5 height 5
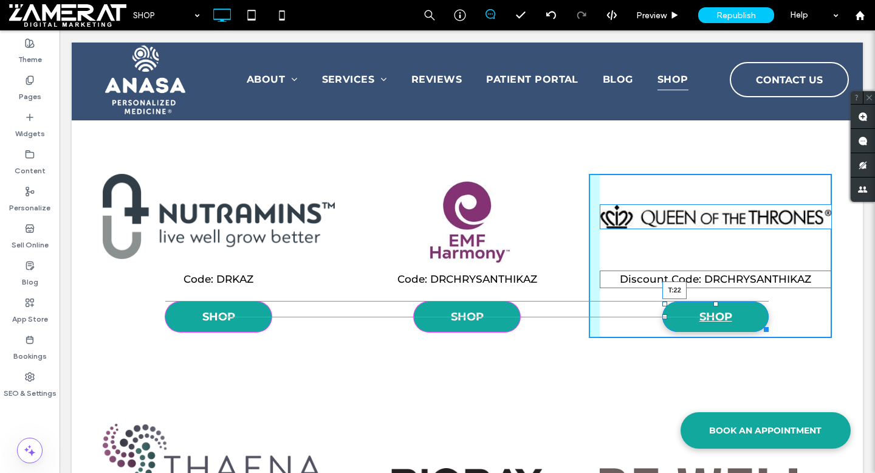
click at [715, 301] on div at bounding box center [715, 303] width 5 height 5
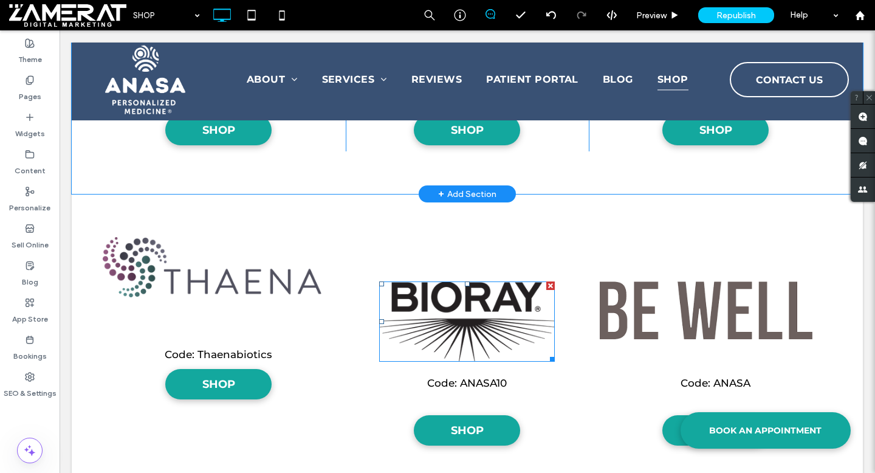
scroll to position [1269, 0]
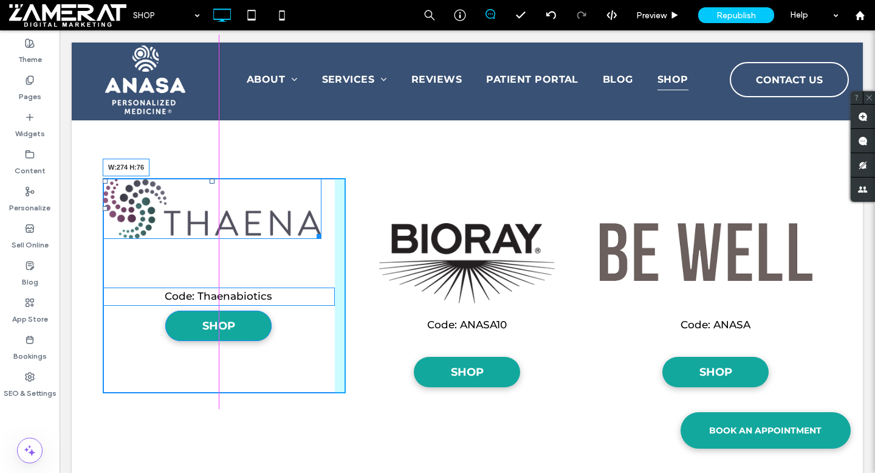
drag, startPoint x: 317, startPoint y: 233, endPoint x: 292, endPoint y: 230, distance: 25.7
click at [292, 230] on div "W:274 H:76 Code: Thaenabiotics SHOP Click To Paste Click To Paste" at bounding box center [224, 285] width 243 height 214
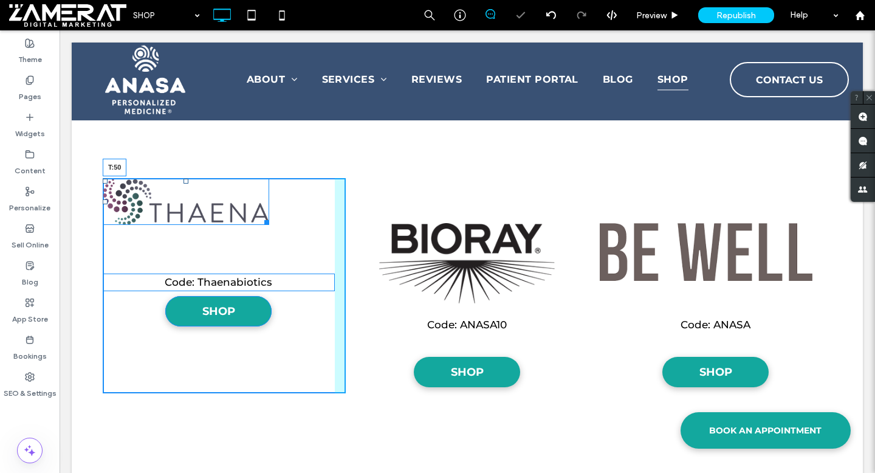
drag, startPoint x: 186, startPoint y: 183, endPoint x: 185, endPoint y: 213, distance: 30.4
click at [185, 183] on div at bounding box center [185, 181] width 5 height 5
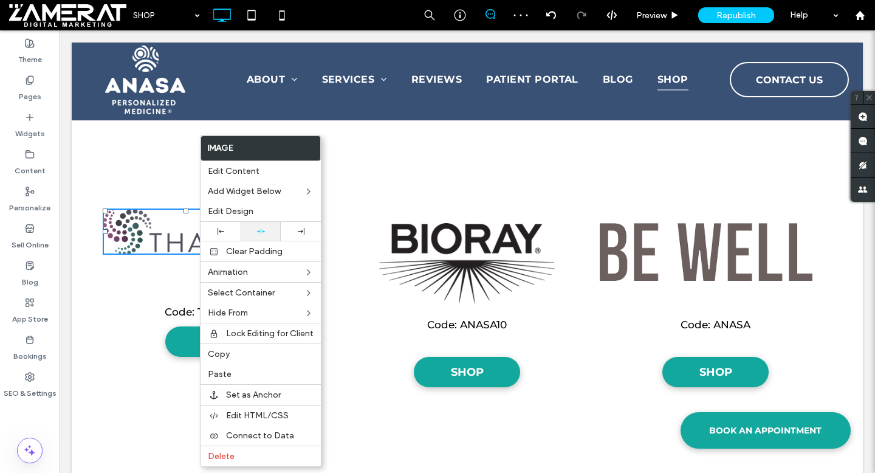
click at [268, 234] on div at bounding box center [261, 231] width 28 height 8
click at [140, 180] on div "Code: Thaenabiotics SHOP Click To Paste Click To Paste" at bounding box center [224, 285] width 243 height 214
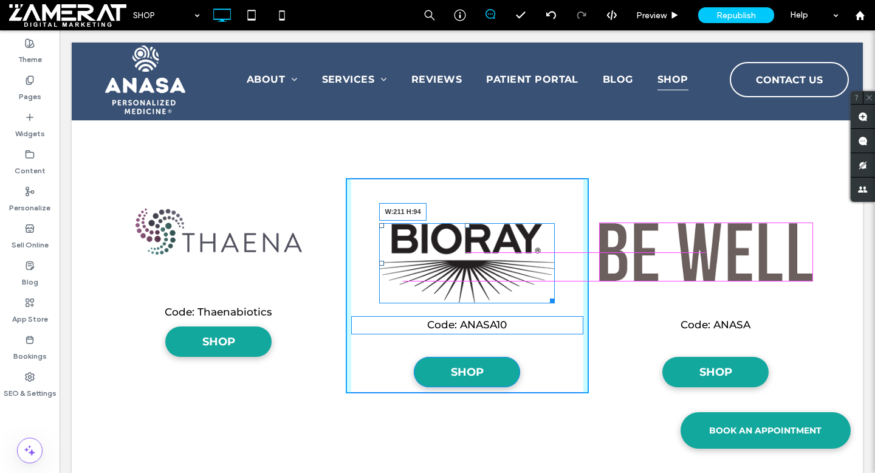
drag, startPoint x: 550, startPoint y: 298, endPoint x: 525, endPoint y: 275, distance: 33.1
click at [545, 294] on div at bounding box center [549, 298] width 9 height 9
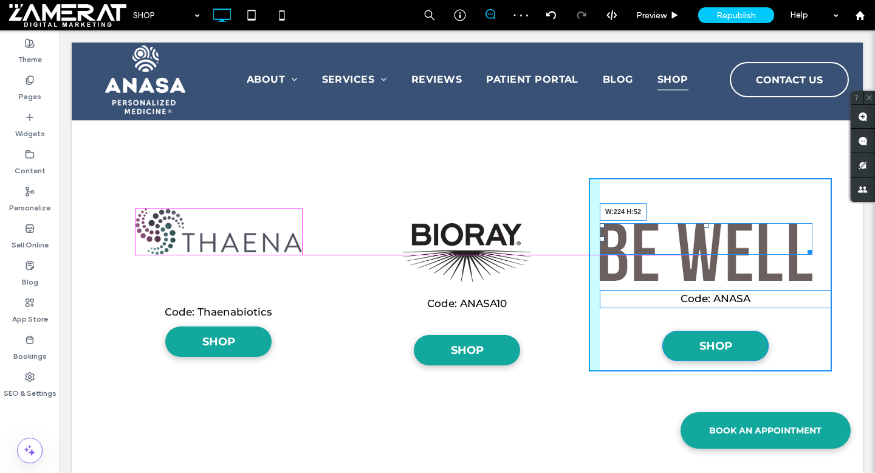
drag, startPoint x: 810, startPoint y: 279, endPoint x: 774, endPoint y: 252, distance: 45.6
click at [774, 252] on div "W:224 H:52 Code: ANASA SHOP Click To Paste Click To Paste" at bounding box center [710, 274] width 243 height 193
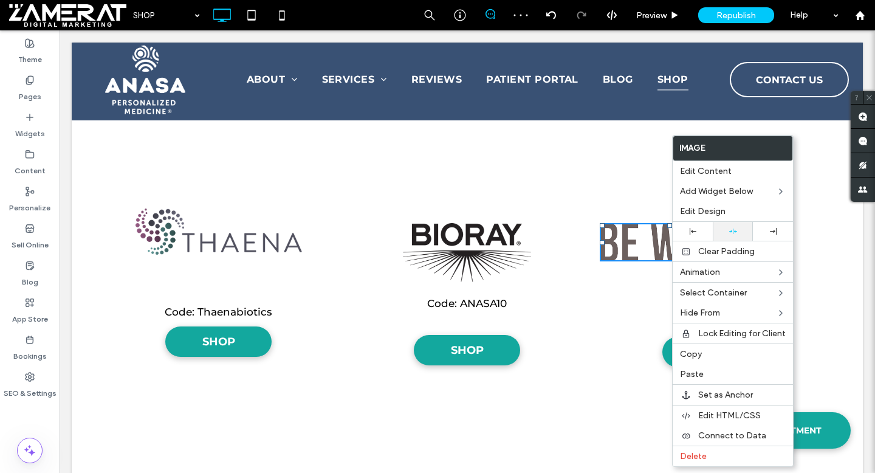
click at [730, 230] on use at bounding box center [733, 230] width 8 height 5
click at [627, 216] on div "Code: ANASA SHOP Click To Paste Click To Paste" at bounding box center [710, 275] width 243 height 195
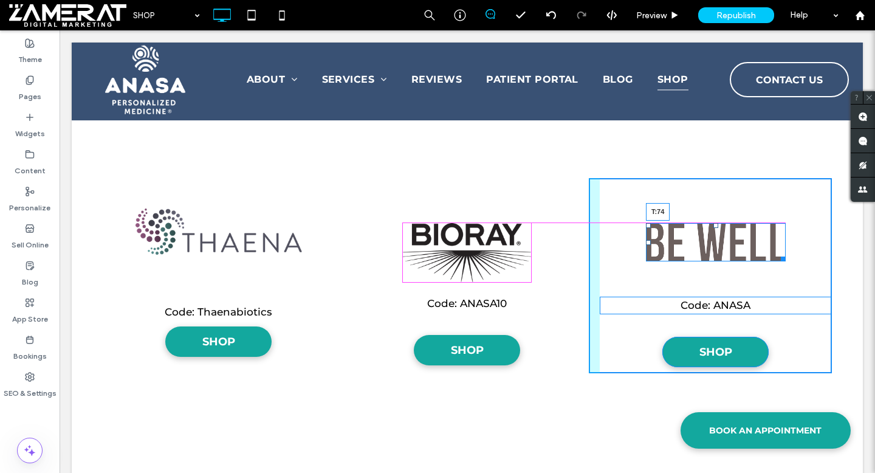
click at [716, 228] on div at bounding box center [715, 225] width 5 height 5
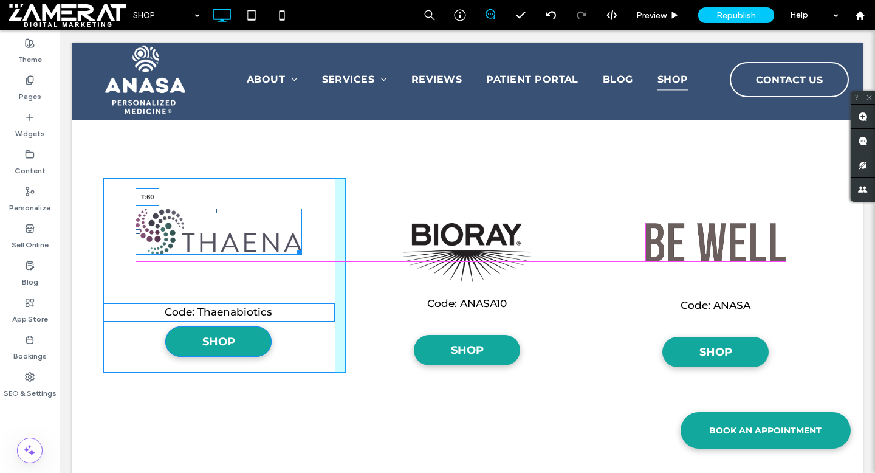
drag, startPoint x: 217, startPoint y: 210, endPoint x: 217, endPoint y: 217, distance: 6.7
click at [217, 213] on div at bounding box center [218, 210] width 5 height 5
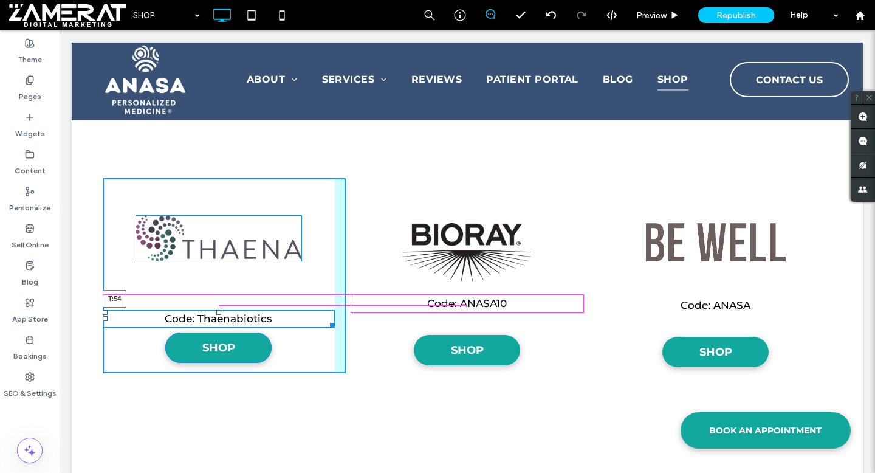
drag, startPoint x: 217, startPoint y: 311, endPoint x: 217, endPoint y: 293, distance: 17.6
click at [217, 293] on div "Click To Paste Row HOME SERVICES NATUROPATHIC MEDICINE CLINICAL NUTRITION FUNCT…" at bounding box center [467, 359] width 791 height 3171
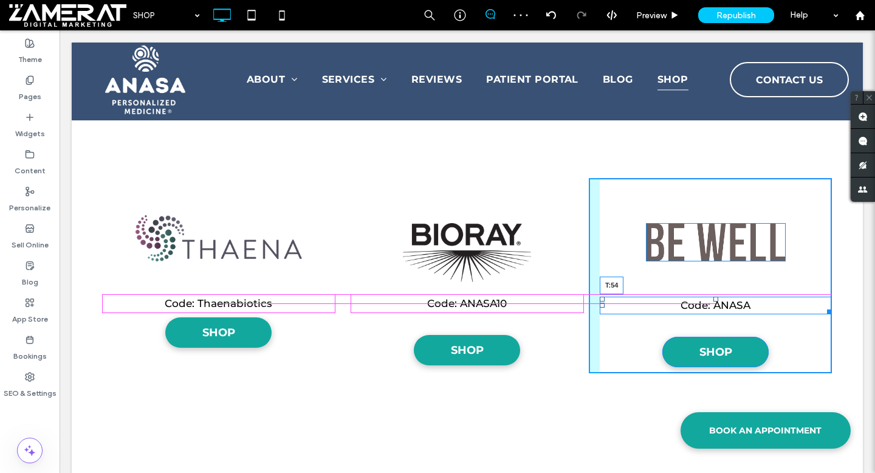
click at [716, 297] on div at bounding box center [715, 298] width 5 height 5
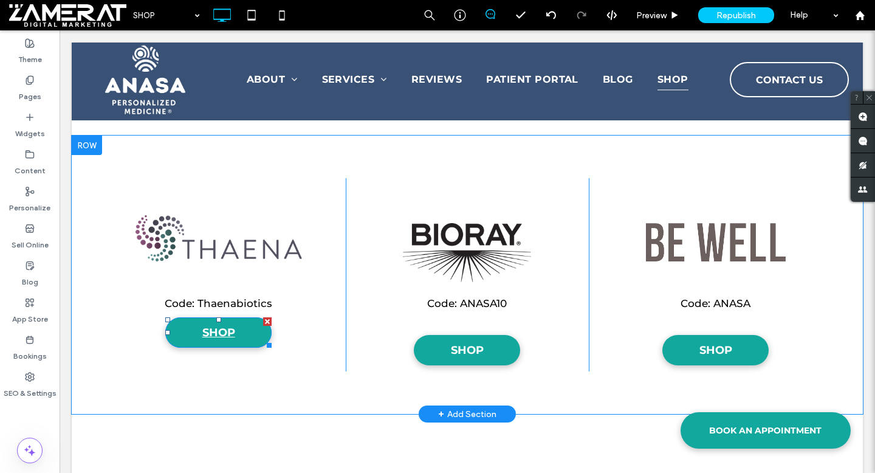
click at [215, 318] on link "SHOP" at bounding box center [218, 332] width 106 height 30
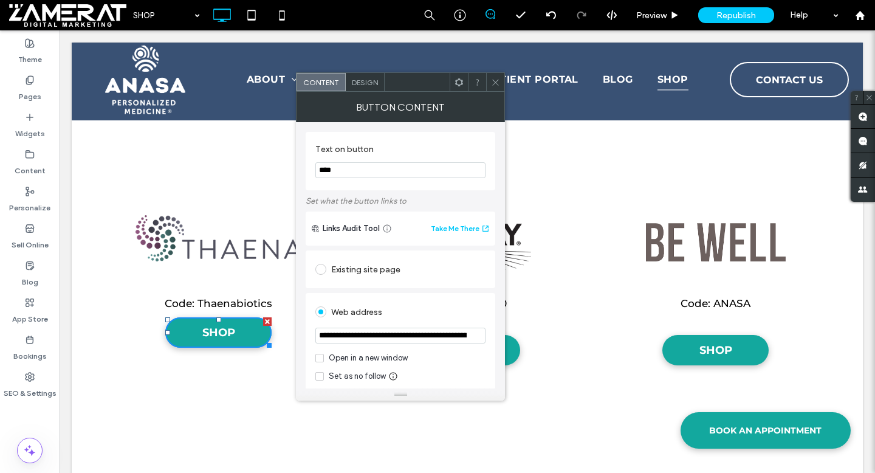
click at [499, 78] on icon at bounding box center [495, 82] width 9 height 9
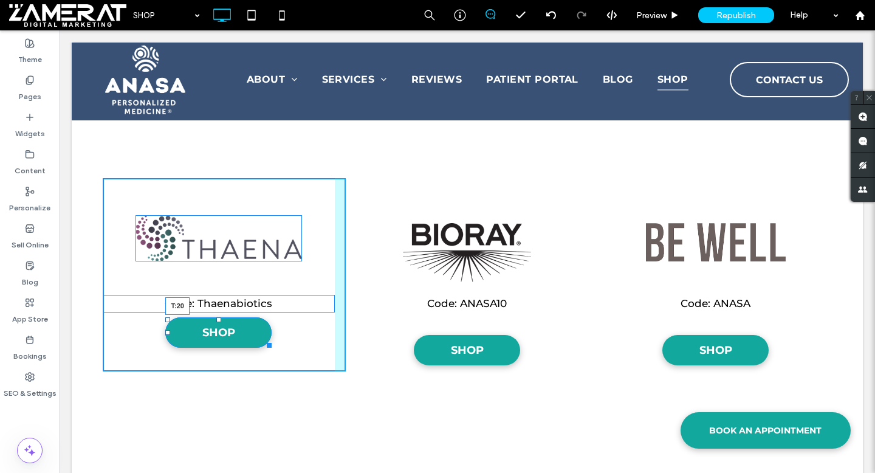
drag, startPoint x: 218, startPoint y: 320, endPoint x: 222, endPoint y: 327, distance: 8.4
click at [222, 327] on div "Code: Thaenabiotics SHOP T:20 Click To Paste Click To Paste" at bounding box center [224, 274] width 243 height 193
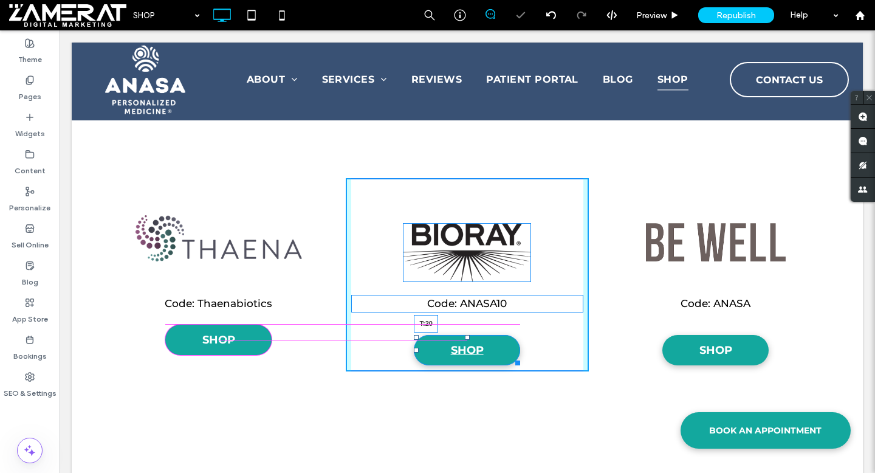
drag, startPoint x: 467, startPoint y: 335, endPoint x: 467, endPoint y: 325, distance: 10.3
click at [467, 335] on div at bounding box center [467, 337] width 5 height 5
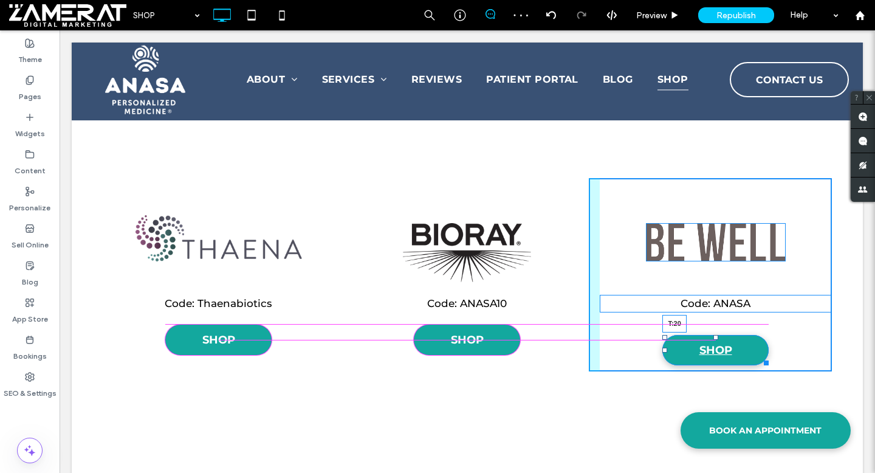
drag, startPoint x: 716, startPoint y: 336, endPoint x: 715, endPoint y: 326, distance: 10.3
click at [715, 335] on div at bounding box center [715, 337] width 5 height 5
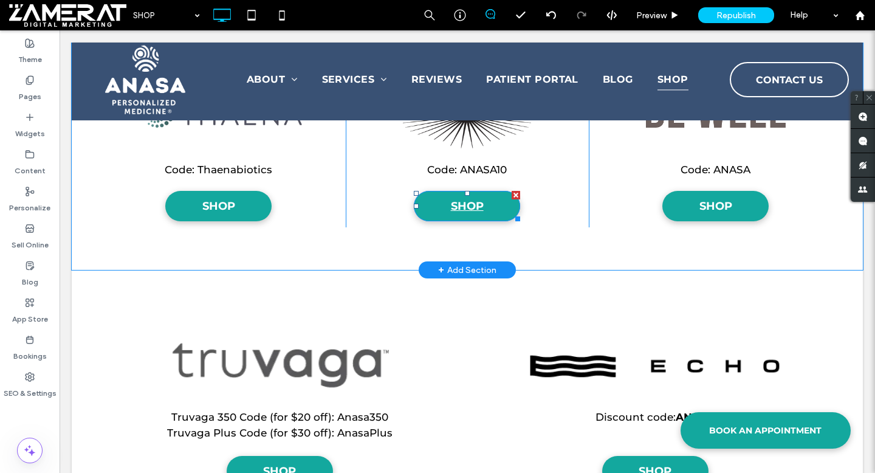
scroll to position [1493, 0]
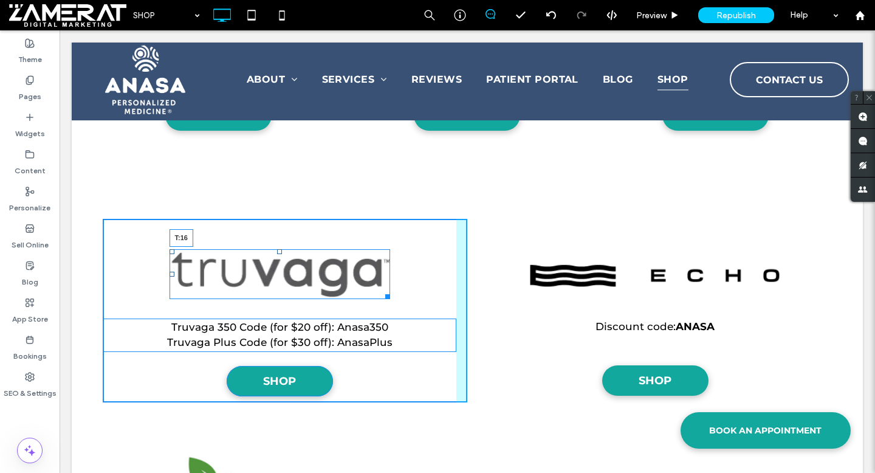
drag, startPoint x: 278, startPoint y: 251, endPoint x: 278, endPoint y: 231, distance: 20.7
click at [278, 249] on div at bounding box center [279, 251] width 5 height 5
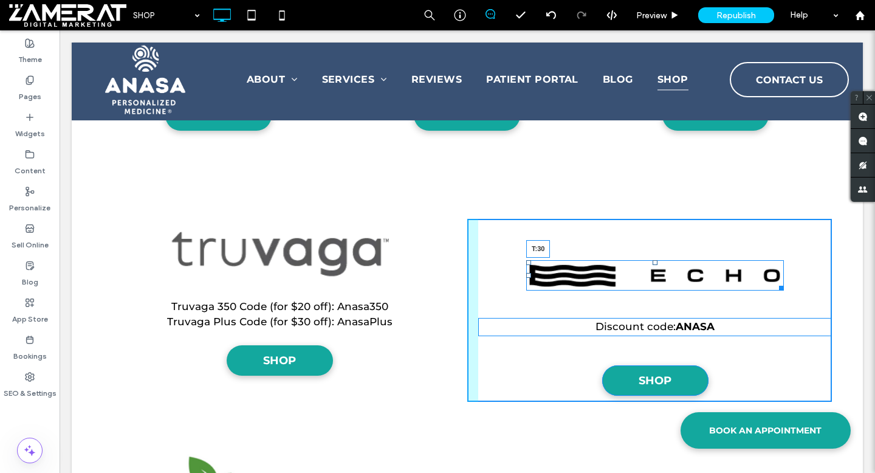
drag, startPoint x: 655, startPoint y: 261, endPoint x: 652, endPoint y: 238, distance: 23.4
click at [652, 260] on div "T:30" at bounding box center [655, 275] width 258 height 30
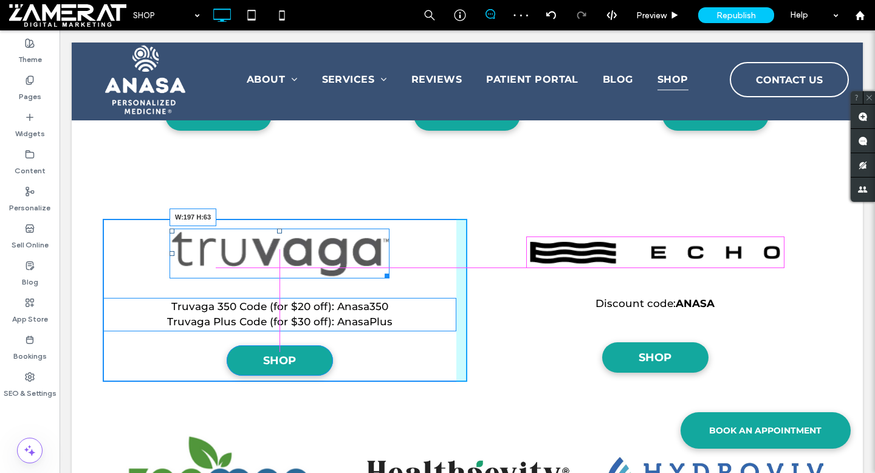
drag, startPoint x: 388, startPoint y: 274, endPoint x: 337, endPoint y: 265, distance: 51.1
click at [380, 269] on div at bounding box center [384, 273] width 9 height 9
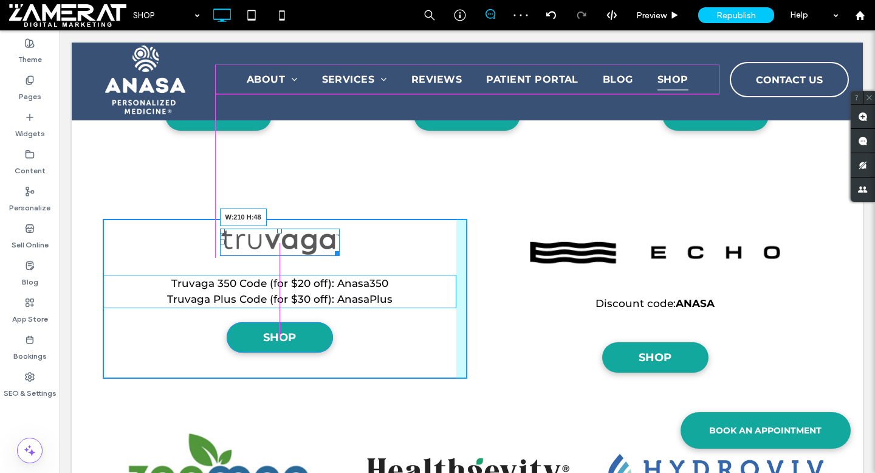
drag, startPoint x: 337, startPoint y: 254, endPoint x: 343, endPoint y: 257, distance: 6.8
click at [340, 256] on div at bounding box center [334, 251] width 9 height 9
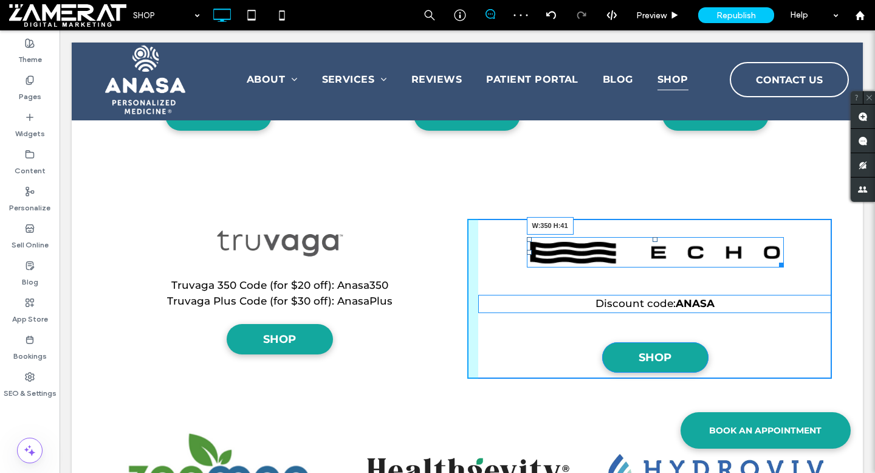
drag, startPoint x: 780, startPoint y: 263, endPoint x: 757, endPoint y: 259, distance: 22.8
click at [774, 259] on div at bounding box center [778, 262] width 9 height 9
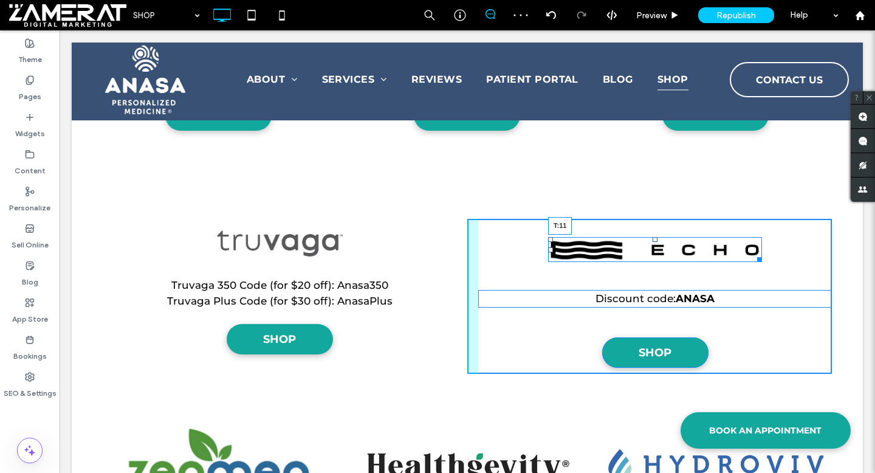
drag, startPoint x: 655, startPoint y: 239, endPoint x: 654, endPoint y: 228, distance: 11.0
click at [654, 237] on div at bounding box center [654, 239] width 5 height 5
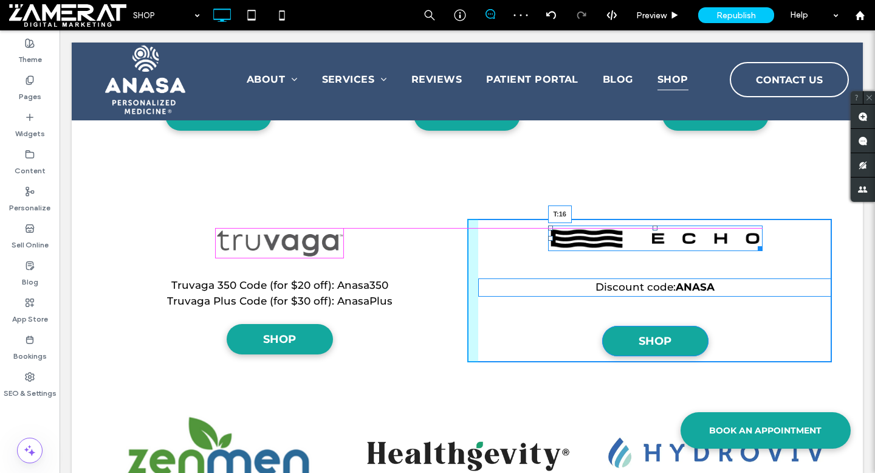
click at [654, 229] on div at bounding box center [654, 227] width 5 height 5
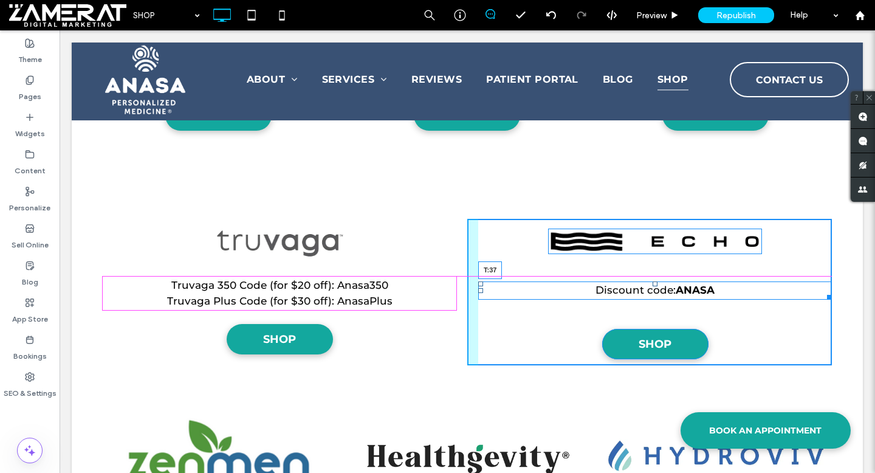
drag, startPoint x: 652, startPoint y: 282, endPoint x: 655, endPoint y: 276, distance: 6.5
click at [655, 276] on div "Click To Paste Row HOME SERVICES NATUROPATHIC MEDICINE CLINICAL NUTRITION FUNCT…" at bounding box center [467, 110] width 791 height 3122
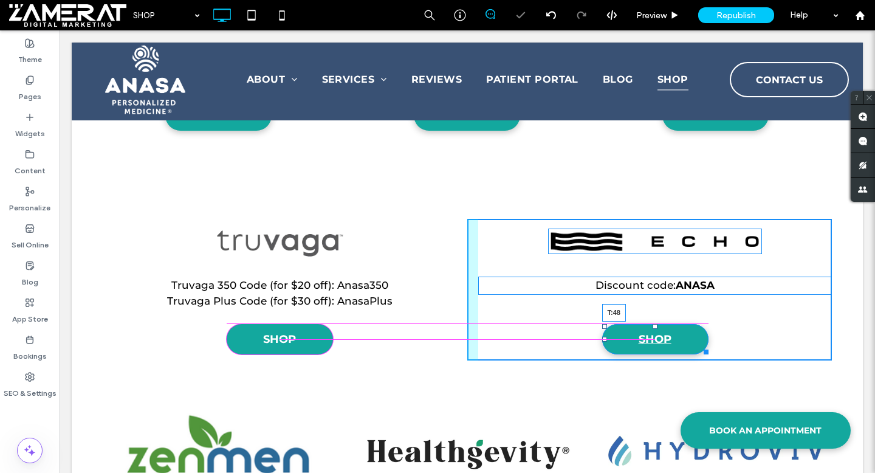
click at [657, 324] on div at bounding box center [654, 326] width 5 height 5
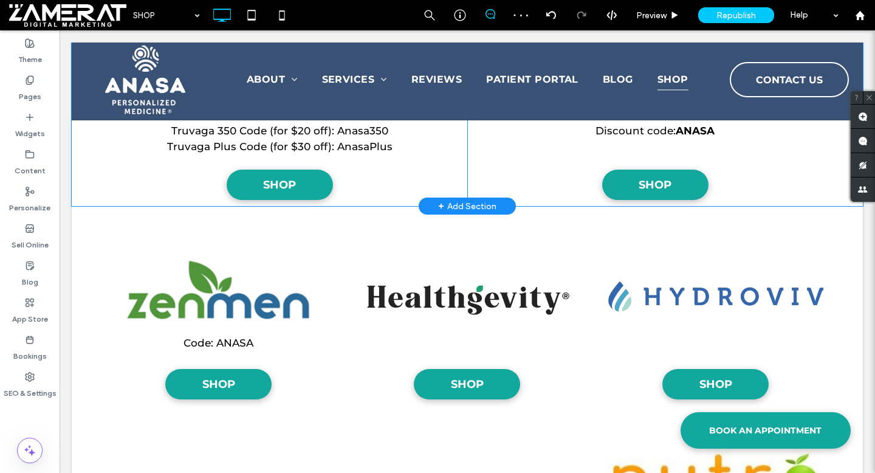
scroll to position [1666, 0]
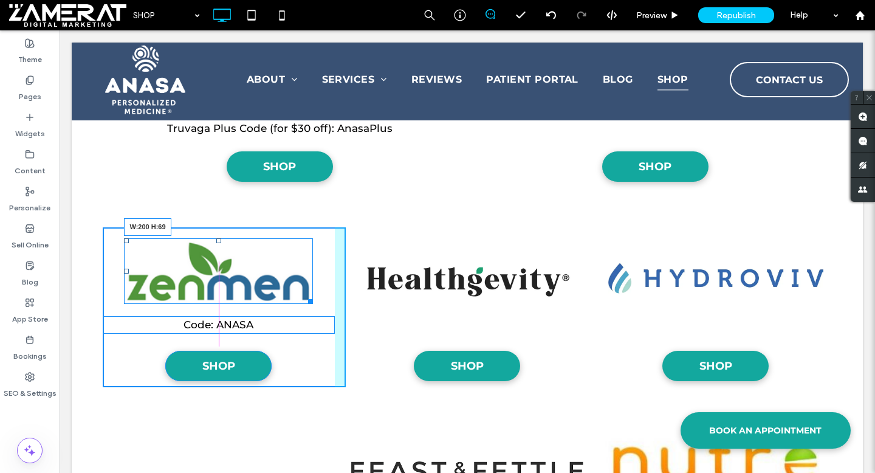
drag, startPoint x: 310, startPoint y: 301, endPoint x: 275, endPoint y: 281, distance: 40.0
click at [275, 281] on div "W:200 H:69 Code: ANASA SHOP Click To Paste" at bounding box center [224, 307] width 243 height 160
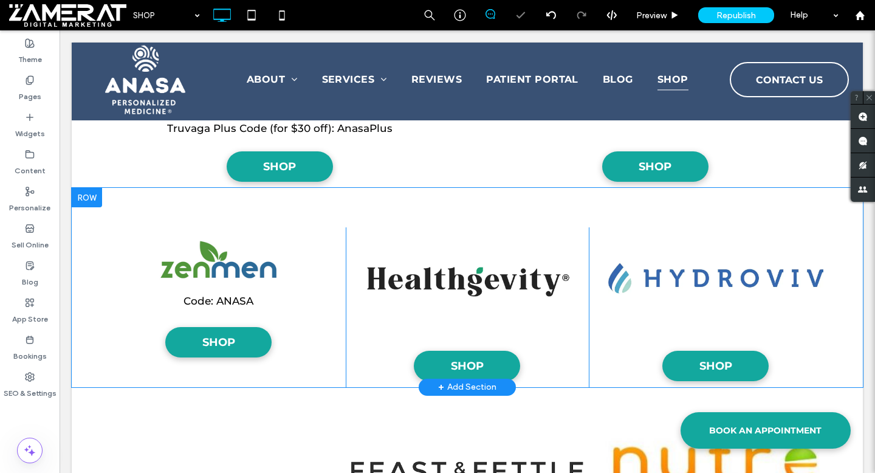
click at [575, 301] on div "SHOP Click To Paste" at bounding box center [467, 307] width 243 height 160
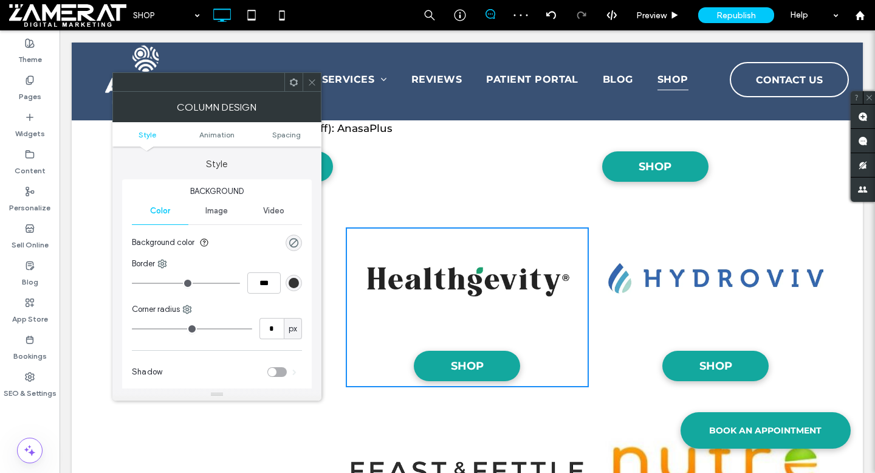
drag, startPoint x: 308, startPoint y: 82, endPoint x: 395, endPoint y: 151, distance: 111.2
click at [308, 82] on icon at bounding box center [311, 82] width 9 height 9
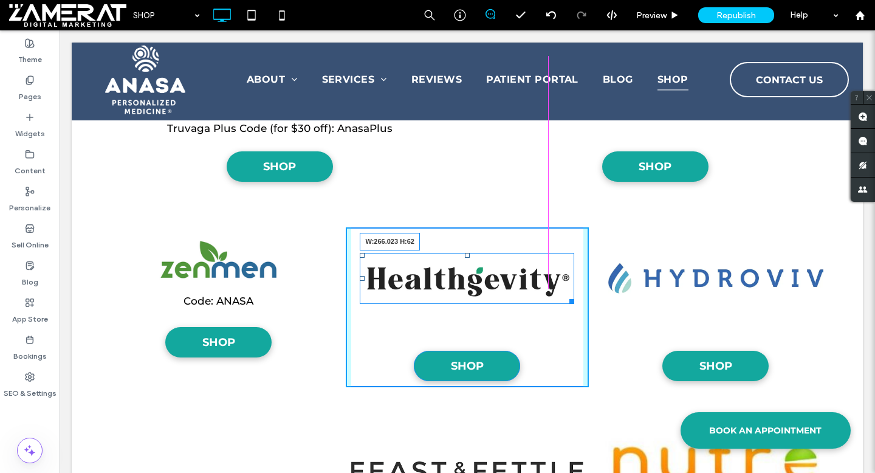
drag, startPoint x: 570, startPoint y: 300, endPoint x: 545, endPoint y: 285, distance: 29.2
click at [565, 295] on div at bounding box center [569, 299] width 9 height 9
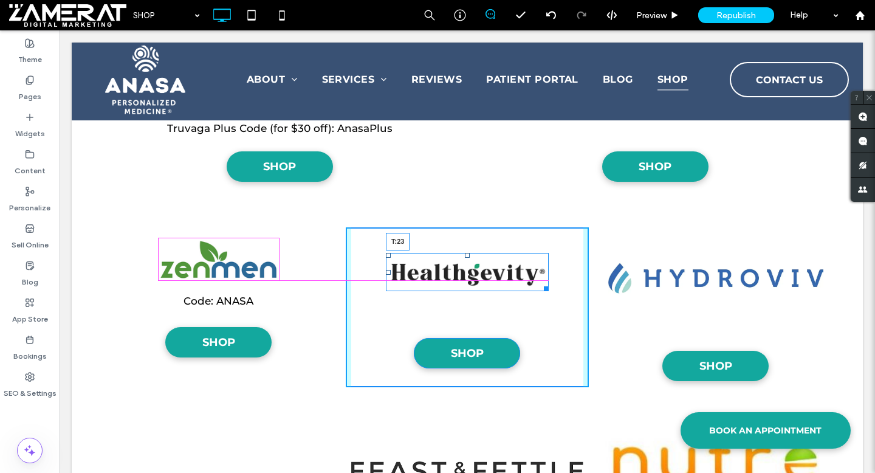
drag, startPoint x: 467, startPoint y: 254, endPoint x: 466, endPoint y: 243, distance: 11.0
click at [466, 253] on div at bounding box center [467, 255] width 5 height 5
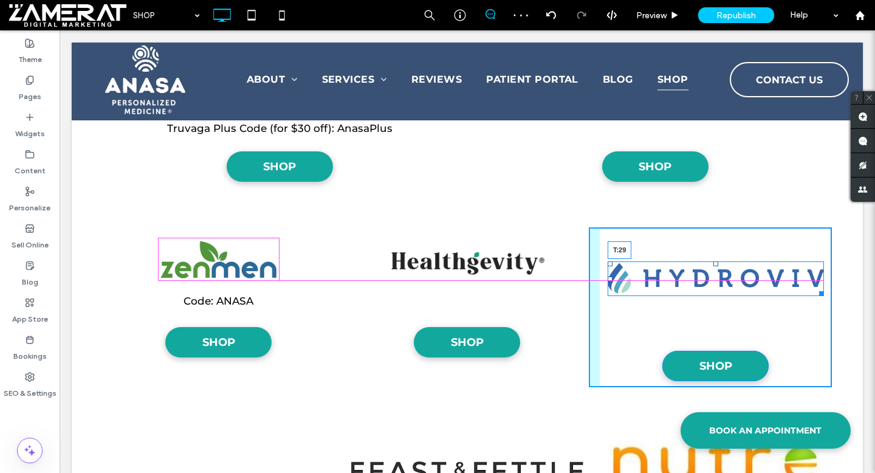
drag, startPoint x: 716, startPoint y: 262, endPoint x: 714, endPoint y: 244, distance: 18.3
click at [714, 244] on div "T:29 SHOP Click To Paste" at bounding box center [710, 307] width 243 height 160
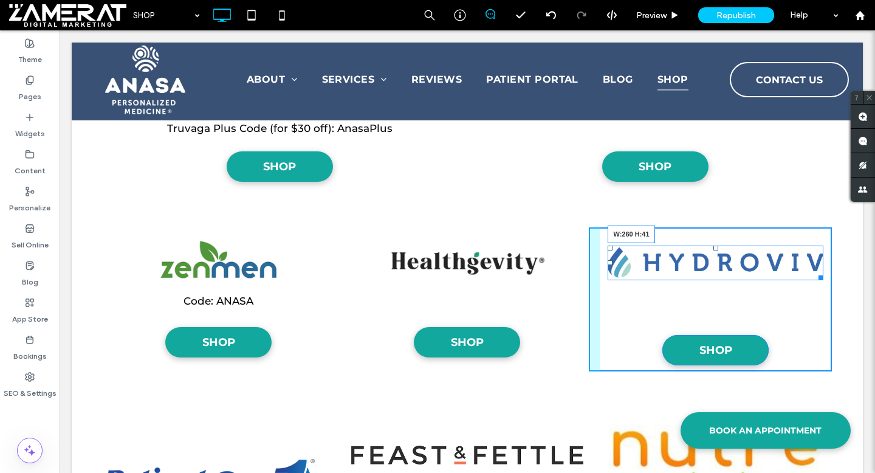
drag, startPoint x: 818, startPoint y: 275, endPoint x: 788, endPoint y: 264, distance: 32.3
click at [814, 271] on div at bounding box center [818, 275] width 9 height 9
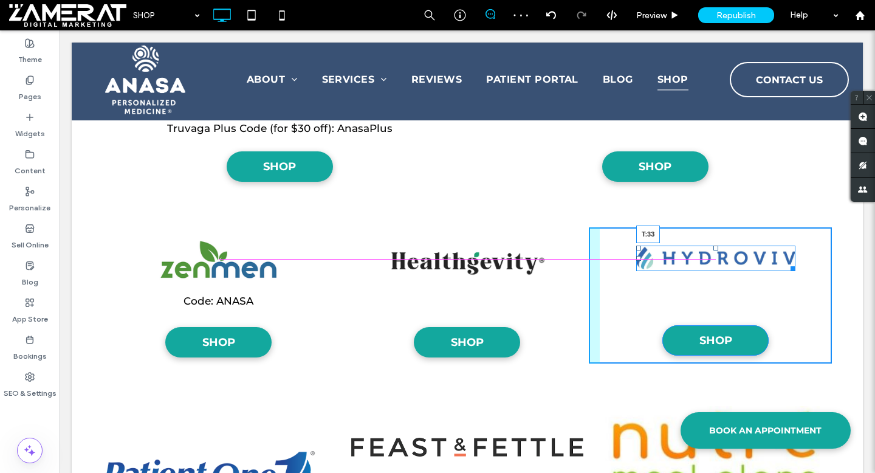
click at [715, 249] on div at bounding box center [715, 247] width 5 height 5
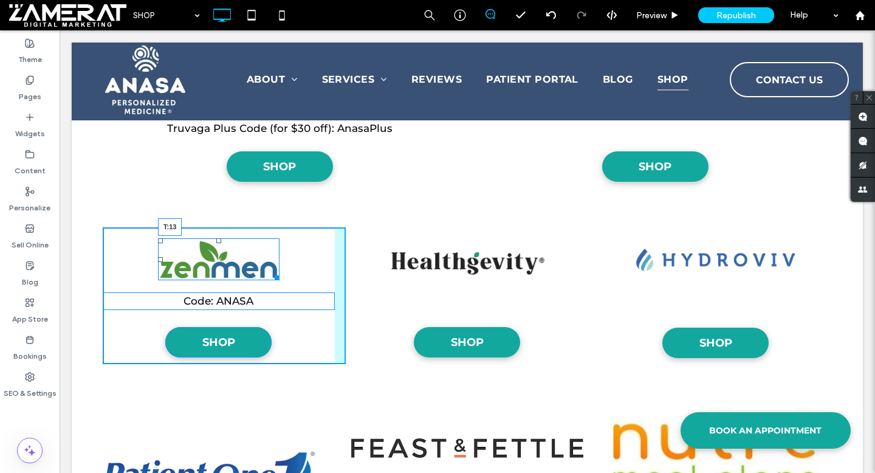
click at [219, 238] on div at bounding box center [218, 240] width 5 height 5
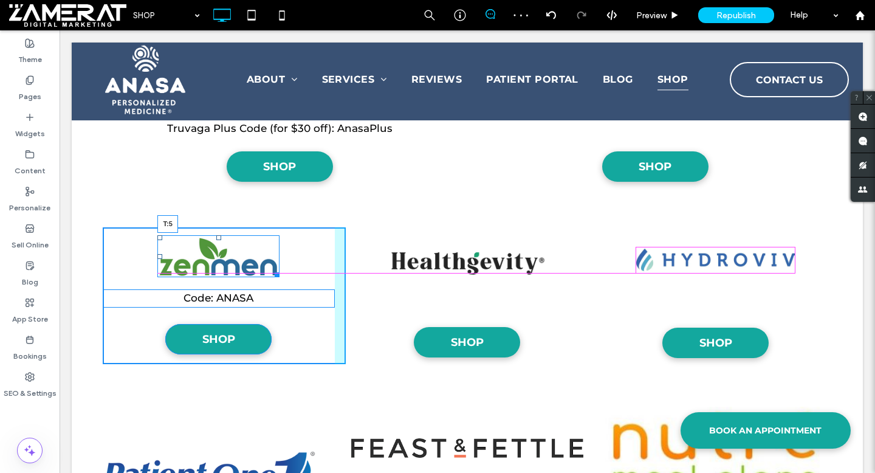
click at [217, 235] on div at bounding box center [218, 237] width 5 height 5
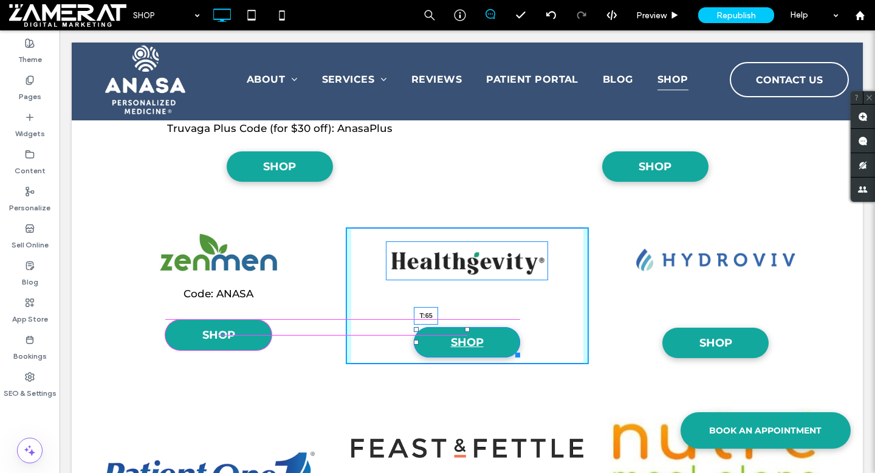
drag, startPoint x: 467, startPoint y: 327, endPoint x: 467, endPoint y: 319, distance: 7.9
click at [467, 327] on div at bounding box center [467, 329] width 5 height 5
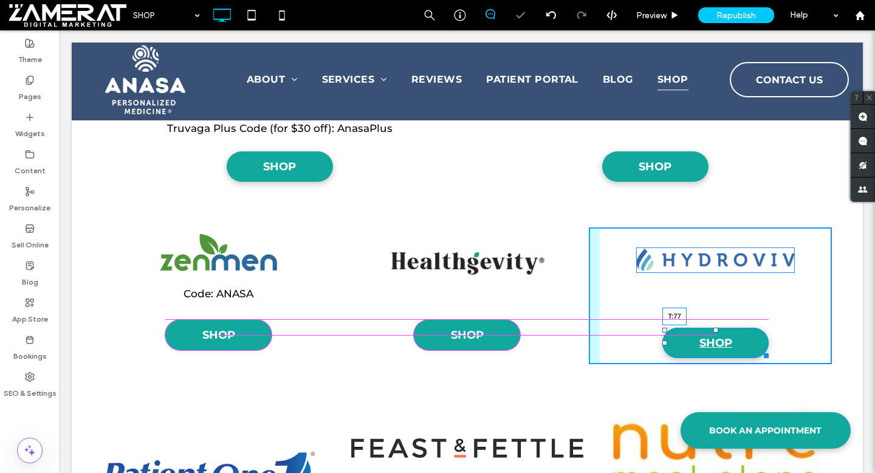
drag, startPoint x: 716, startPoint y: 328, endPoint x: 716, endPoint y: 320, distance: 8.5
click at [716, 327] on div at bounding box center [715, 329] width 5 height 5
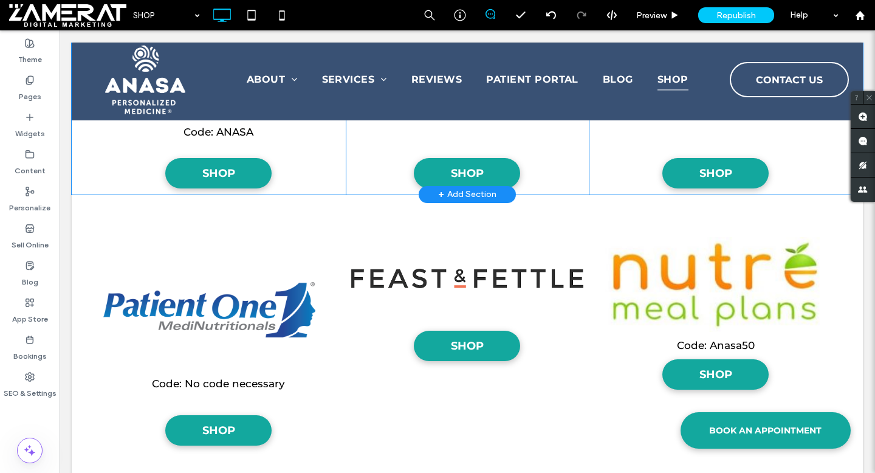
scroll to position [1830, 0]
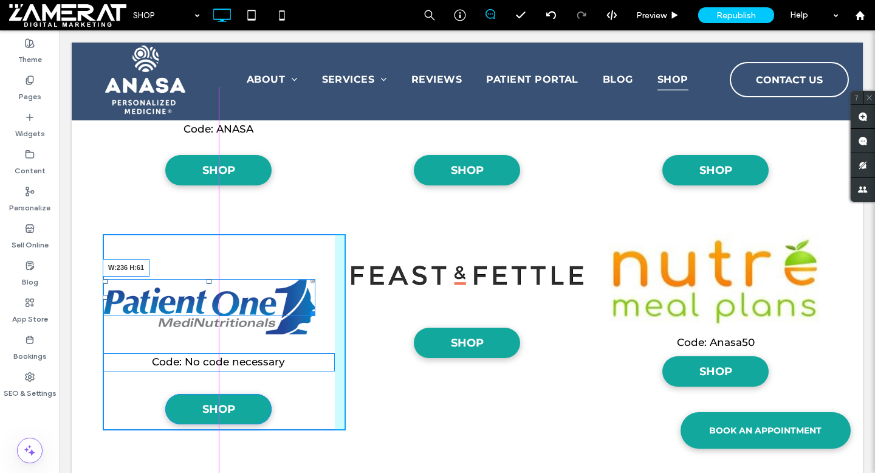
drag, startPoint x: 310, startPoint y: 330, endPoint x: 275, endPoint y: 312, distance: 40.2
click at [275, 312] on div "W:236 H:61 Code: No code necessary SHOP Click To Paste Click To Paste" at bounding box center [224, 332] width 243 height 196
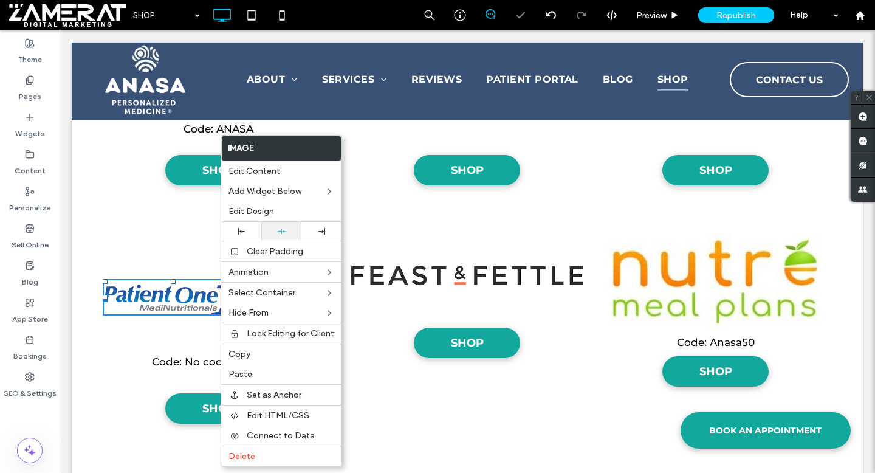
click at [285, 229] on div at bounding box center [281, 231] width 28 height 8
click at [440, 270] on img at bounding box center [467, 274] width 232 height 19
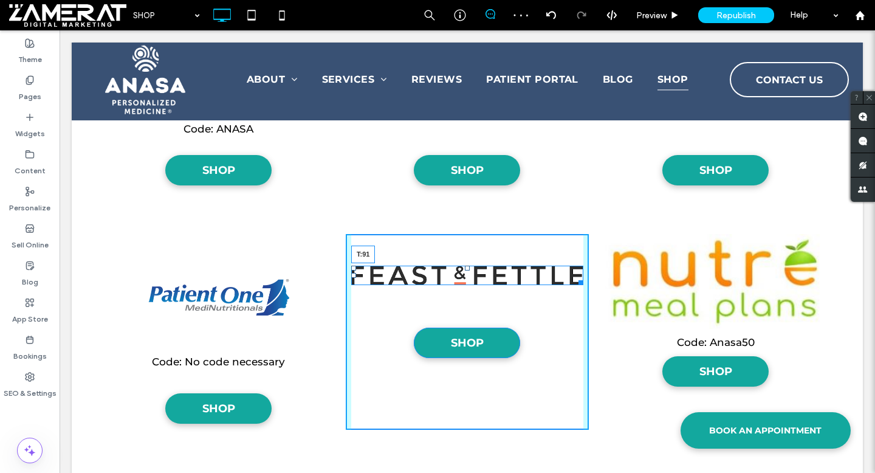
drag, startPoint x: 467, startPoint y: 268, endPoint x: 467, endPoint y: 291, distance: 23.1
click at [467, 270] on div at bounding box center [467, 267] width 5 height 5
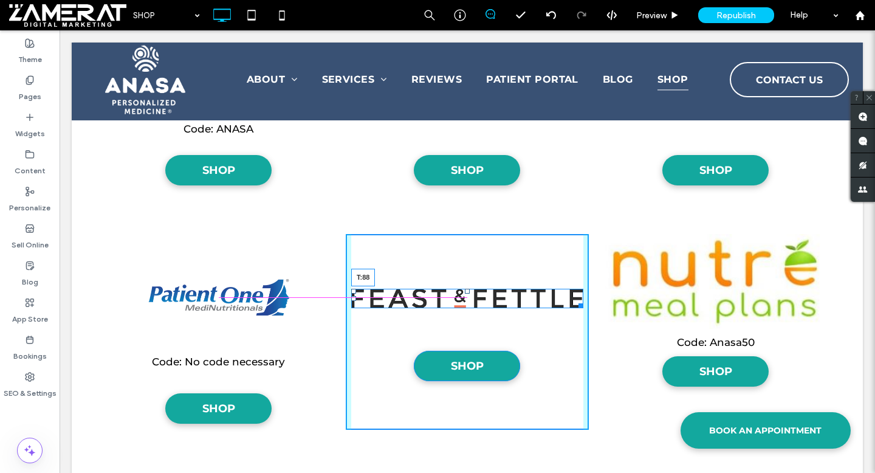
click at [468, 290] on div at bounding box center [467, 291] width 5 height 5
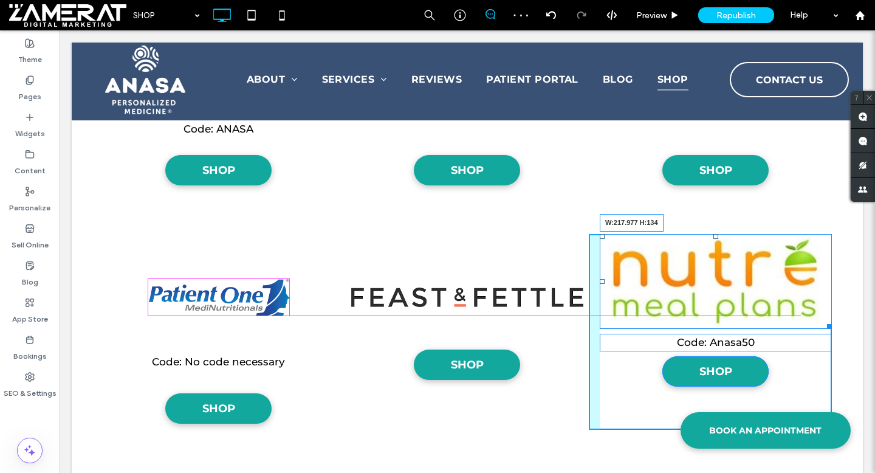
drag, startPoint x: 829, startPoint y: 324, endPoint x: 779, endPoint y: 311, distance: 51.4
click at [779, 311] on div "W:217.977 H:134 Code: Anasa50 SHOP Click To Paste Click To Paste" at bounding box center [710, 332] width 243 height 196
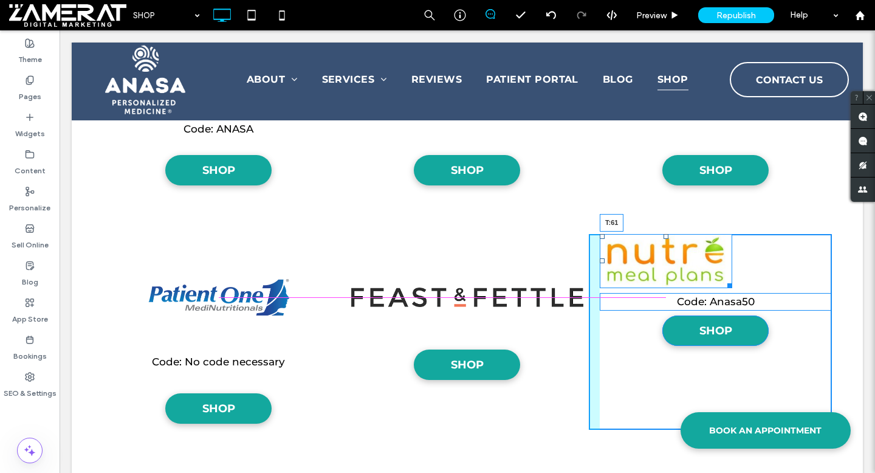
drag, startPoint x: 667, startPoint y: 236, endPoint x: 668, endPoint y: 273, distance: 37.1
click at [668, 273] on div "T:61" at bounding box center [666, 261] width 132 height 54
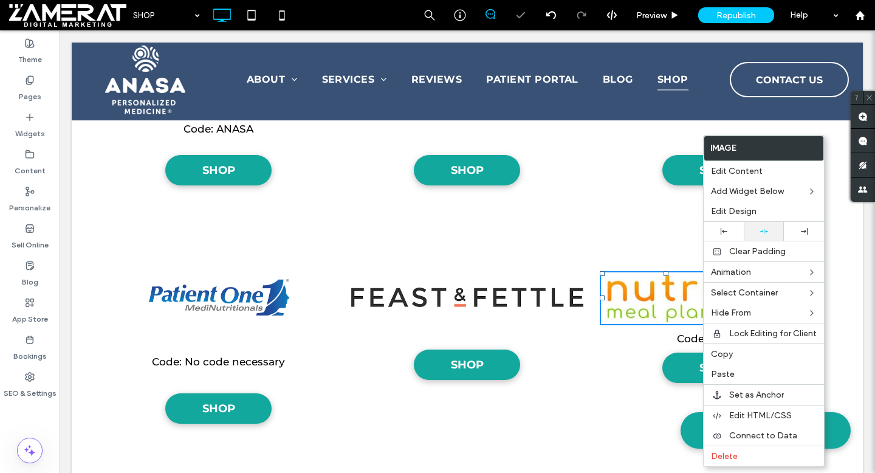
click at [757, 236] on div at bounding box center [764, 231] width 40 height 19
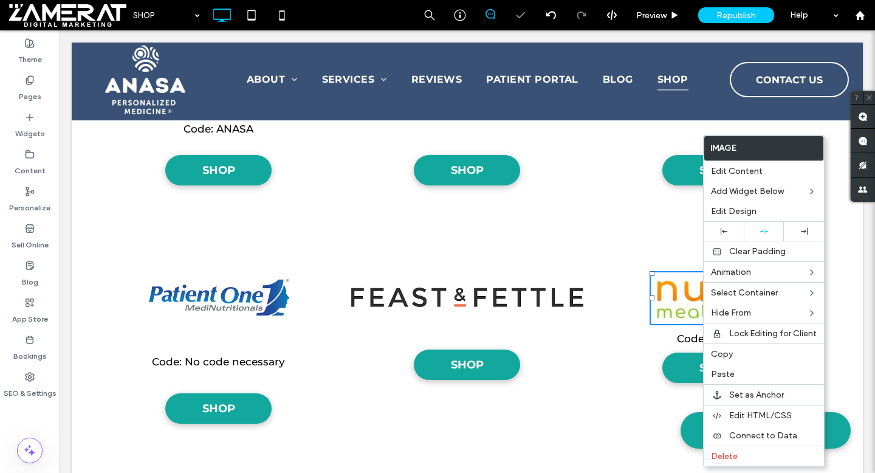
click at [525, 256] on div "SHOP Click To Paste Click To Paste" at bounding box center [467, 332] width 243 height 196
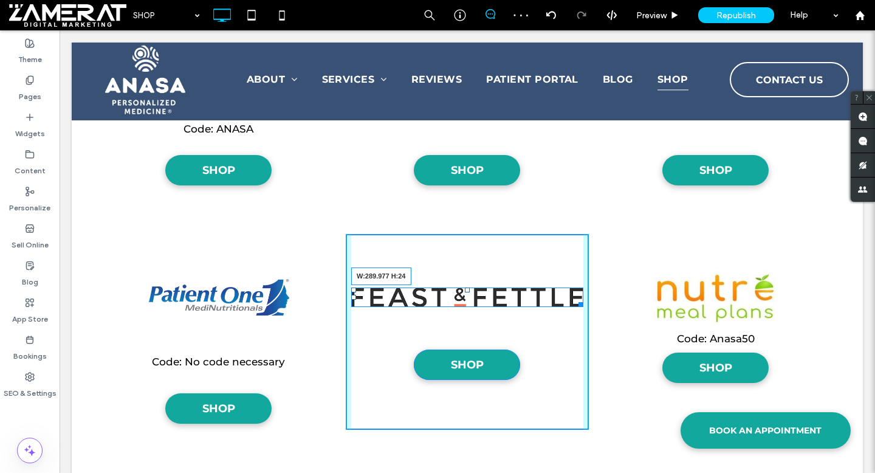
drag, startPoint x: 581, startPoint y: 304, endPoint x: 552, endPoint y: 301, distance: 28.7
click at [552, 301] on div "W:289.977 H:24 SHOP Click To Paste Click To Paste" at bounding box center [467, 332] width 243 height 196
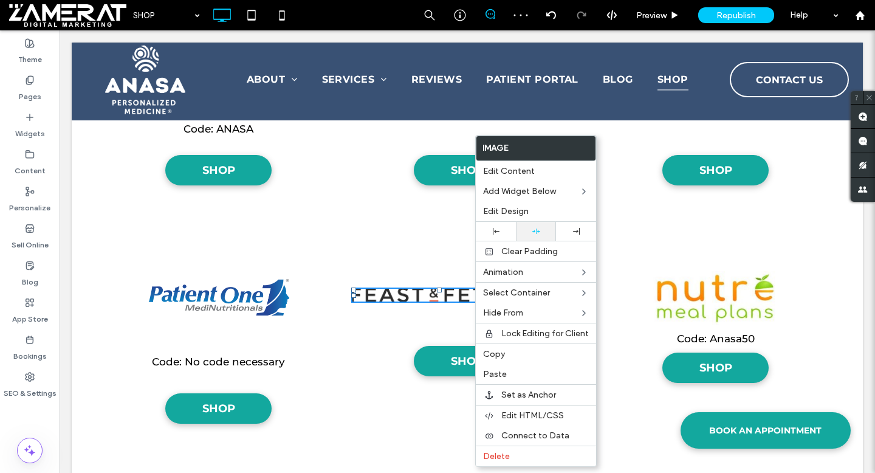
click at [536, 236] on div at bounding box center [536, 231] width 40 height 19
click at [369, 249] on div "SHOP Click To Paste Click To Paste" at bounding box center [467, 332] width 243 height 196
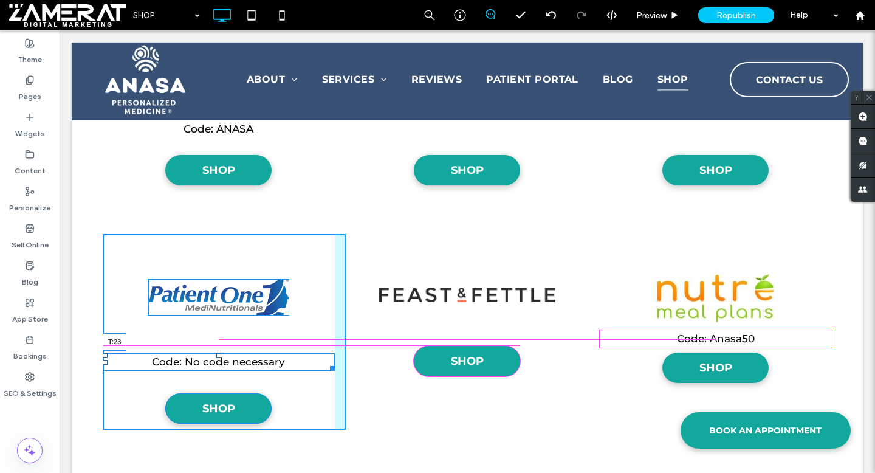
drag, startPoint x: 220, startPoint y: 355, endPoint x: 221, endPoint y: 329, distance: 25.5
click at [221, 353] on div at bounding box center [218, 355] width 5 height 5
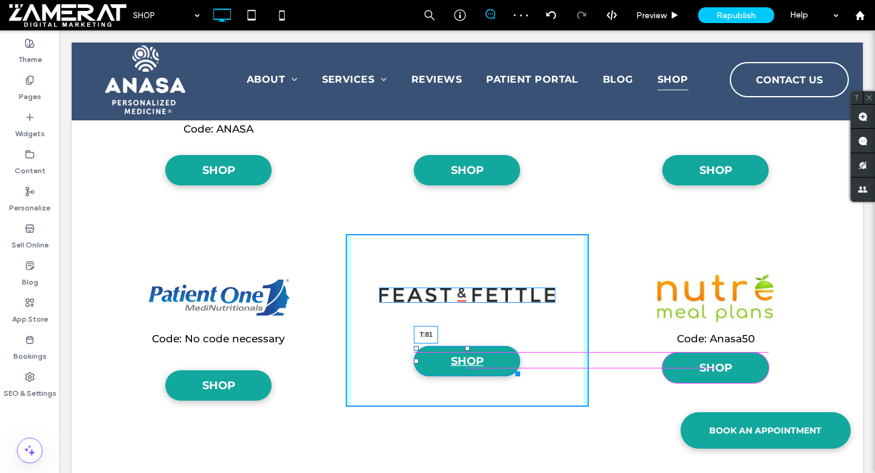
drag, startPoint x: 467, startPoint y: 347, endPoint x: 468, endPoint y: 355, distance: 7.9
click at [468, 350] on div at bounding box center [467, 348] width 5 height 5
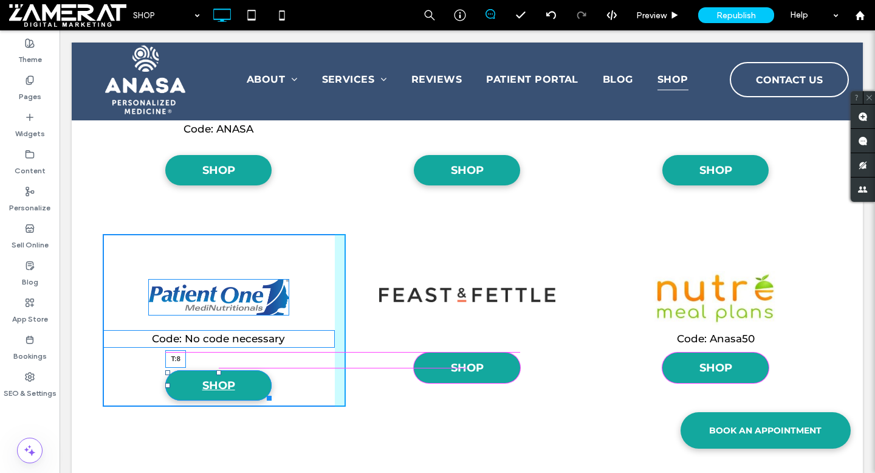
drag, startPoint x: 219, startPoint y: 374, endPoint x: 219, endPoint y: 355, distance: 18.8
click at [219, 370] on div at bounding box center [218, 372] width 5 height 5
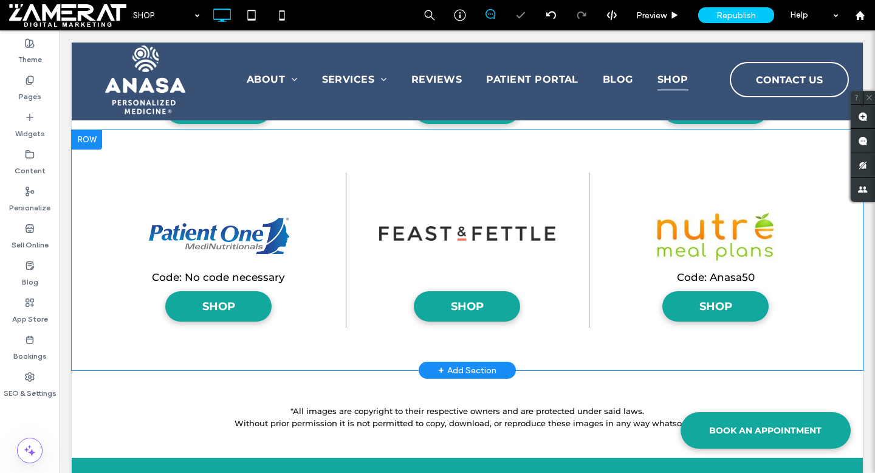
scroll to position [1893, 0]
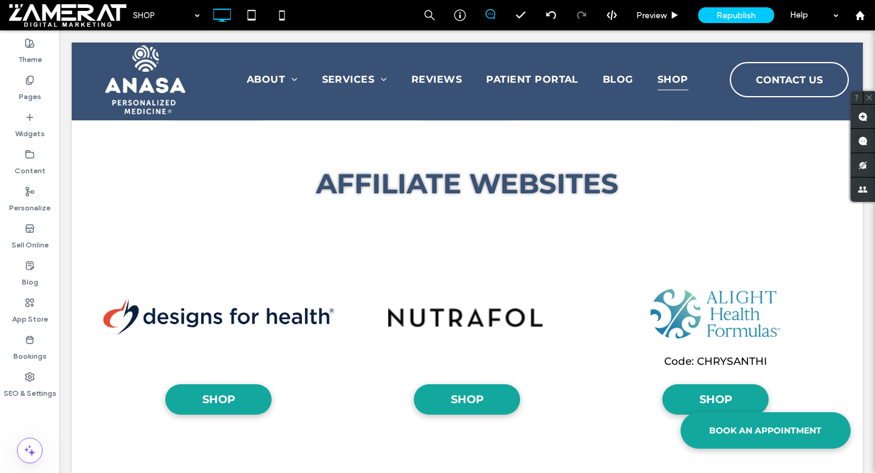
scroll to position [709, 0]
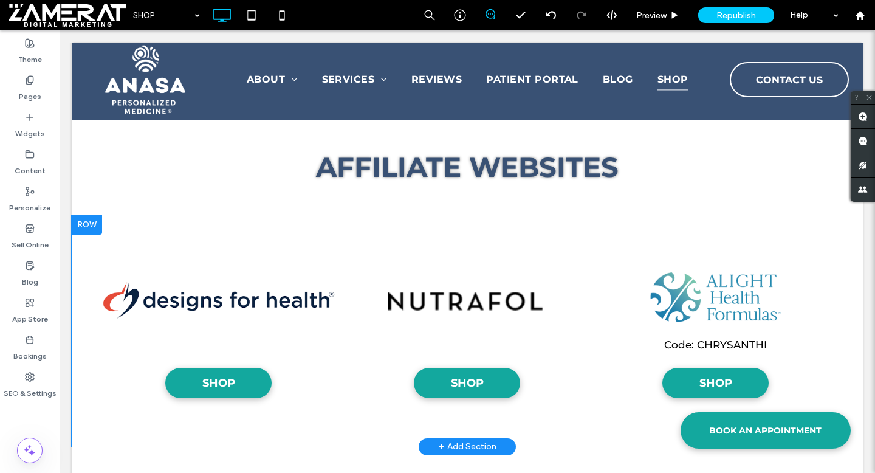
click at [94, 227] on div at bounding box center [87, 224] width 30 height 19
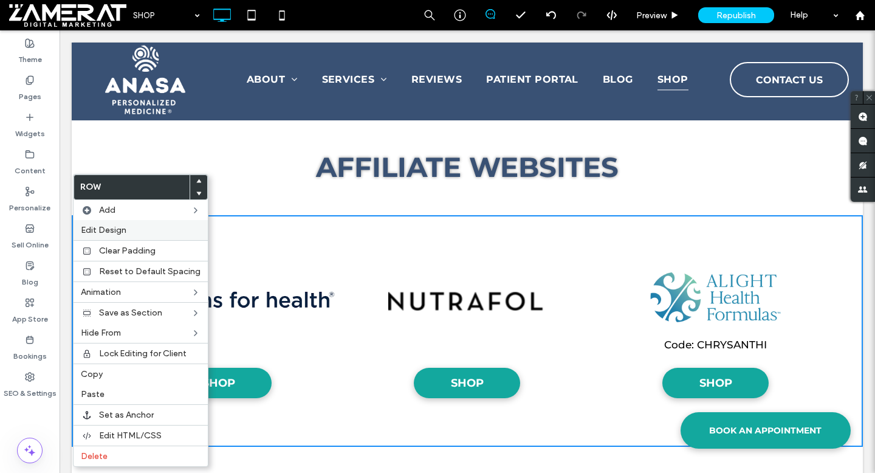
click at [144, 230] on label "Edit Design" at bounding box center [141, 230] width 120 height 10
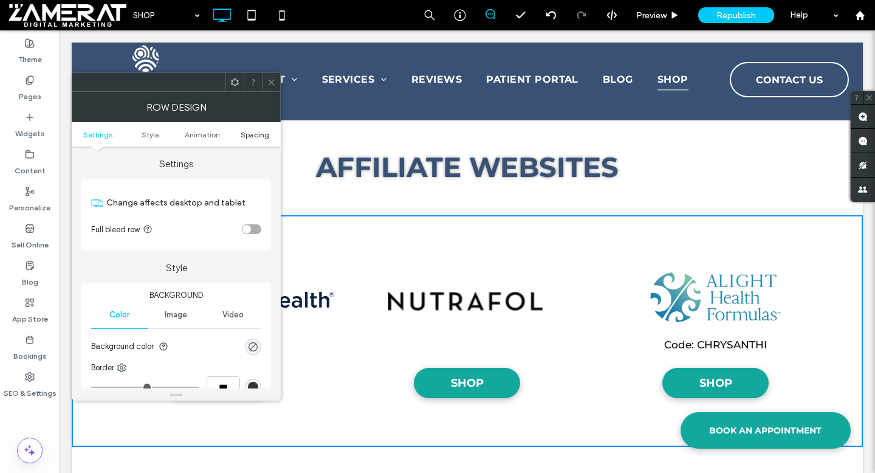
click at [255, 134] on span "Spacing" at bounding box center [255, 134] width 29 height 9
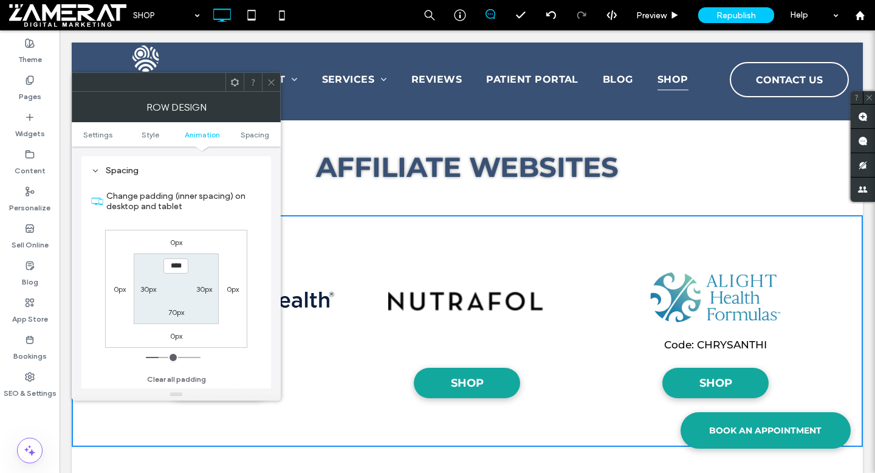
scroll to position [344, 0]
type input "****"
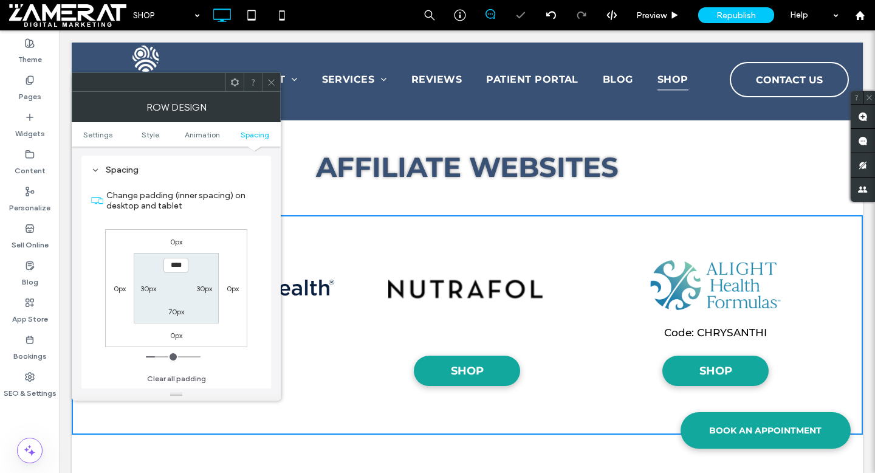
click at [176, 312] on label "70px" at bounding box center [176, 311] width 16 height 9
type input "**"
type input "****"
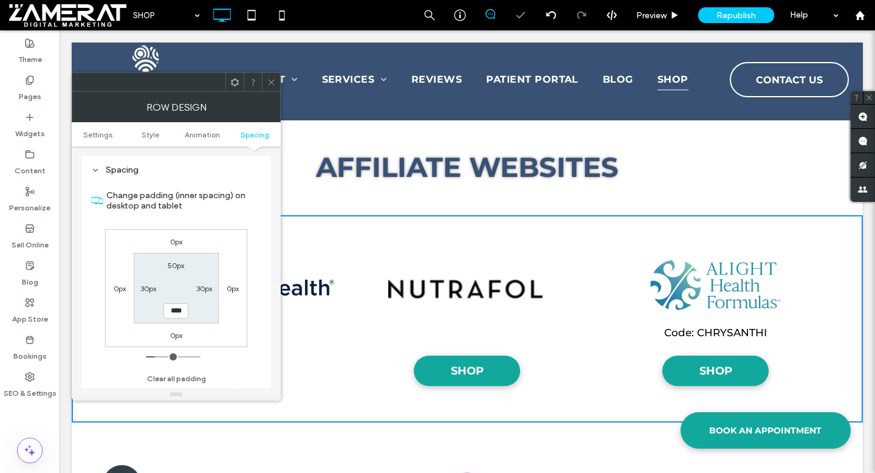
click at [267, 83] on icon at bounding box center [271, 82] width 9 height 9
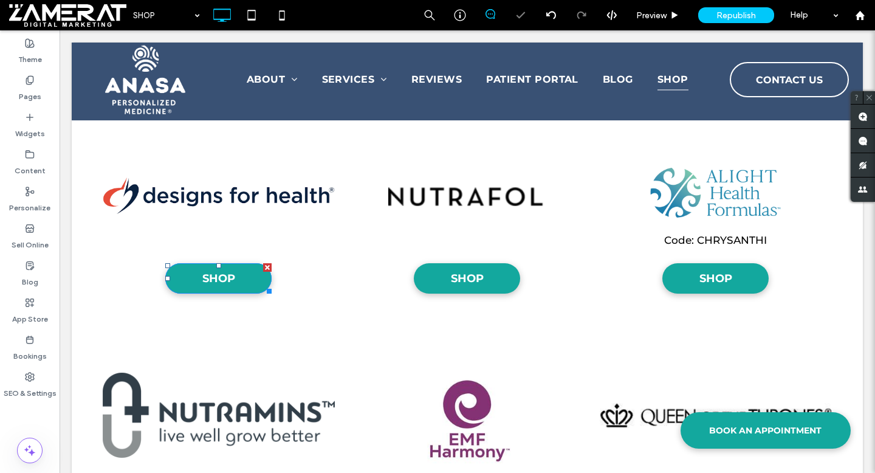
scroll to position [878, 0]
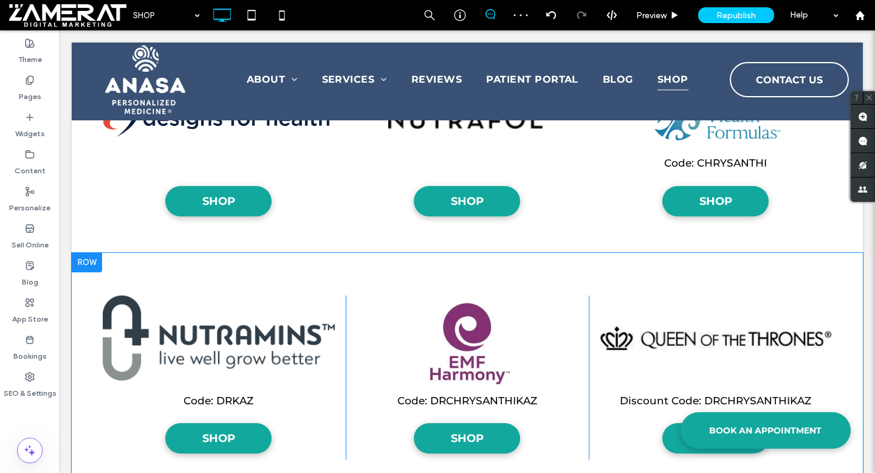
click at [90, 262] on div at bounding box center [87, 262] width 30 height 19
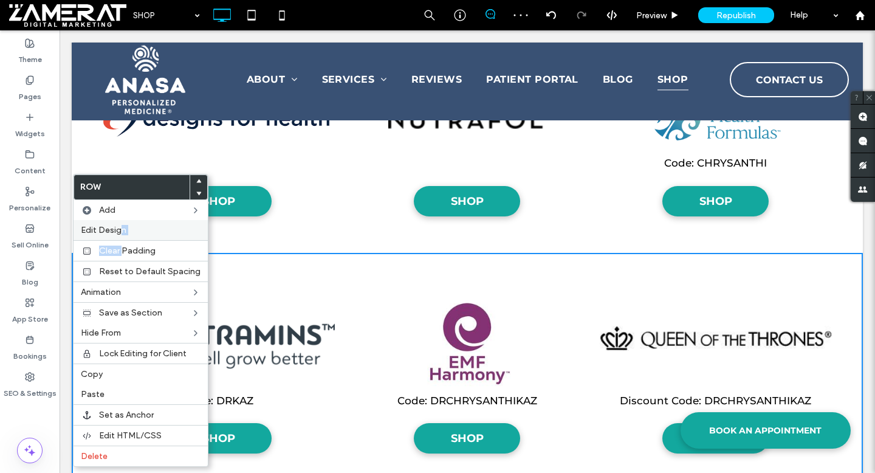
drag, startPoint x: 124, startPoint y: 255, endPoint x: 123, endPoint y: 229, distance: 26.1
click at [123, 229] on div "Row Add Edit Design Clear Padding Reset to Default Spacing Animation Save as Se…" at bounding box center [140, 320] width 135 height 293
click at [140, 229] on label "Edit Design" at bounding box center [141, 230] width 120 height 10
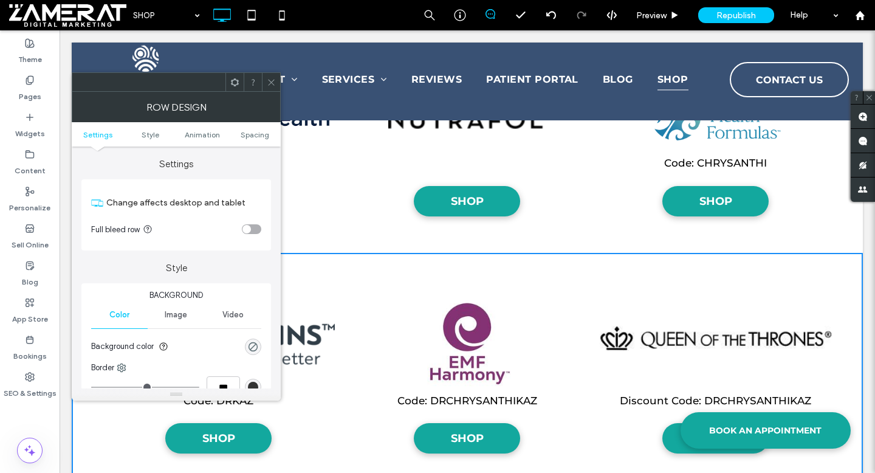
click at [252, 129] on ul "Settings Style Animation Spacing" at bounding box center [176, 134] width 209 height 24
click at [252, 132] on span "Spacing" at bounding box center [255, 134] width 29 height 9
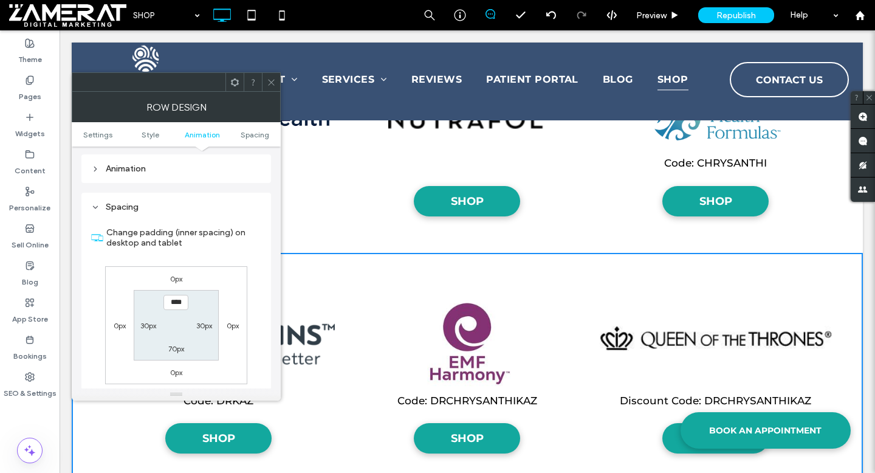
scroll to position [344, 0]
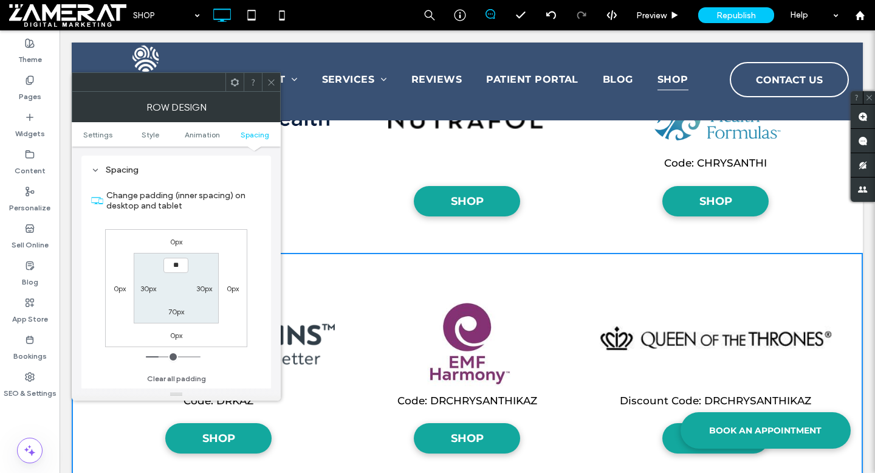
type input "****"
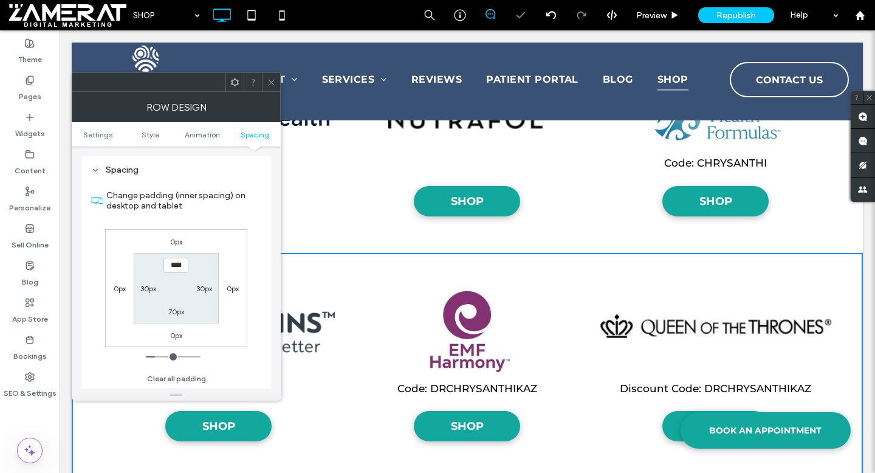
click at [176, 311] on label "70px" at bounding box center [176, 311] width 16 height 9
type input "**"
type input "****"
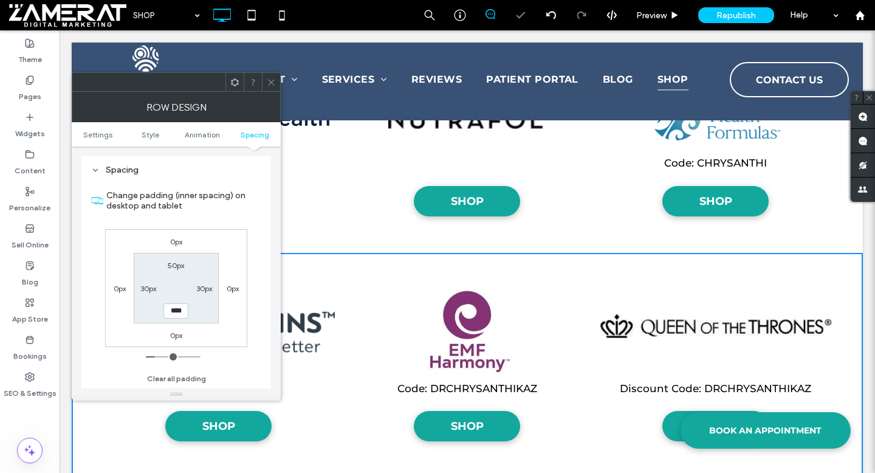
click at [269, 83] on use at bounding box center [271, 82] width 6 height 6
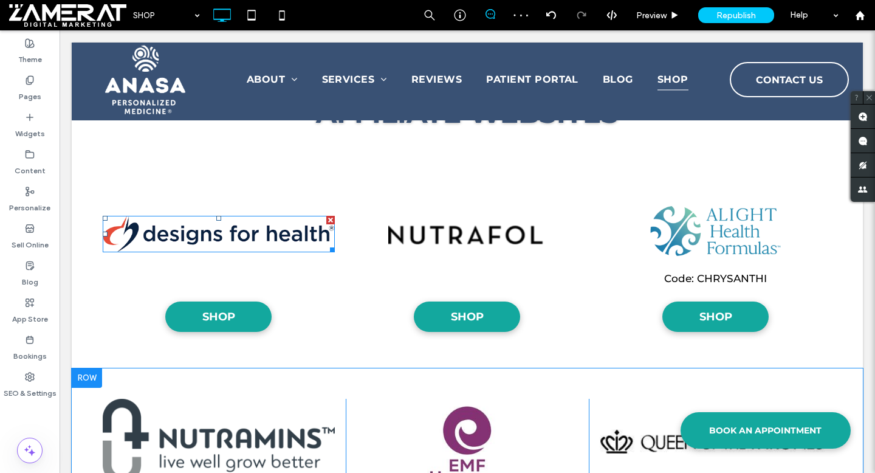
scroll to position [711, 0]
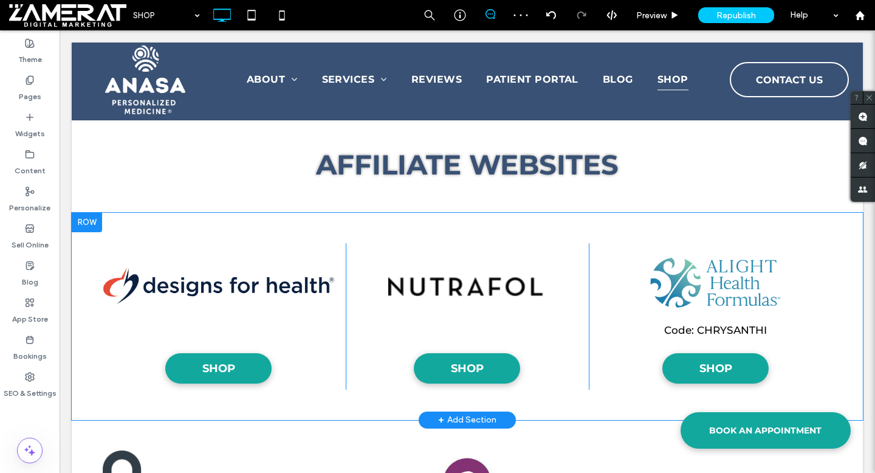
click at [83, 313] on div "SHOP Click To Paste Click To Paste SHOP Click To Paste Click To Paste Code: CHR…" at bounding box center [467, 316] width 791 height 207
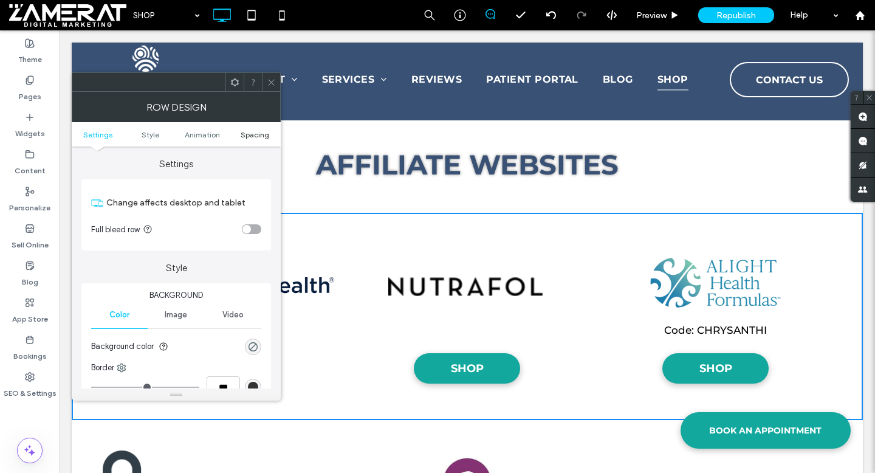
click at [255, 133] on span "Spacing" at bounding box center [255, 134] width 29 height 9
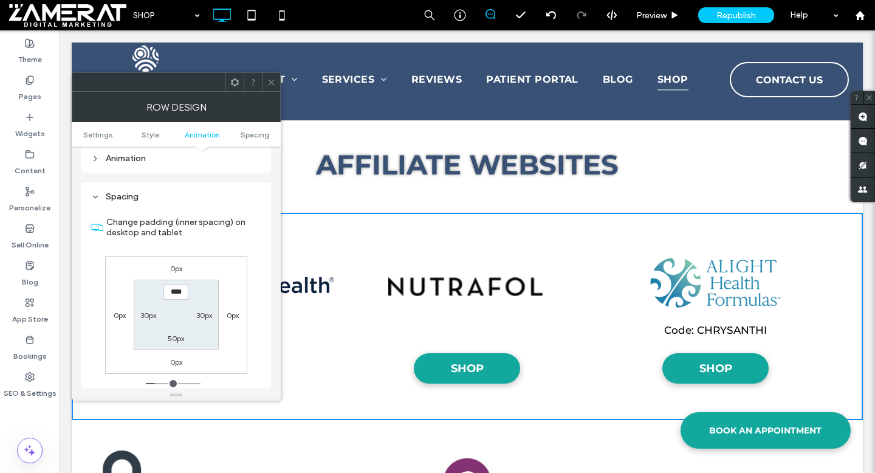
scroll to position [344, 0]
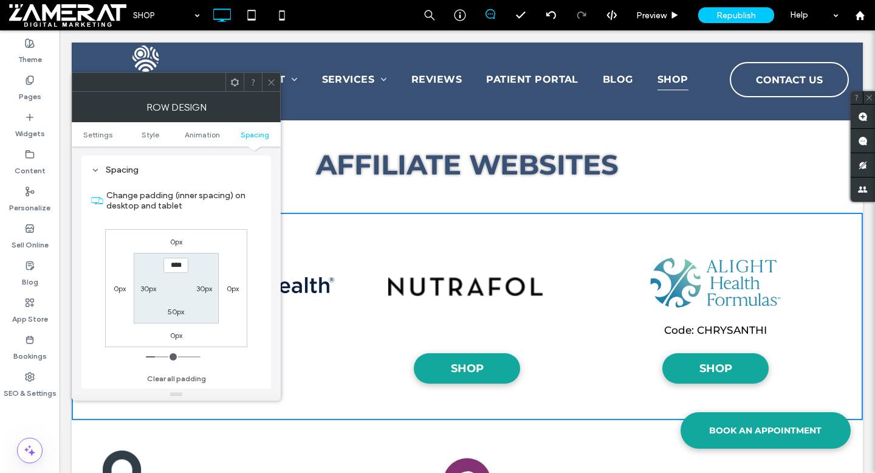
click at [273, 82] on icon at bounding box center [271, 82] width 9 height 9
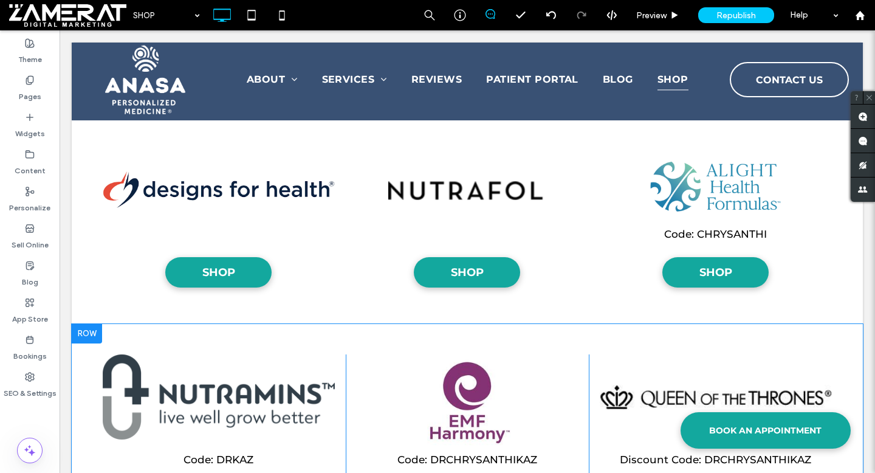
scroll to position [966, 0]
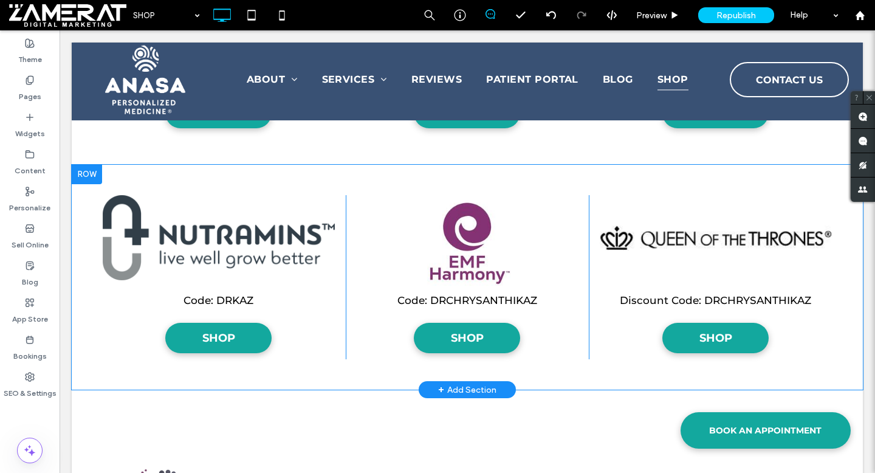
click at [86, 174] on div at bounding box center [87, 174] width 30 height 19
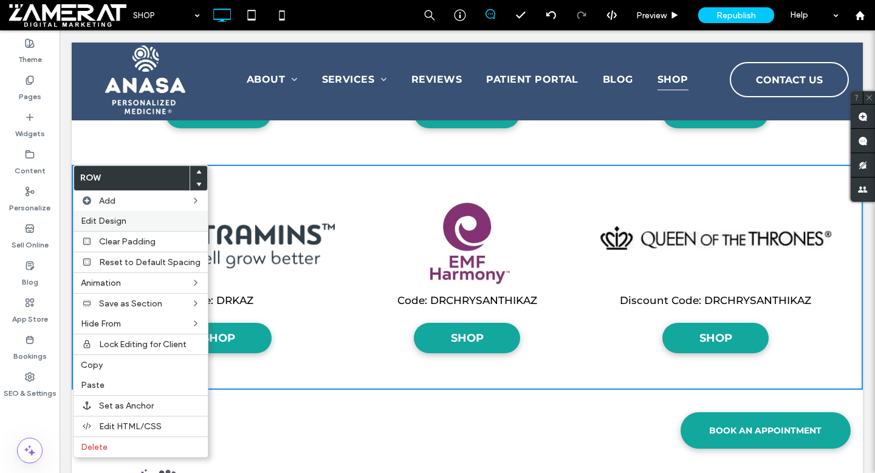
click at [121, 226] on div "Edit Design" at bounding box center [141, 221] width 134 height 20
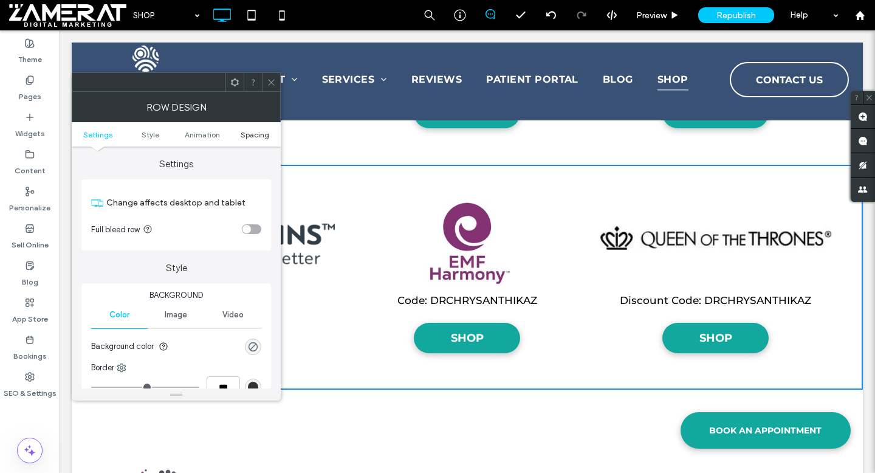
click at [255, 137] on span "Spacing" at bounding box center [255, 134] width 29 height 9
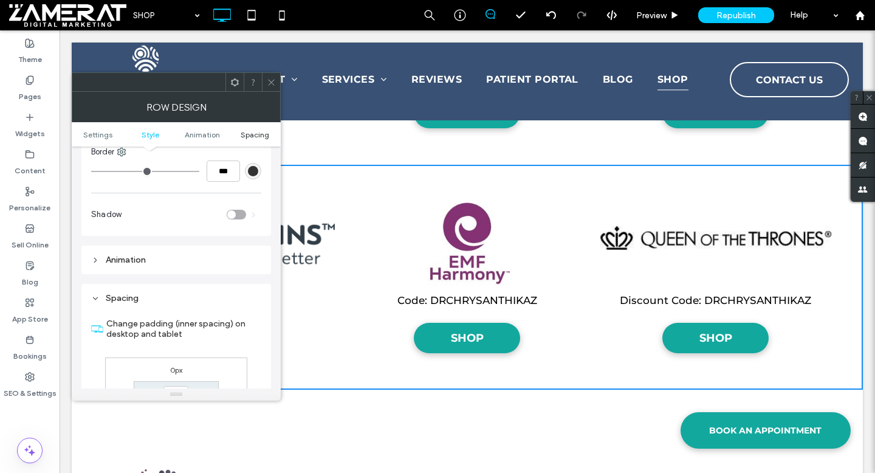
scroll to position [344, 0]
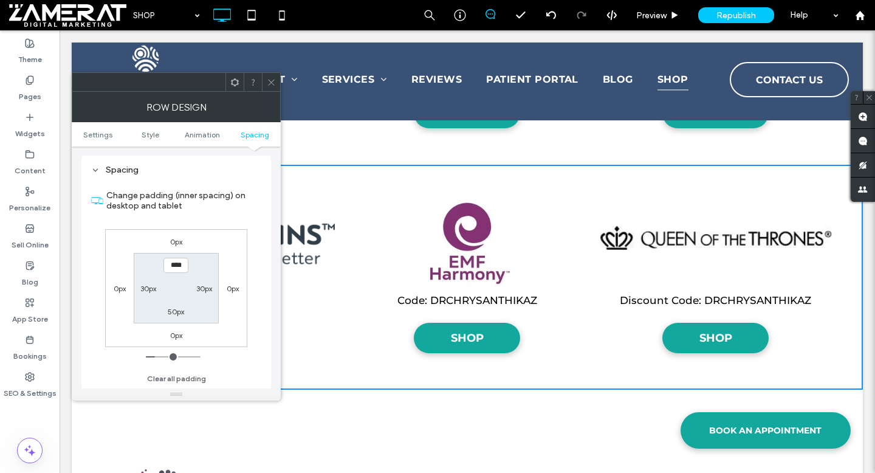
click at [270, 83] on use at bounding box center [271, 82] width 6 height 6
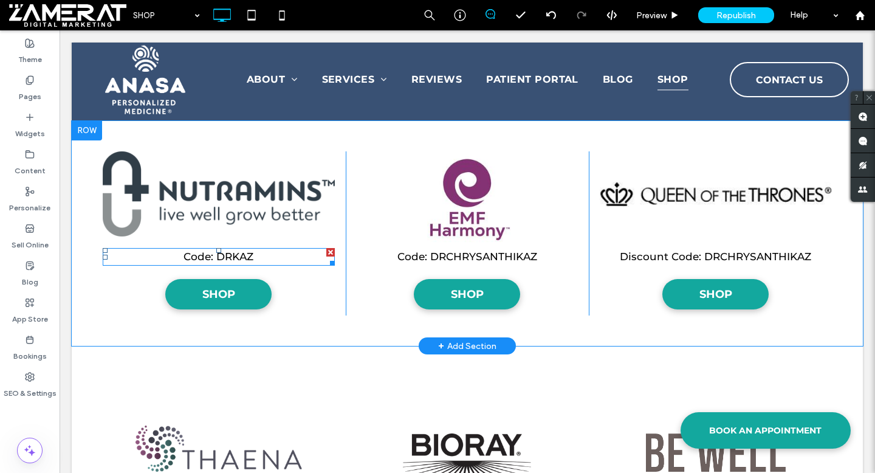
scroll to position [1092, 0]
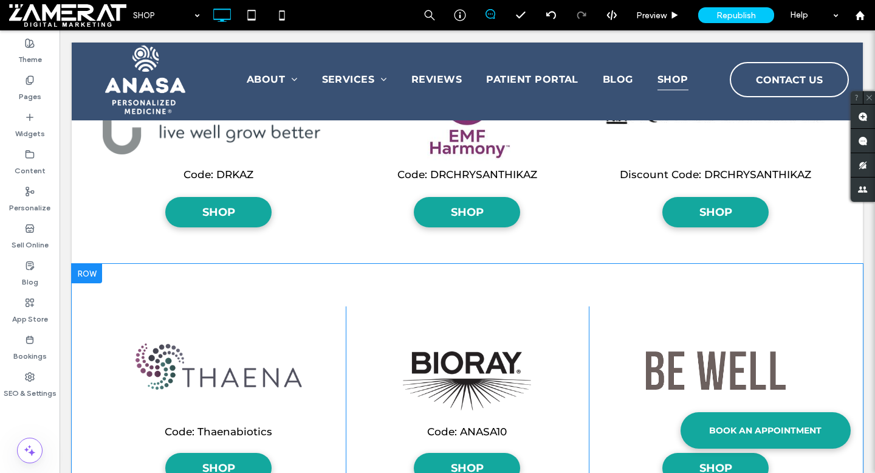
click at [84, 275] on div at bounding box center [87, 273] width 30 height 19
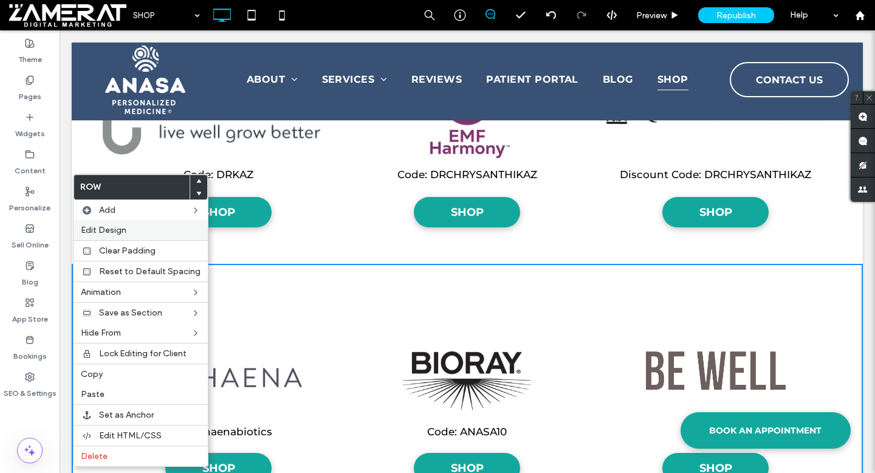
click at [146, 228] on label "Edit Design" at bounding box center [141, 230] width 120 height 10
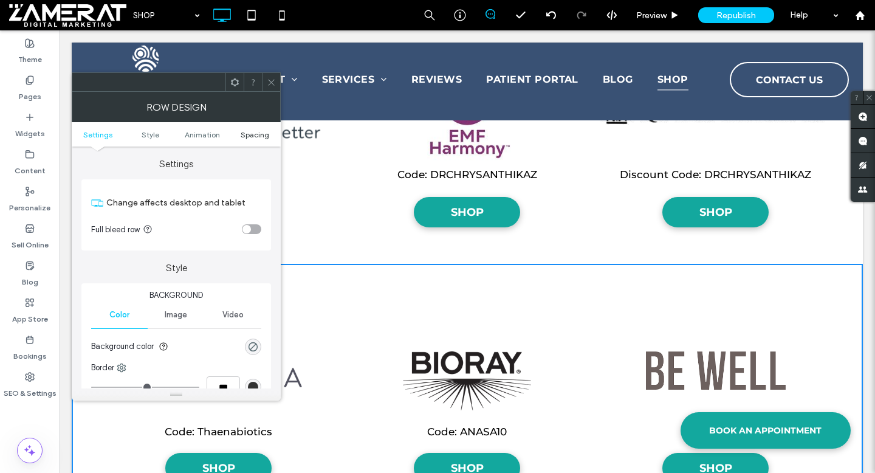
click at [251, 132] on span "Spacing" at bounding box center [255, 134] width 29 height 9
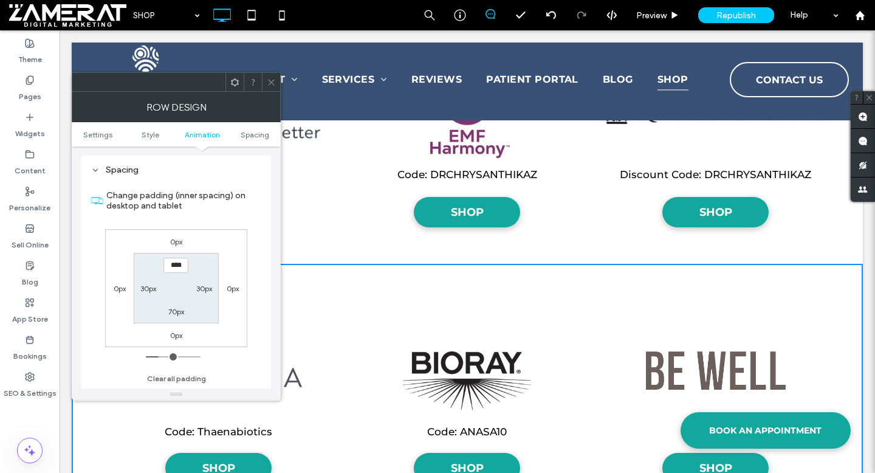
scroll to position [344, 0]
type input "****"
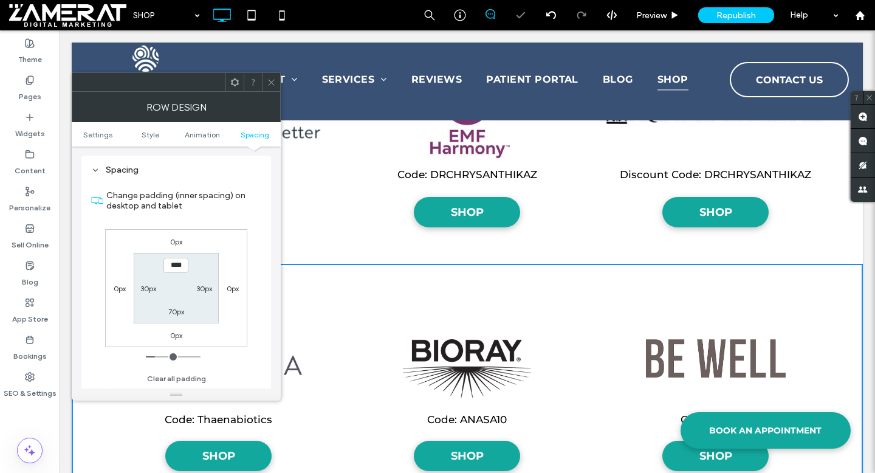
click at [179, 313] on label "70px" at bounding box center [176, 311] width 16 height 9
type input "**"
type input "****"
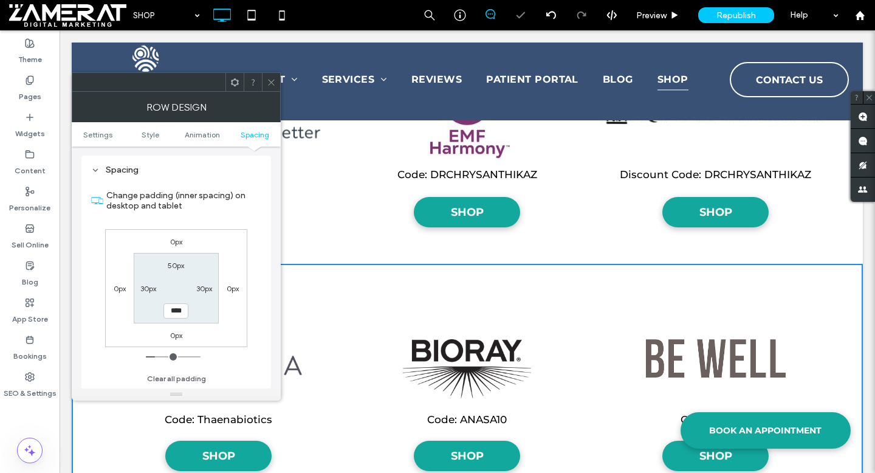
click at [273, 80] on icon at bounding box center [271, 82] width 9 height 9
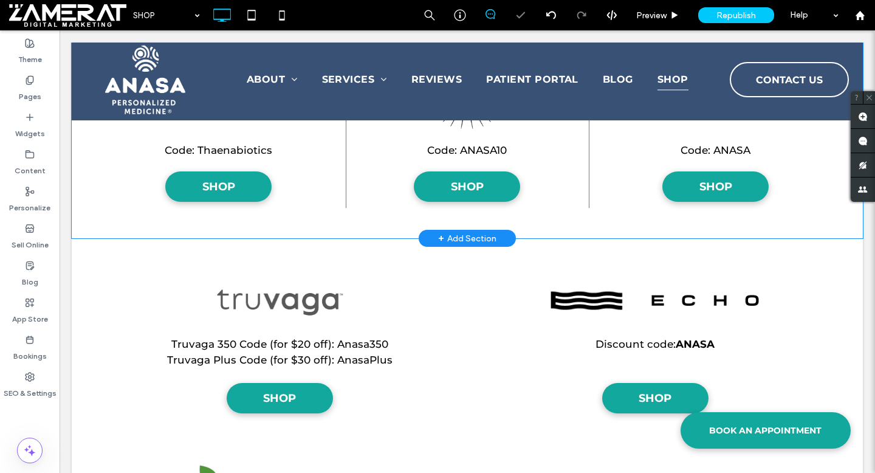
scroll to position [1386, 0]
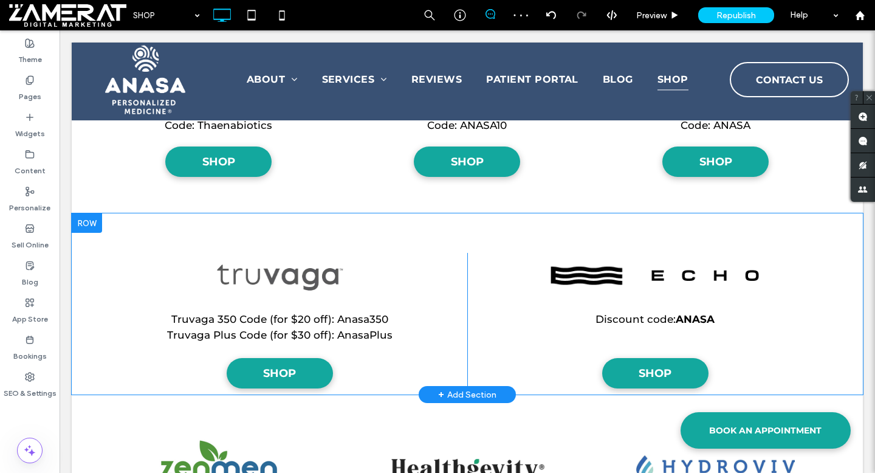
click at [92, 223] on div at bounding box center [87, 222] width 30 height 19
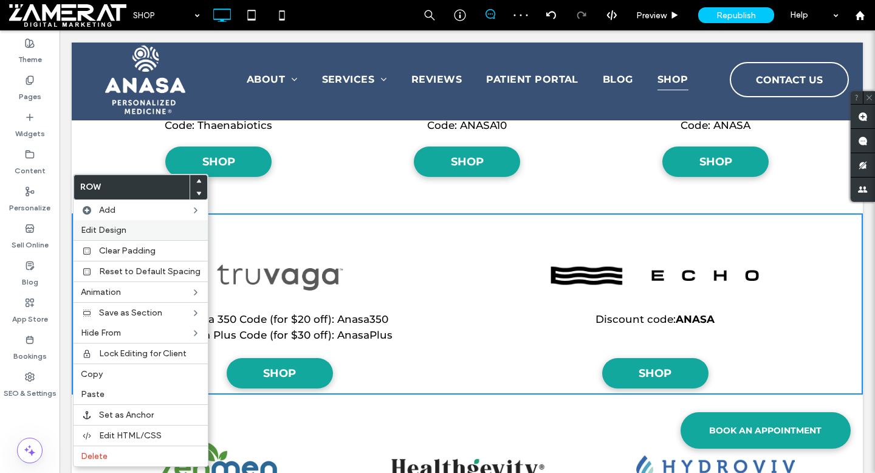
click at [114, 236] on div "Edit Design" at bounding box center [141, 230] width 134 height 20
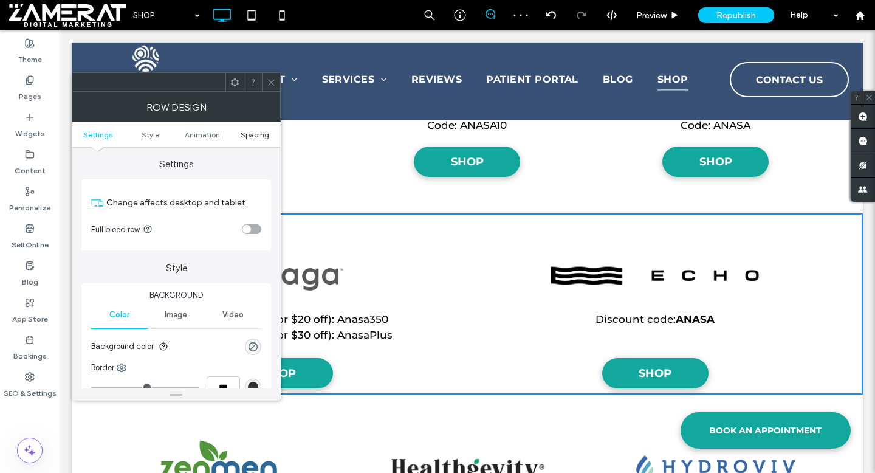
click at [250, 135] on span "Spacing" at bounding box center [255, 134] width 29 height 9
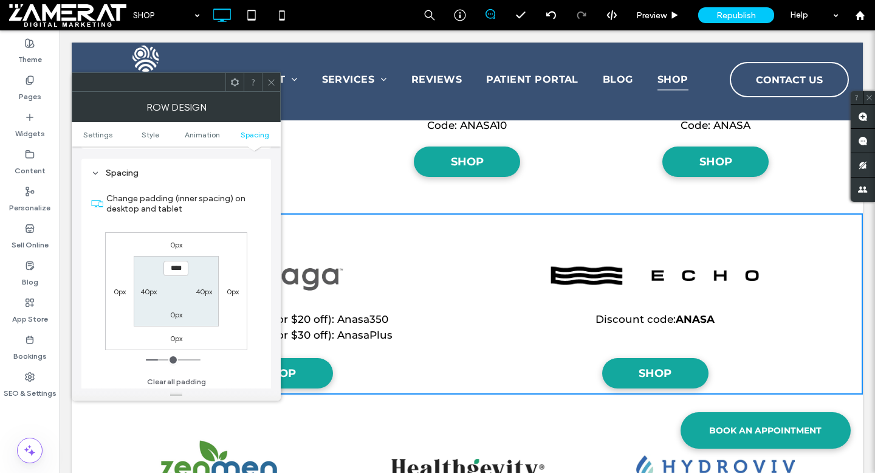
scroll to position [344, 0]
type input "****"
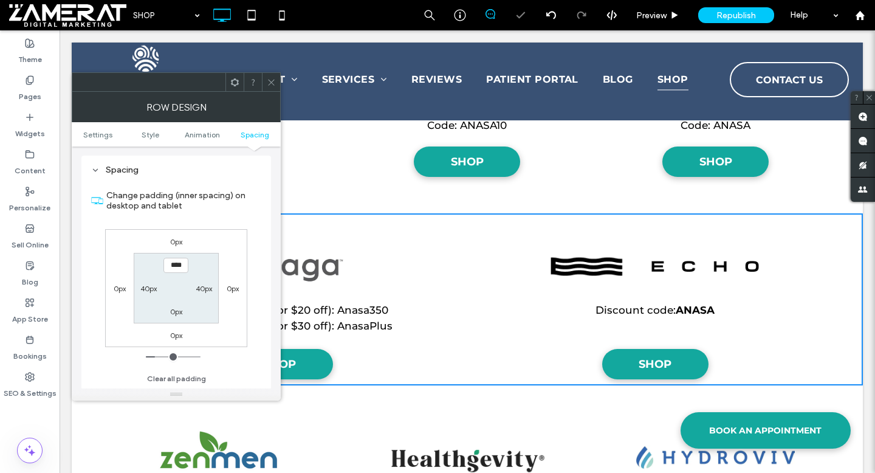
click at [176, 315] on label "0px" at bounding box center [176, 311] width 12 height 9
type input "*"
type input "**"
type input "****"
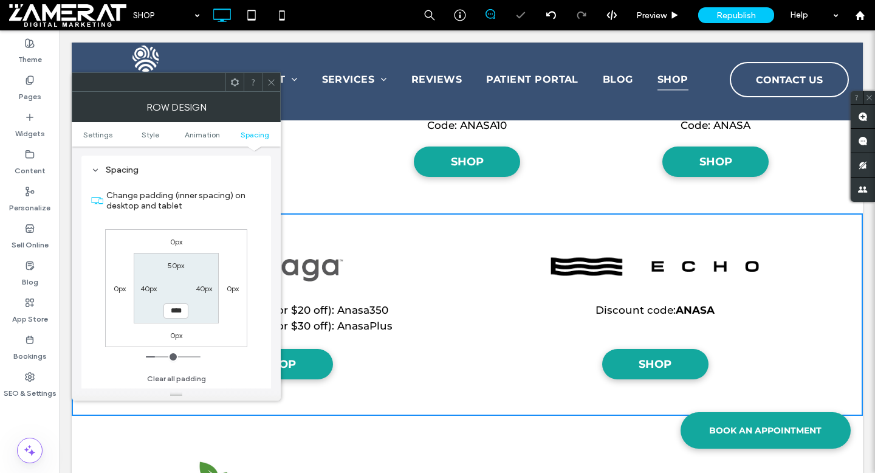
click at [145, 291] on label "40px" at bounding box center [148, 288] width 16 height 9
type input "**"
type input "****"
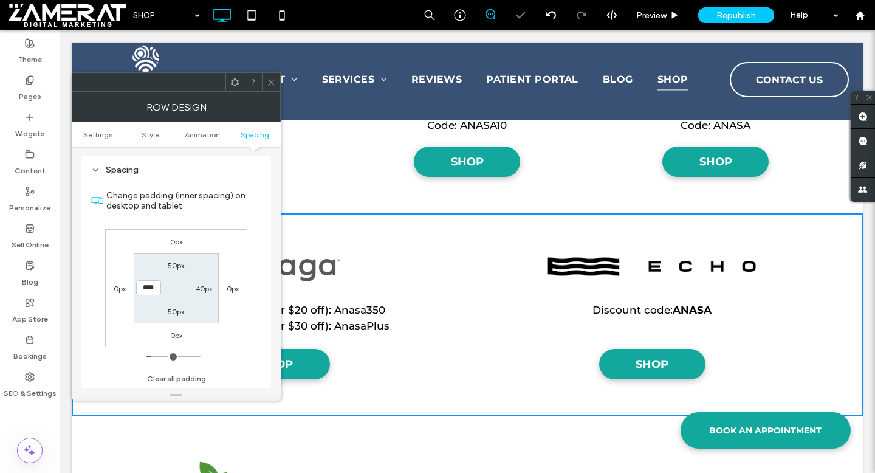
click at [201, 286] on label "40px" at bounding box center [204, 288] width 16 height 9
type input "**"
type input "****"
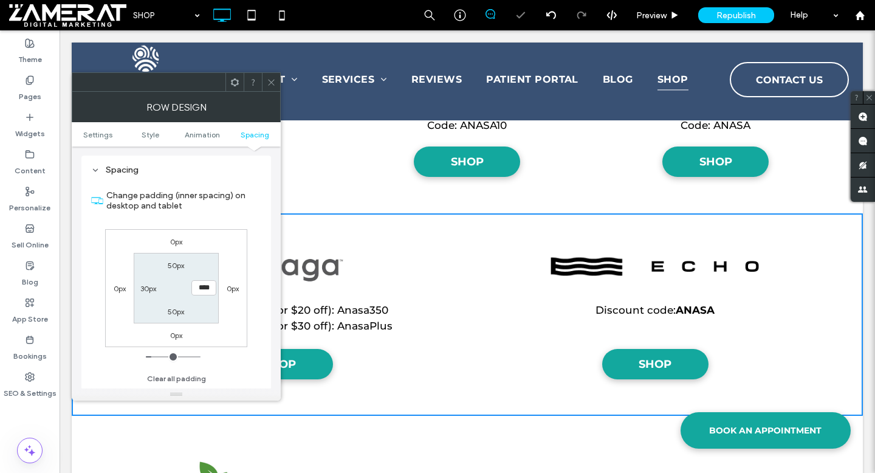
click at [270, 75] on span at bounding box center [271, 82] width 9 height 18
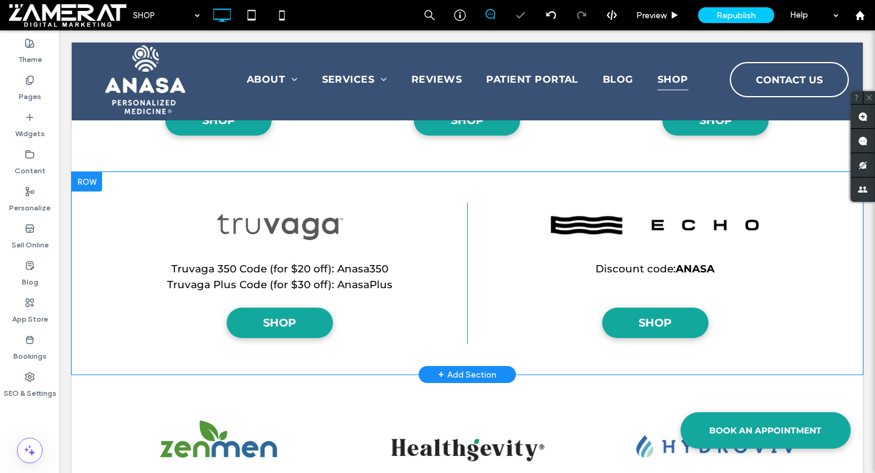
scroll to position [1429, 0]
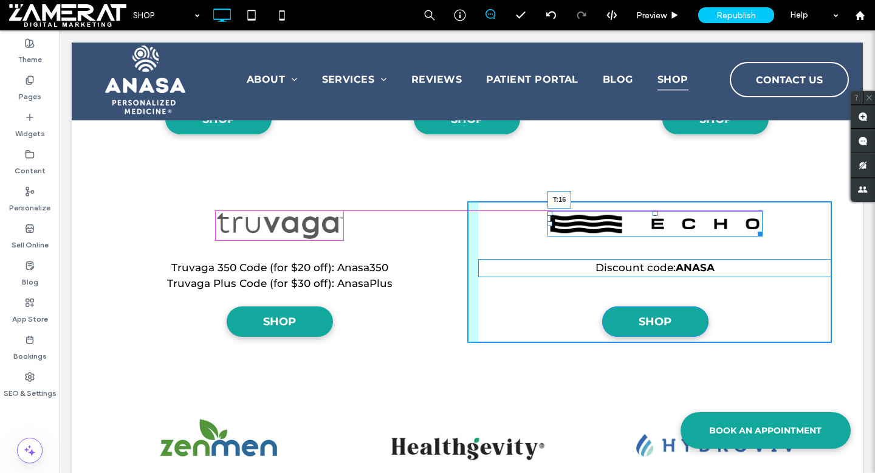
click at [655, 210] on div "Click To Paste Row HOME SERVICES NATUROPATHIC MEDICINE CLINICAL NUTRITION FUNCT…" at bounding box center [467, 101] width 791 height 2975
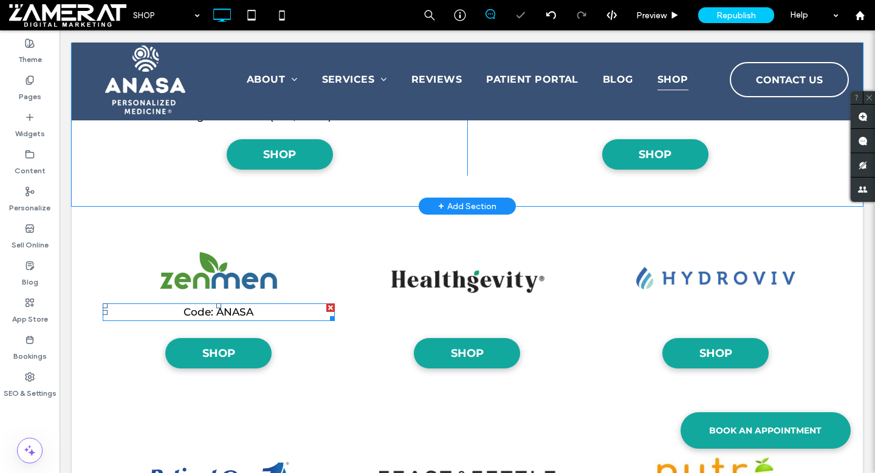
scroll to position [1607, 0]
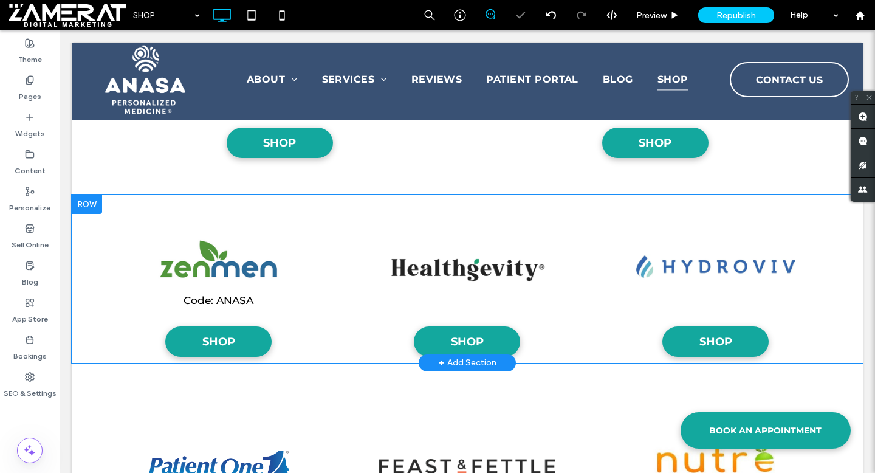
click at [84, 206] on div at bounding box center [87, 203] width 30 height 19
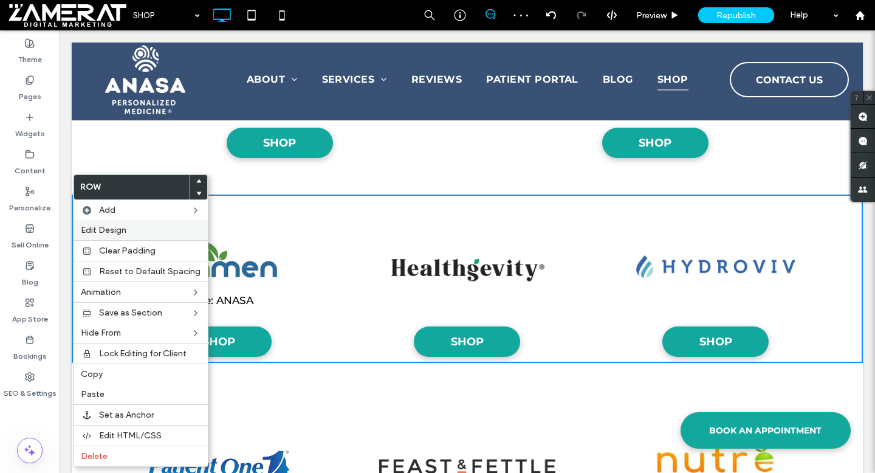
click at [143, 239] on div "Edit Design" at bounding box center [141, 230] width 134 height 20
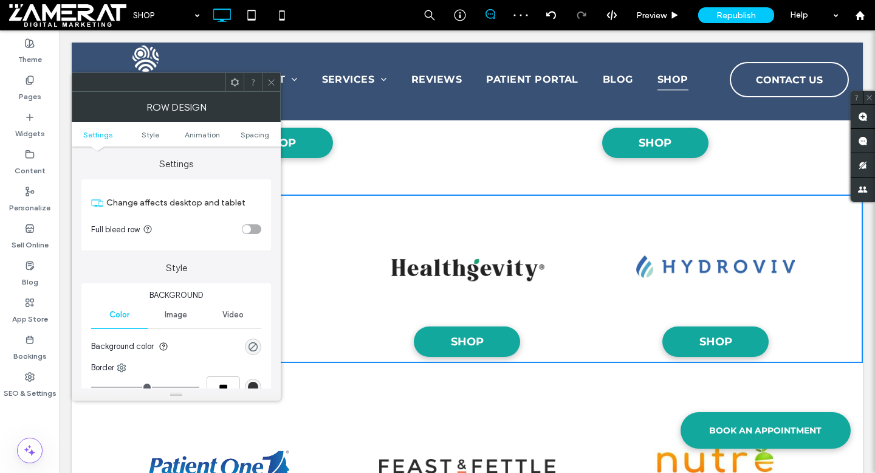
click at [261, 128] on ul "Settings Style Animation Spacing" at bounding box center [176, 134] width 209 height 24
click at [259, 135] on span "Spacing" at bounding box center [255, 134] width 29 height 9
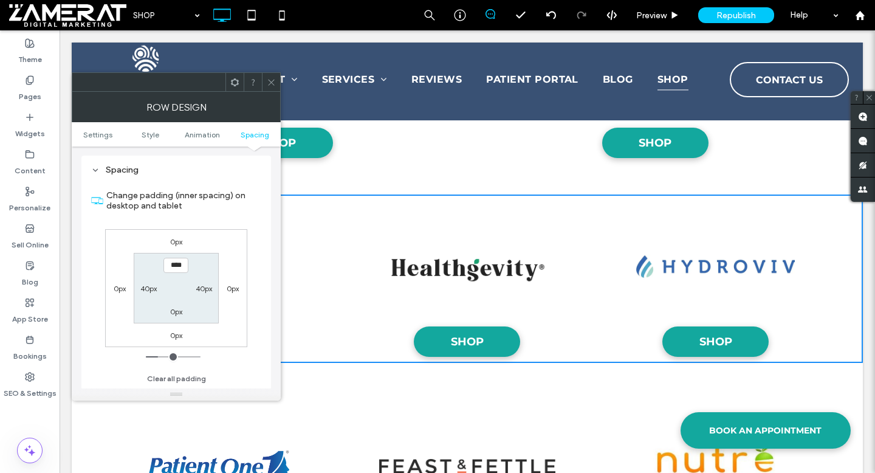
scroll to position [344, 0]
type input "****"
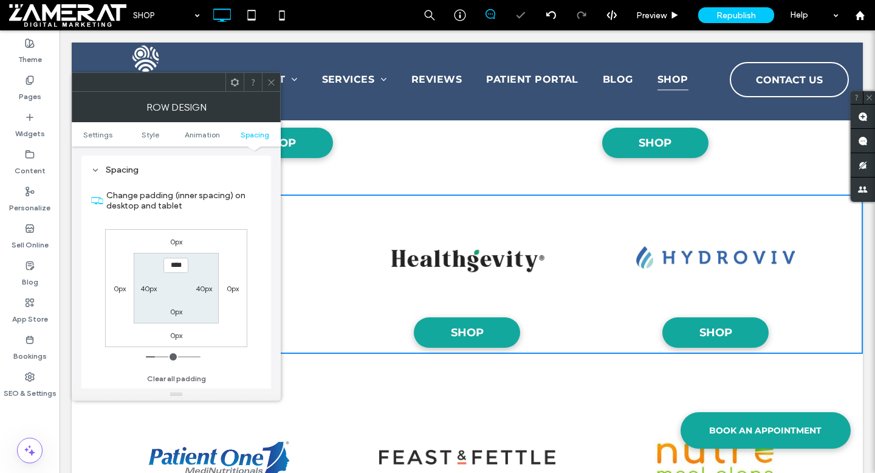
click at [174, 311] on label "0px" at bounding box center [176, 311] width 12 height 9
type input "*"
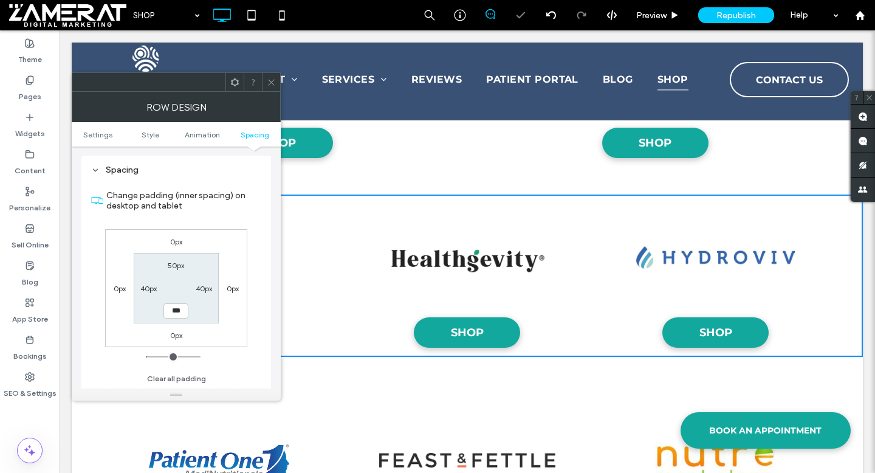
click at [174, 310] on input "***" at bounding box center [175, 310] width 25 height 15
type input "**"
type input "****"
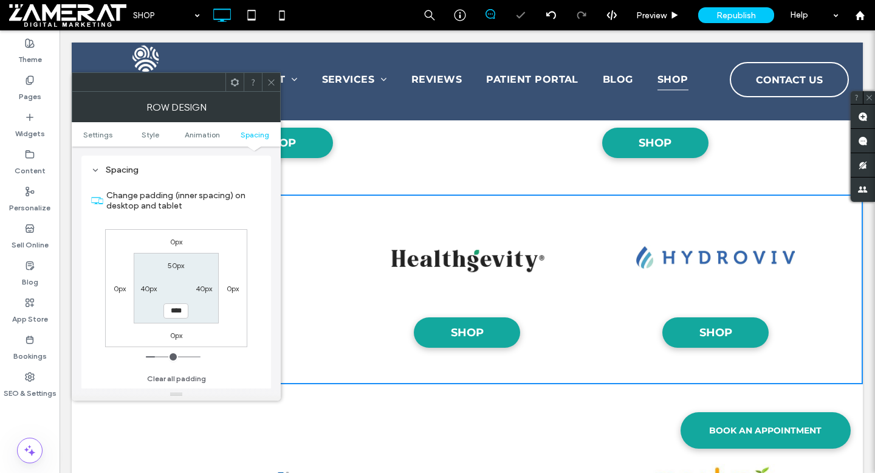
click at [150, 289] on label "40px" at bounding box center [148, 288] width 16 height 9
type input "**"
type input "****"
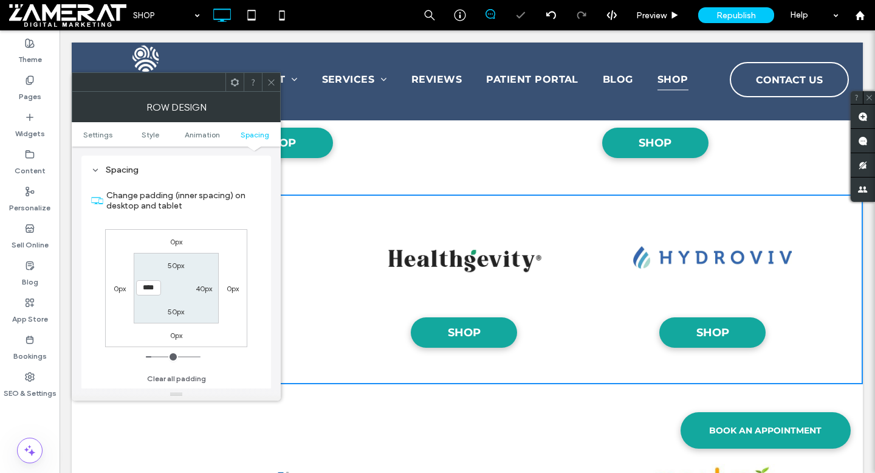
click at [208, 287] on label "40px" at bounding box center [204, 288] width 16 height 9
type input "**"
type input "****"
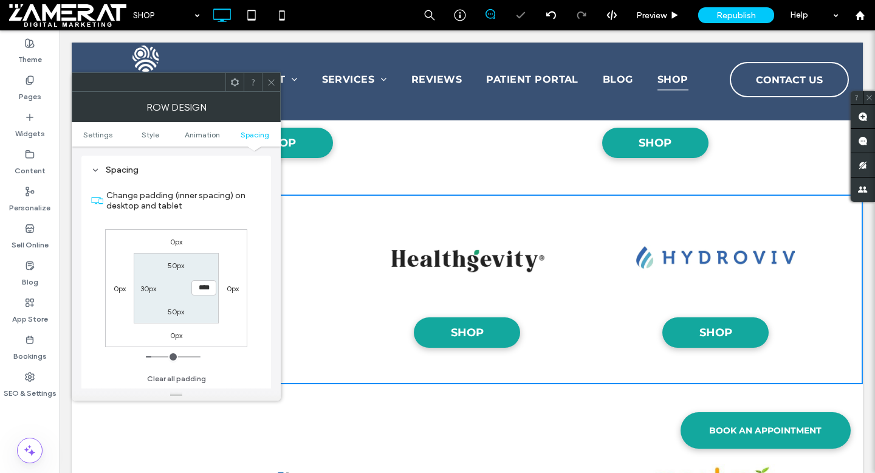
click at [275, 81] on icon at bounding box center [271, 82] width 9 height 9
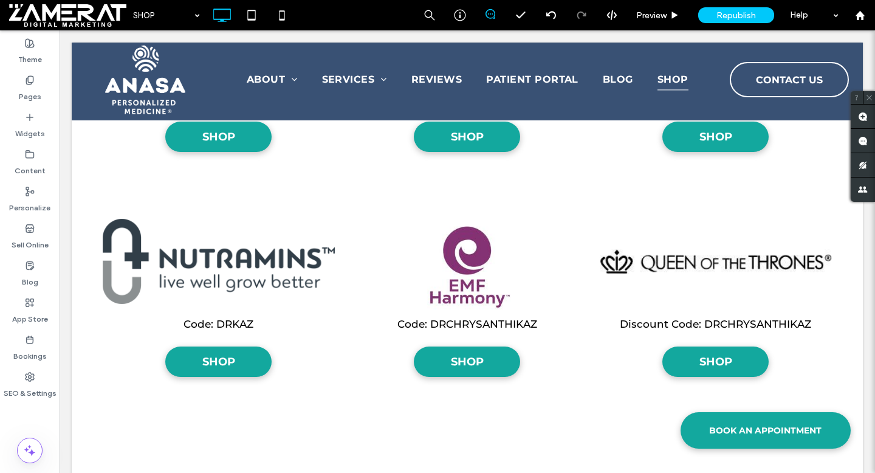
scroll to position [943, 0]
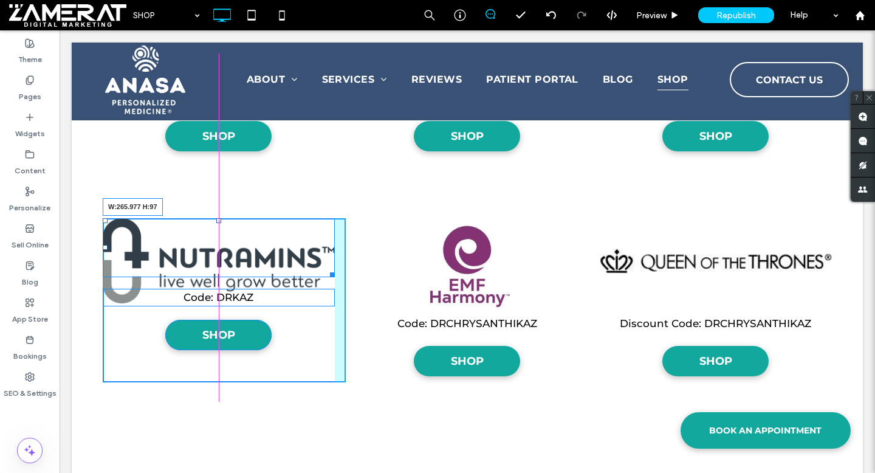
drag, startPoint x: 330, startPoint y: 298, endPoint x: 293, endPoint y: 282, distance: 40.0
click at [293, 282] on div "W:265.977 H:97 Code: DRKAZ SHOP Click To Paste Click To Paste" at bounding box center [224, 300] width 243 height 165
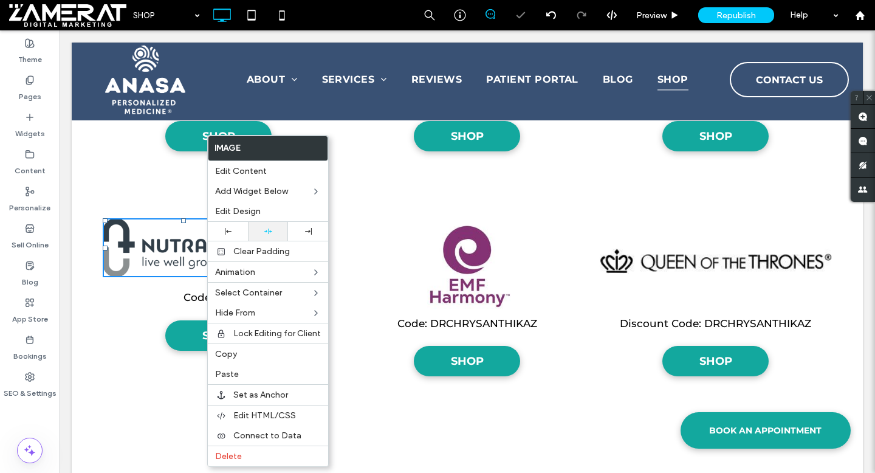
click at [259, 231] on div at bounding box center [268, 231] width 28 height 8
click at [431, 243] on img at bounding box center [467, 265] width 94 height 94
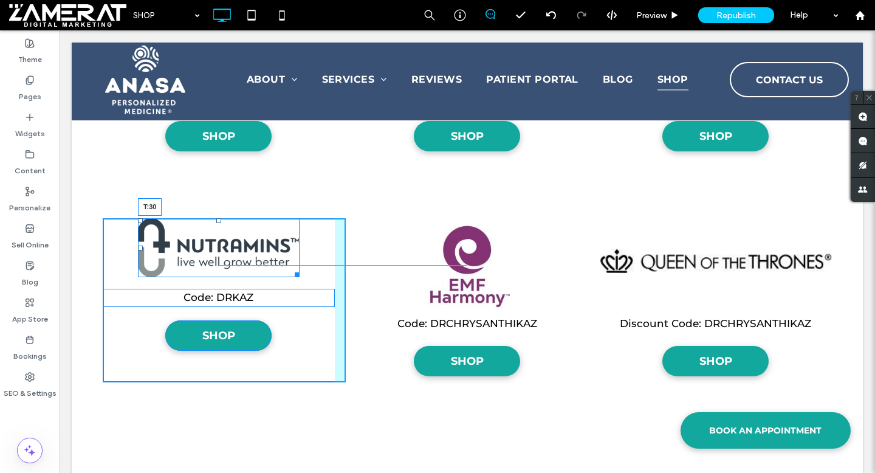
drag, startPoint x: 218, startPoint y: 221, endPoint x: 218, endPoint y: 238, distance: 17.6
click at [218, 223] on div at bounding box center [218, 220] width 5 height 5
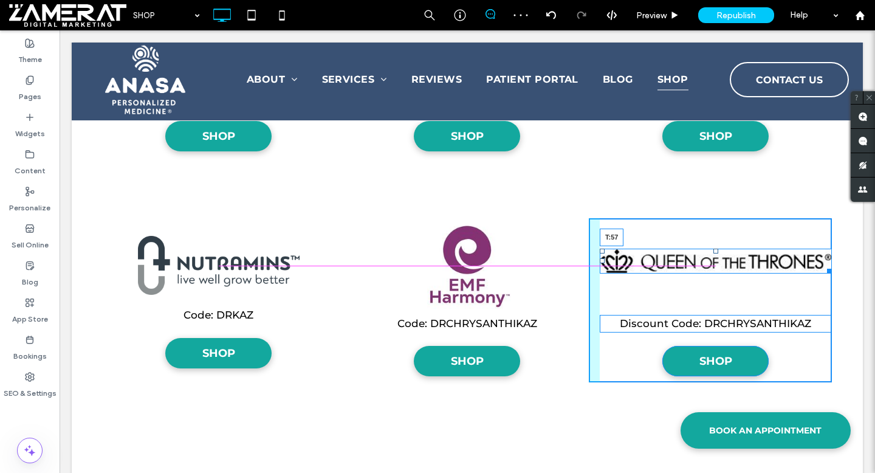
click at [716, 253] on div at bounding box center [715, 250] width 5 height 5
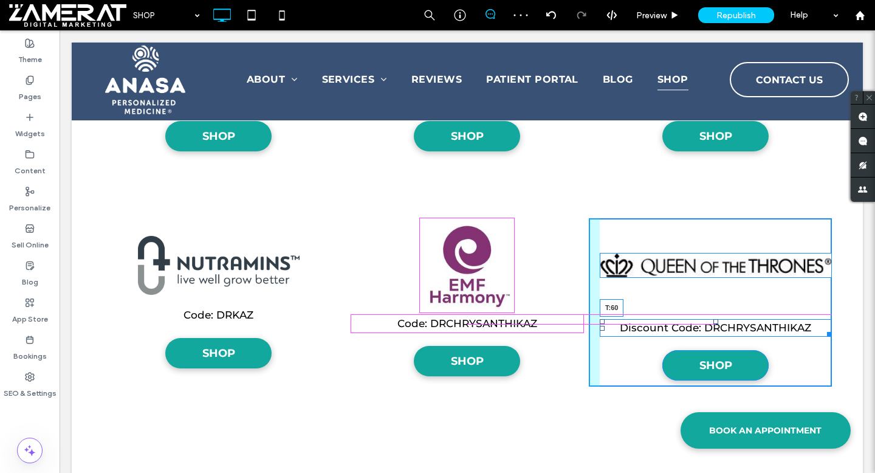
click at [716, 319] on div at bounding box center [715, 321] width 5 height 5
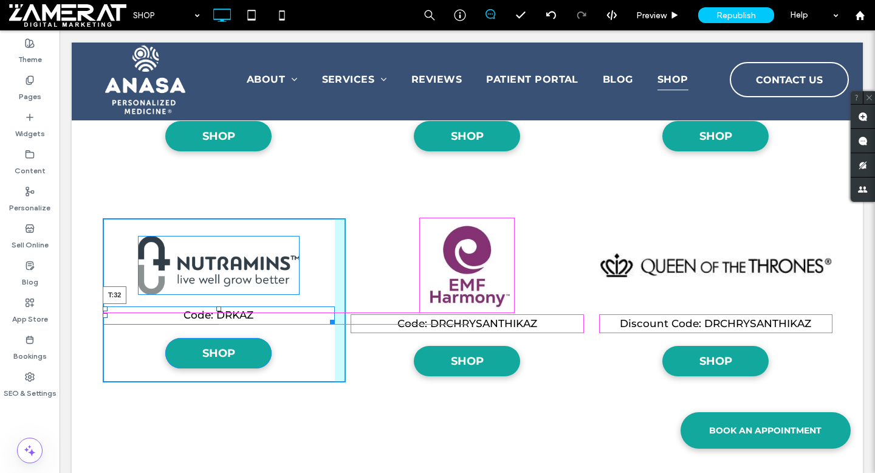
drag, startPoint x: 217, startPoint y: 307, endPoint x: 218, endPoint y: 314, distance: 6.8
click at [218, 314] on div "Code: DRKAZ T:32 SHOP Click To Paste Click To Paste" at bounding box center [224, 300] width 243 height 165
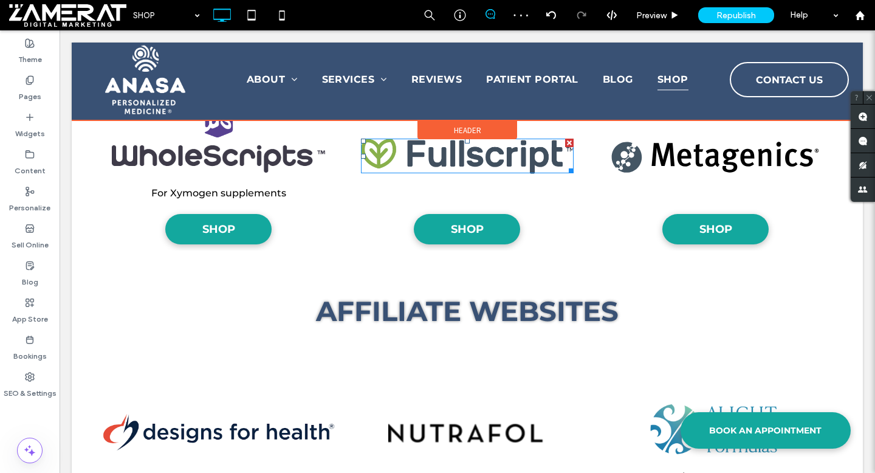
scroll to position [497, 0]
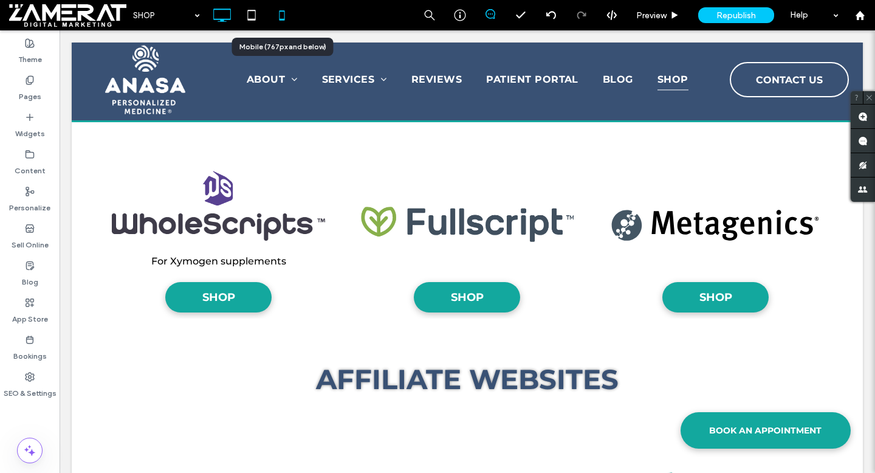
click at [293, 19] on icon at bounding box center [282, 15] width 24 height 24
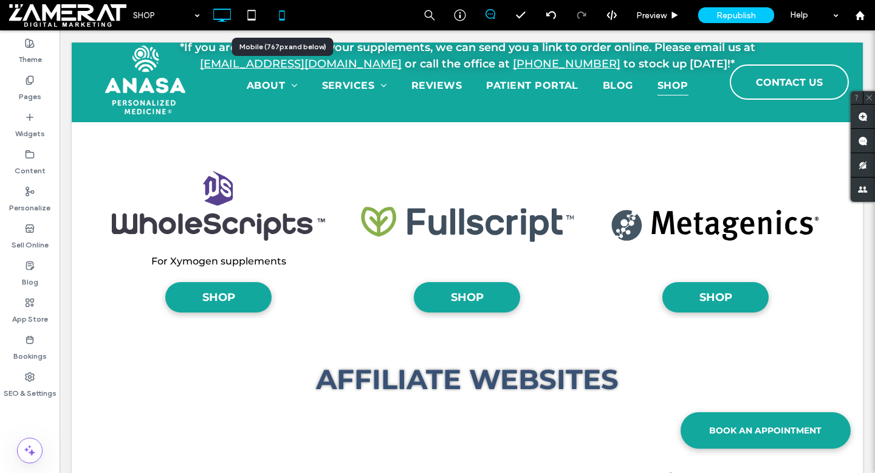
scroll to position [0, 0]
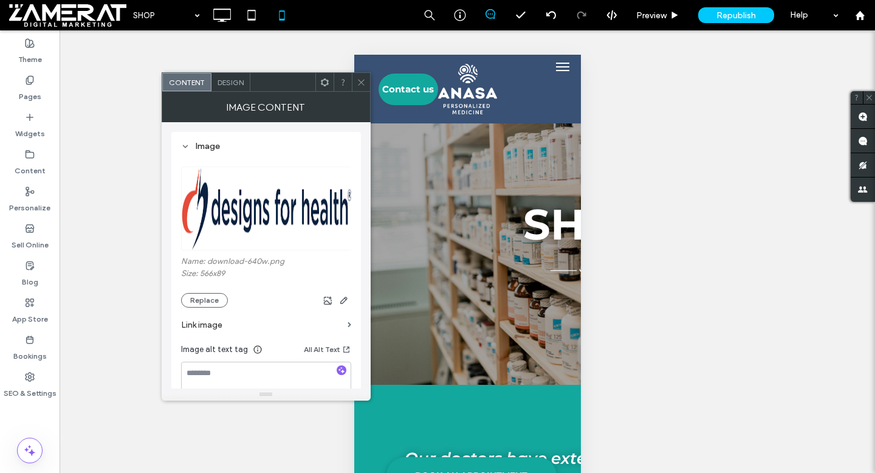
click at [230, 84] on span "Design" at bounding box center [230, 82] width 26 height 9
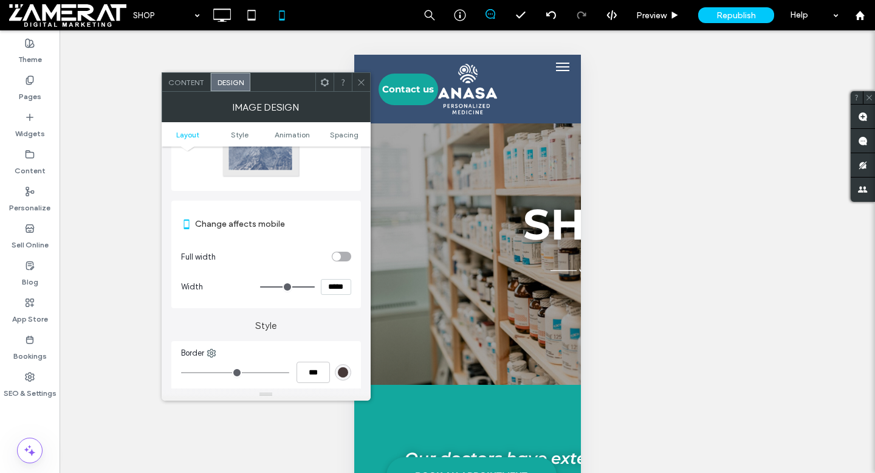
scroll to position [111, 0]
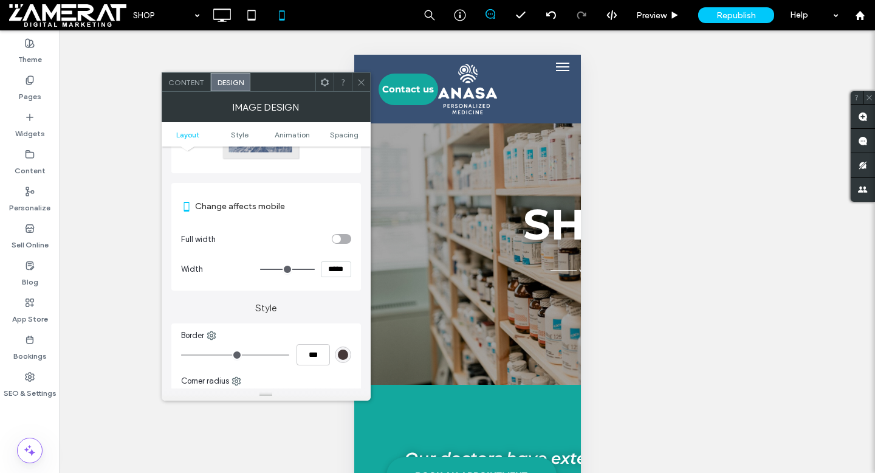
click at [360, 84] on icon at bounding box center [361, 82] width 9 height 9
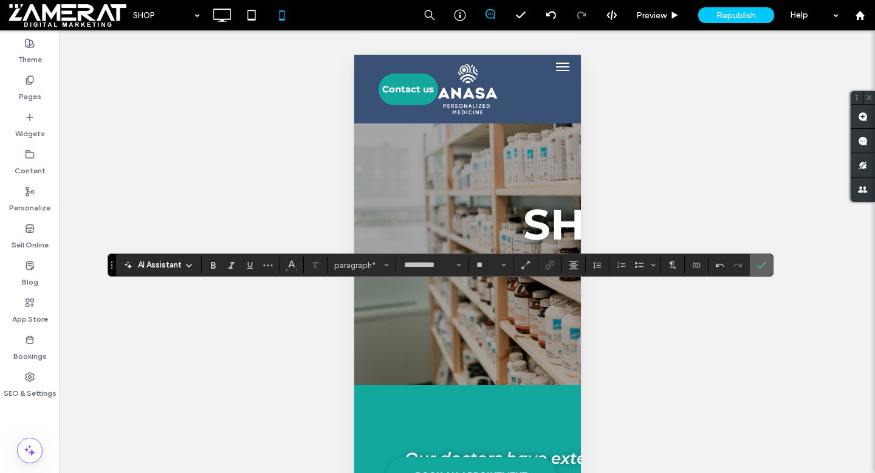
click at [759, 264] on icon "Confirm" at bounding box center [761, 265] width 10 height 10
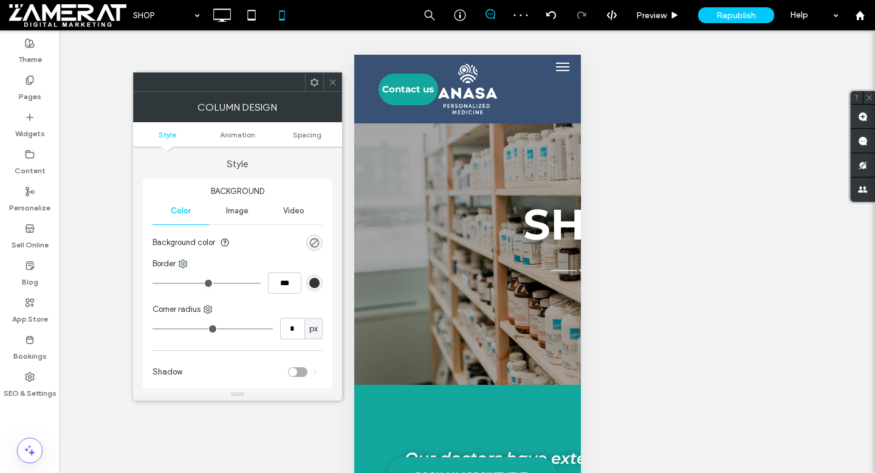
click at [332, 78] on icon at bounding box center [332, 82] width 9 height 9
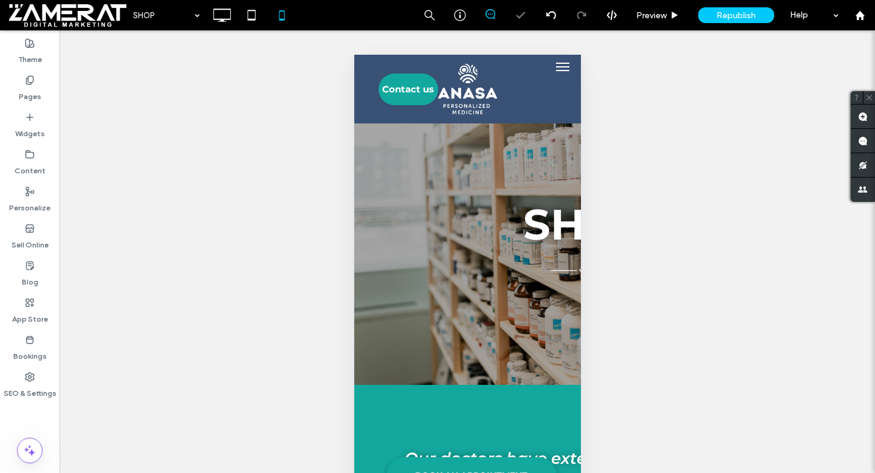
scroll to position [30, 0]
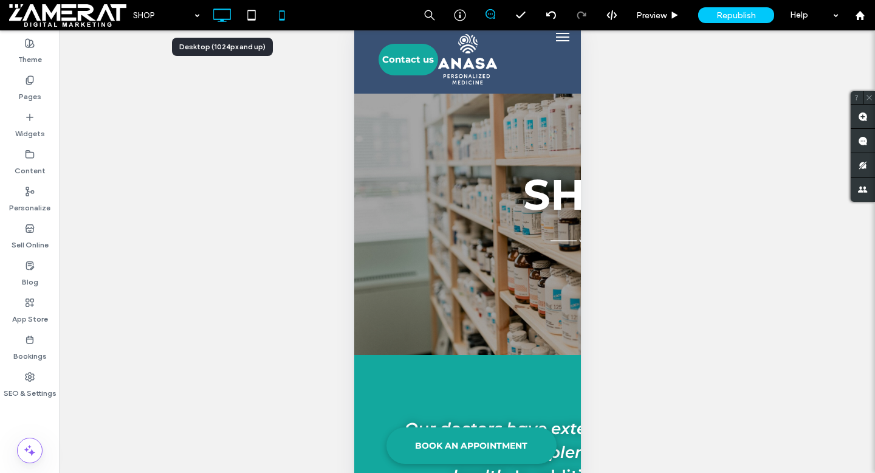
click at [229, 12] on icon at bounding box center [222, 15] width 24 height 24
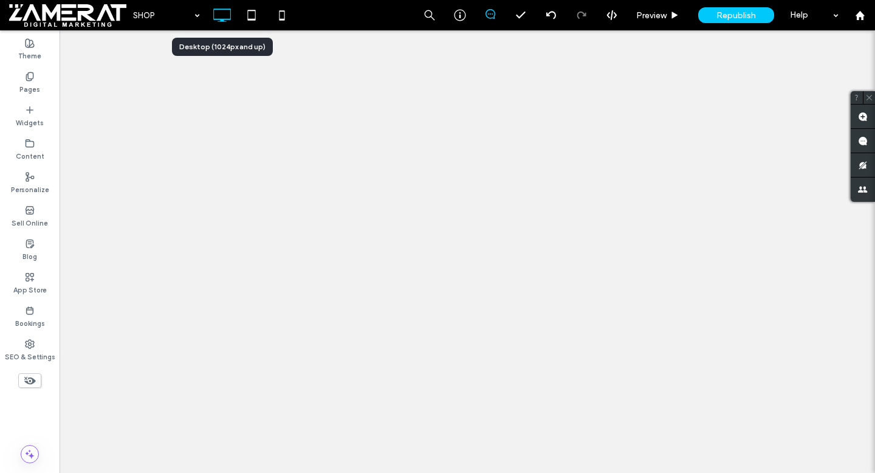
scroll to position [0, 0]
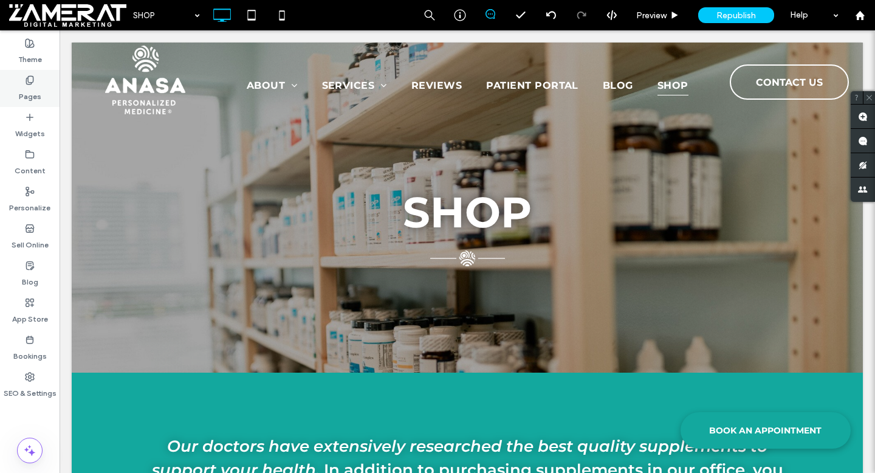
click at [27, 100] on label "Pages" at bounding box center [30, 93] width 22 height 17
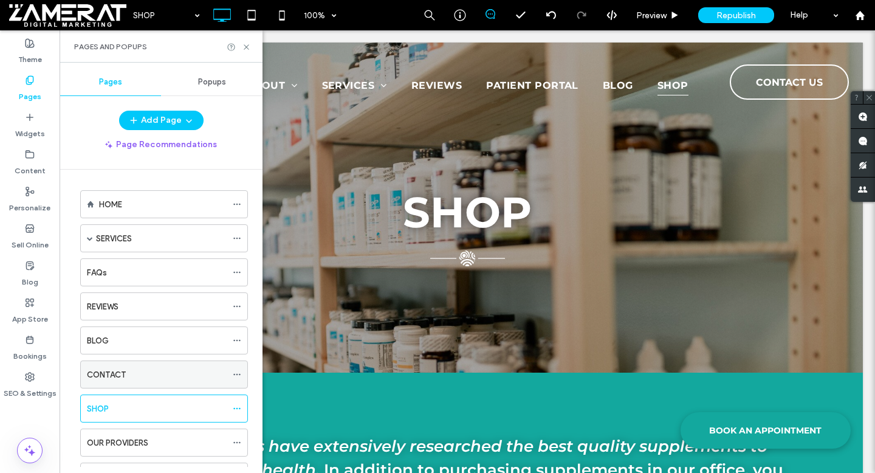
scroll to position [88, 0]
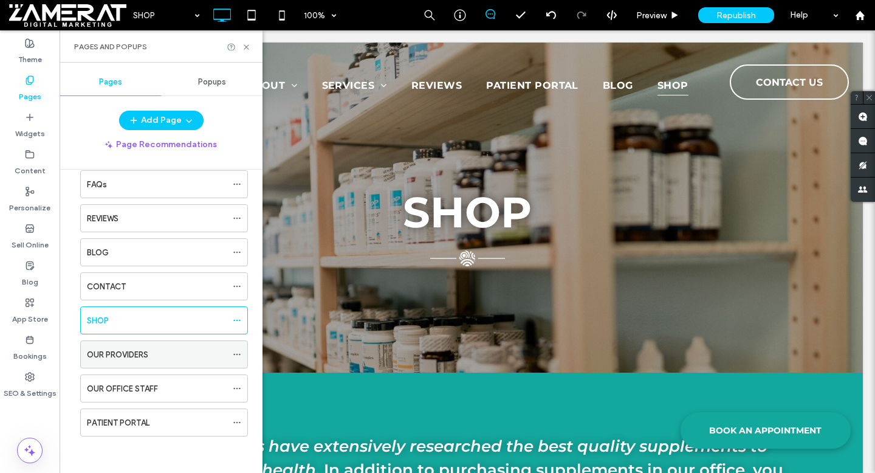
click at [143, 363] on div "OUR PROVIDERS" at bounding box center [157, 354] width 140 height 27
click at [247, 48] on icon at bounding box center [246, 47] width 9 height 9
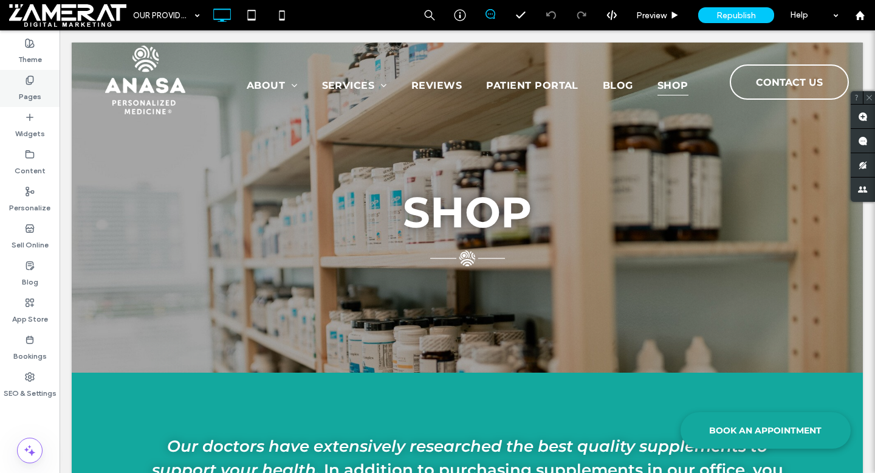
click at [6, 89] on div "Pages" at bounding box center [30, 88] width 60 height 37
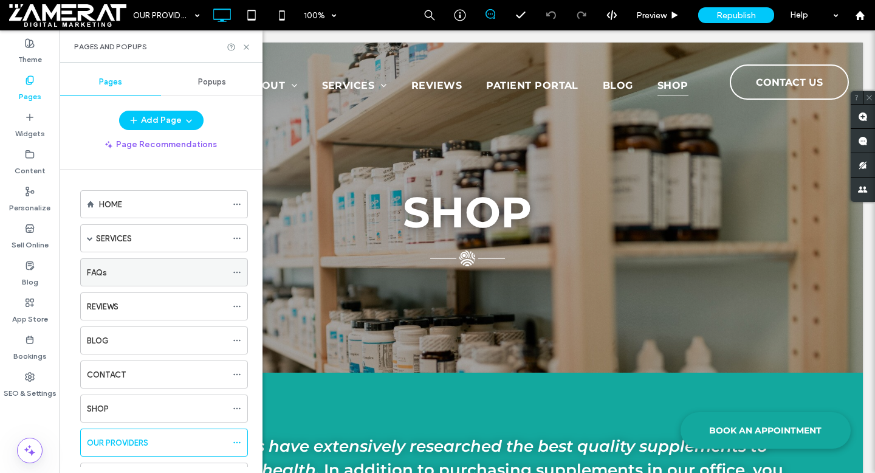
scroll to position [88, 0]
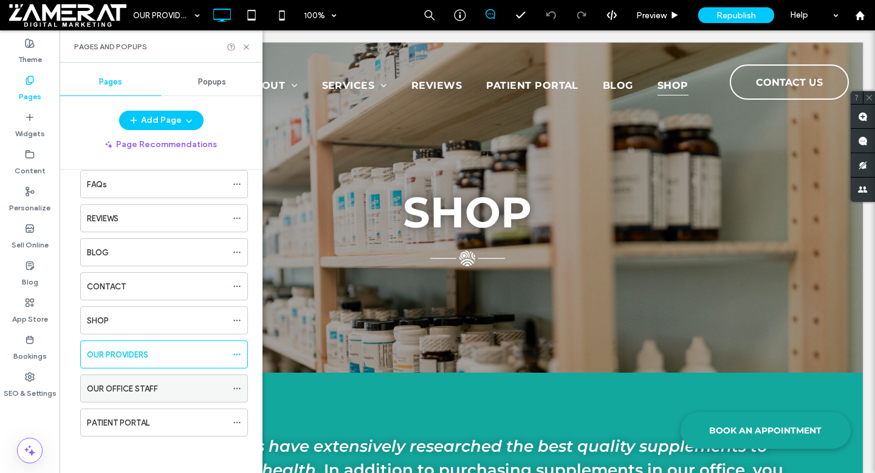
click at [143, 391] on label "OUR OFFICE STAFF" at bounding box center [122, 388] width 71 height 21
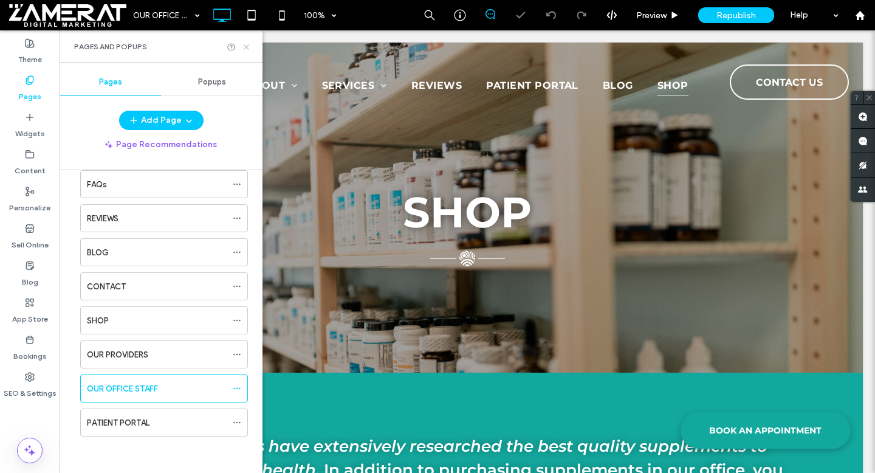
click at [247, 46] on use at bounding box center [246, 46] width 5 height 5
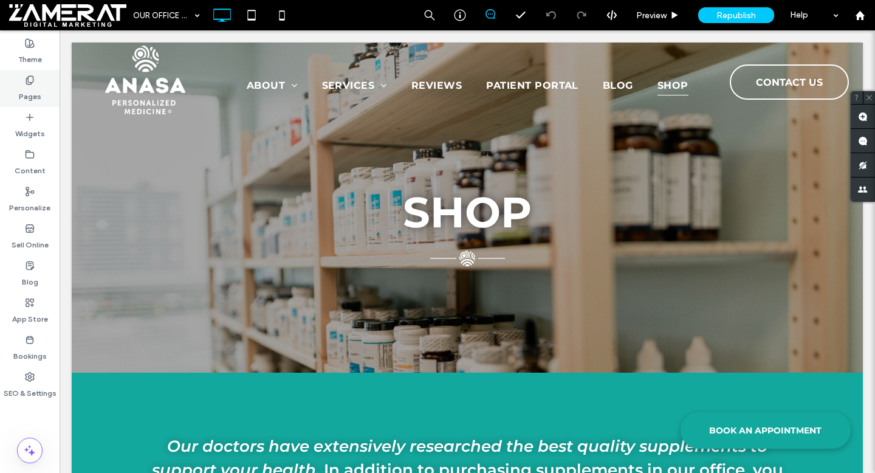
click at [21, 98] on label "Pages" at bounding box center [30, 93] width 22 height 17
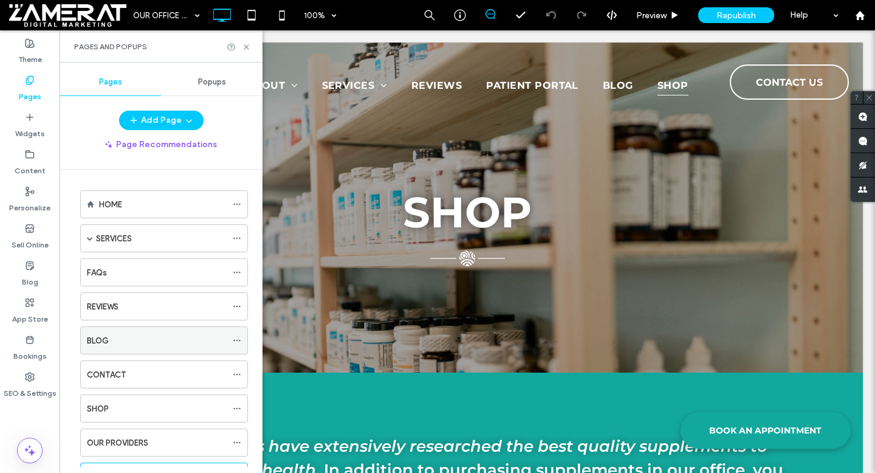
scroll to position [88, 0]
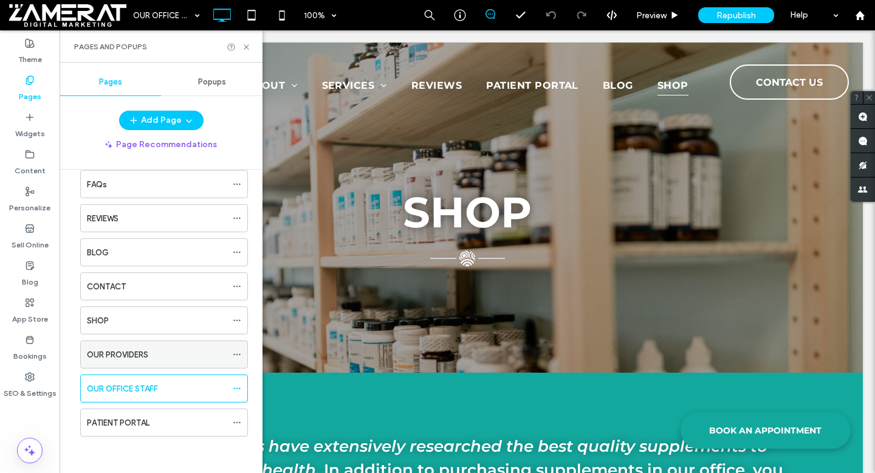
click at [140, 357] on label "OUR PROVIDERS" at bounding box center [117, 354] width 61 height 21
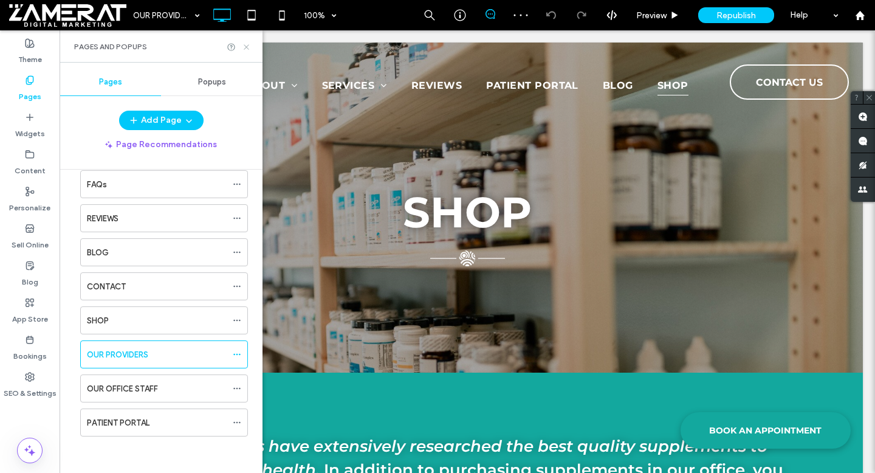
click at [246, 46] on icon at bounding box center [246, 47] width 9 height 9
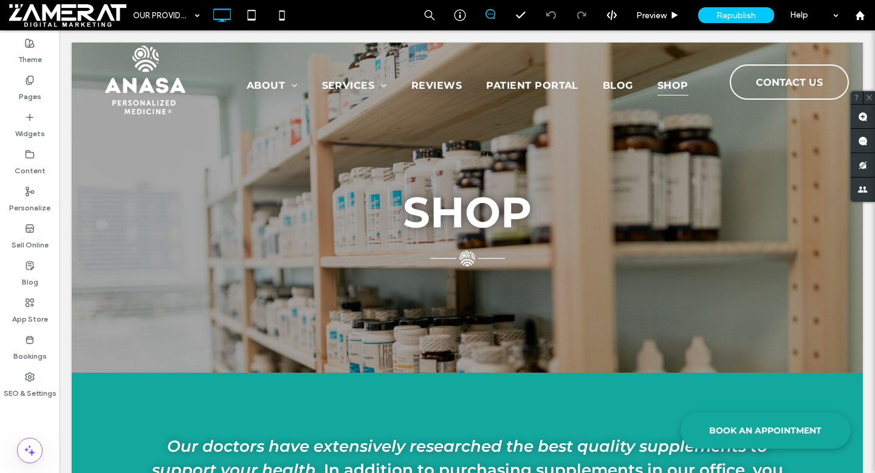
type input "**********"
type input "**"
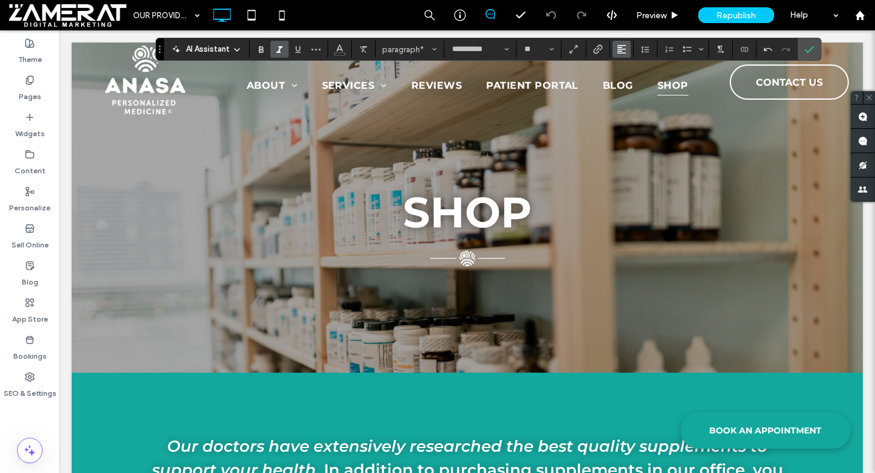
click at [613, 46] on button "Alignment" at bounding box center [621, 49] width 18 height 17
click at [629, 91] on use "ui.textEditor.alignment.center" at bounding box center [630, 87] width 9 height 9
click at [807, 49] on icon "Confirm" at bounding box center [809, 49] width 10 height 10
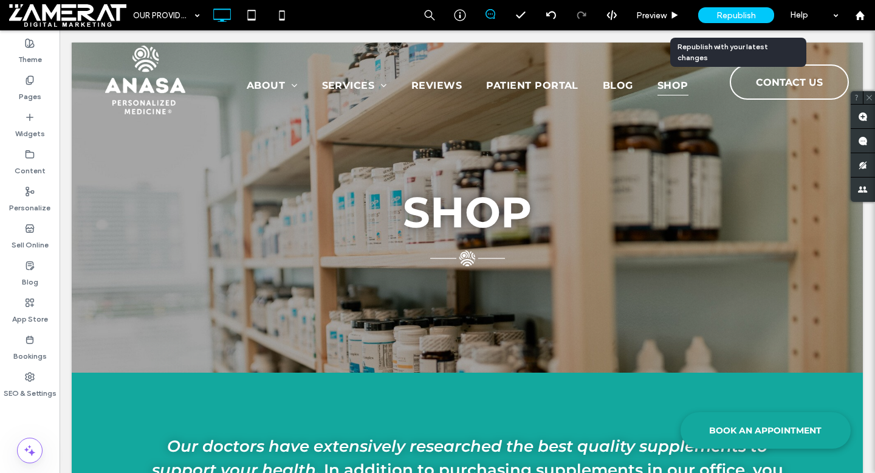
click at [725, 18] on span "Republish" at bounding box center [735, 15] width 39 height 10
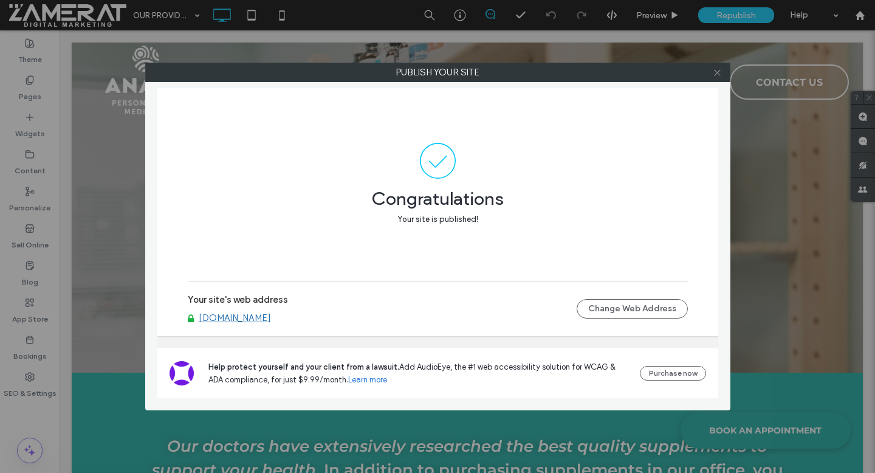
click at [716, 71] on icon at bounding box center [717, 72] width 9 height 9
